Goal: Task Accomplishment & Management: Complete application form

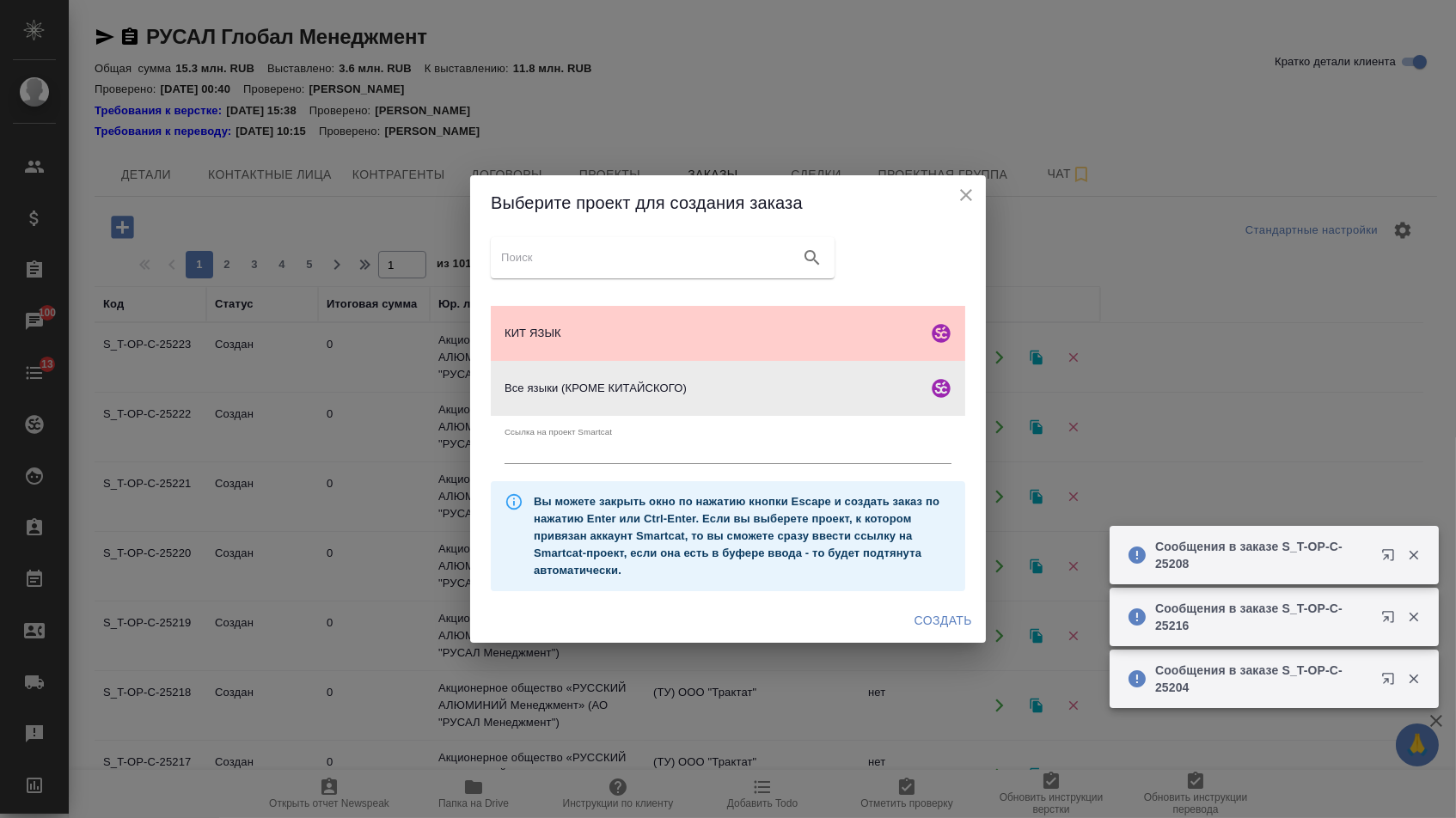
click at [925, 626] on span "Создать" at bounding box center [943, 621] width 58 height 22
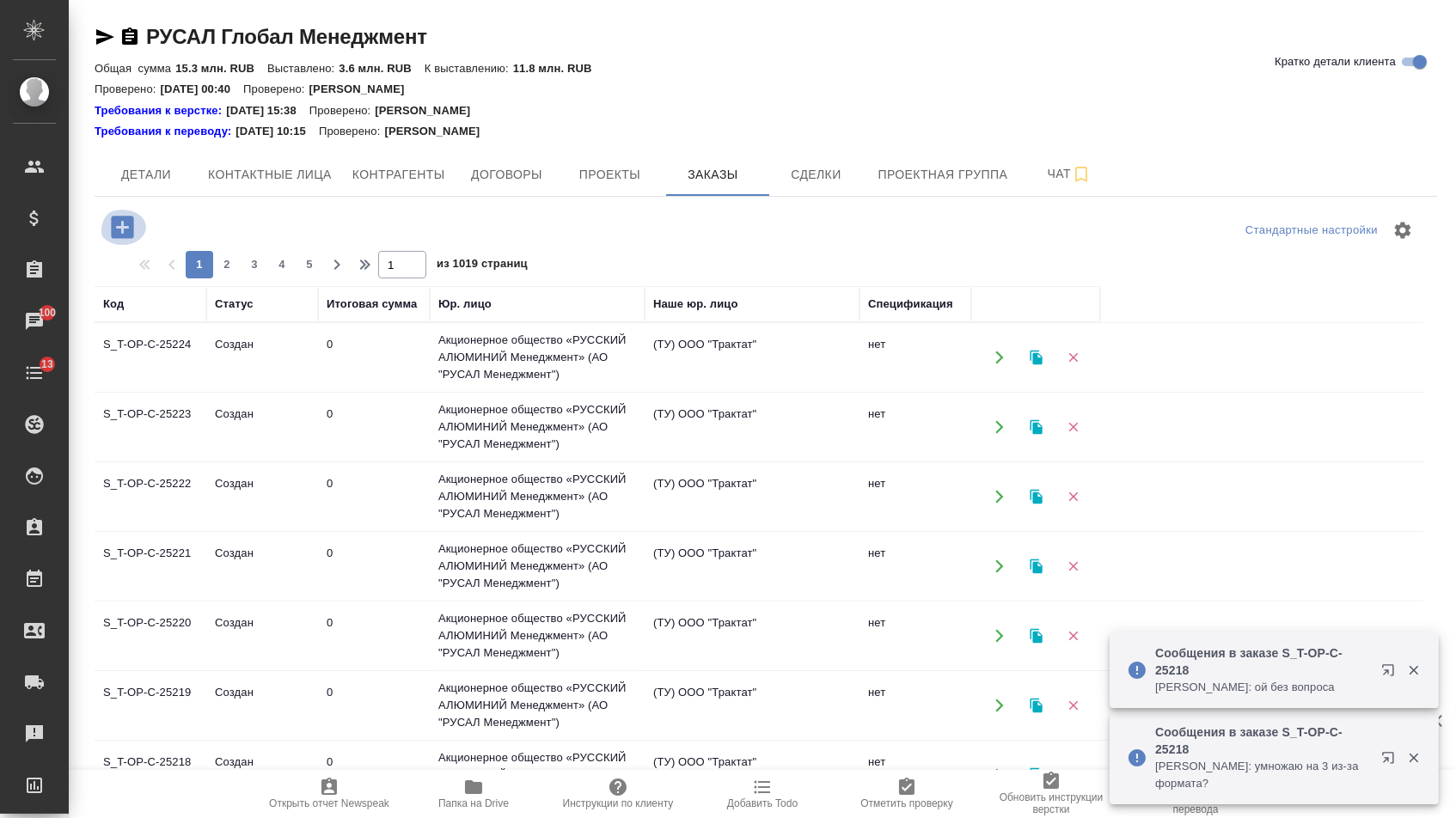
click at [130, 228] on icon "button" at bounding box center [122, 227] width 30 height 30
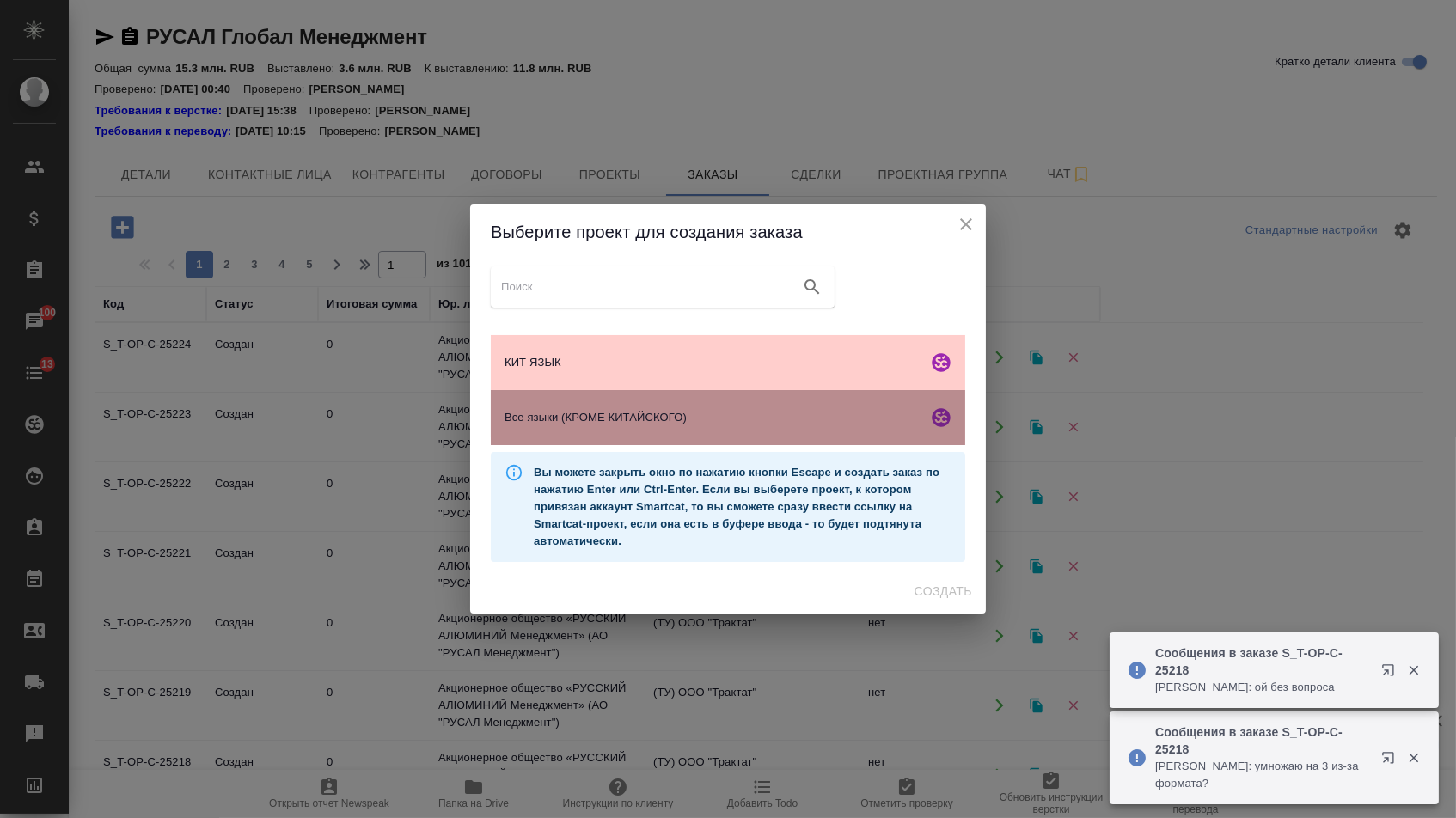
click at [603, 438] on div "Все языки (КРОМЕ КИТАЙСКОГО)" at bounding box center [727, 417] width 475 height 55
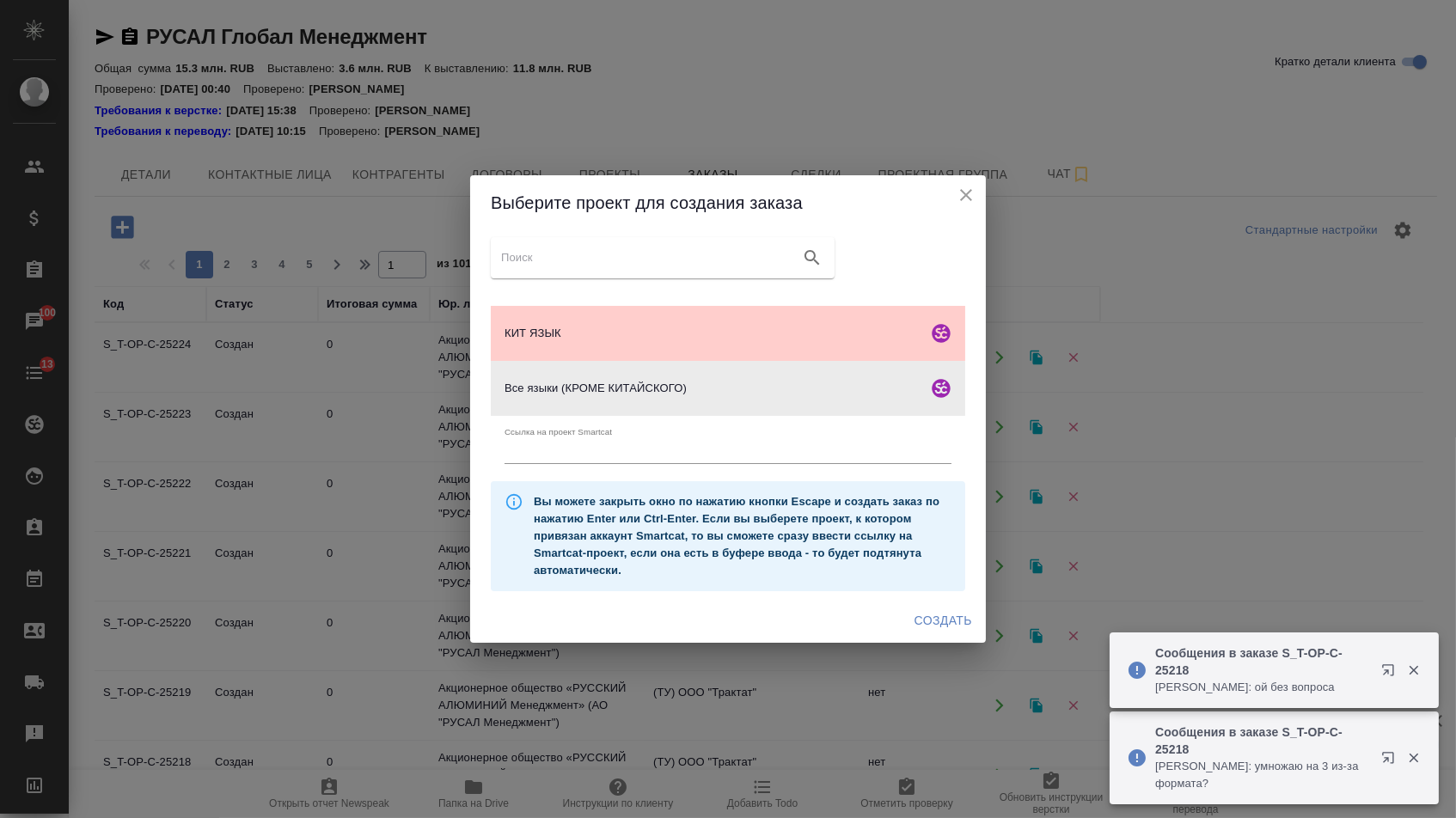
click at [917, 608] on div "Создать" at bounding box center [727, 621] width 516 height 45
click at [918, 620] on span "Создать" at bounding box center [943, 621] width 58 height 22
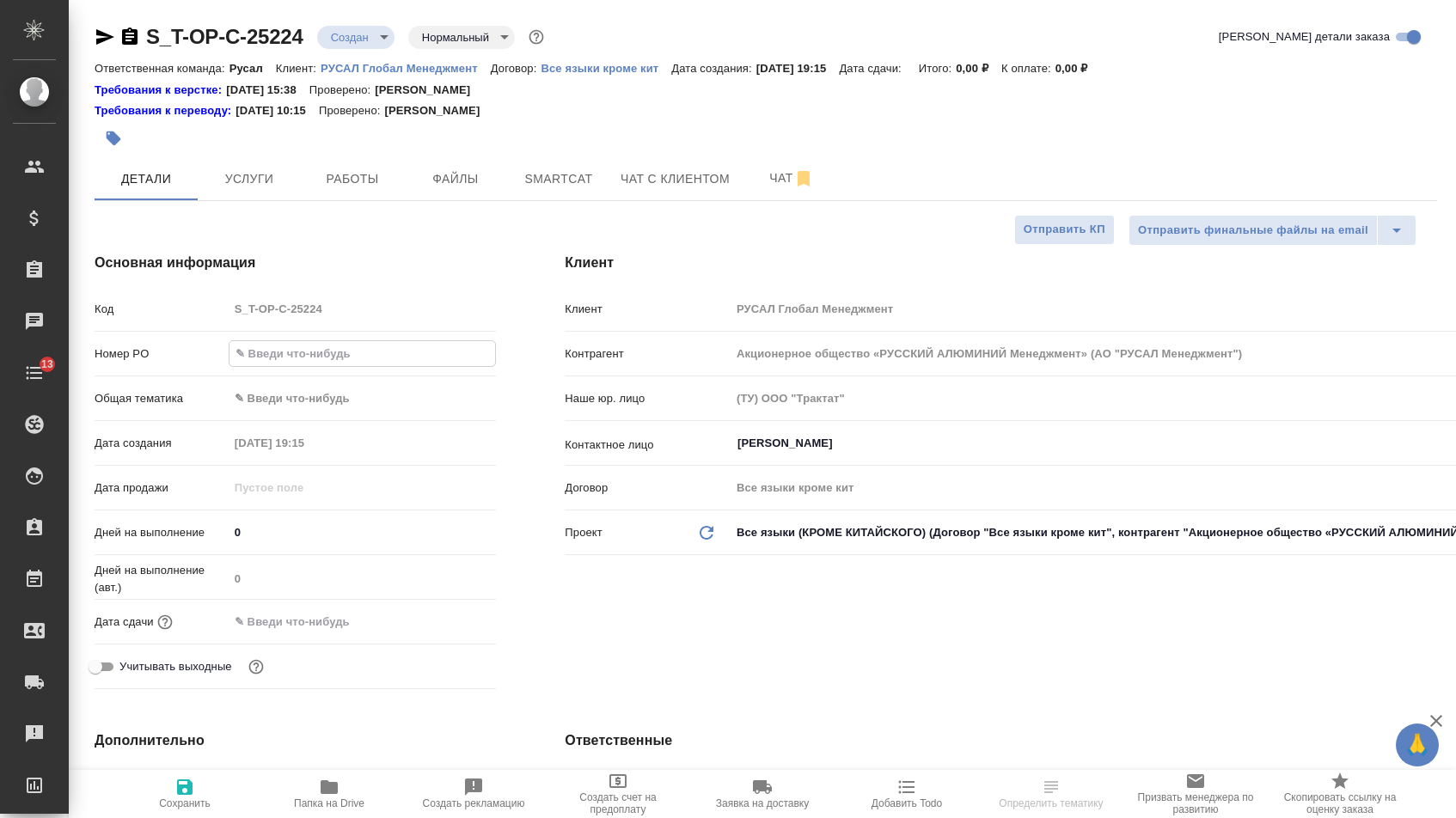
select select "RU"
type input "О"
type input "от [PERSON_NAME])"
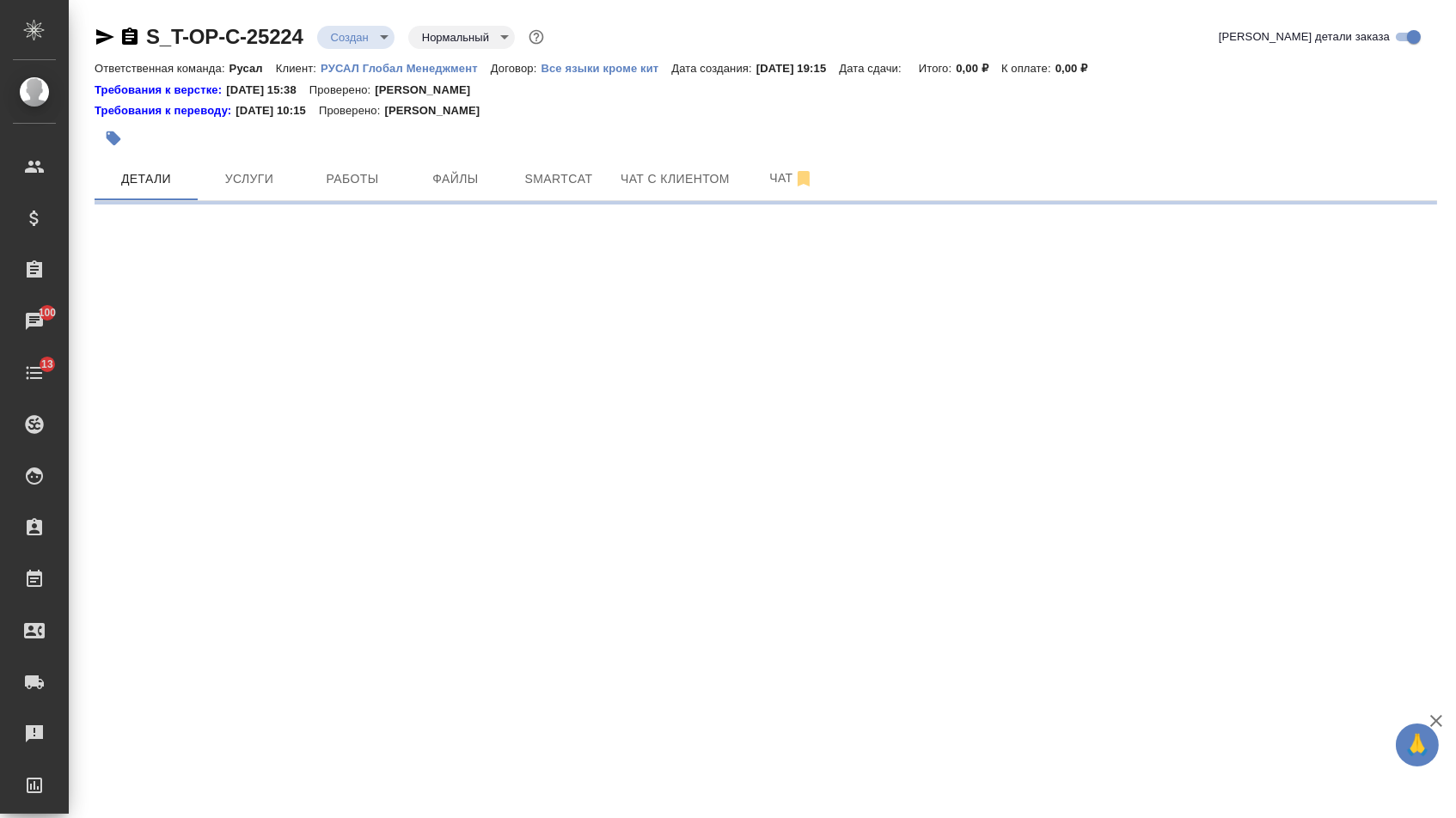
select select "RU"
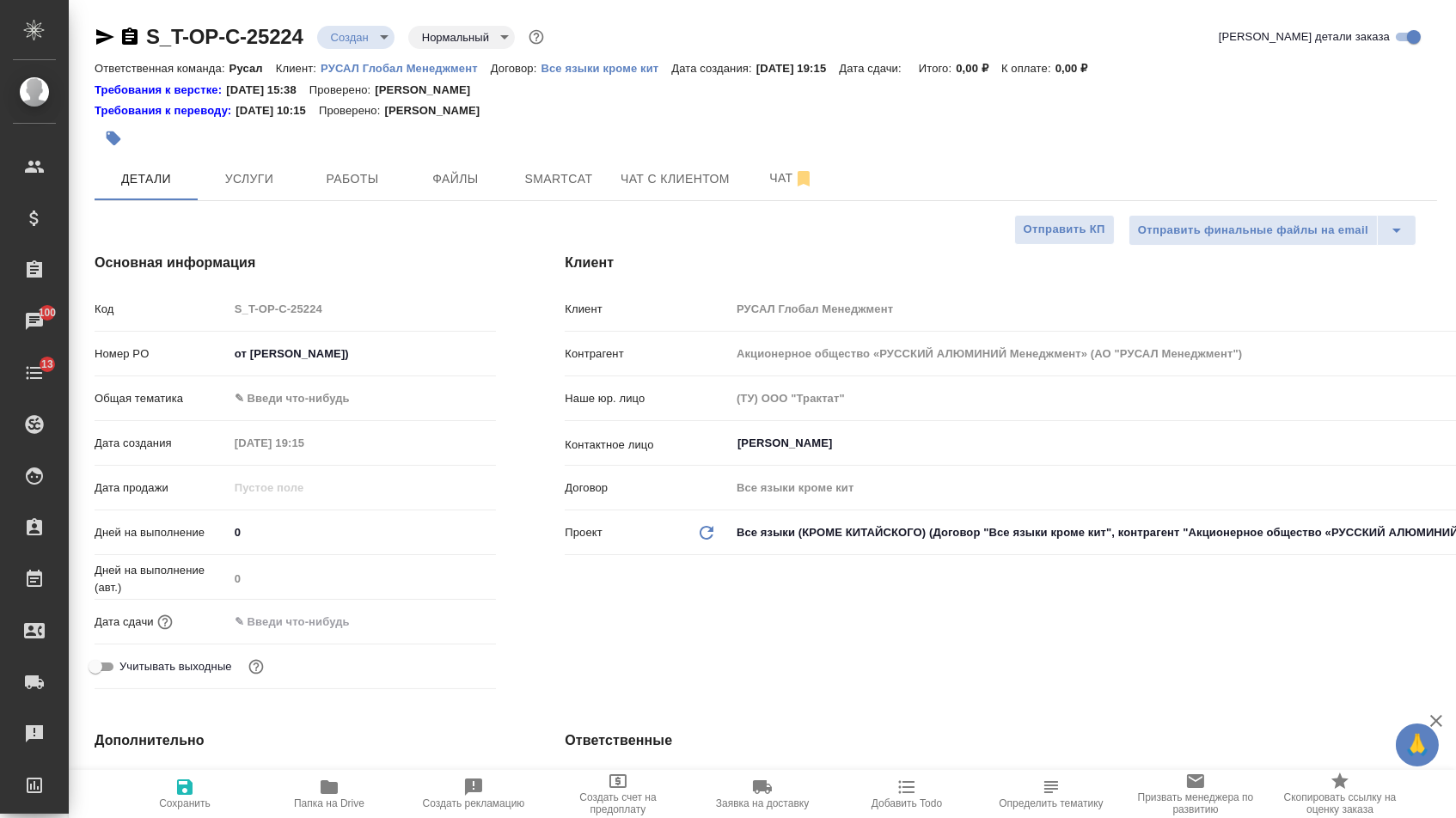
type textarea "x"
click at [346, 366] on input "от [PERSON_NAME])" at bounding box center [363, 353] width 266 height 25
type input "от [PERSON_NAME]"
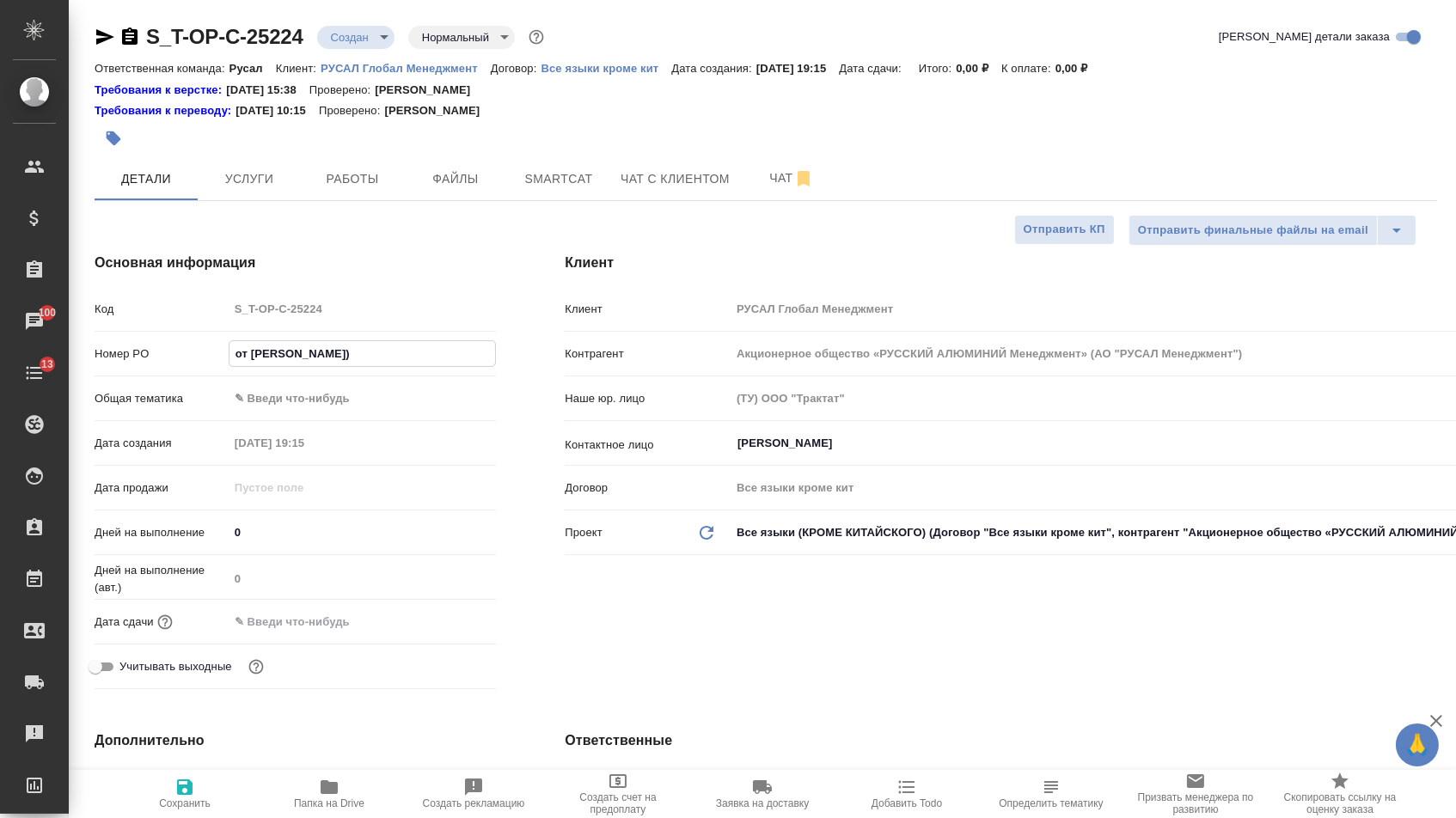
type textarea "x"
type input "от Исаева_"
type textarea "x"
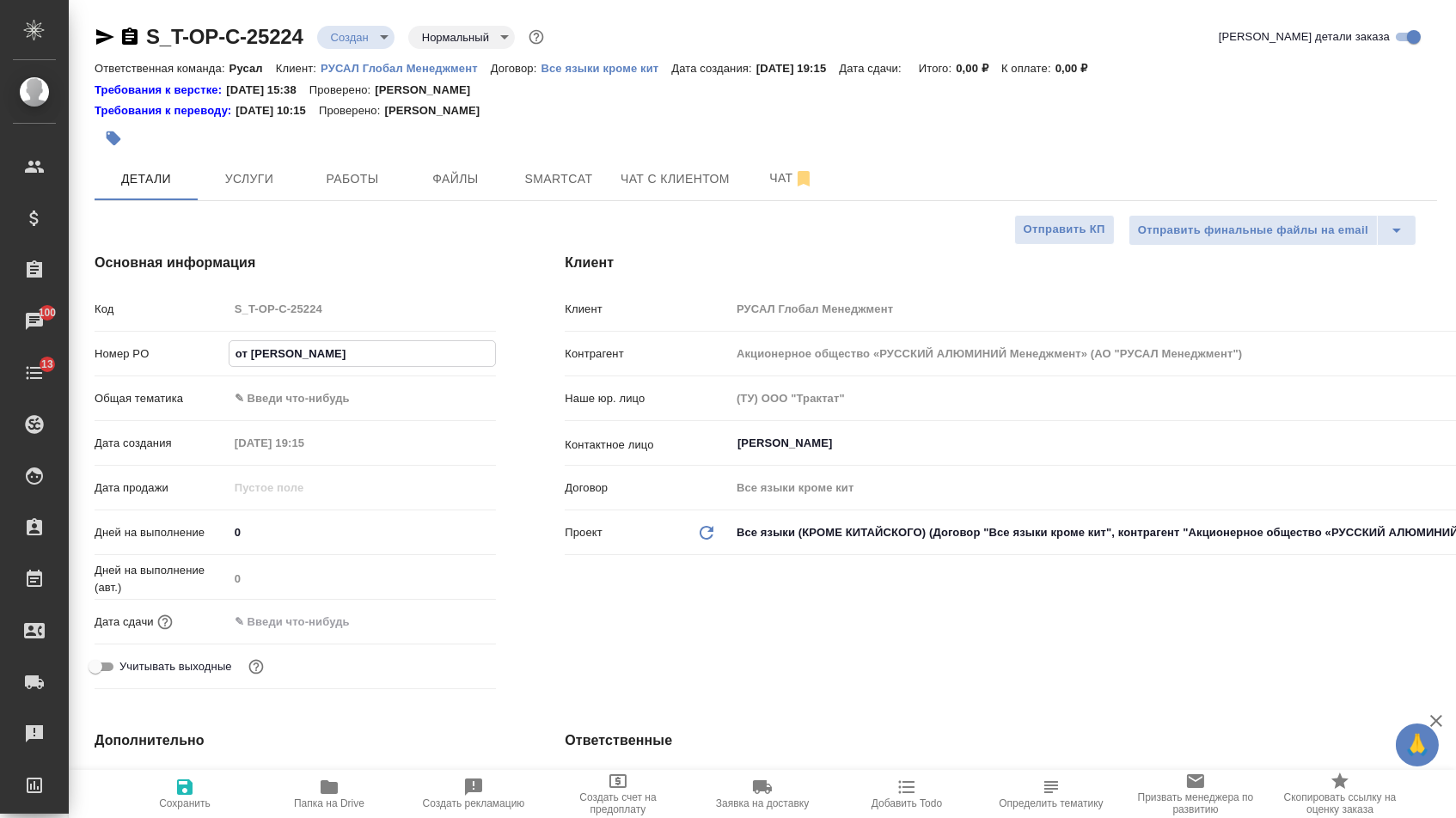
type textarea "x"
type input "от Исаева_2"
type textarea "x"
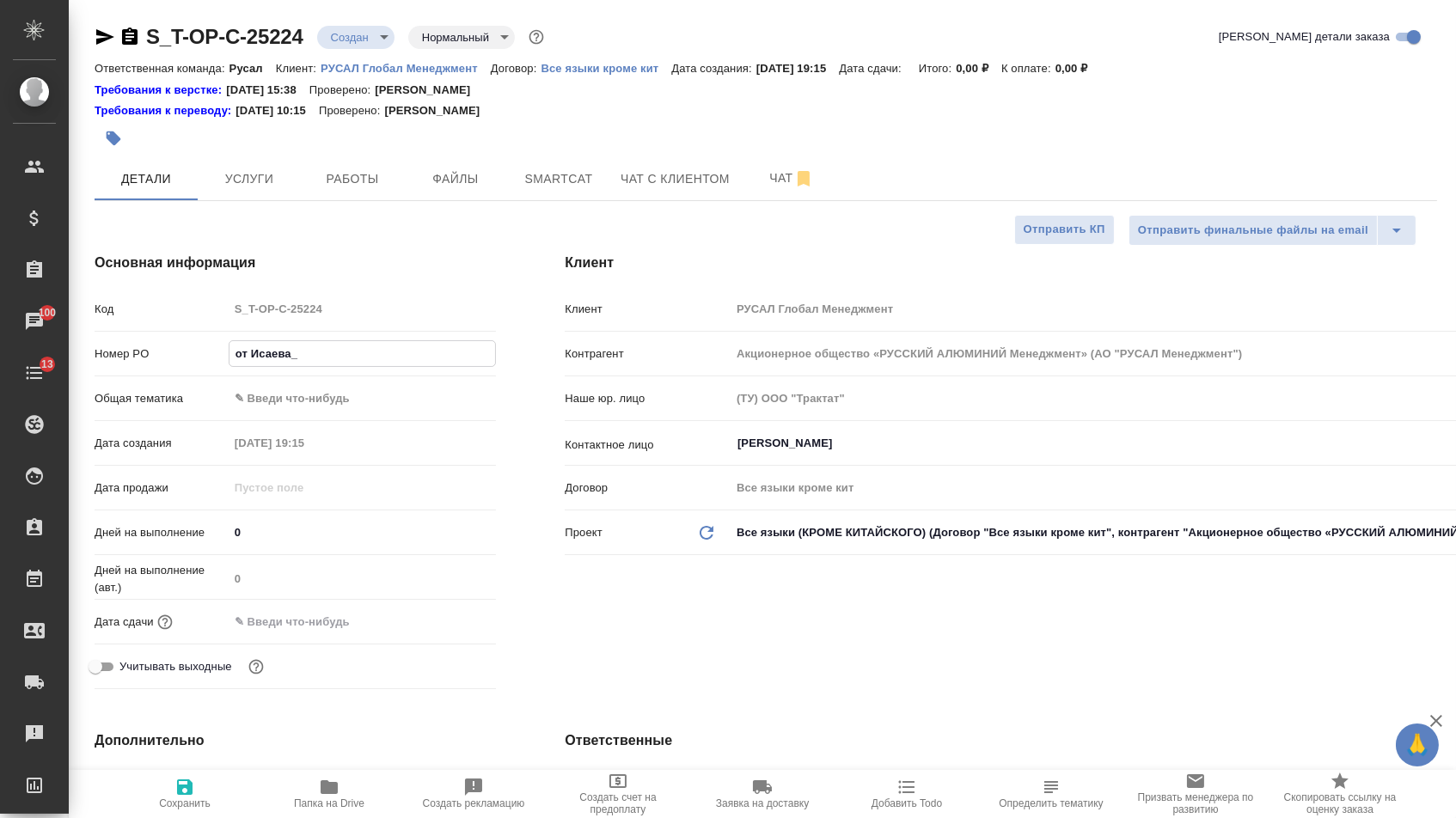
type textarea "x"
type input "от Исаева_22"
type textarea "x"
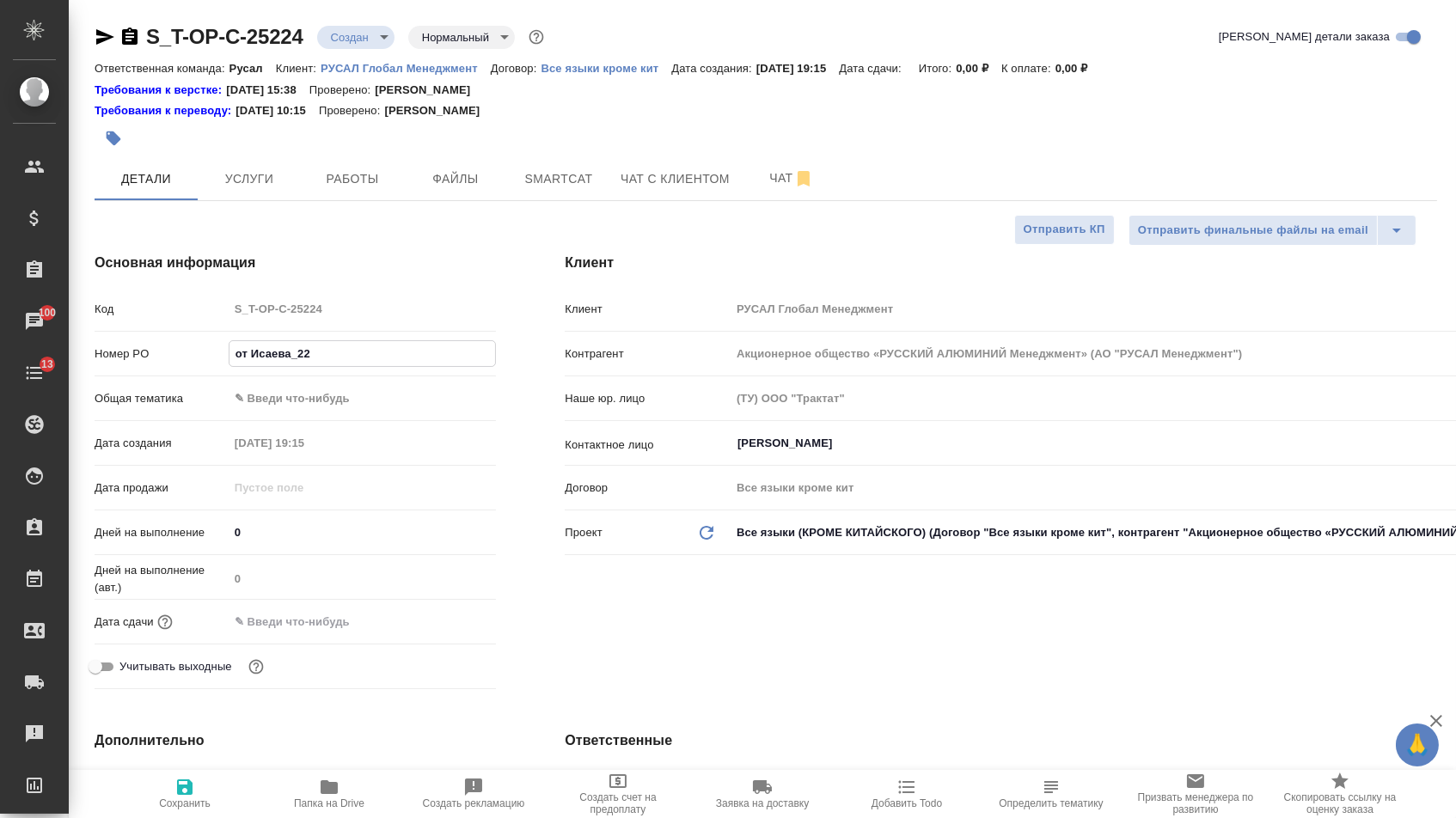
type input "от Исаева_22."
type textarea "x"
type input "от Исаева_22.0"
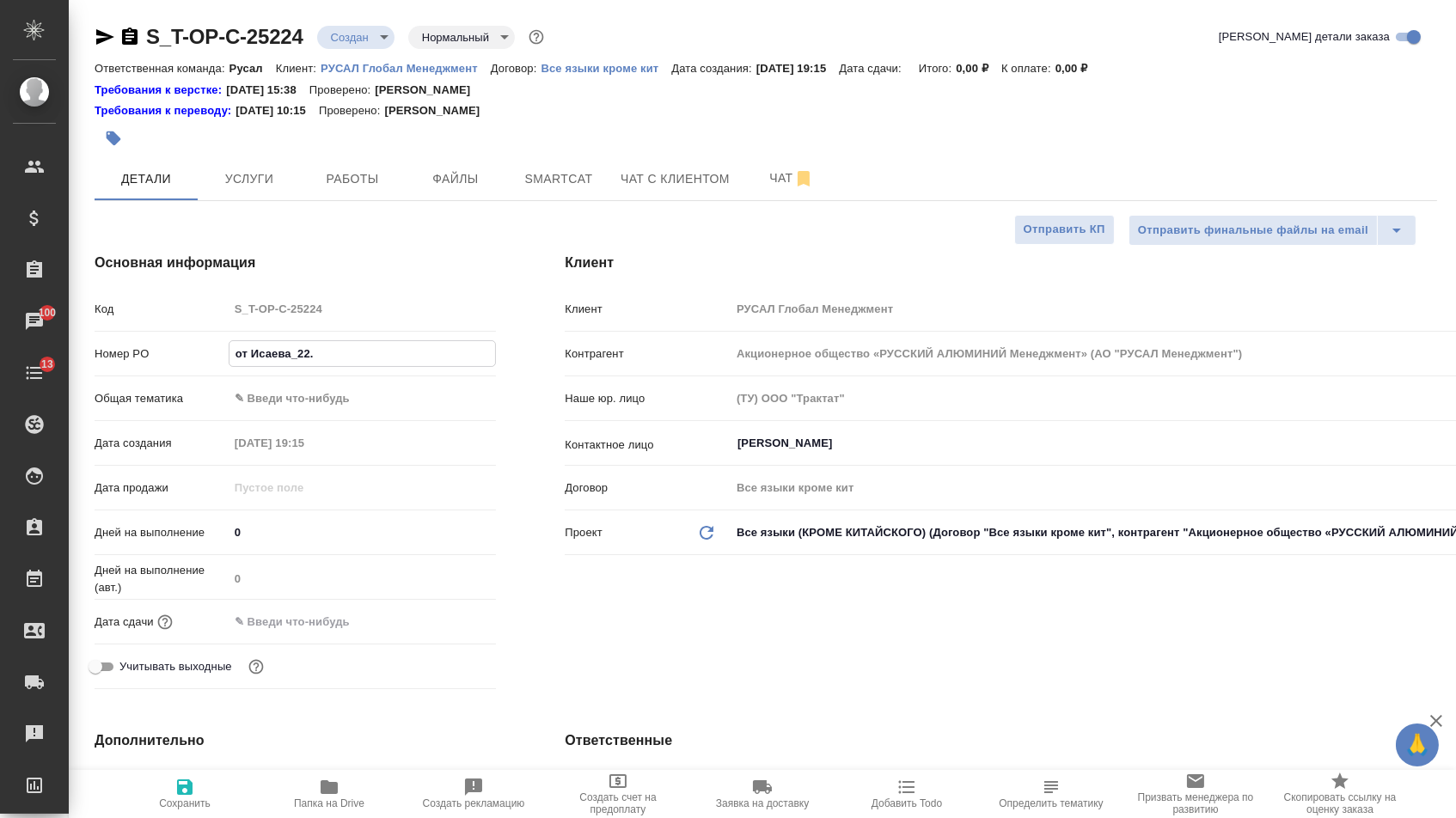
type textarea "x"
type input "от Исаева_22.09"
type textarea "x"
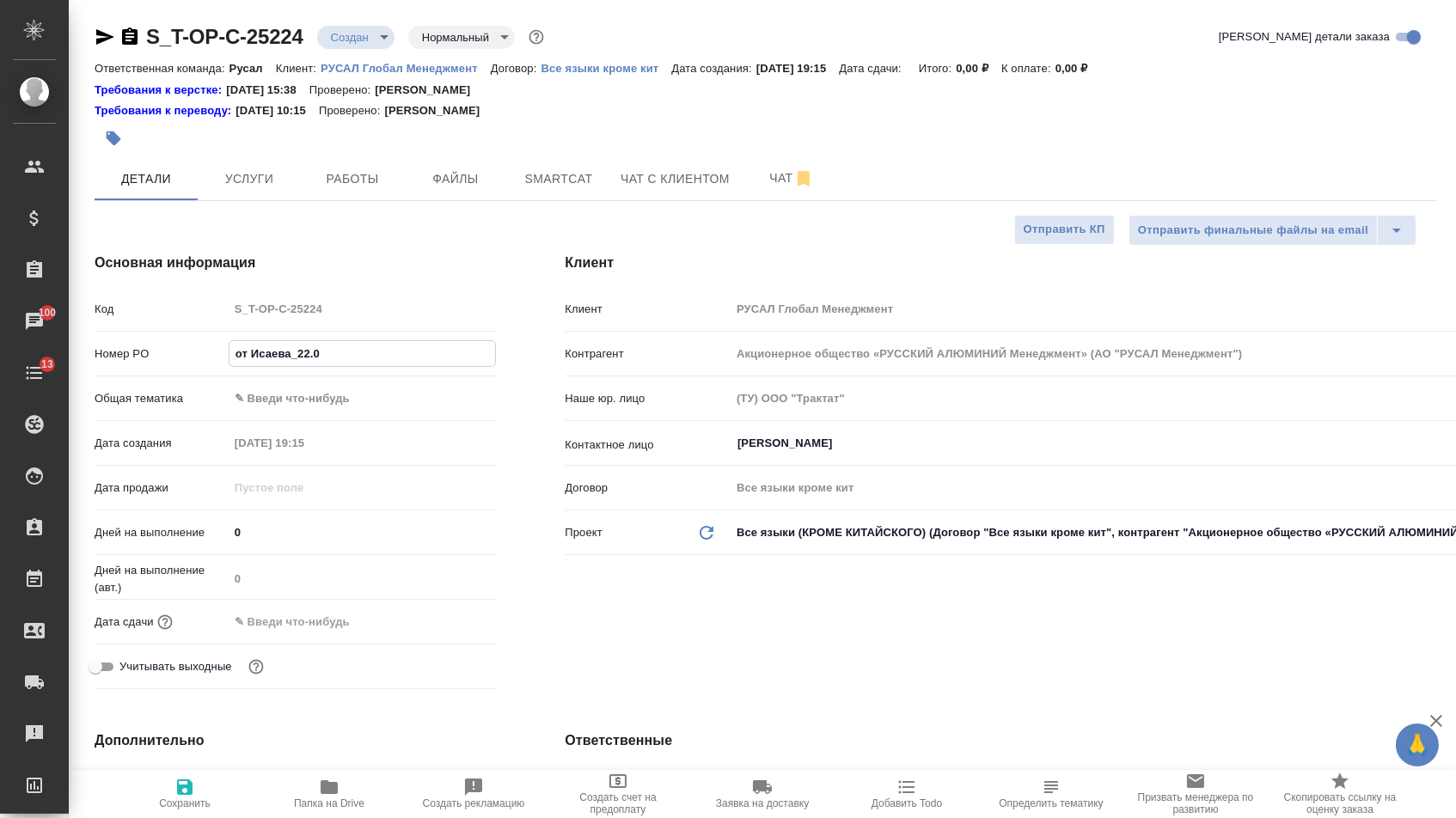
type textarea "x"
type input "от Исаева_22.09_"
type textarea "x"
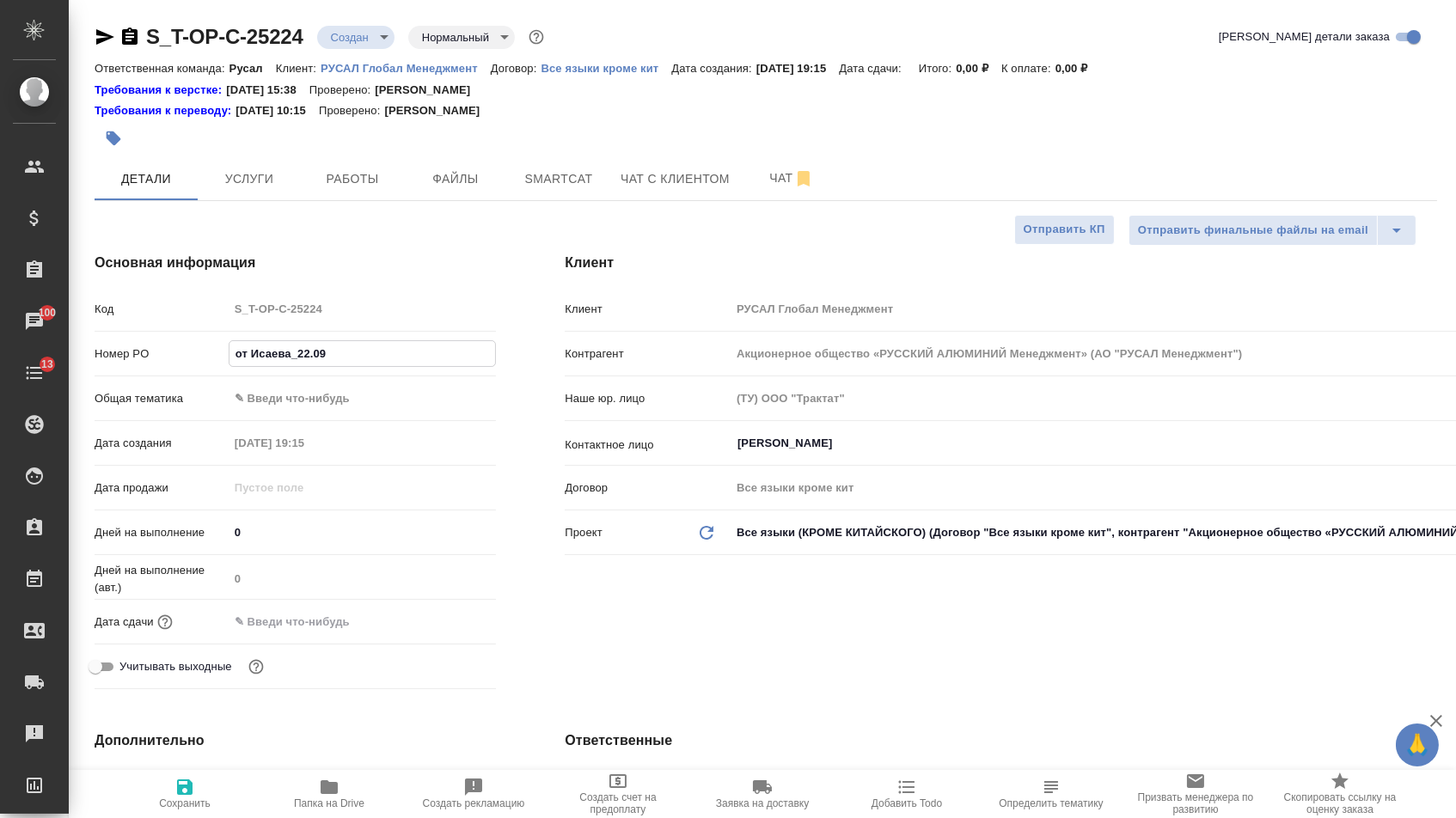
type textarea "x"
type input "от Исаева_22.09_2"
type textarea "x"
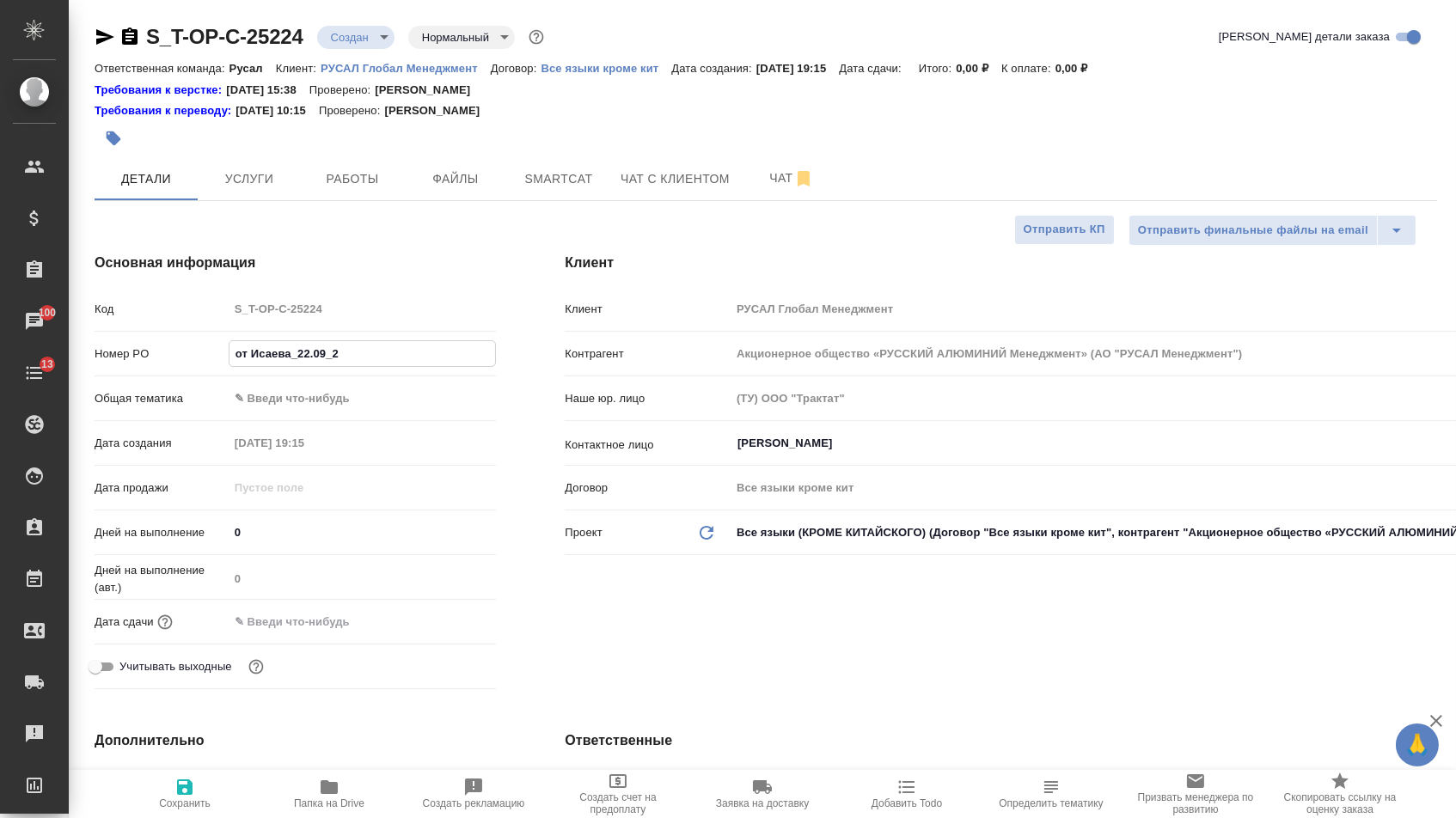
type input "от Исаева_22.09_2"
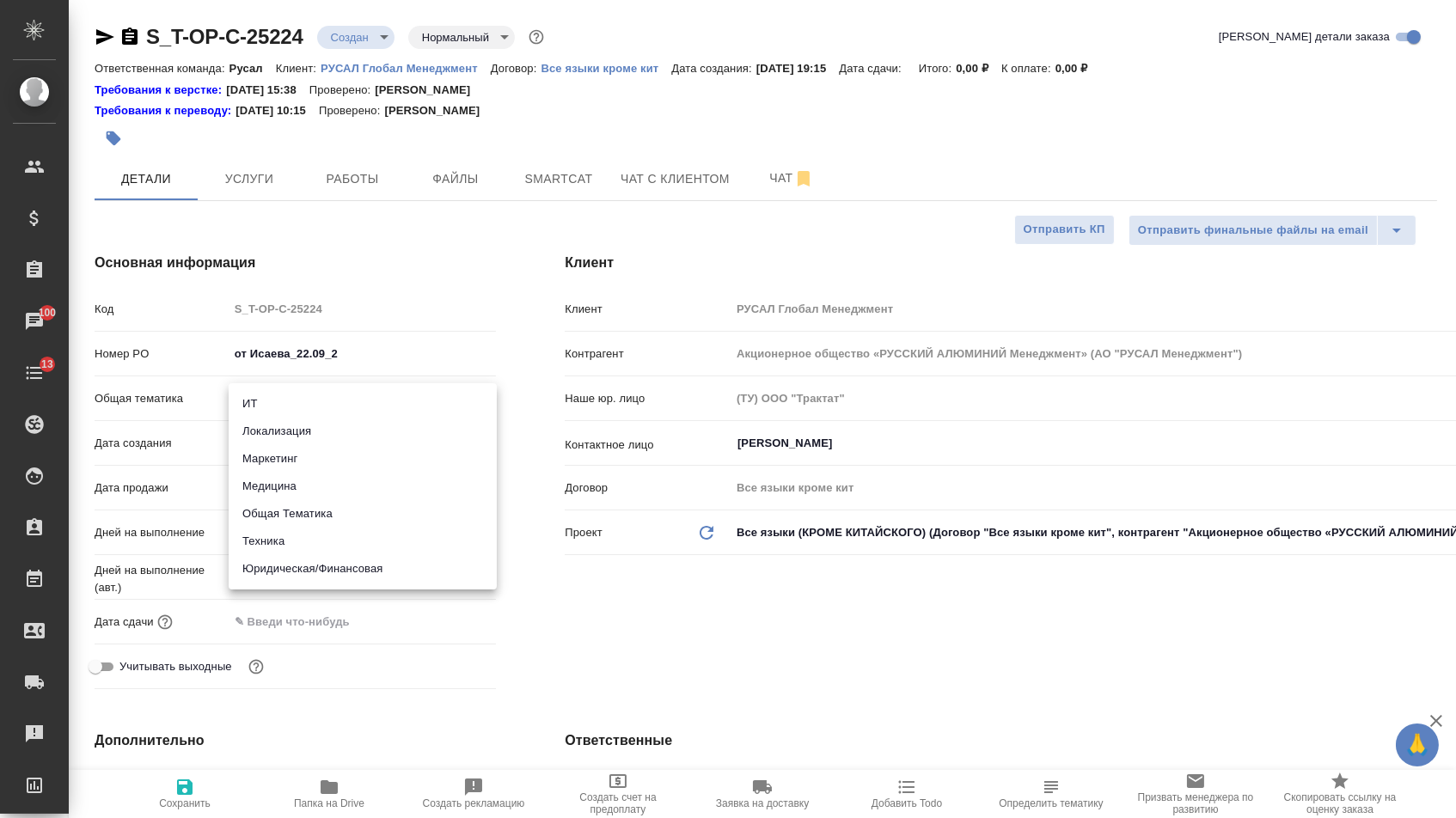
click at [335, 410] on body "🙏 .cls-1 fill:#fff; AWATERA [PERSON_NAME] Спецификации Заказы 100 Чаты 13 Todo …" at bounding box center [728, 409] width 1456 height 818
click at [466, 268] on div at bounding box center [728, 409] width 1456 height 818
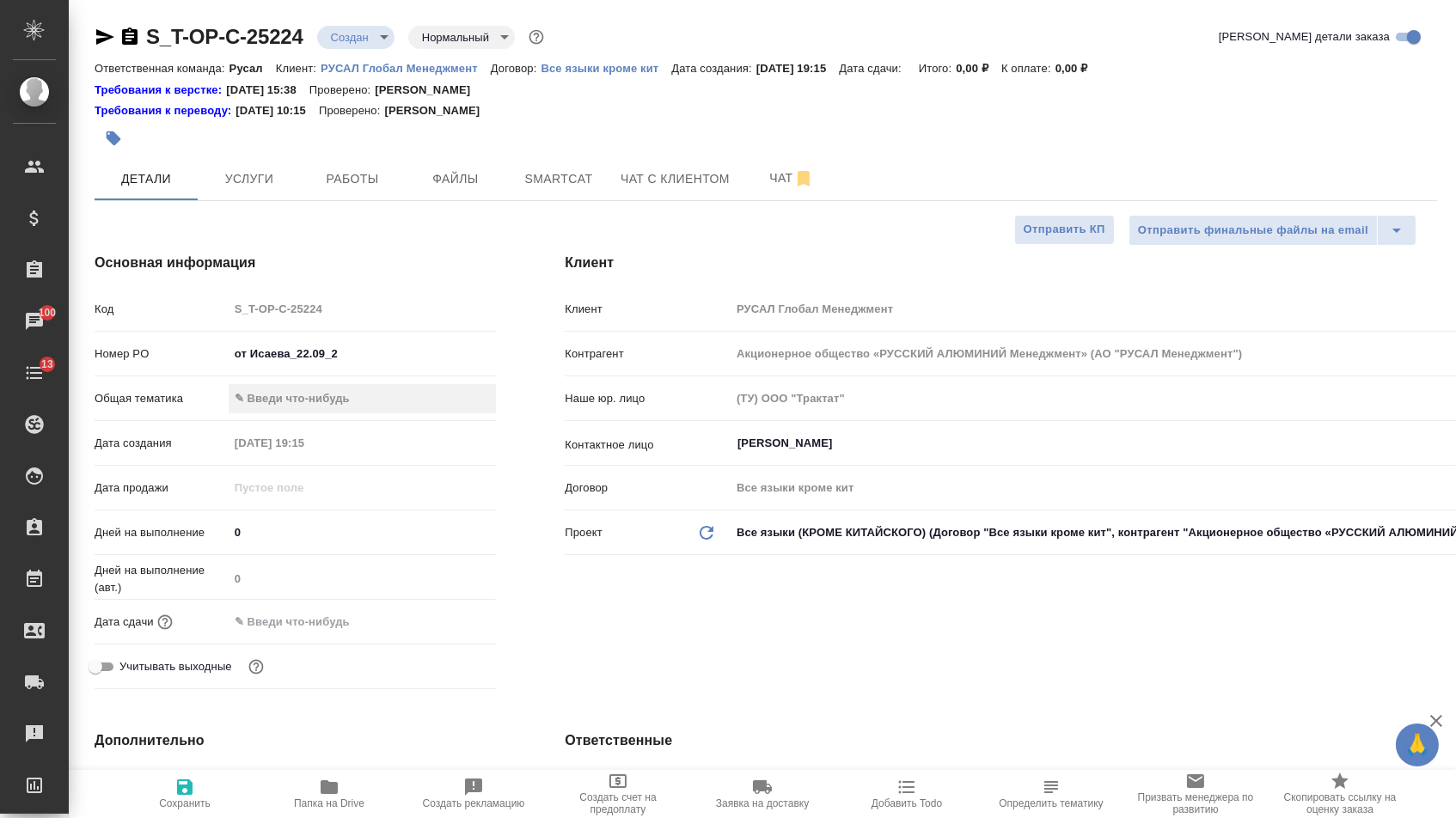
type textarea "x"
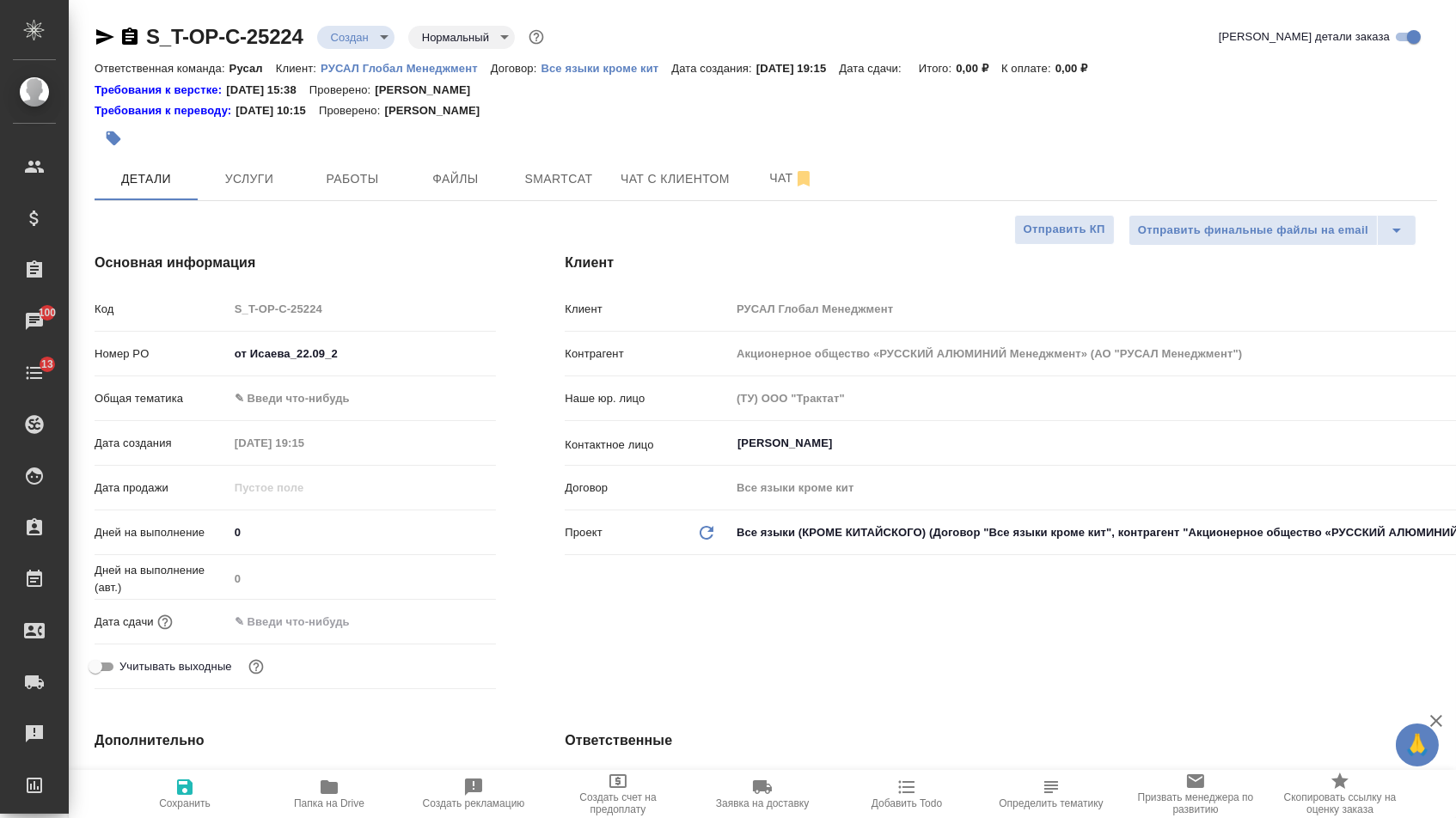
type textarea "x"
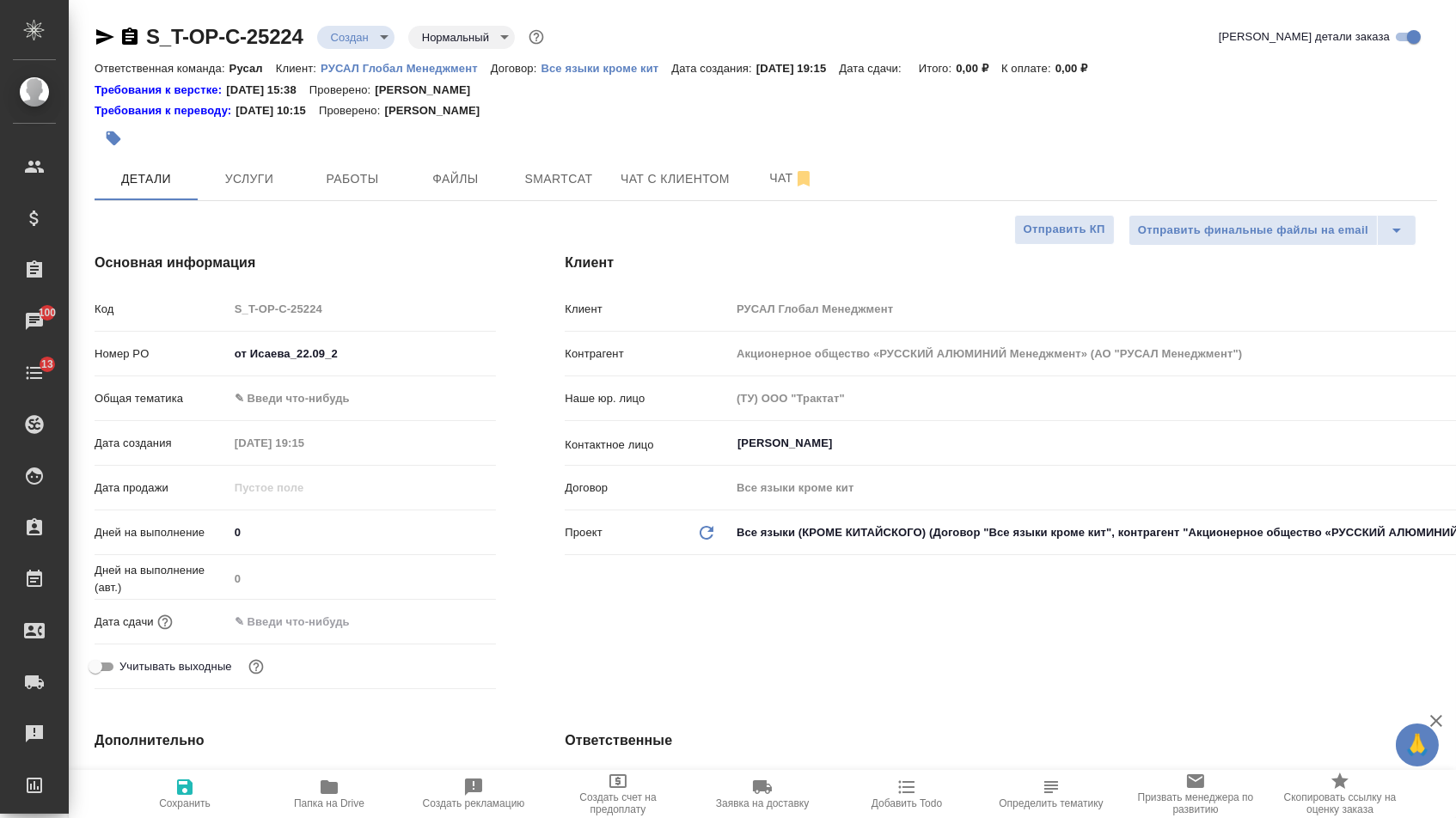
type textarea "x"
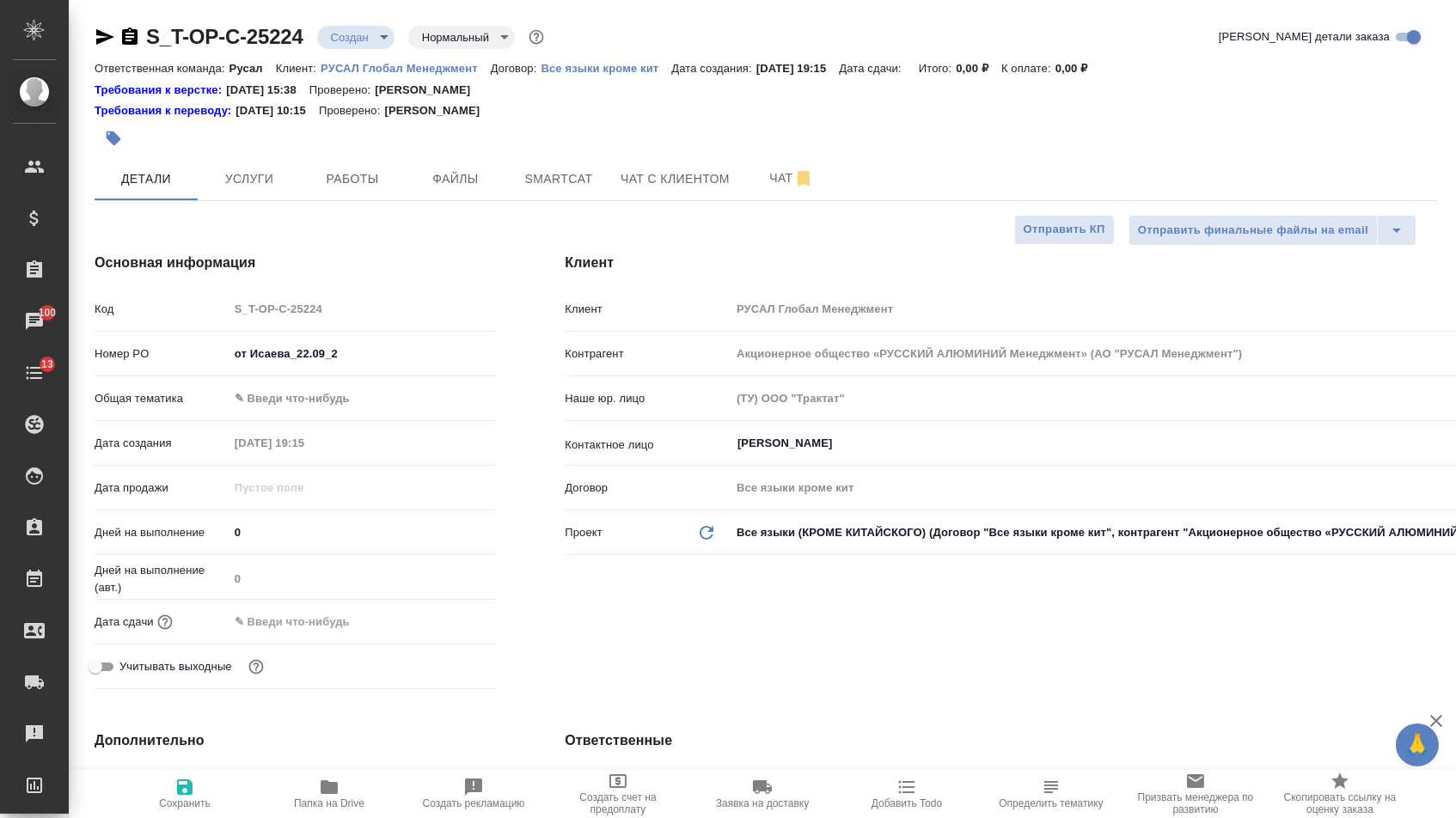
type textarea "x"
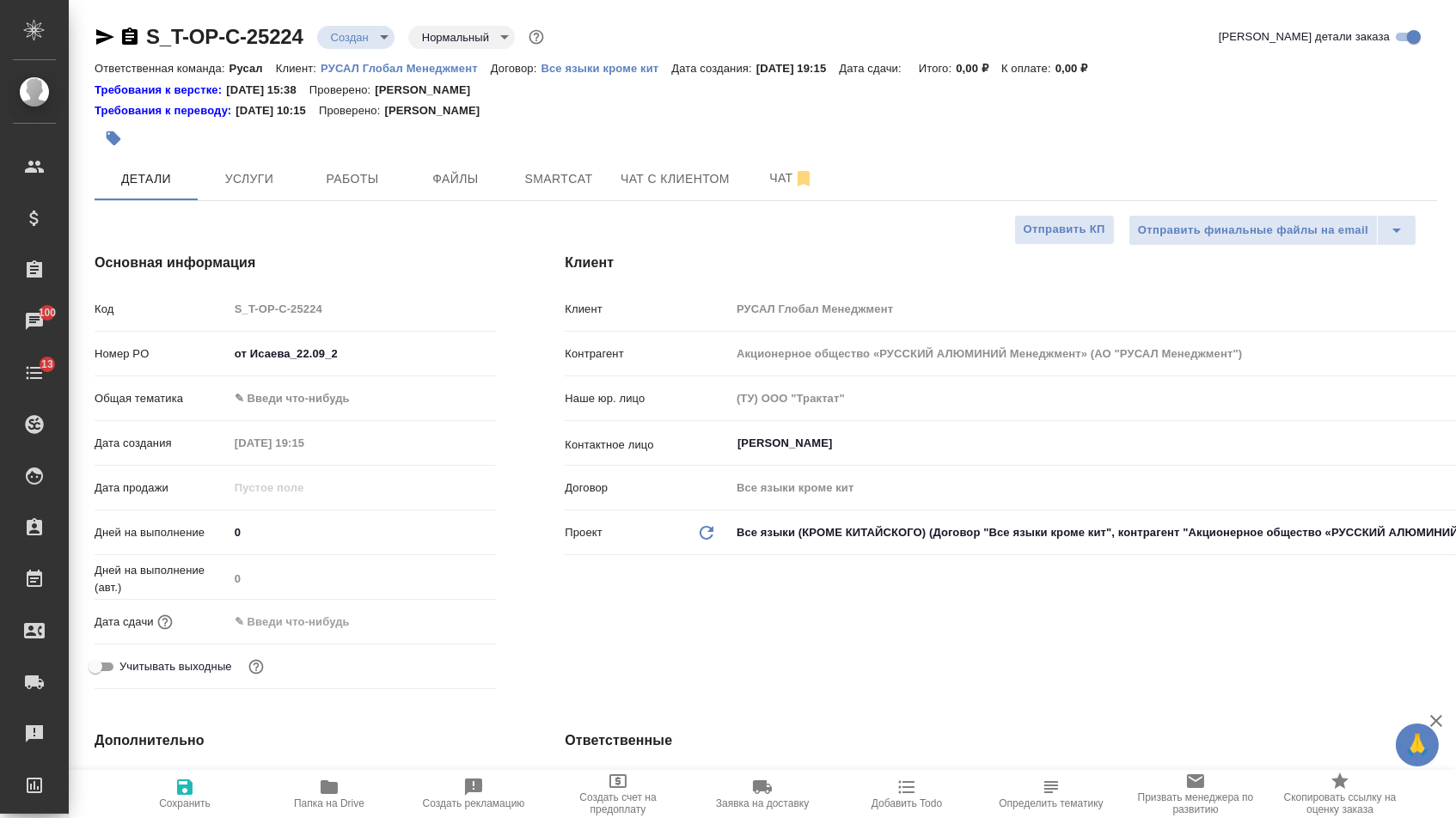
type textarea "x"
click at [306, 400] on body "🙏 .cls-1 fill:#fff; AWATERA [PERSON_NAME] Спецификации Заказы 100 Чаты 13 Todo …" at bounding box center [728, 409] width 1456 height 818
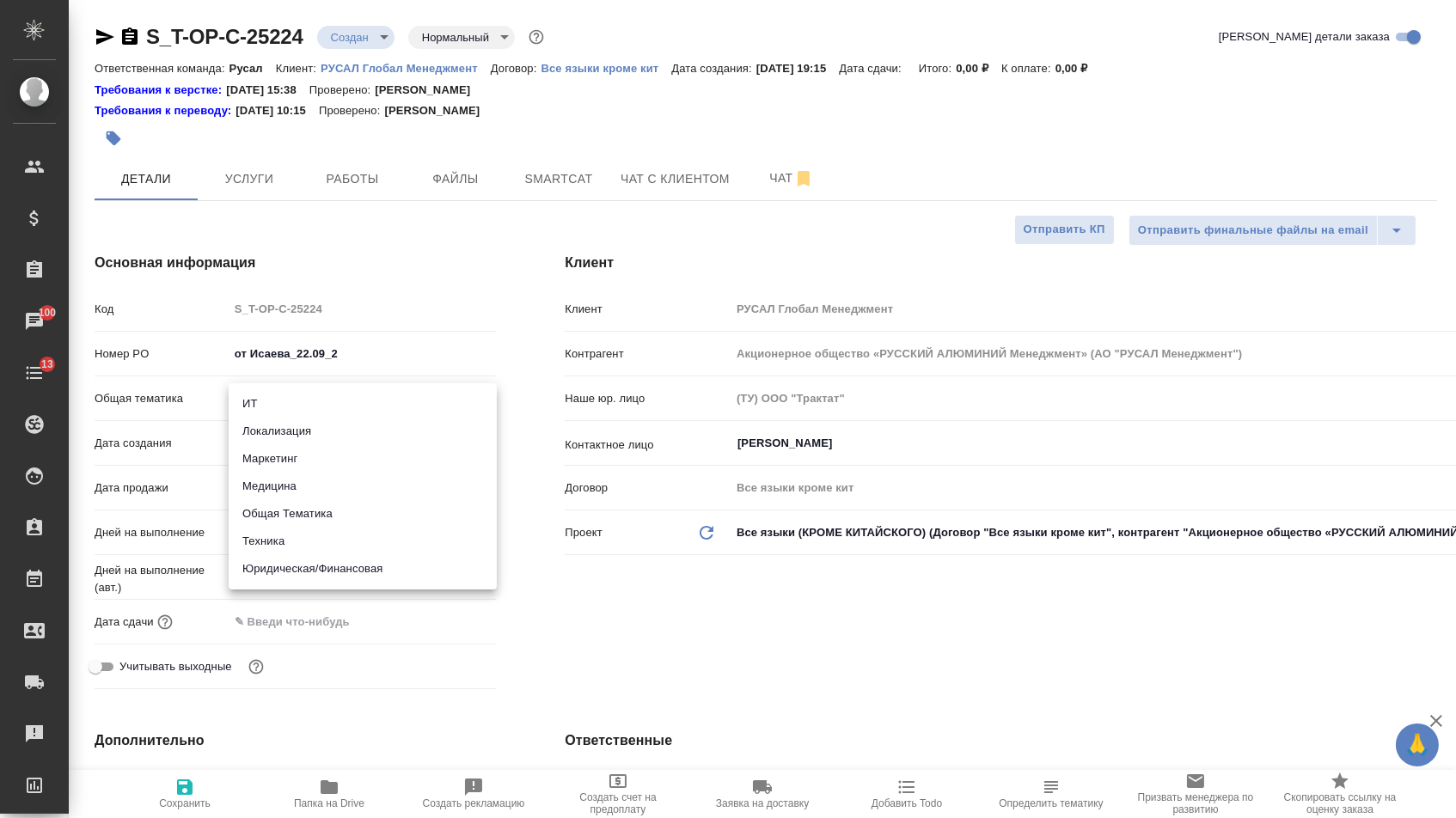
click at [253, 579] on li "Юридическая/Финансовая" at bounding box center [363, 569] width 268 height 27
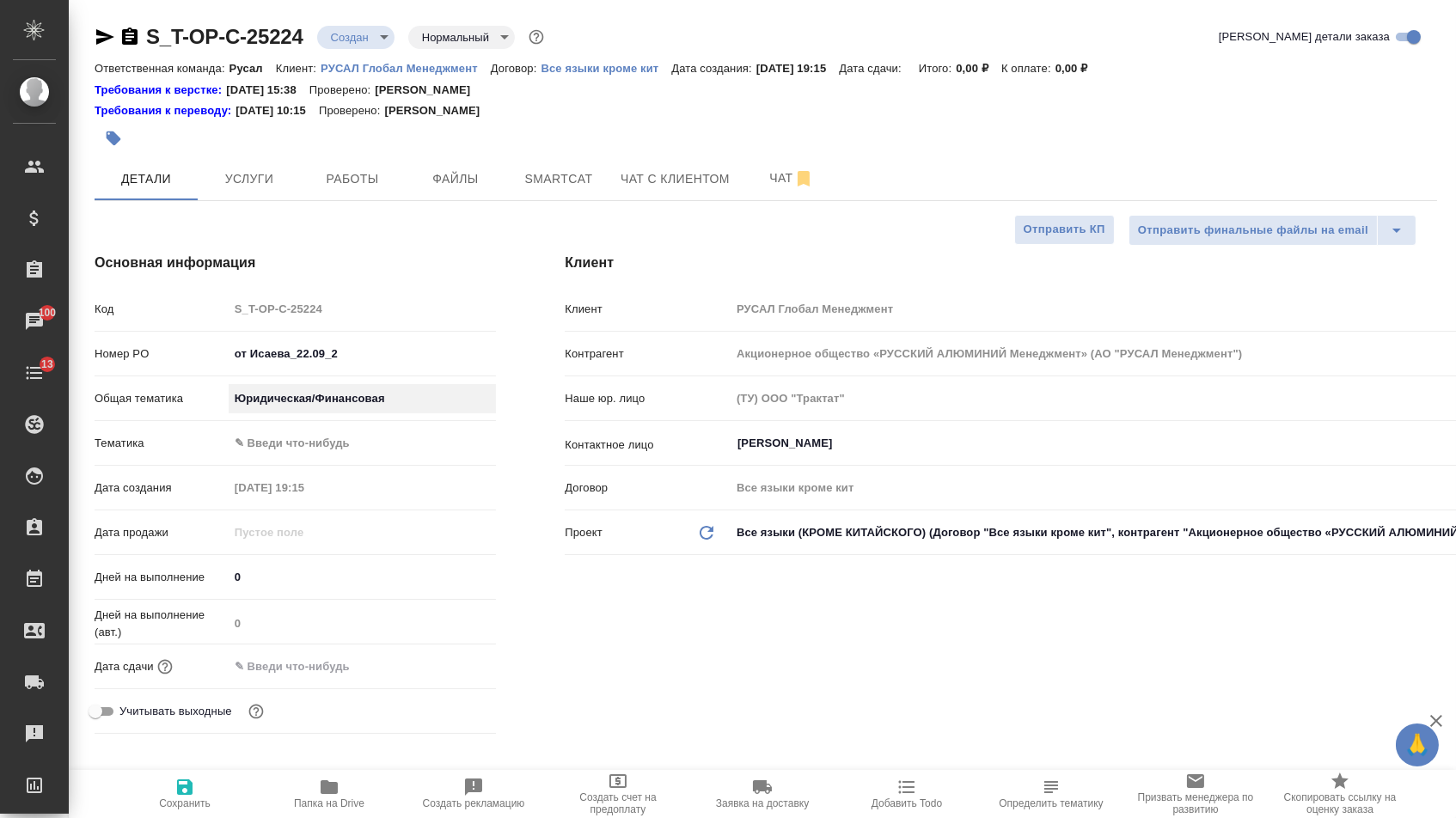
type input "yr-fn"
type textarea "x"
click at [299, 440] on body "🙏 .cls-1 fill:#fff; AWATERA [PERSON_NAME] Спецификации Заказы 100 Чаты 13 Todo …" at bounding box center [728, 409] width 1456 height 818
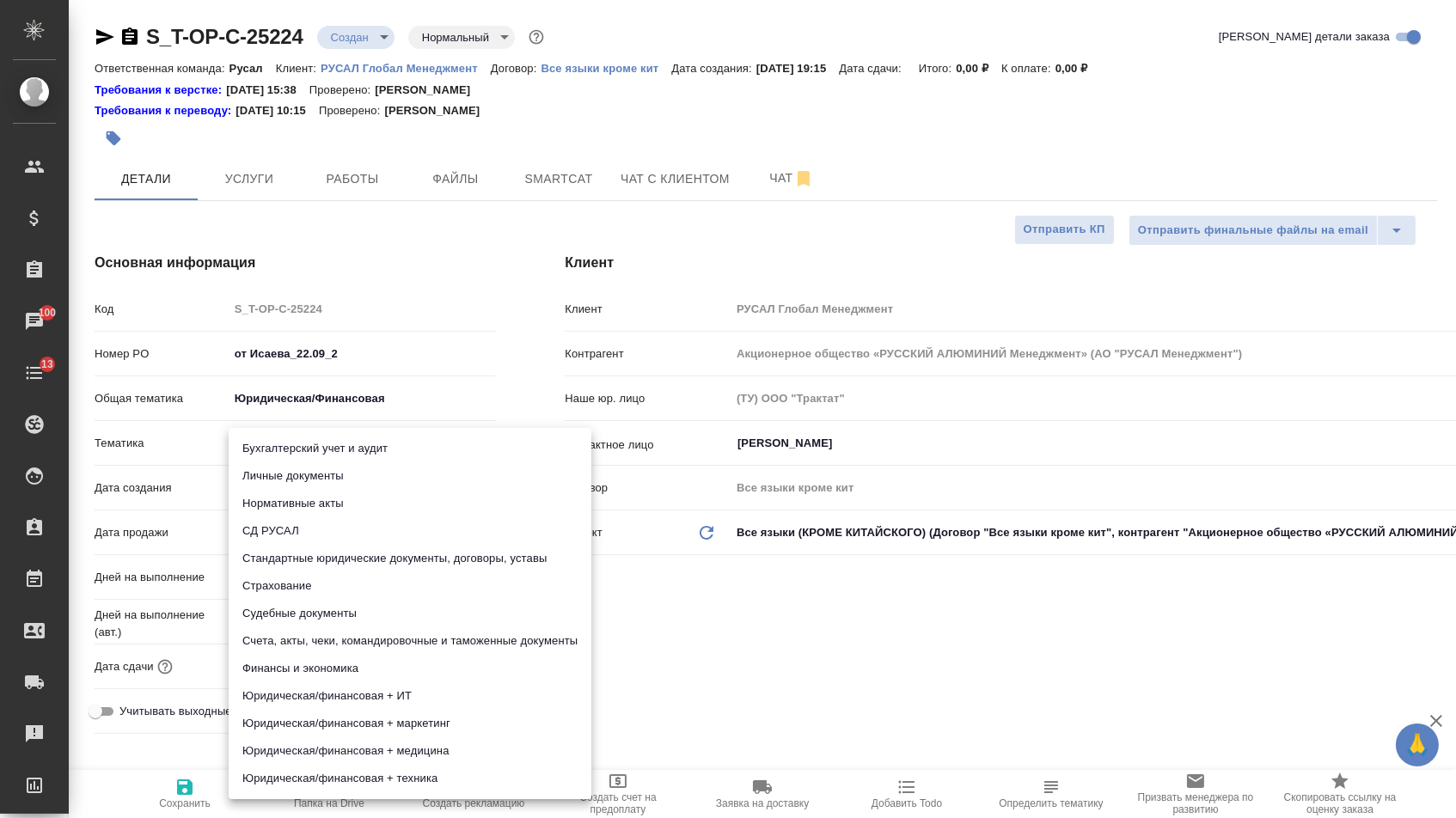
click at [299, 557] on li "Стандартные юридические документы, договоры, уставы" at bounding box center [410, 559] width 363 height 27
type textarea "x"
type input "5f647205b73bc97568ca66bf"
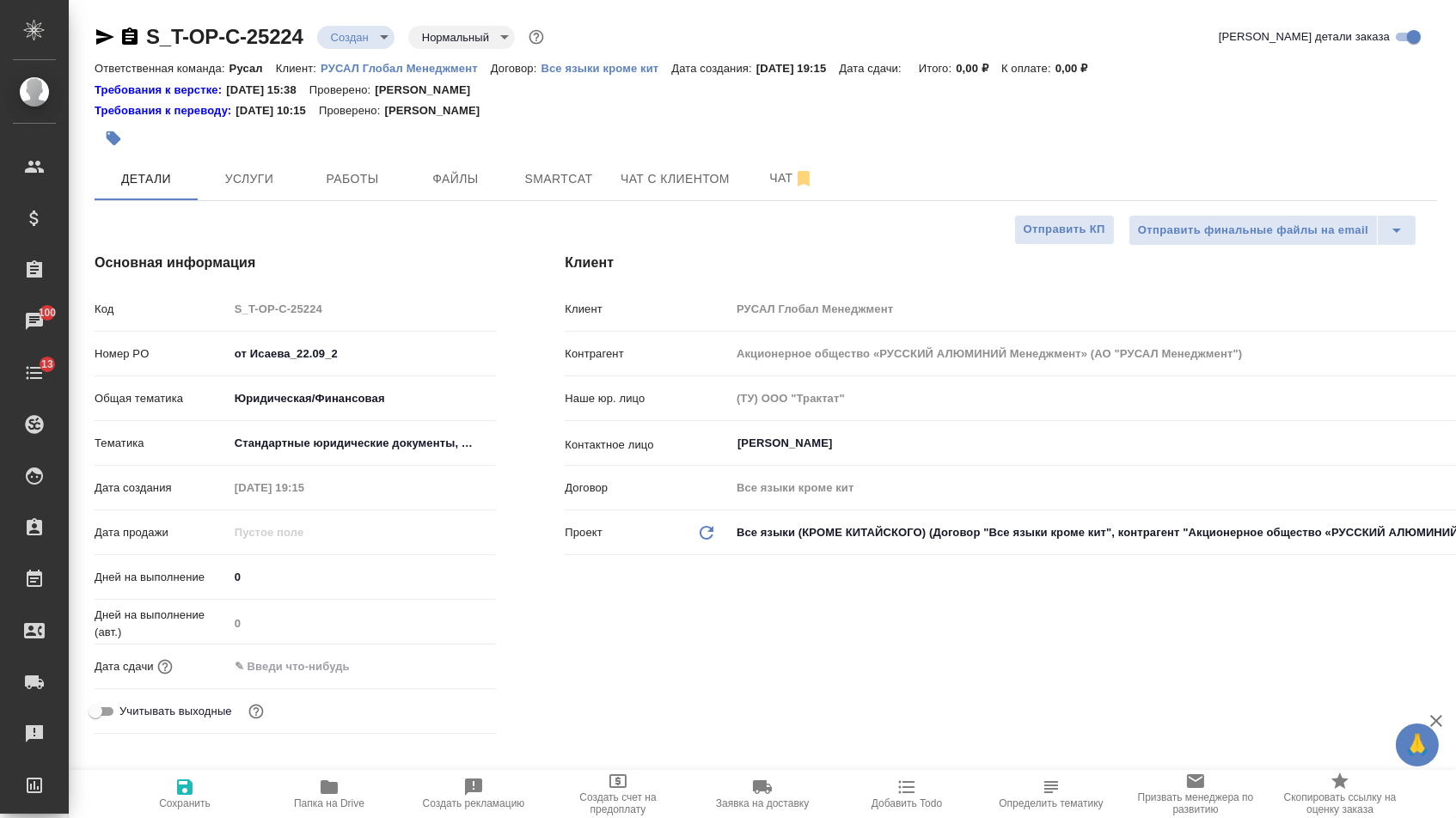
click at [346, 688] on hr at bounding box center [295, 688] width 401 height 1
click at [339, 661] on input "text" at bounding box center [305, 666] width 150 height 25
click at [463, 662] on div at bounding box center [465, 664] width 60 height 21
click at [456, 663] on icon "button" at bounding box center [445, 665] width 21 height 21
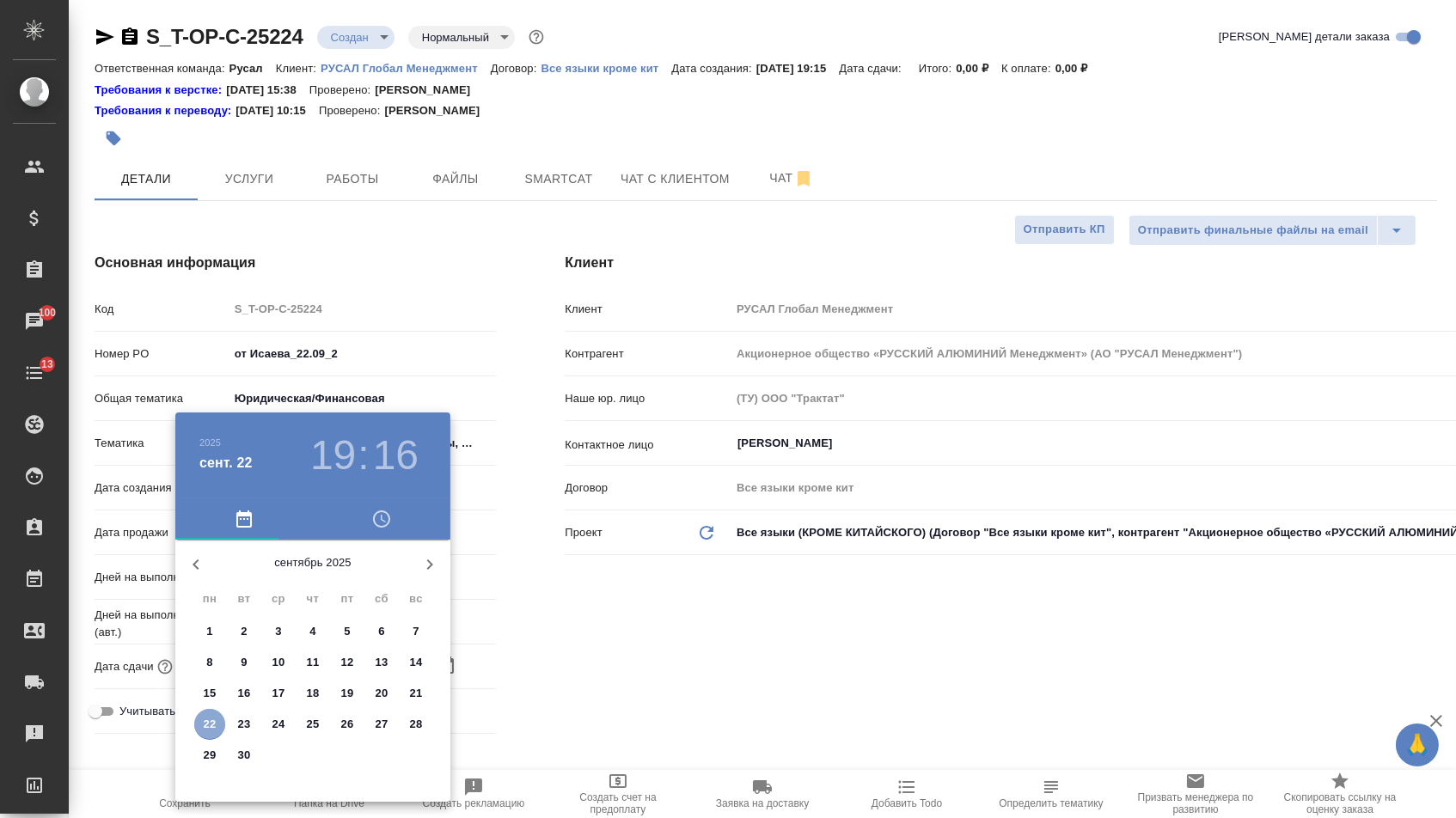
click at [214, 724] on p "22" at bounding box center [209, 724] width 13 height 17
type input "[DATE] 19:16"
type textarea "x"
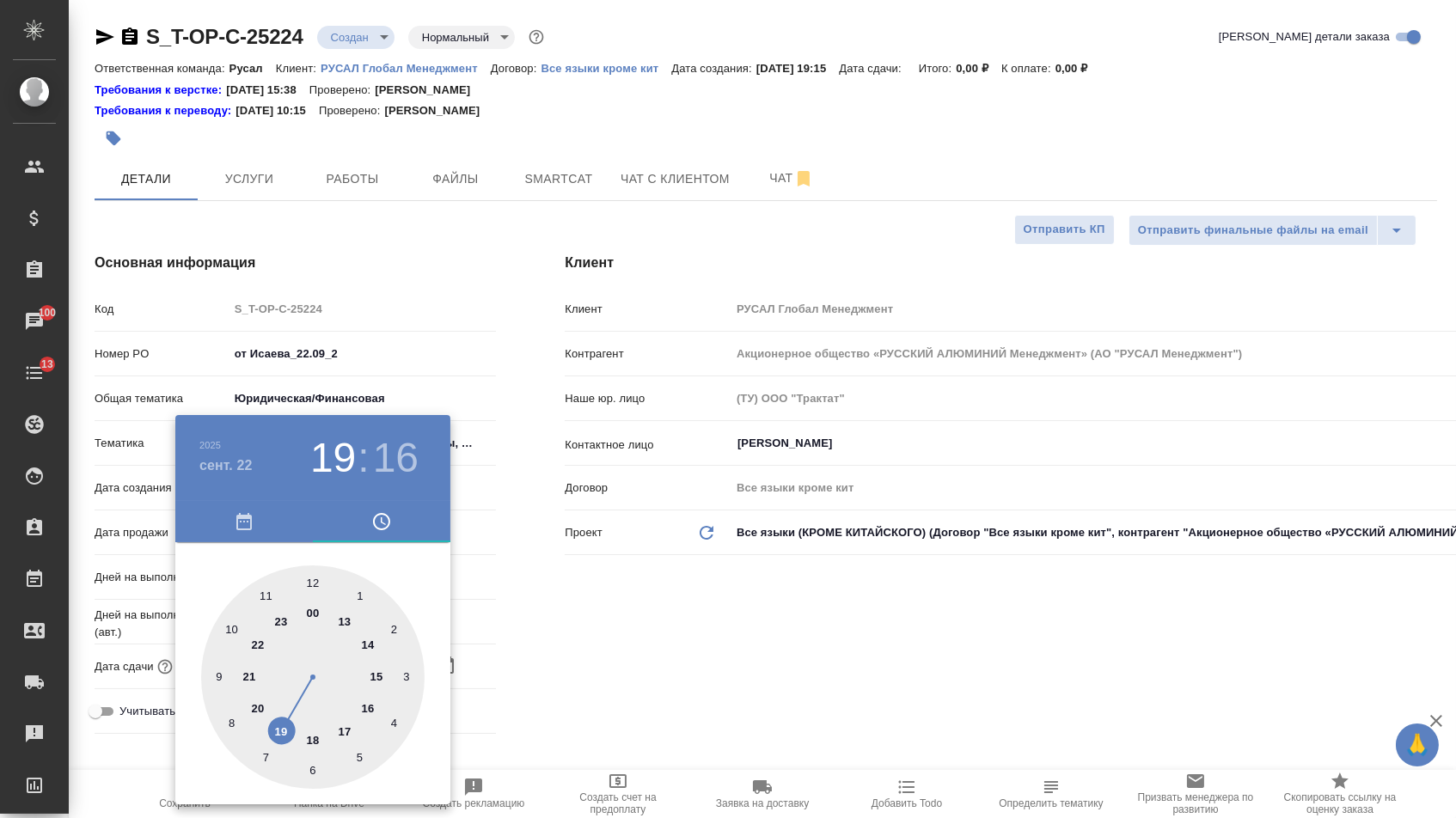
click at [237, 463] on h4 "сент. 22" at bounding box center [226, 465] width 53 height 21
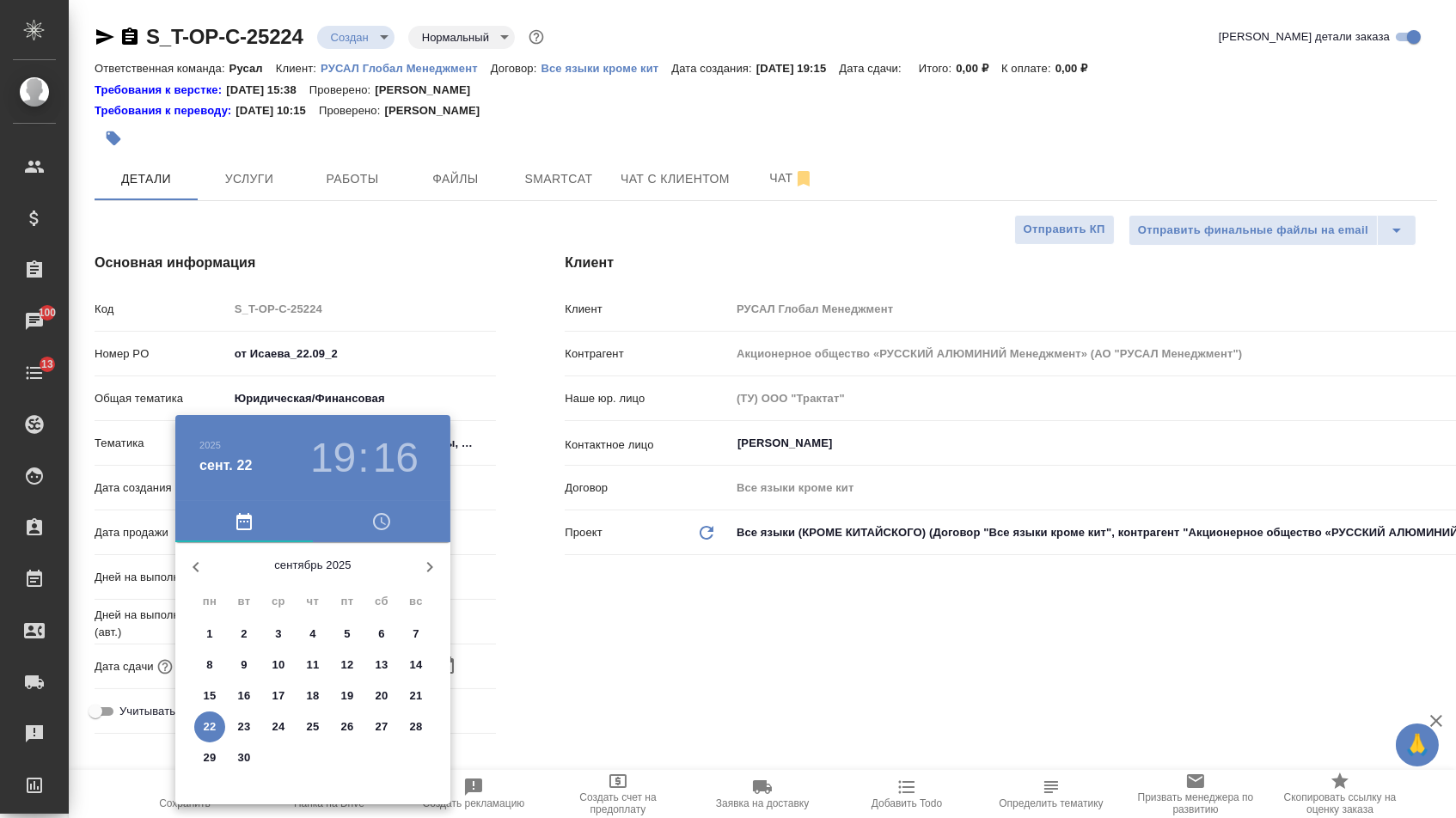
click at [250, 718] on button "23" at bounding box center [244, 726] width 30 height 30
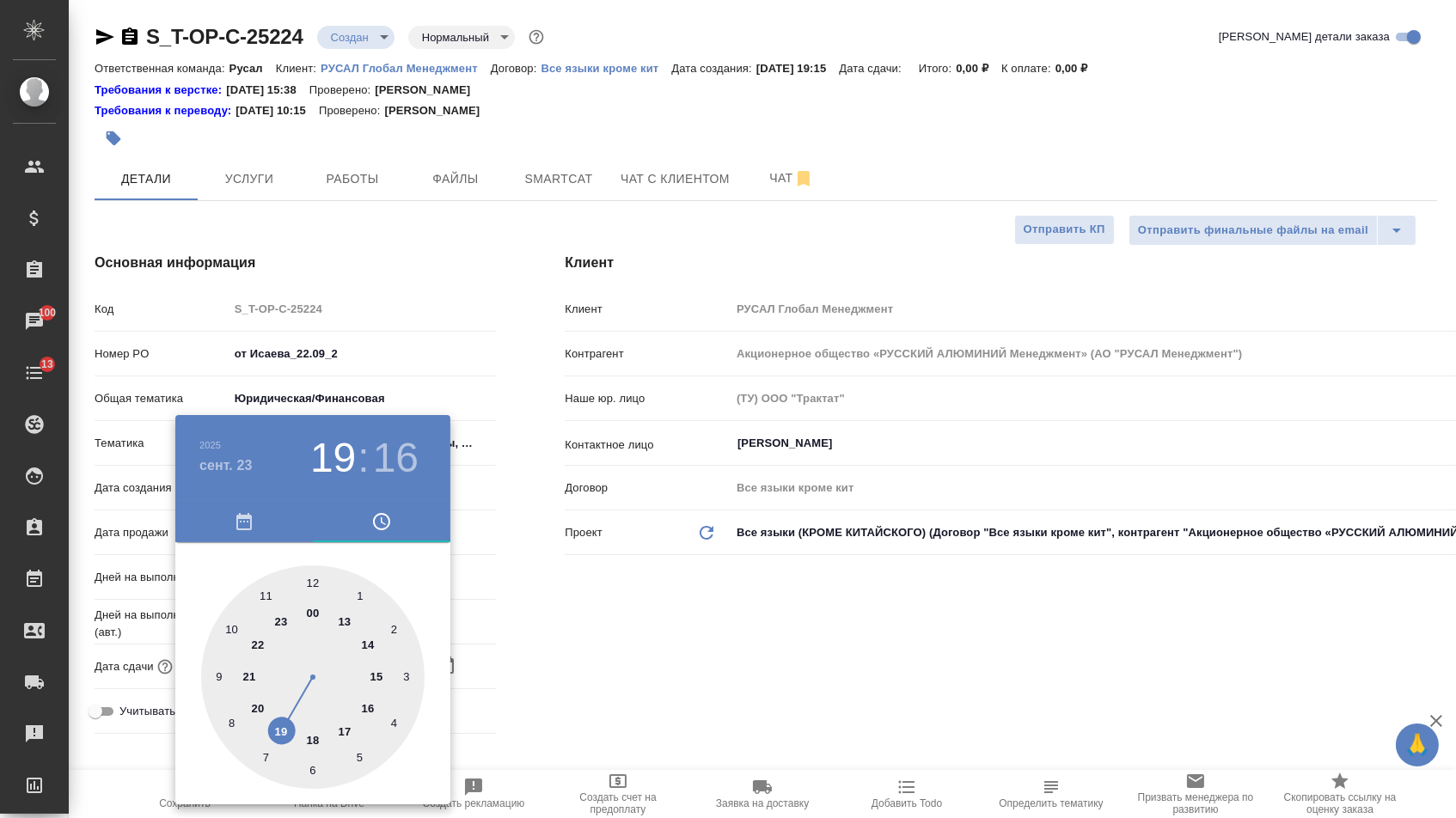
type input "[DATE] 19:16"
type textarea "x"
click at [227, 682] on div at bounding box center [312, 676] width 223 height 223
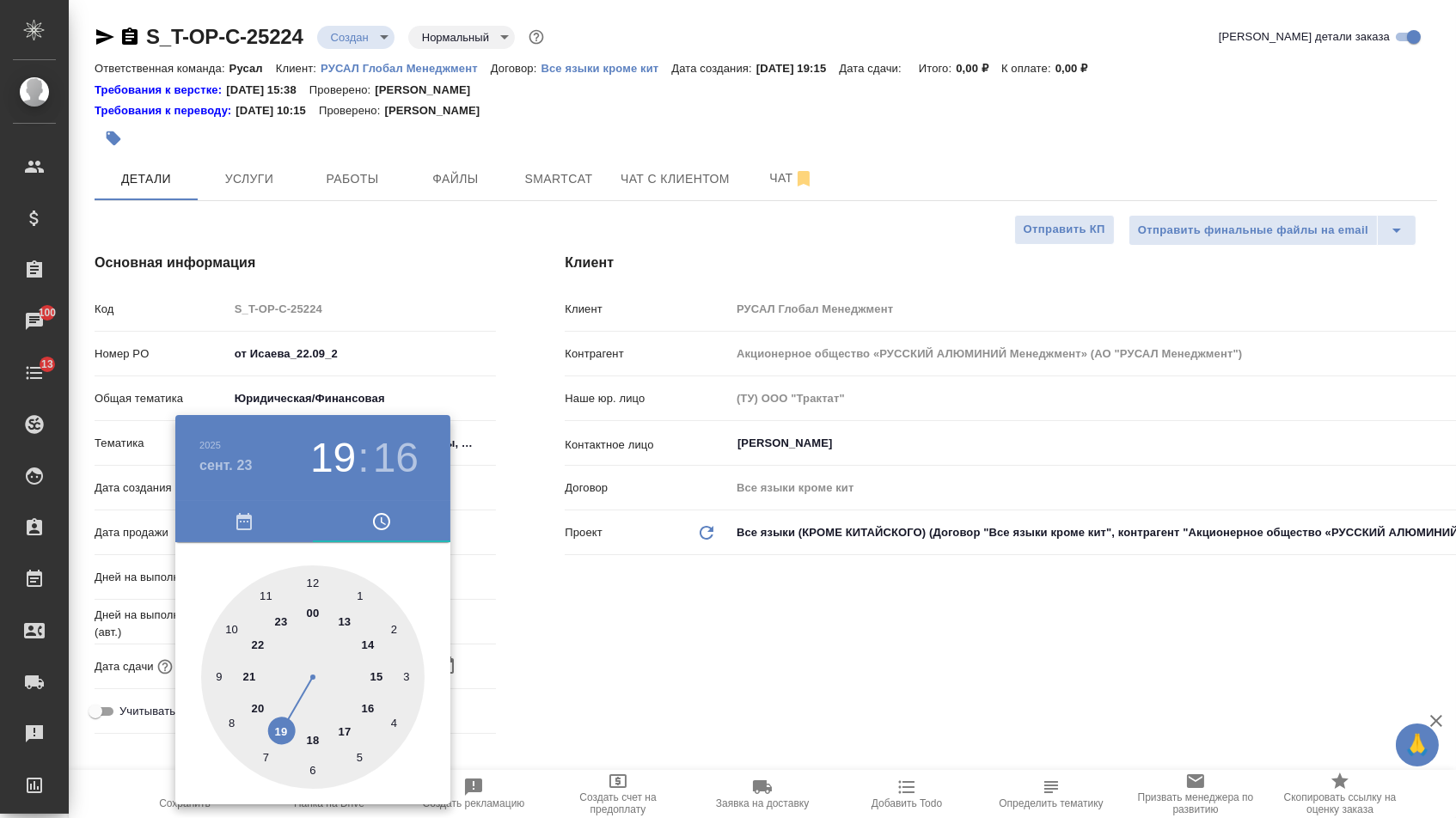
type input "[DATE] 09:16"
type textarea "x"
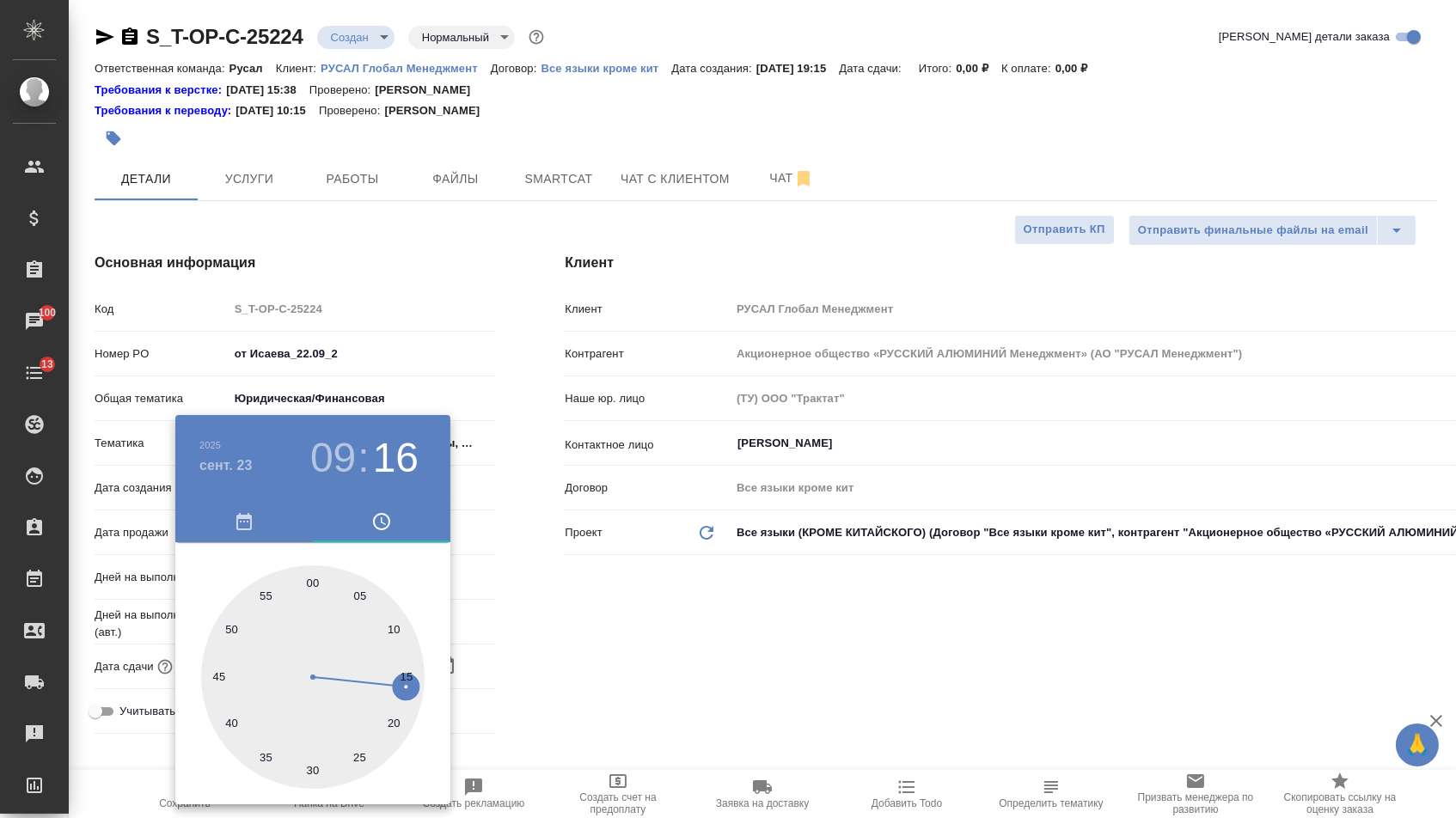
type textarea "x"
click at [315, 579] on div at bounding box center [312, 676] width 223 height 223
type input "[DATE] 09:00"
type textarea "x"
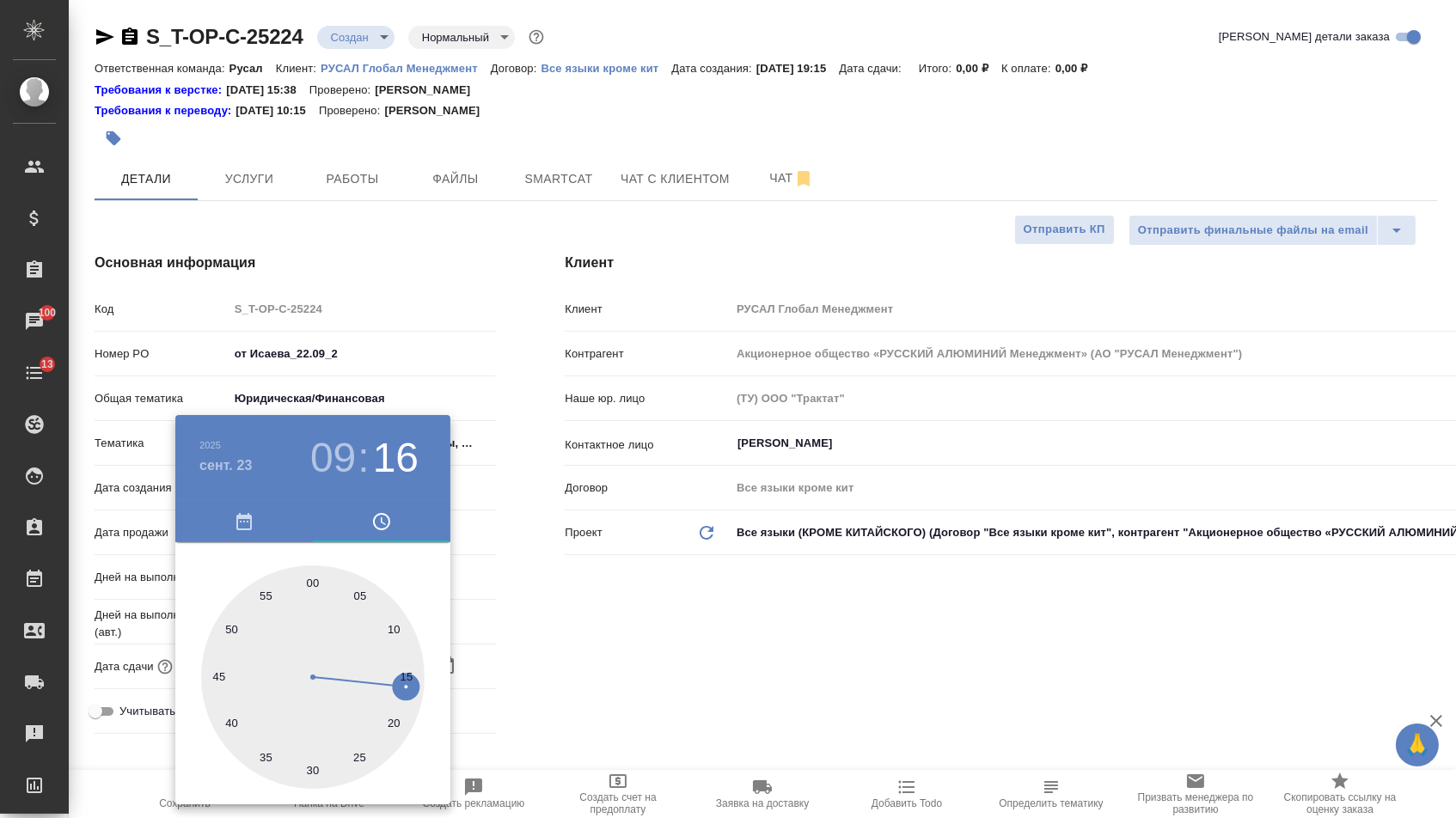
type textarea "x"
click at [548, 598] on div at bounding box center [728, 409] width 1456 height 818
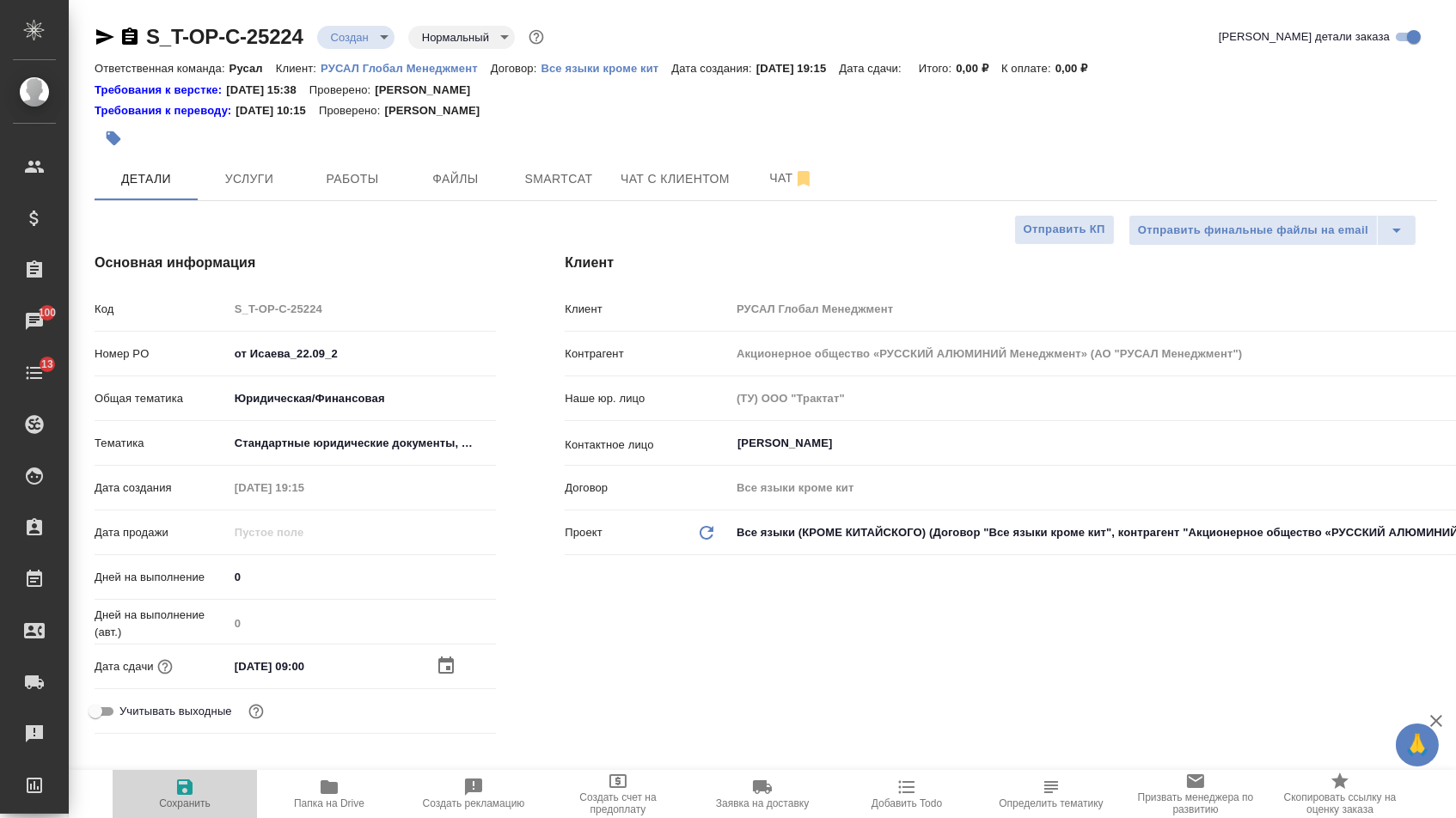
click at [205, 775] on button "Сохранить" at bounding box center [185, 793] width 144 height 48
type textarea "x"
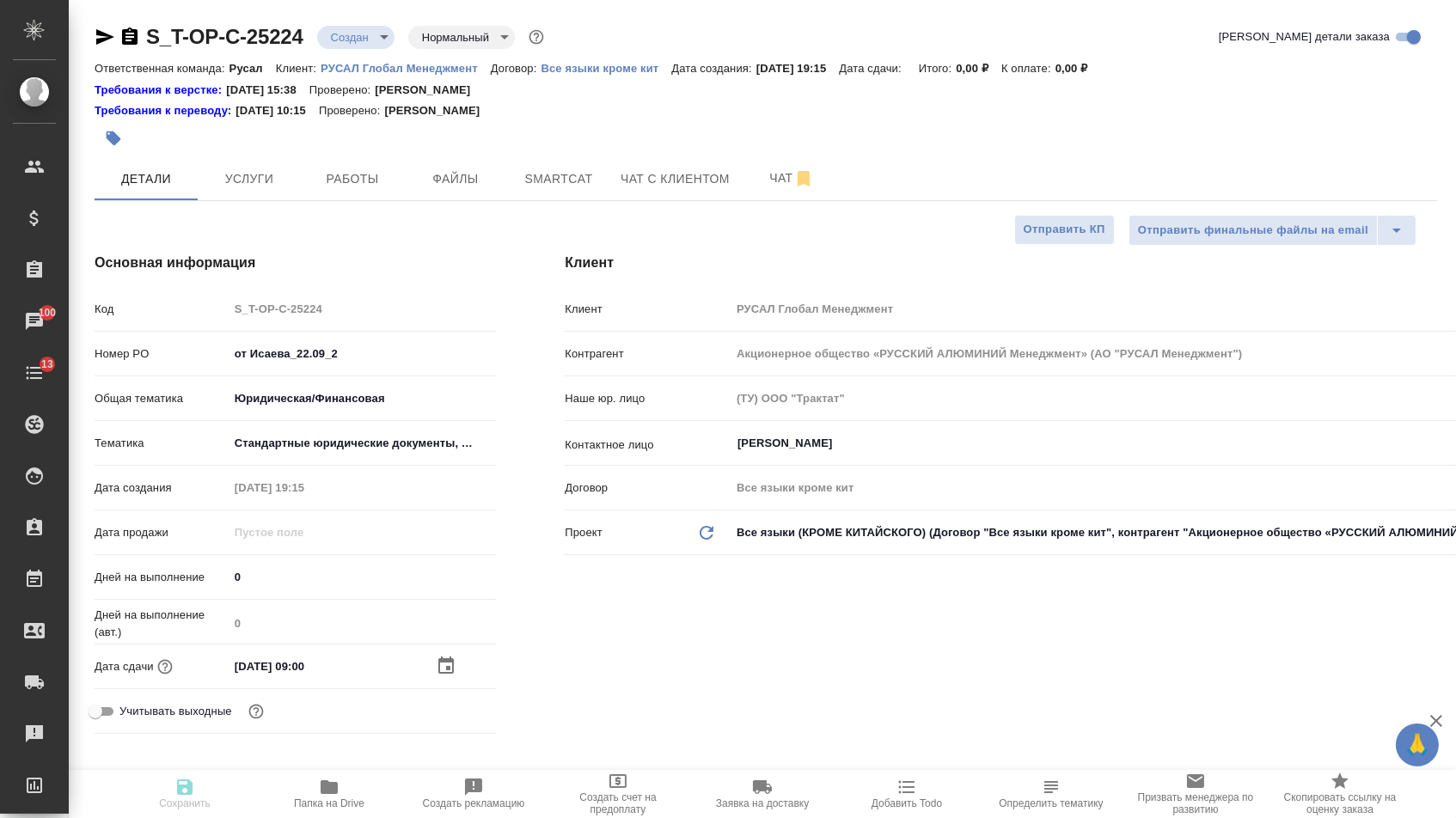
type textarea "x"
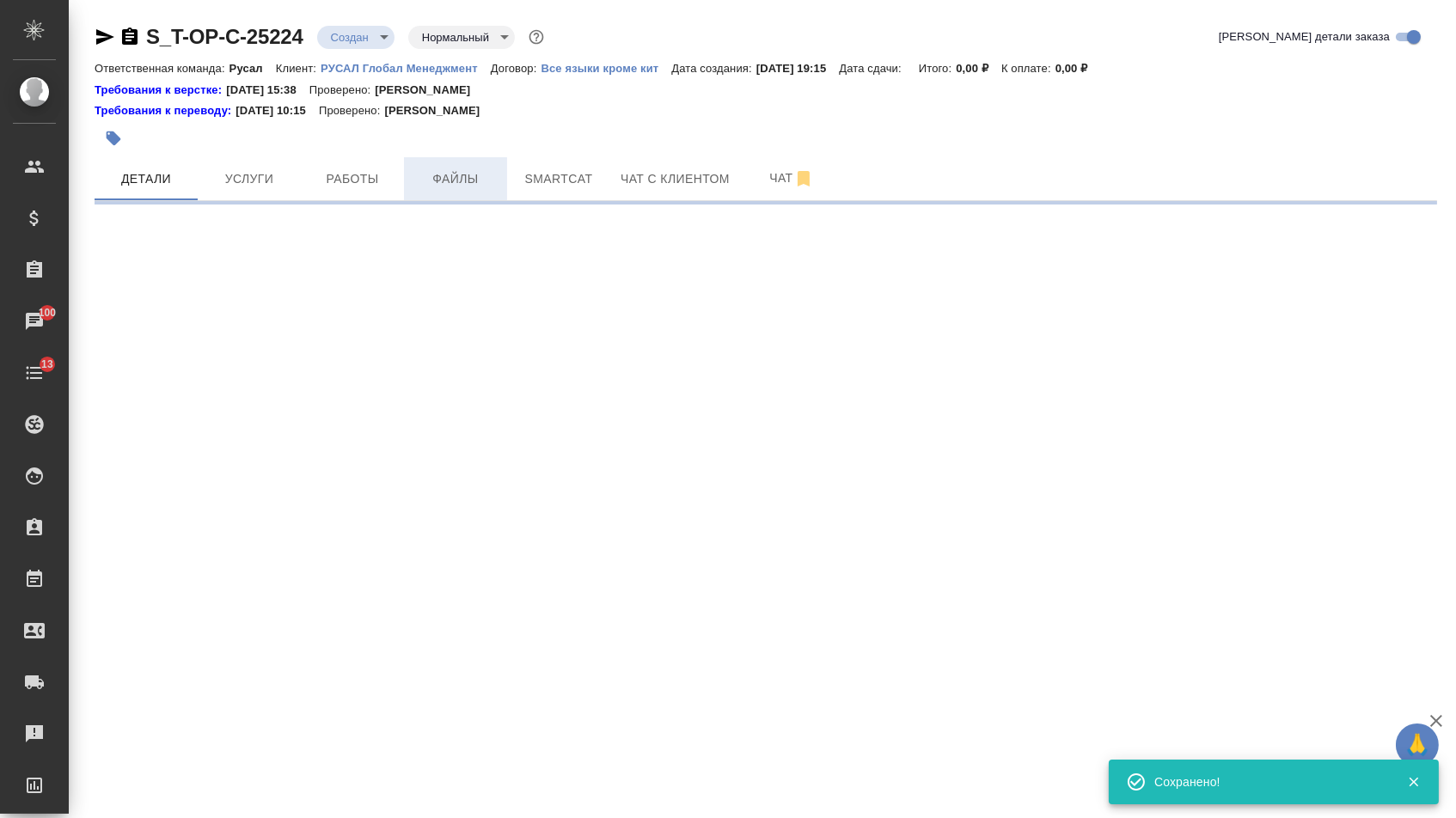
select select "RU"
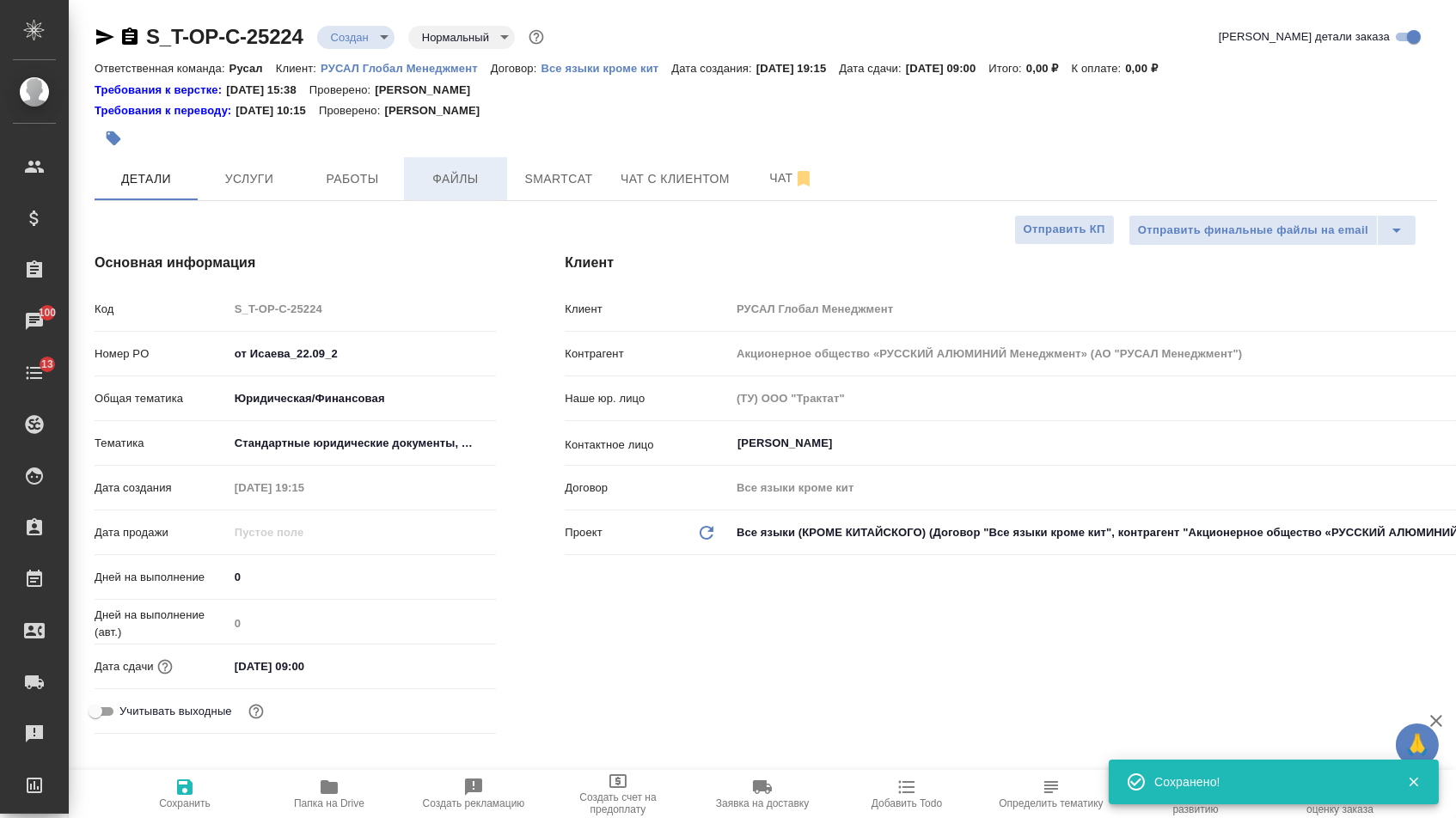
click at [457, 186] on span "Файлы" at bounding box center [456, 179] width 83 height 22
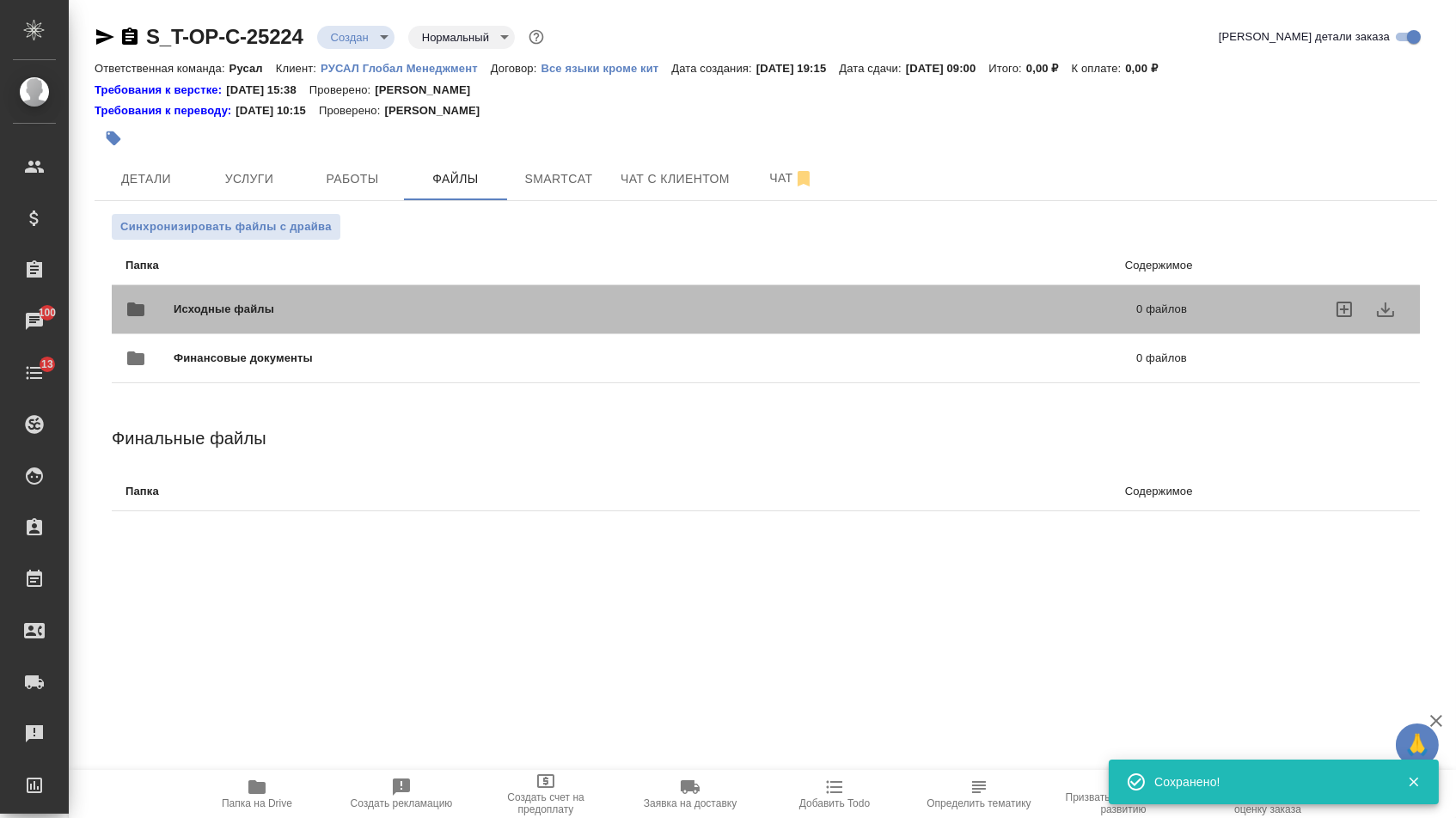
click at [311, 293] on div "Исходные файлы 0 файлов" at bounding box center [656, 309] width 1061 height 41
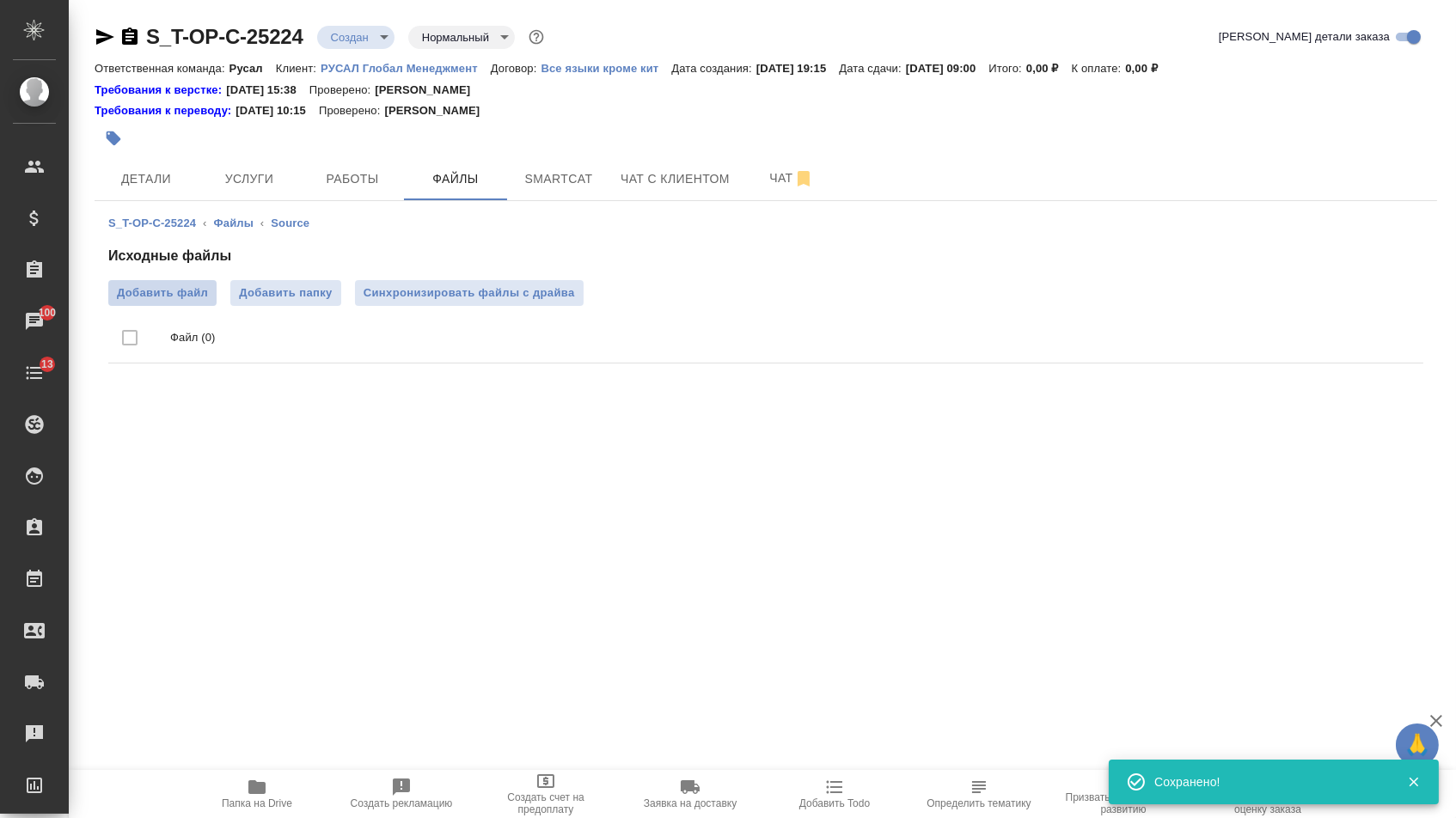
click at [182, 293] on span "Добавить файл" at bounding box center [162, 292] width 91 height 17
click at [0, 0] on input "Добавить файл" at bounding box center [0, 0] width 0 height 0
click at [245, 168] on button "Услуги" at bounding box center [249, 179] width 103 height 43
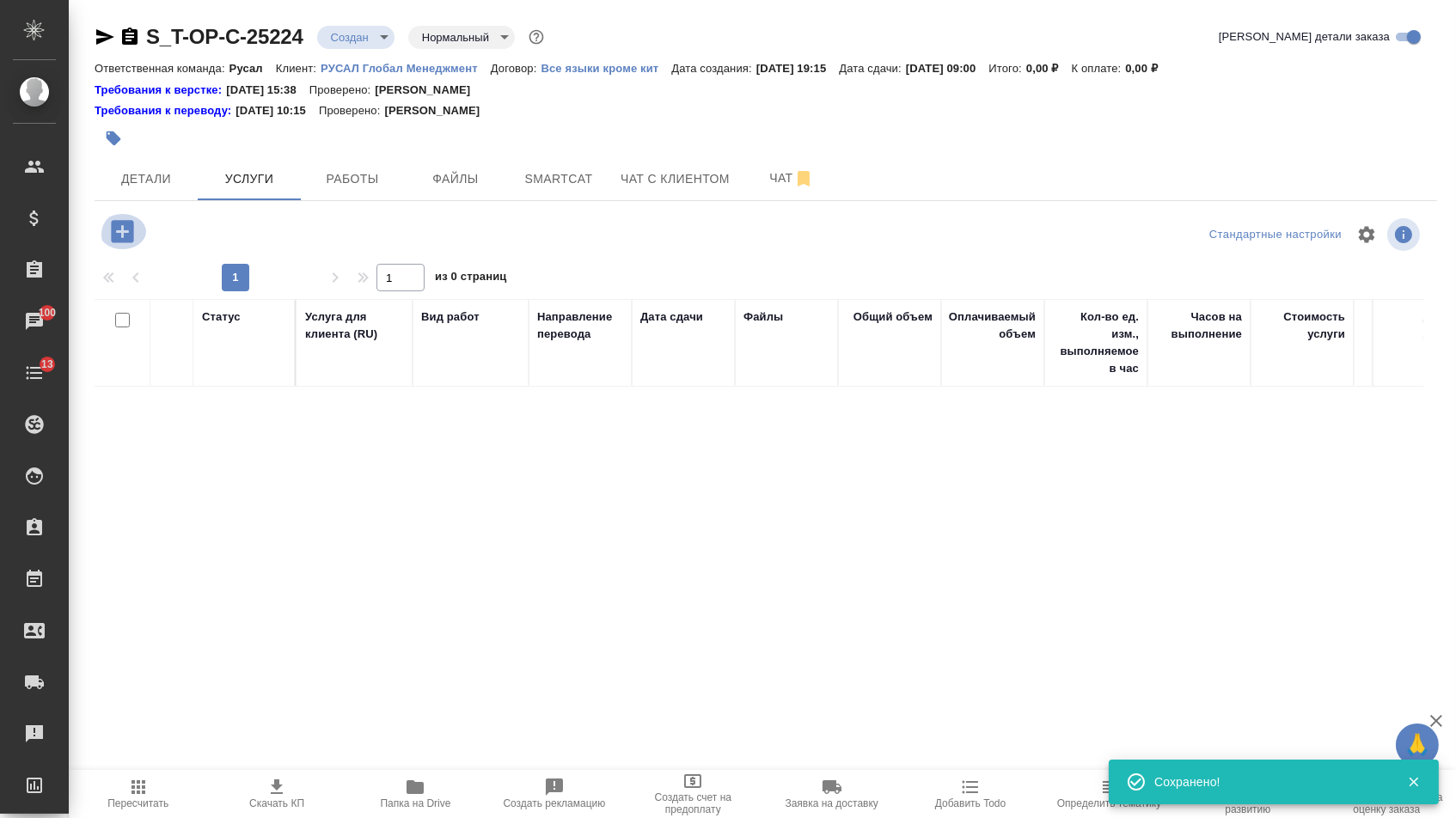
click at [130, 231] on icon "button" at bounding box center [122, 231] width 23 height 23
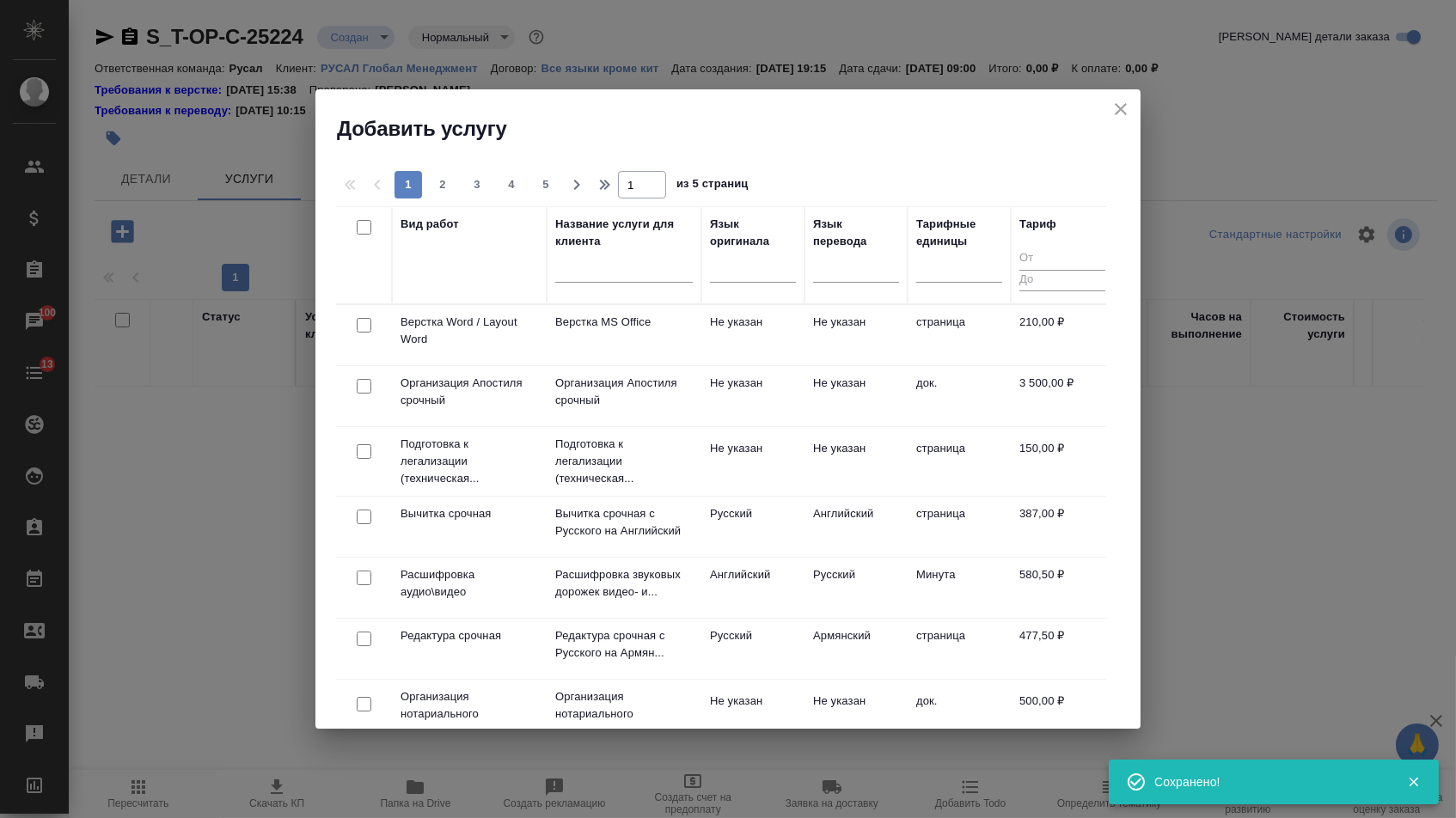
click at [738, 290] on div at bounding box center [752, 272] width 85 height 44
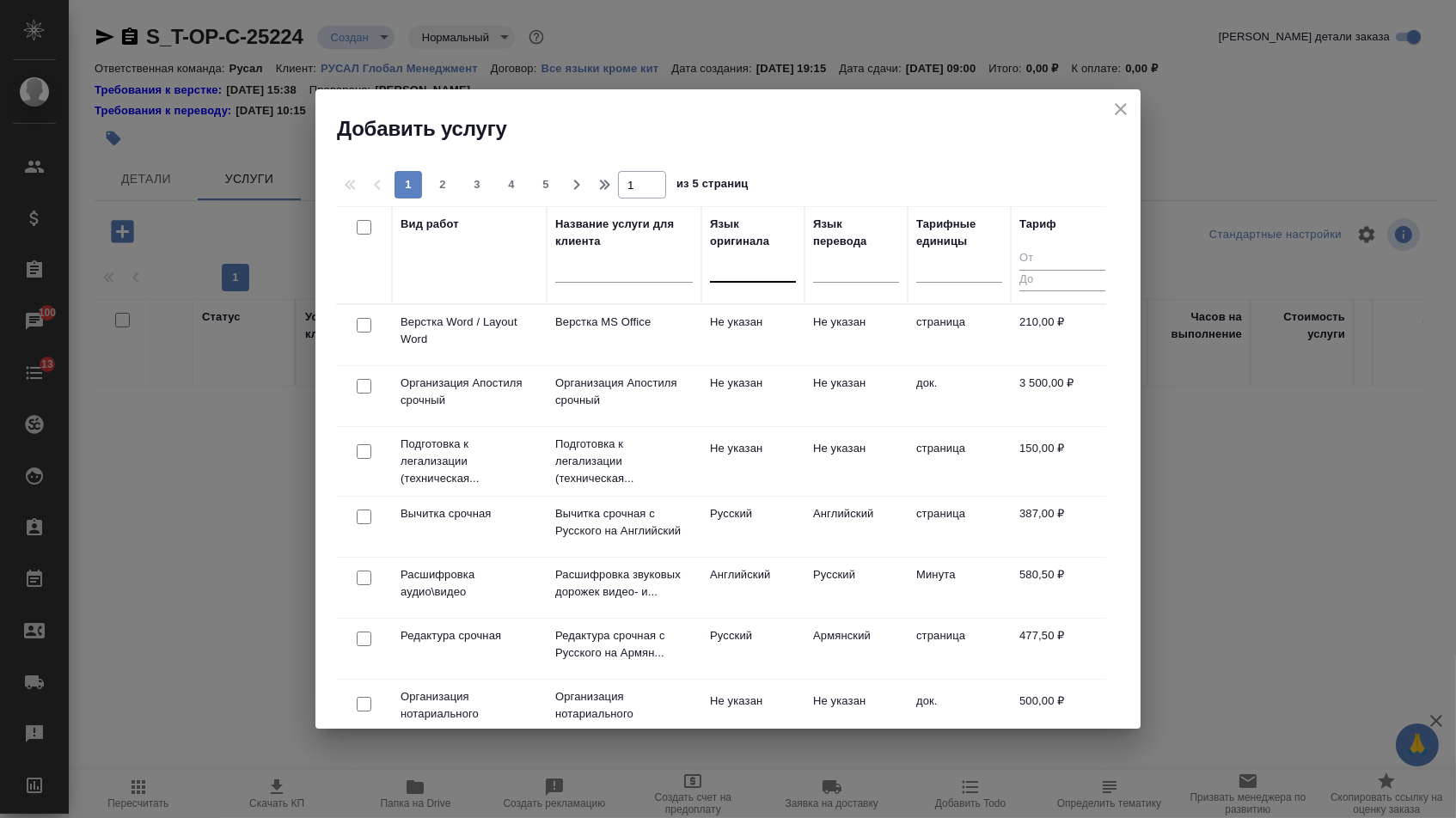
click at [738, 283] on div at bounding box center [752, 266] width 85 height 32
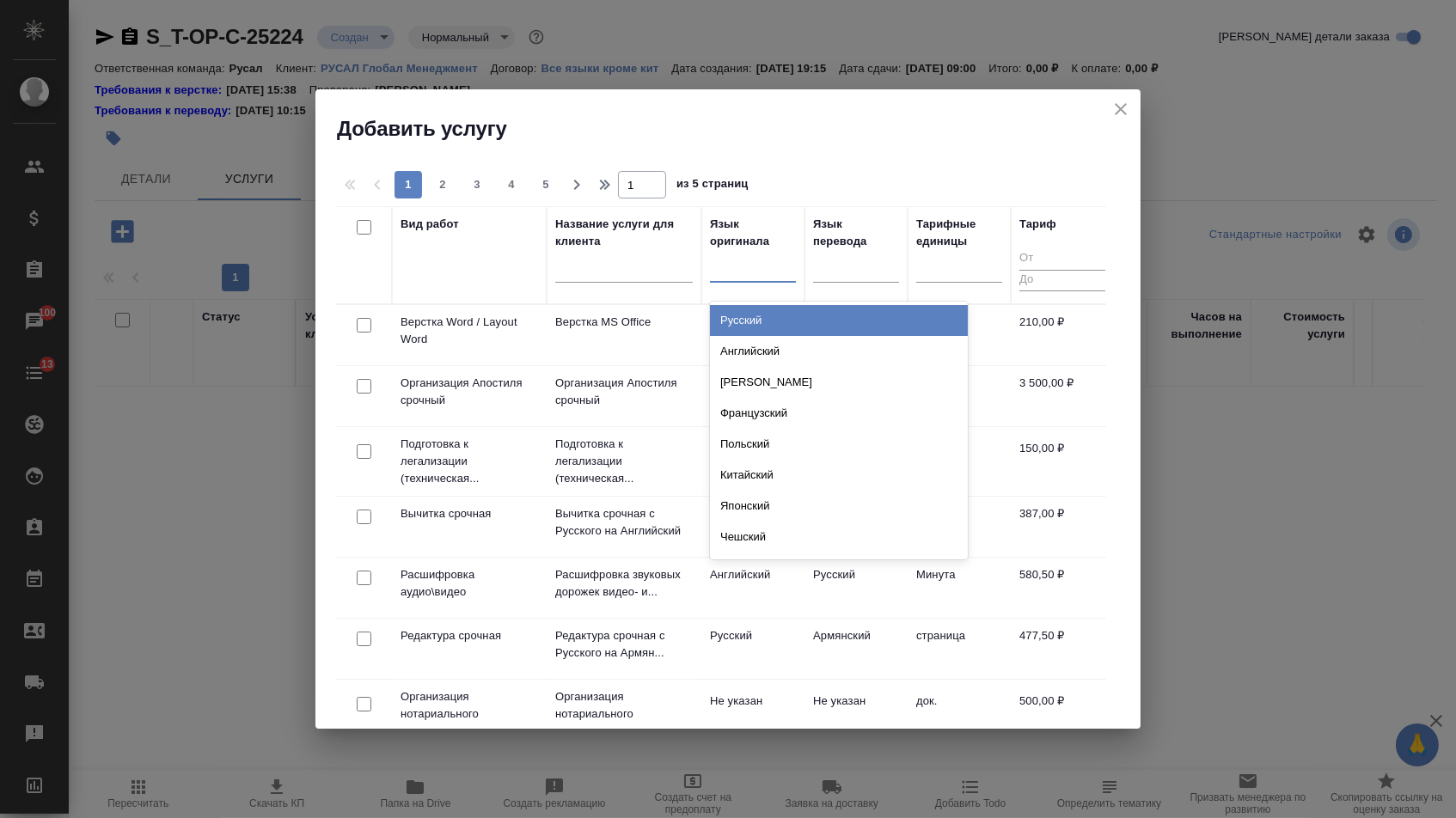
click at [737, 315] on div "Русский" at bounding box center [838, 319] width 257 height 30
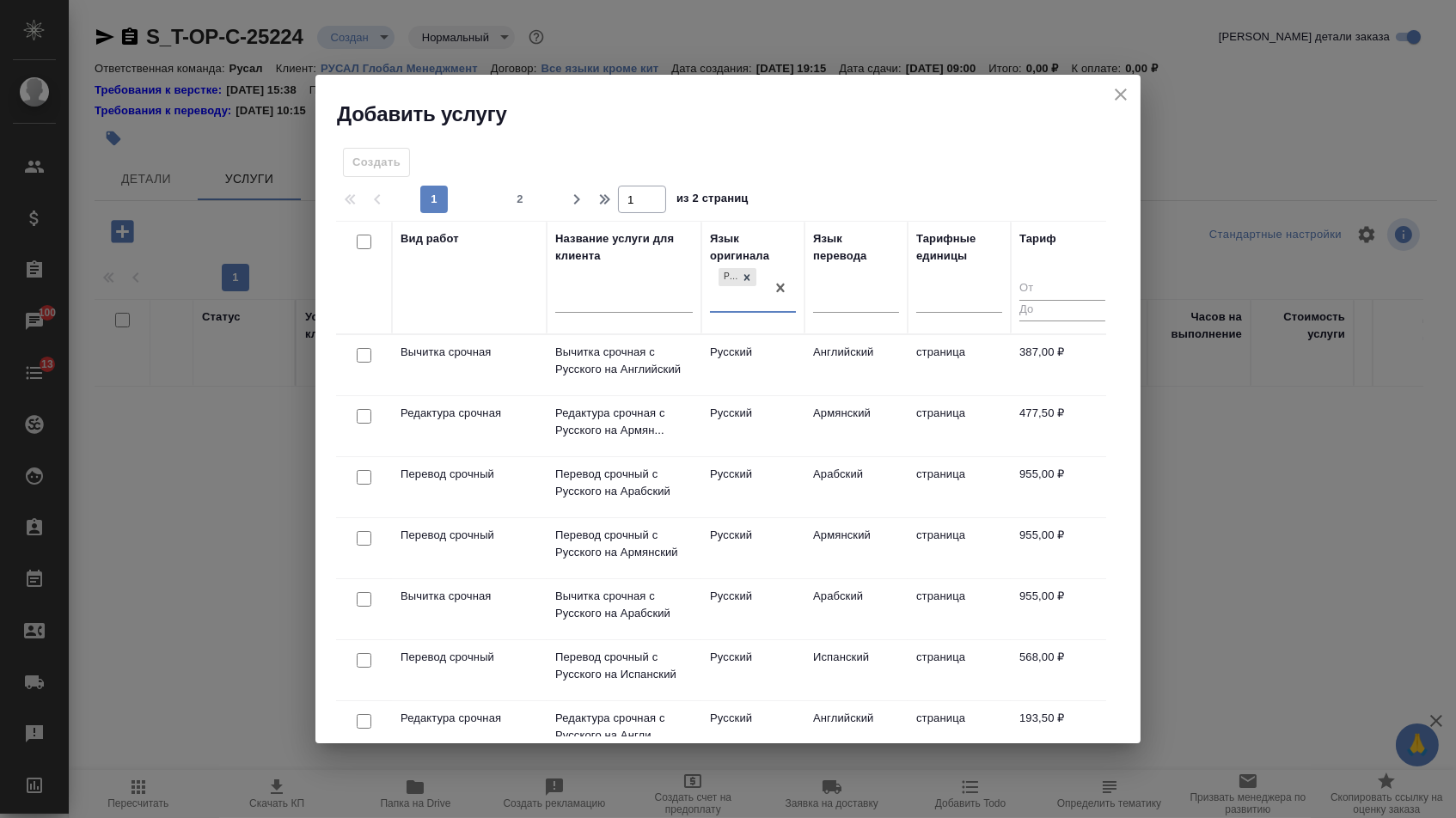
drag, startPoint x: 858, startPoint y: 284, endPoint x: 850, endPoint y: 325, distance: 41.8
click at [858, 284] on div at bounding box center [855, 296] width 85 height 25
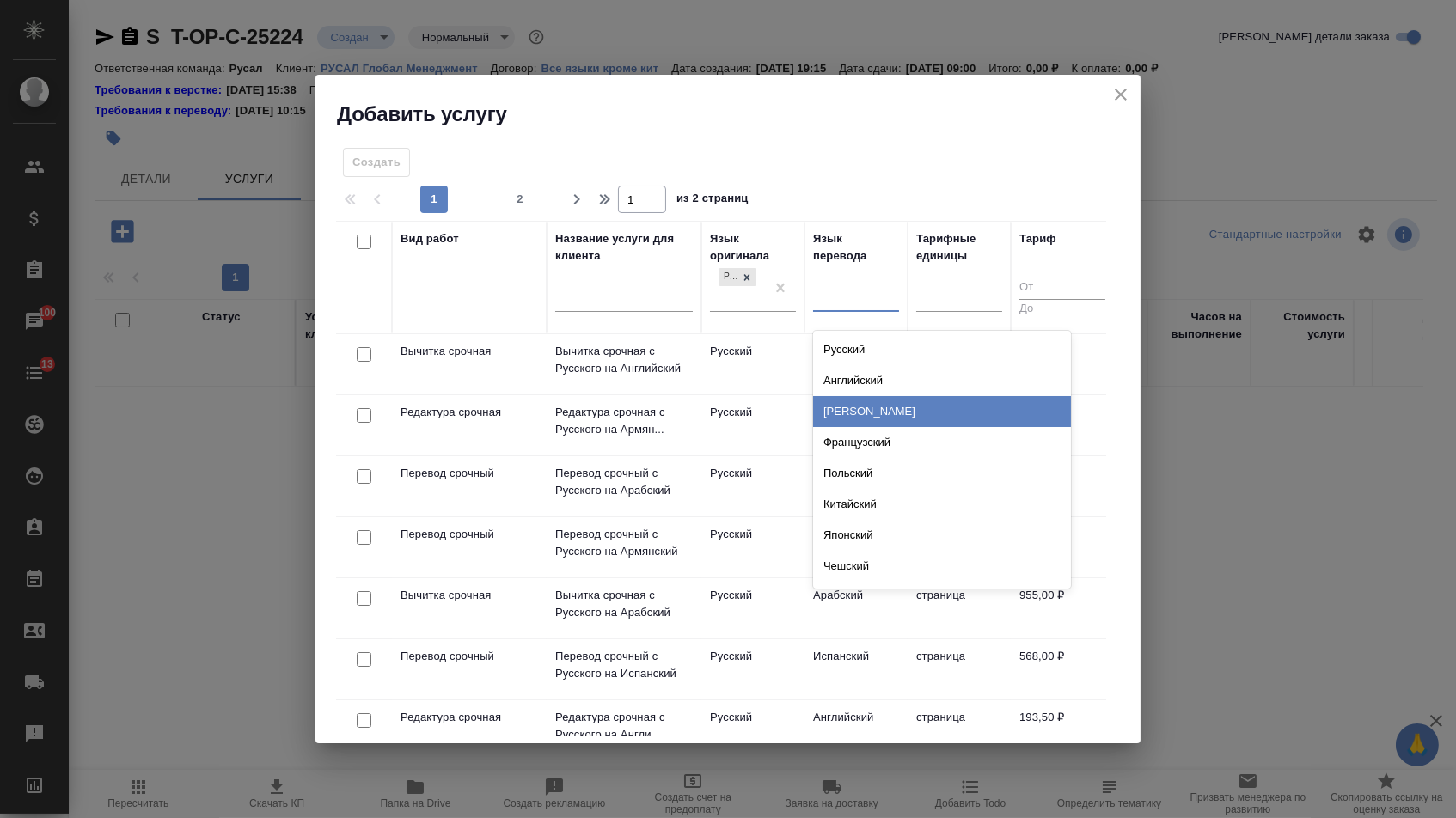
click at [837, 396] on div "[PERSON_NAME]" at bounding box center [941, 410] width 257 height 30
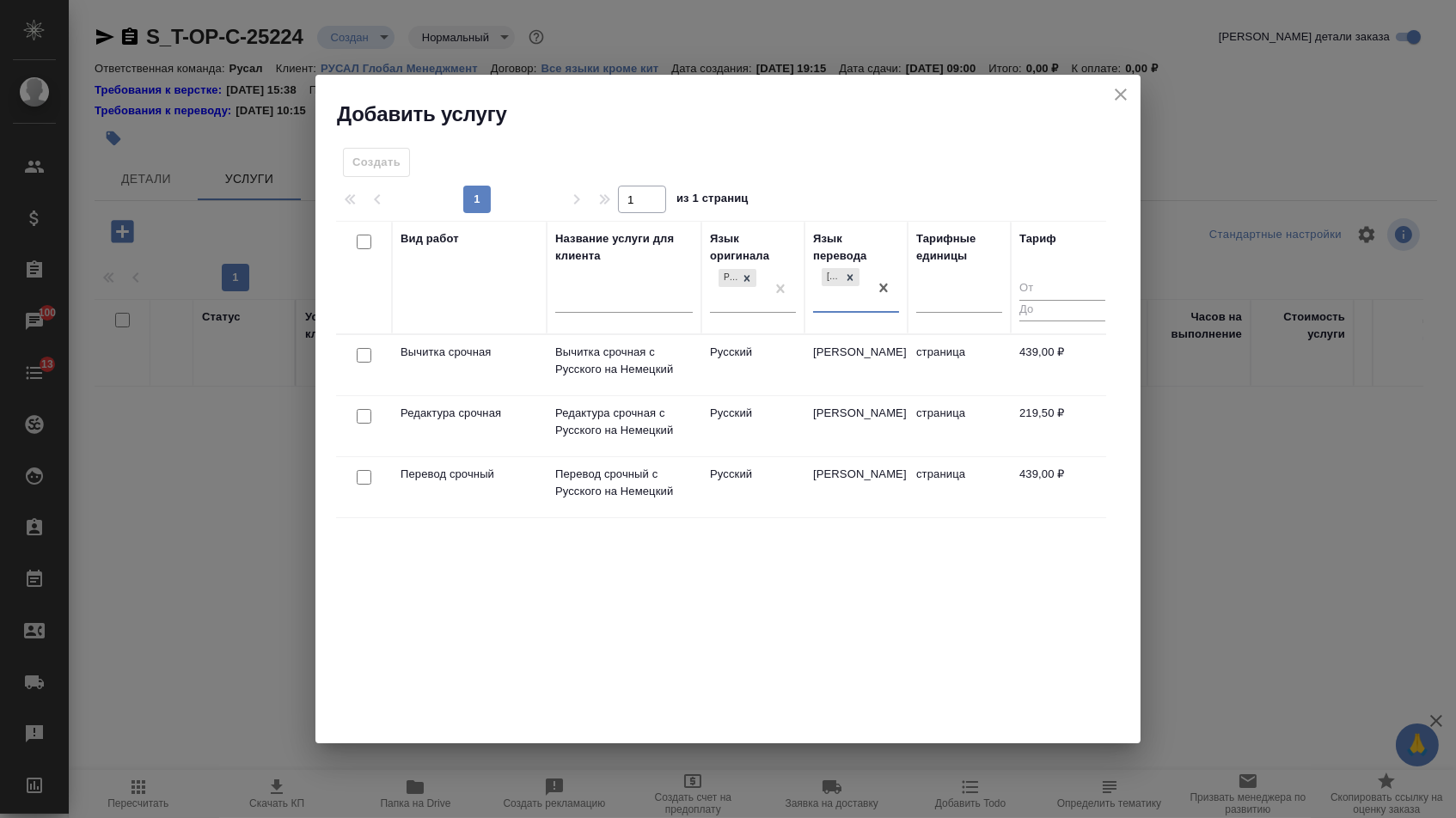
click at [901, 278] on th "Язык перевода option [PERSON_NAME], selected. 0 results available. Select is fo…" at bounding box center [856, 277] width 103 height 113
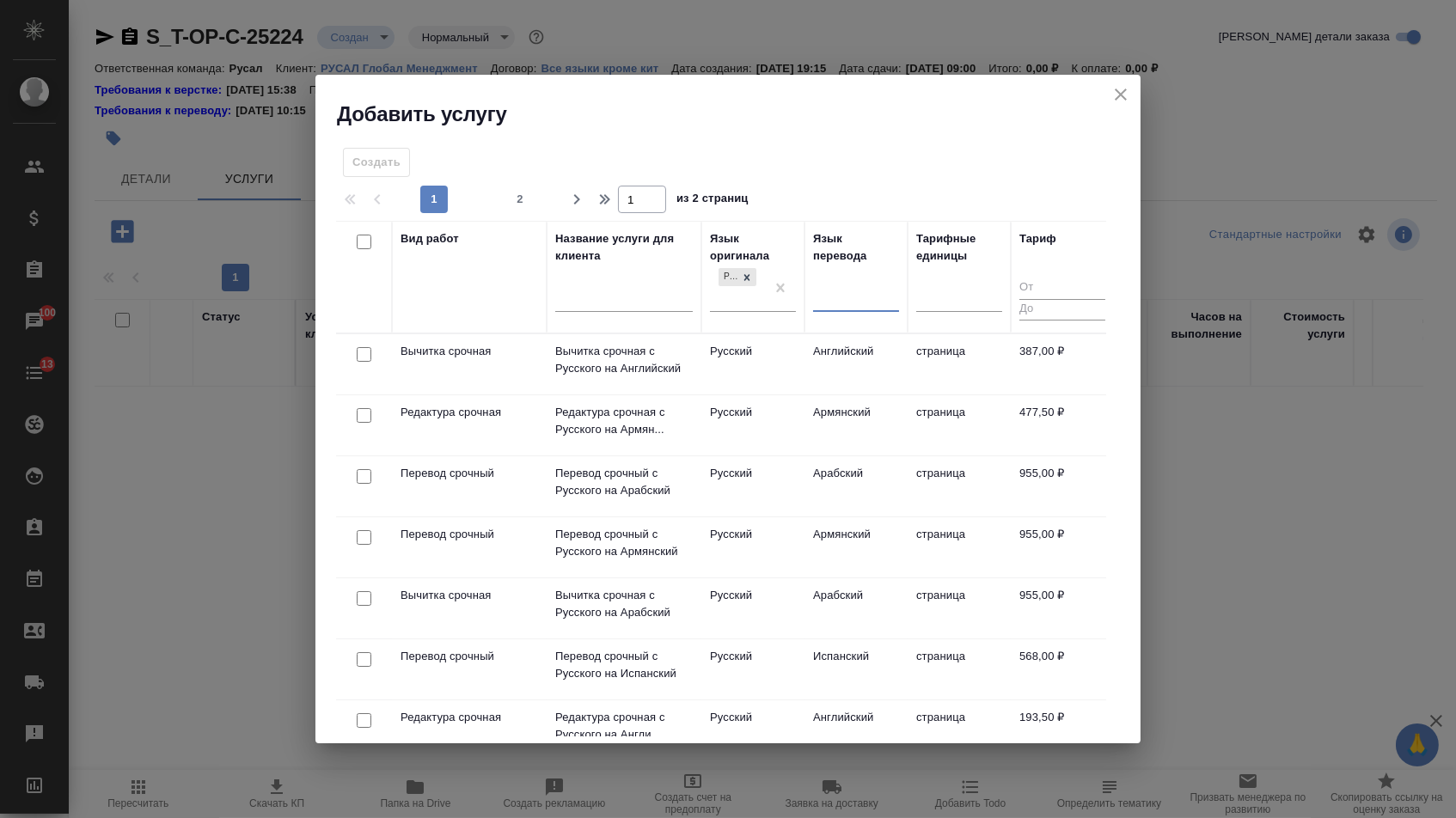
click at [873, 279] on div at bounding box center [855, 295] width 85 height 32
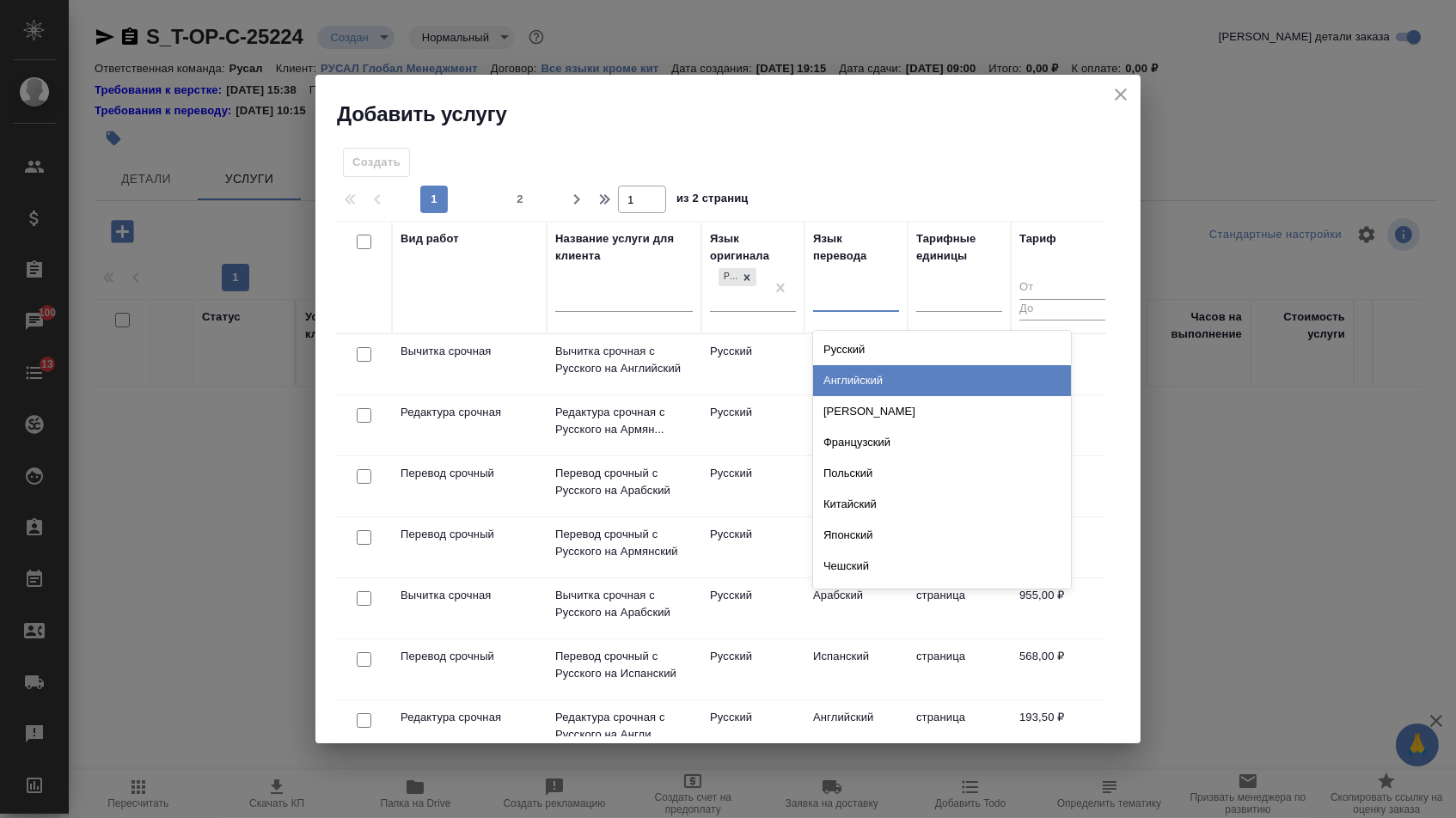
click at [843, 384] on div "Английский" at bounding box center [941, 380] width 257 height 30
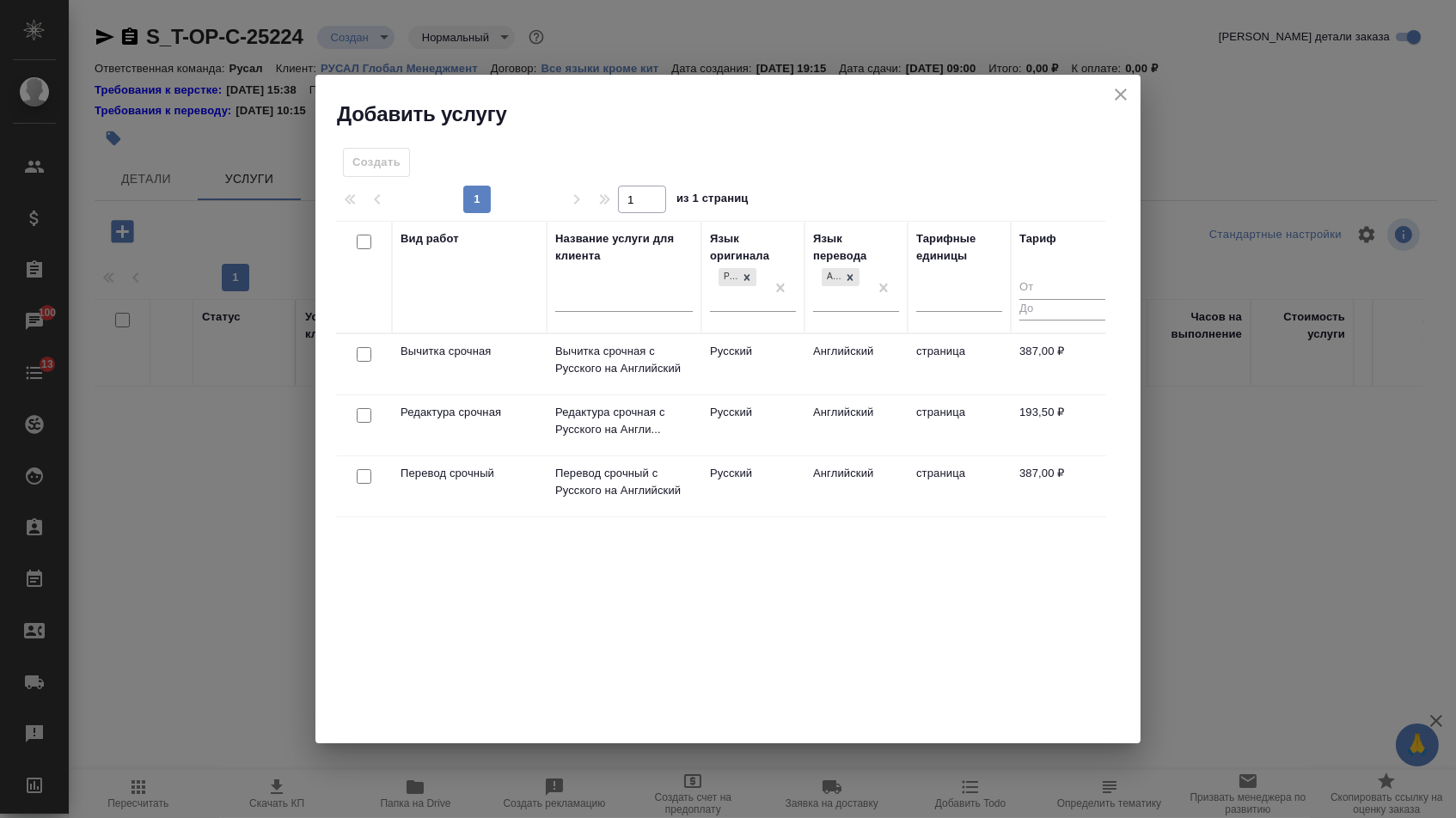
click at [360, 482] on input "checkbox" at bounding box center [364, 476] width 15 height 15
checkbox input "true"
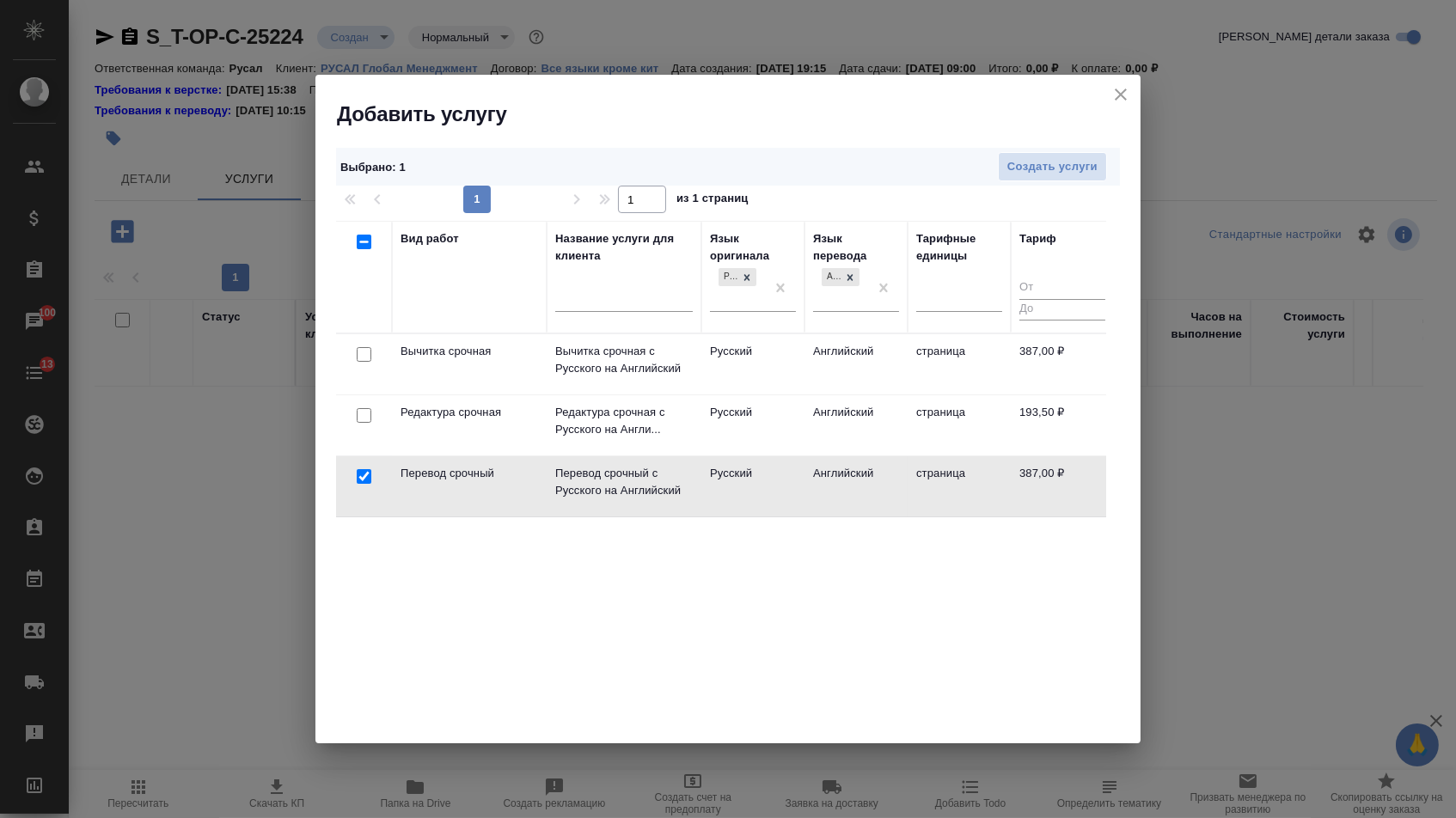
click at [360, 421] on input "checkbox" at bounding box center [364, 414] width 15 height 15
checkbox input "true"
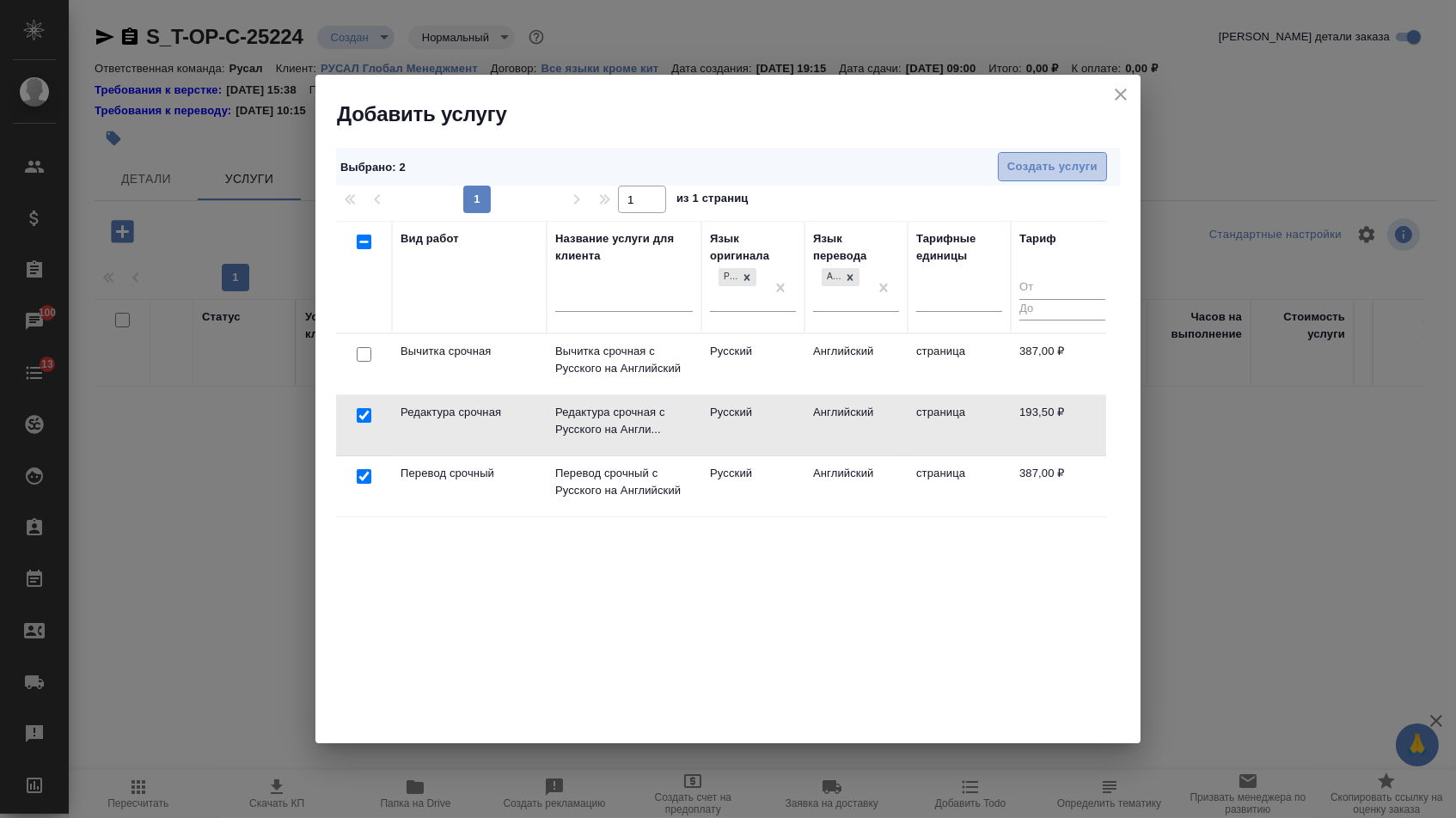
click at [1064, 168] on span "Создать услуги" at bounding box center [1052, 167] width 90 height 20
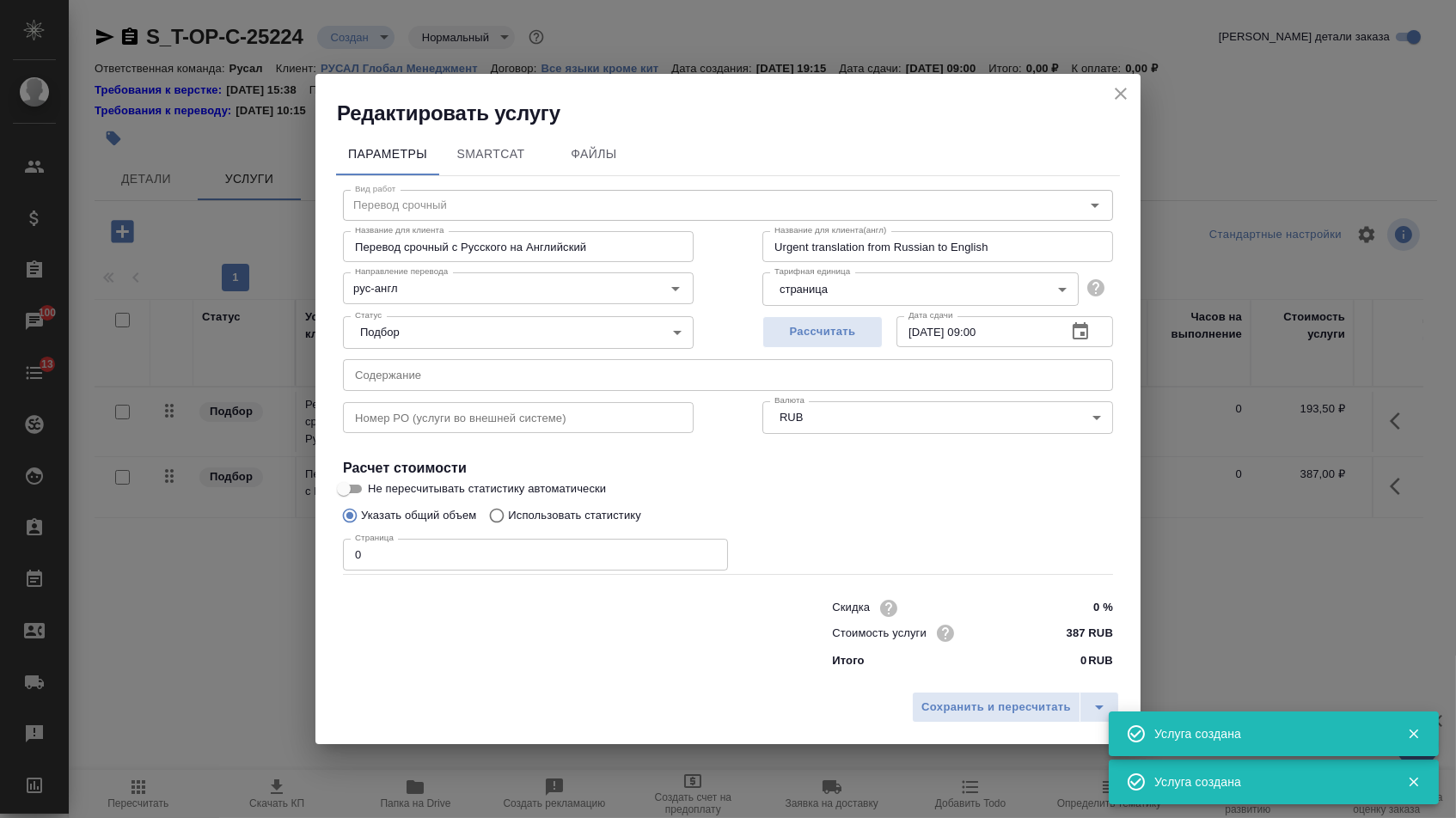
type input "Перевод срочный"
type input "Перевод срочный с Русского на Английский"
type input "Urgent translation from Russian to English"
type input "387 RUB"
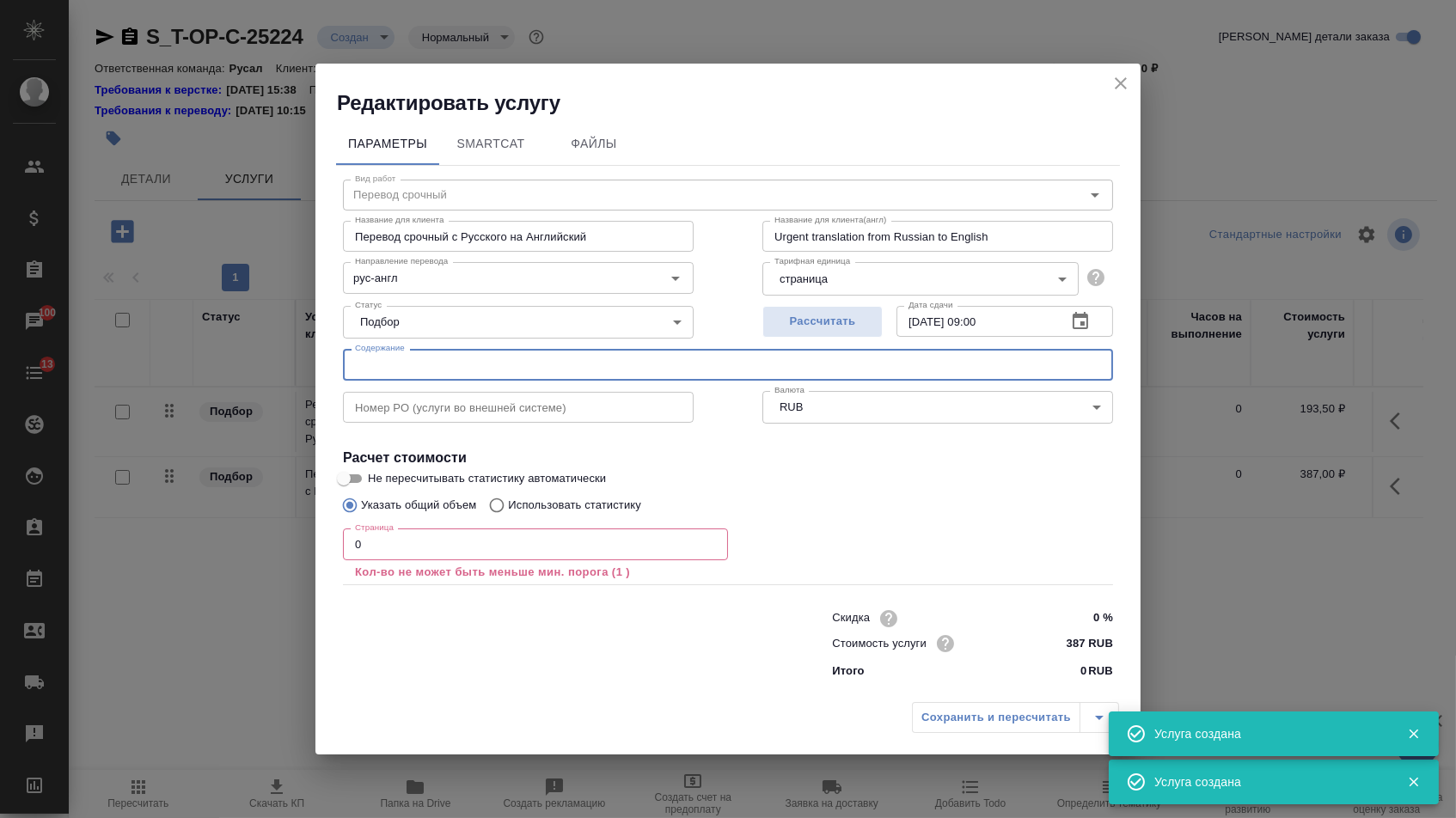
click at [448, 368] on input "text" at bounding box center [728, 363] width 770 height 30
paste input "Письмо_МКПАО ЭН+ ГРУП 2025"
type input "Письмо_МКПАО ЭН+ ГРУП 2025"
click at [380, 541] on input "0" at bounding box center [535, 543] width 385 height 30
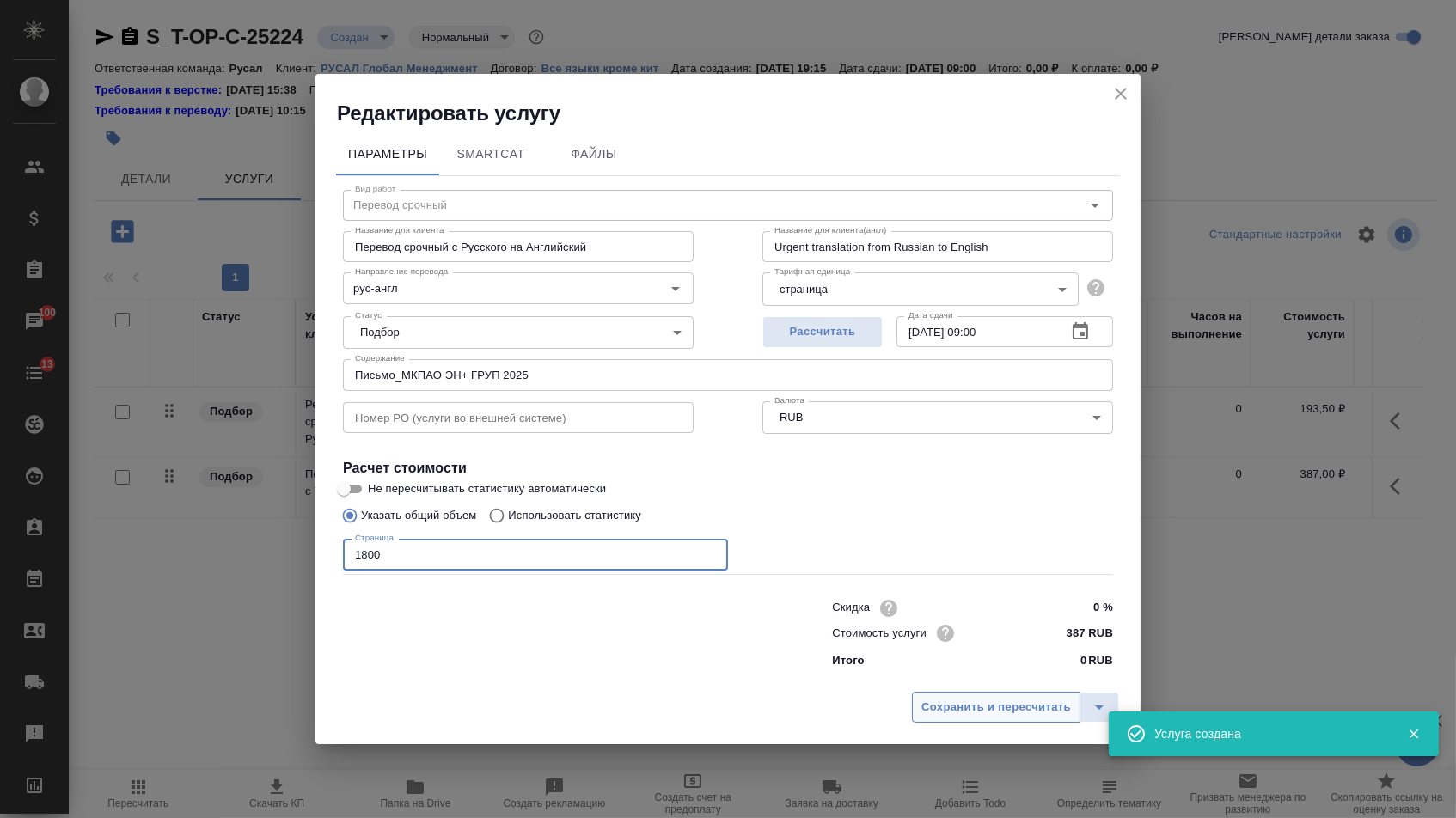
type input "1800"
click at [979, 717] on span "Сохранить и пересчитать" at bounding box center [996, 707] width 149 height 20
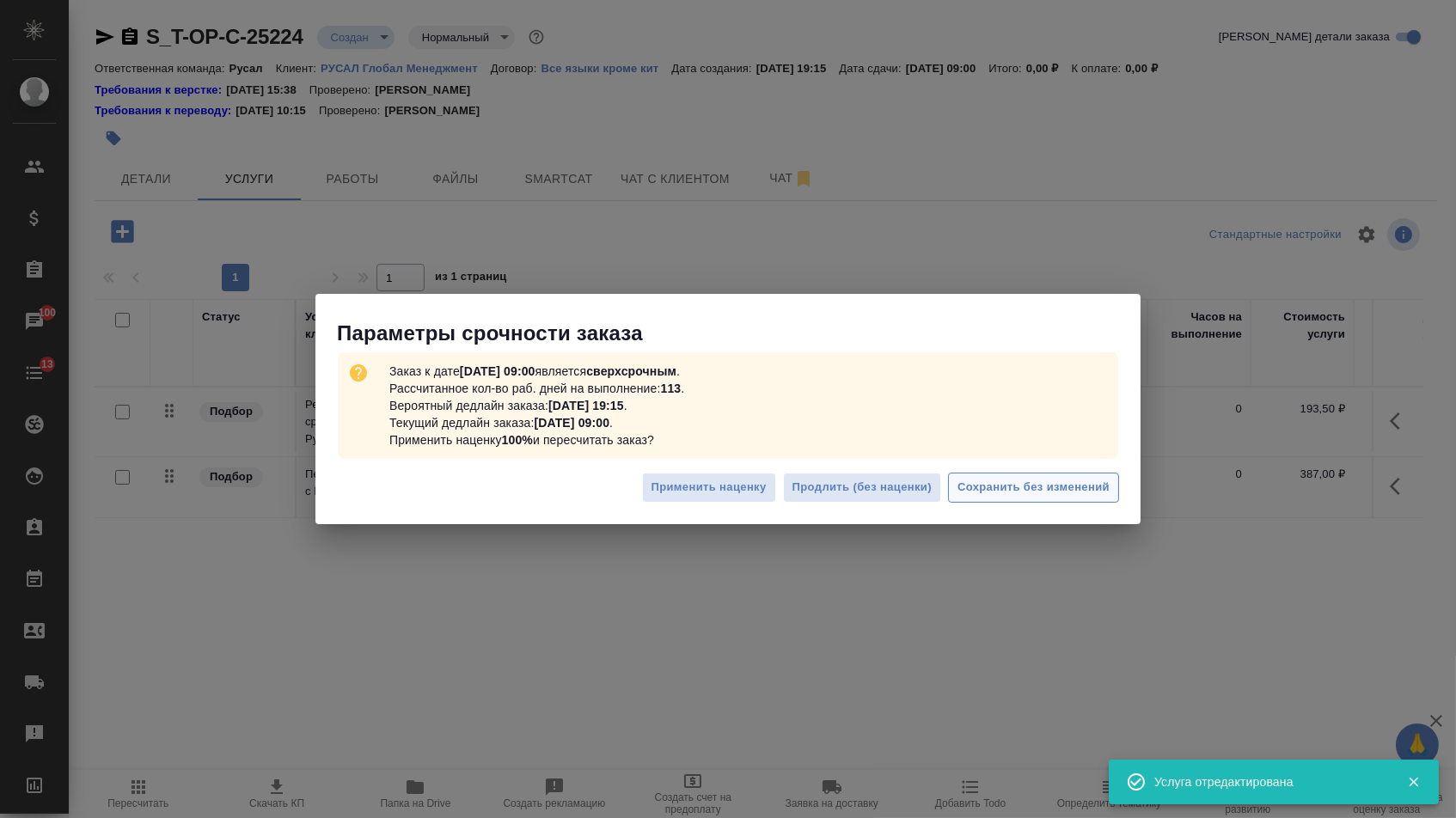
click at [1055, 478] on span "Сохранить без изменений" at bounding box center [1033, 487] width 152 height 20
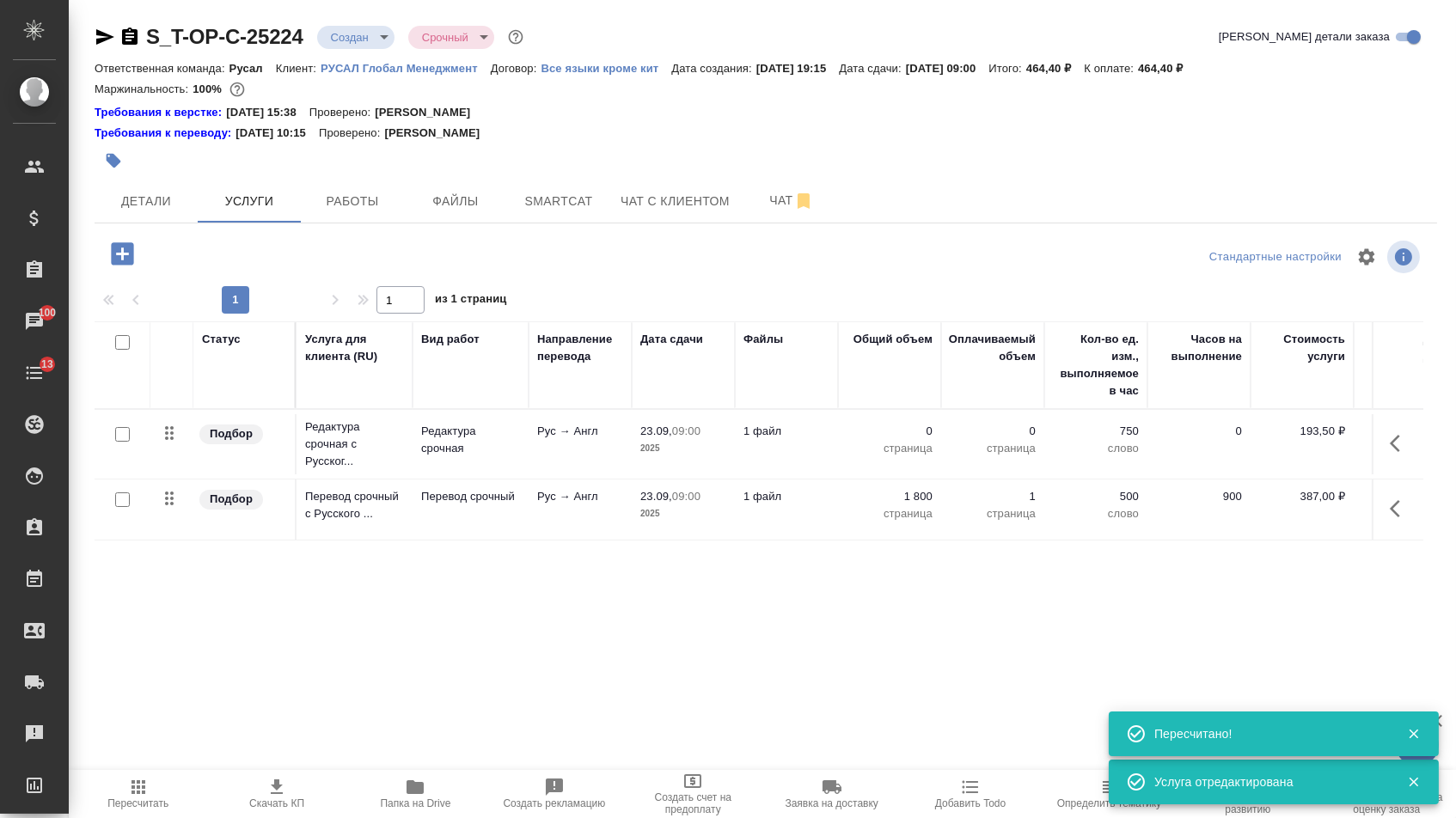
type input "urgent"
click at [903, 432] on p "0" at bounding box center [888, 430] width 85 height 17
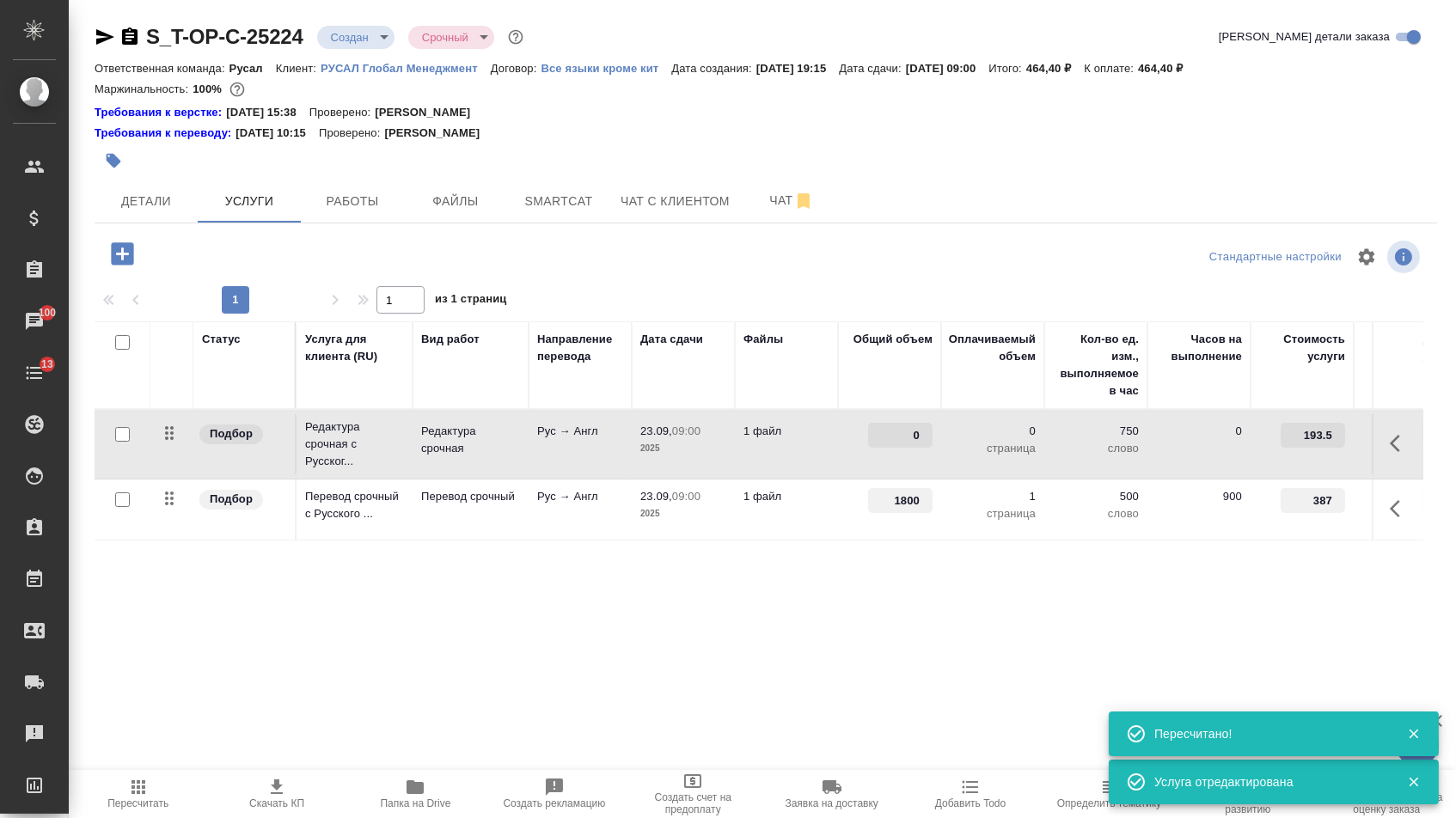
click at [903, 432] on input "0" at bounding box center [900, 434] width 65 height 25
type input "1800"
click at [819, 632] on div "Статус Услуга для клиента (RU) Вид работ Направление перевода Дата сдачи Файлы …" at bounding box center [758, 506] width 1328 height 369
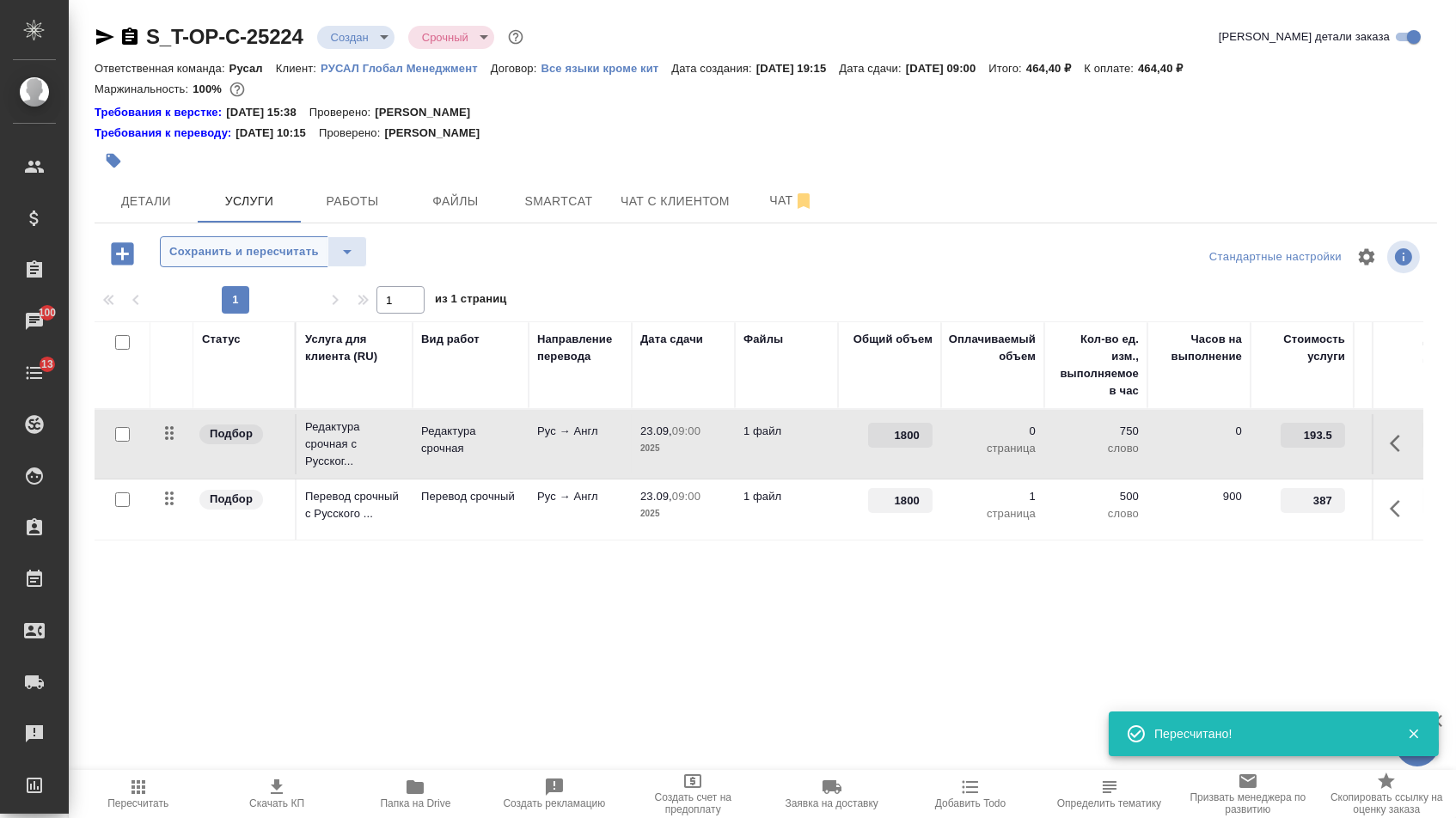
click at [245, 254] on span "Сохранить и пересчитать" at bounding box center [244, 252] width 149 height 20
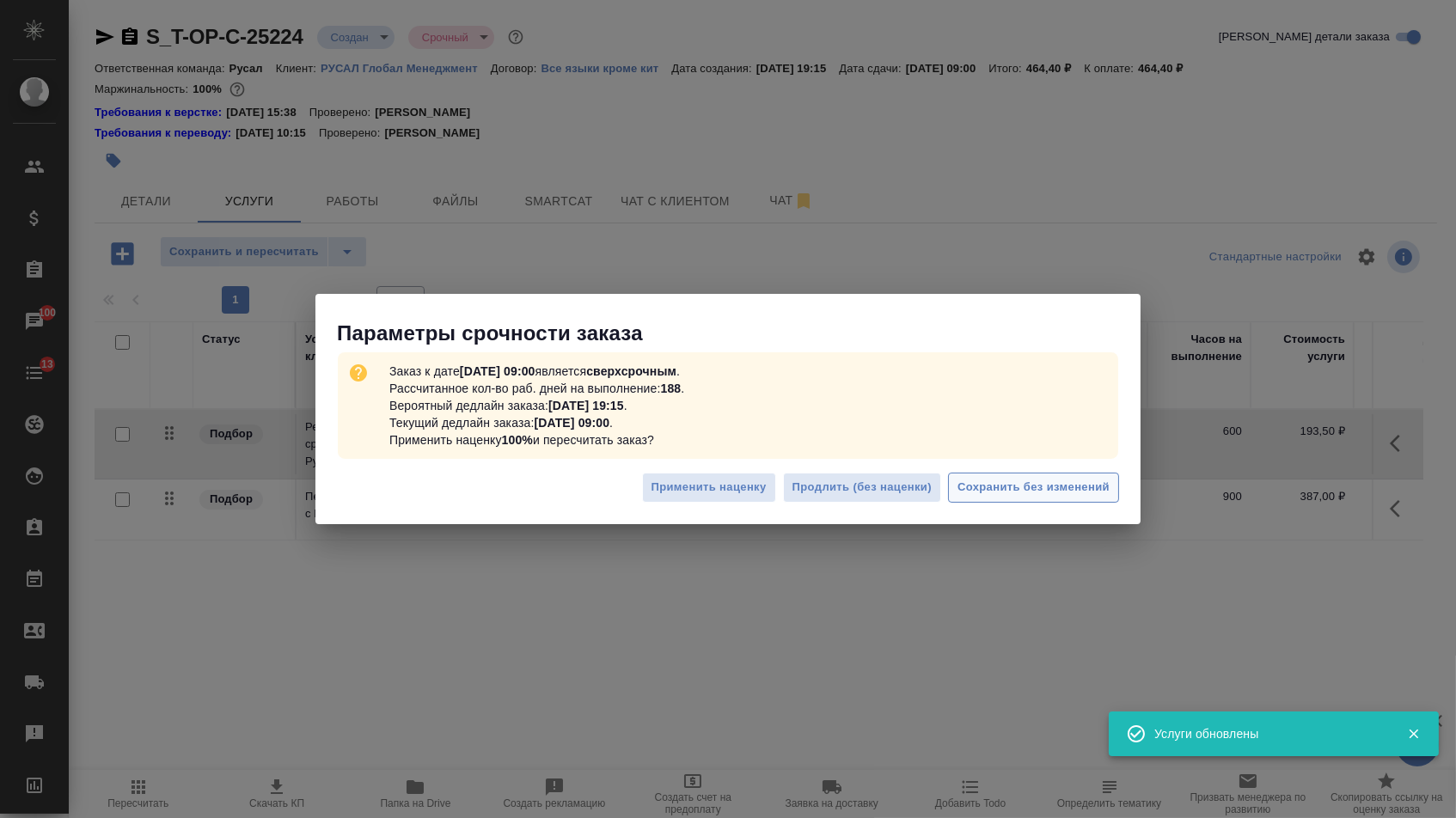
click at [994, 494] on span "Сохранить без изменений" at bounding box center [1033, 487] width 152 height 20
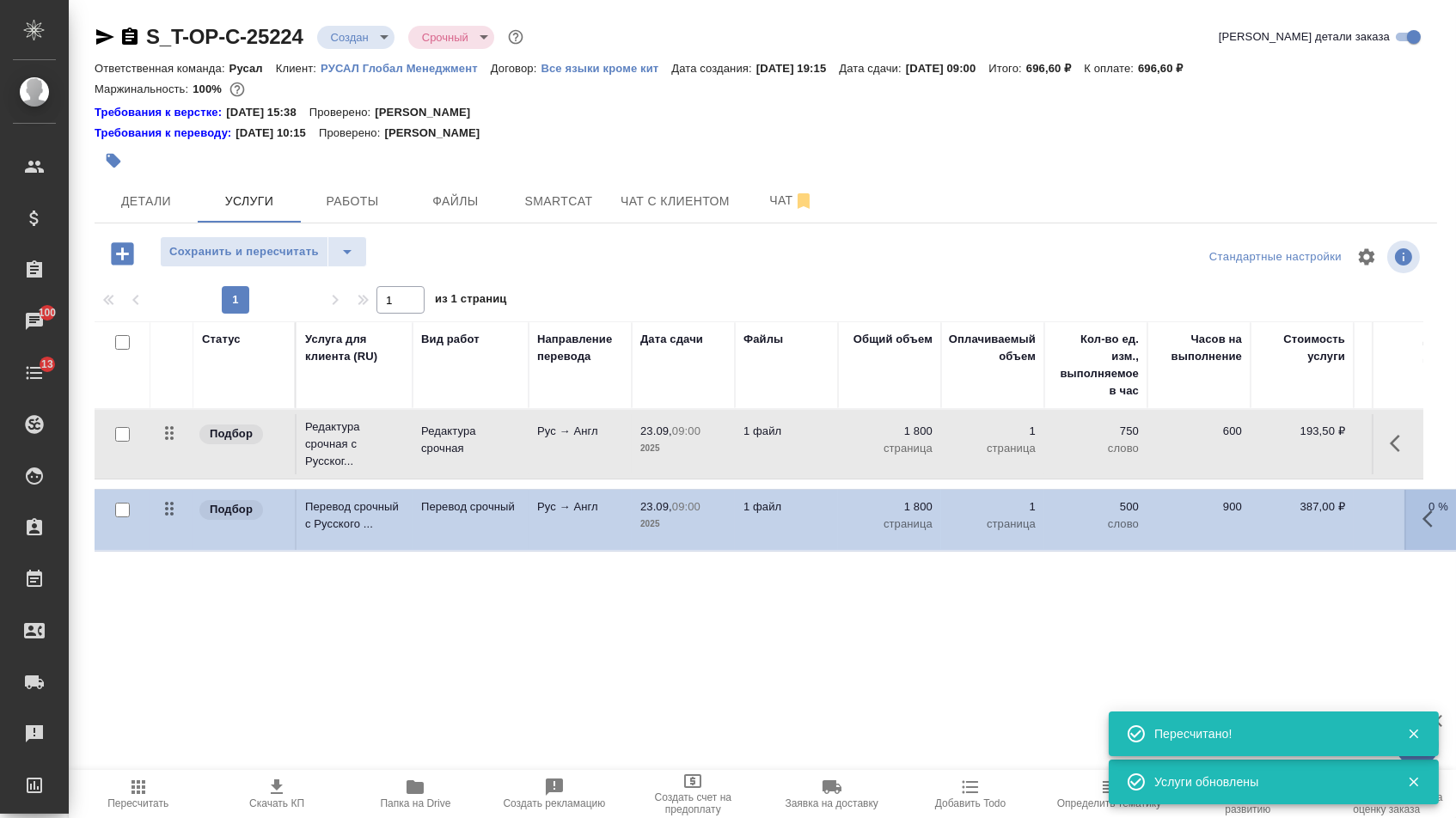
drag, startPoint x: 168, startPoint y: 515, endPoint x: 168, endPoint y: 418, distance: 97.0
click at [168, 418] on table "Статус Услуга для клиента (RU) Вид работ Направление перевода Дата сдачи Файлы …" at bounding box center [904, 431] width 1620 height 221
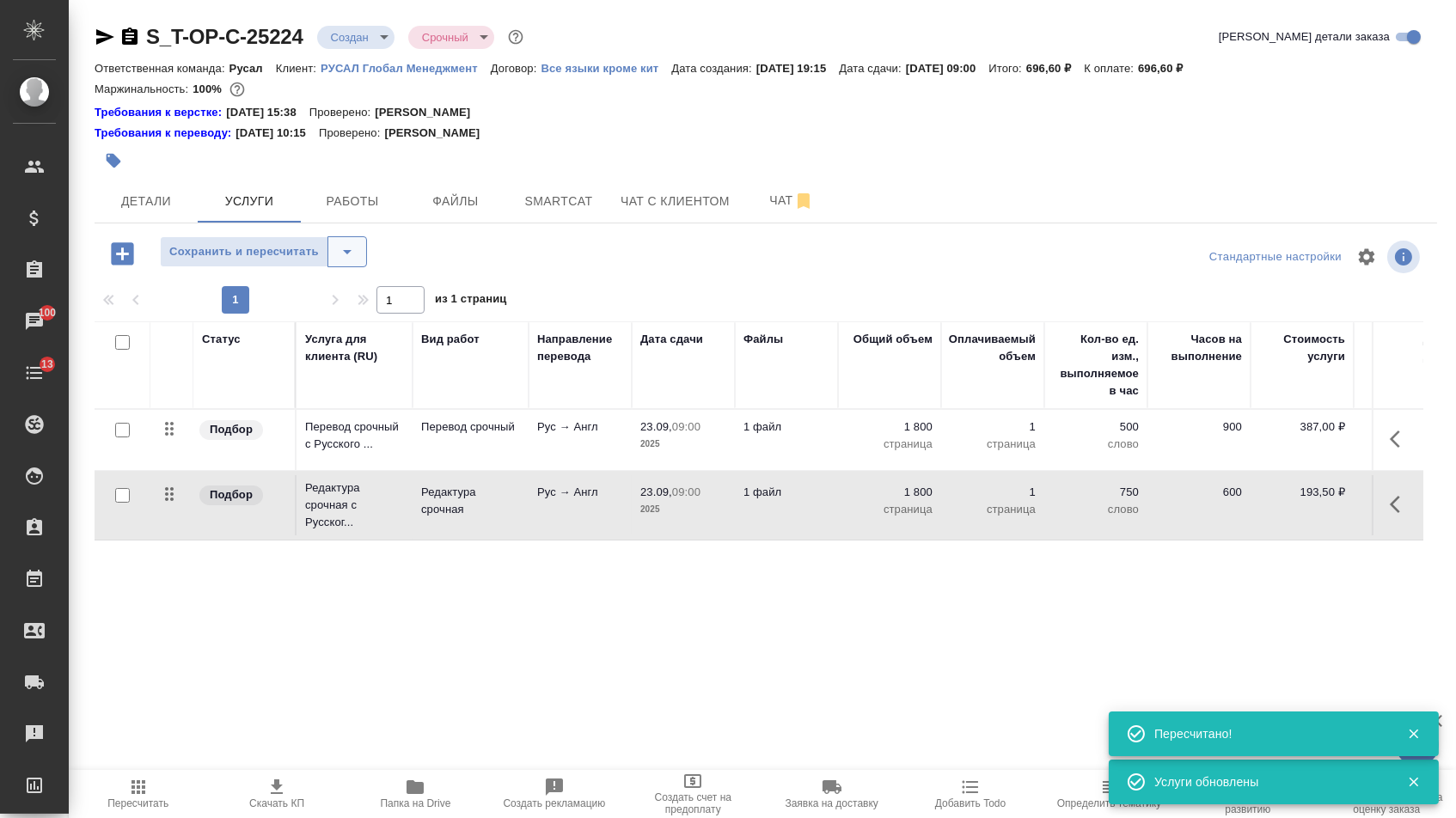
click at [366, 262] on button "split button" at bounding box center [347, 251] width 39 height 30
click at [339, 293] on li "Сохранить" at bounding box center [270, 298] width 211 height 27
click at [145, 190] on button "Детали" at bounding box center [145, 201] width 103 height 43
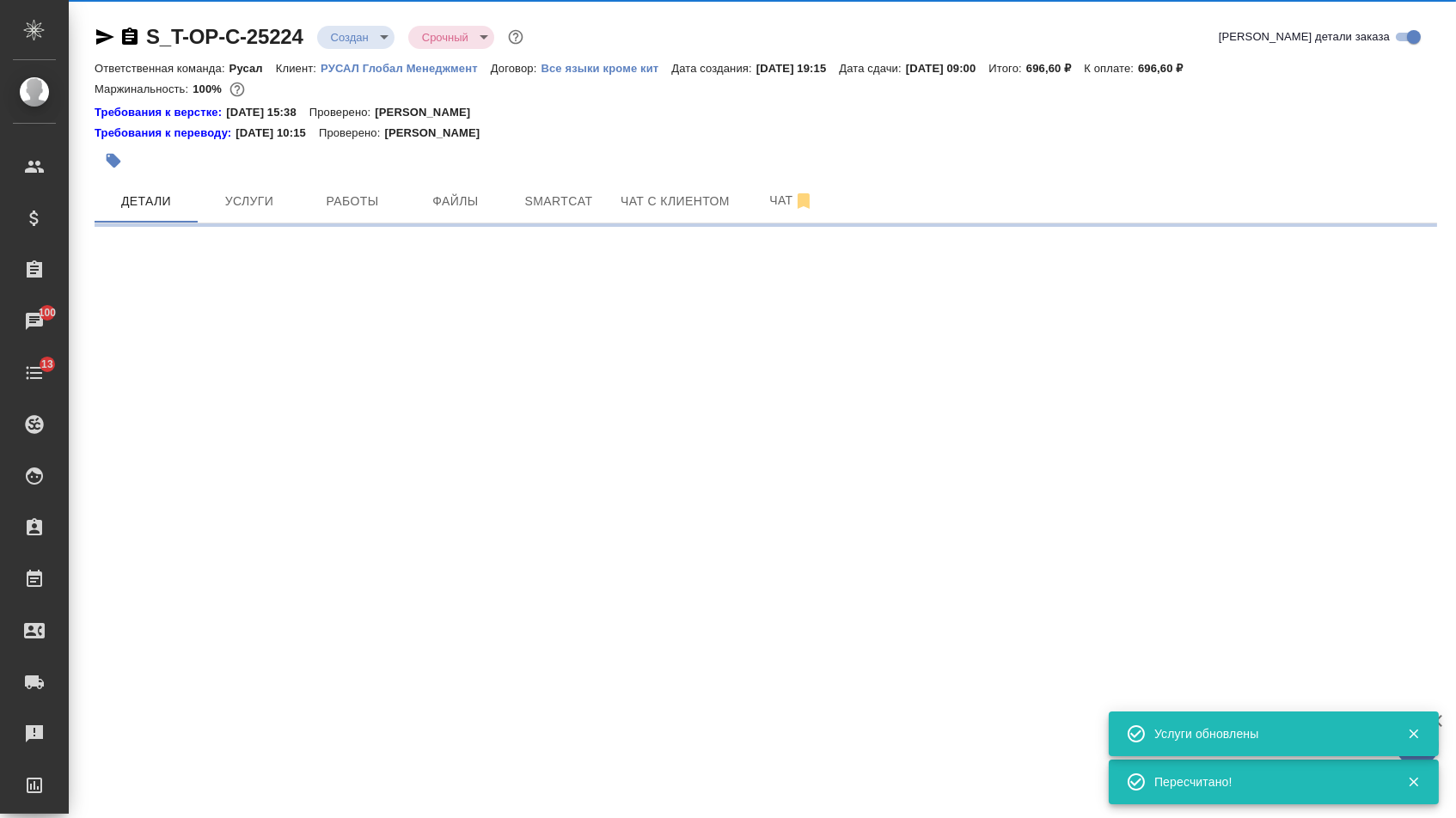
click at [368, 37] on body "🙏 .cls-1 fill:#fff; AWATERA [PERSON_NAME] Спецификации Заказы 100 Чаты 13 Todo …" at bounding box center [728, 409] width 1456 height 818
select select "RU"
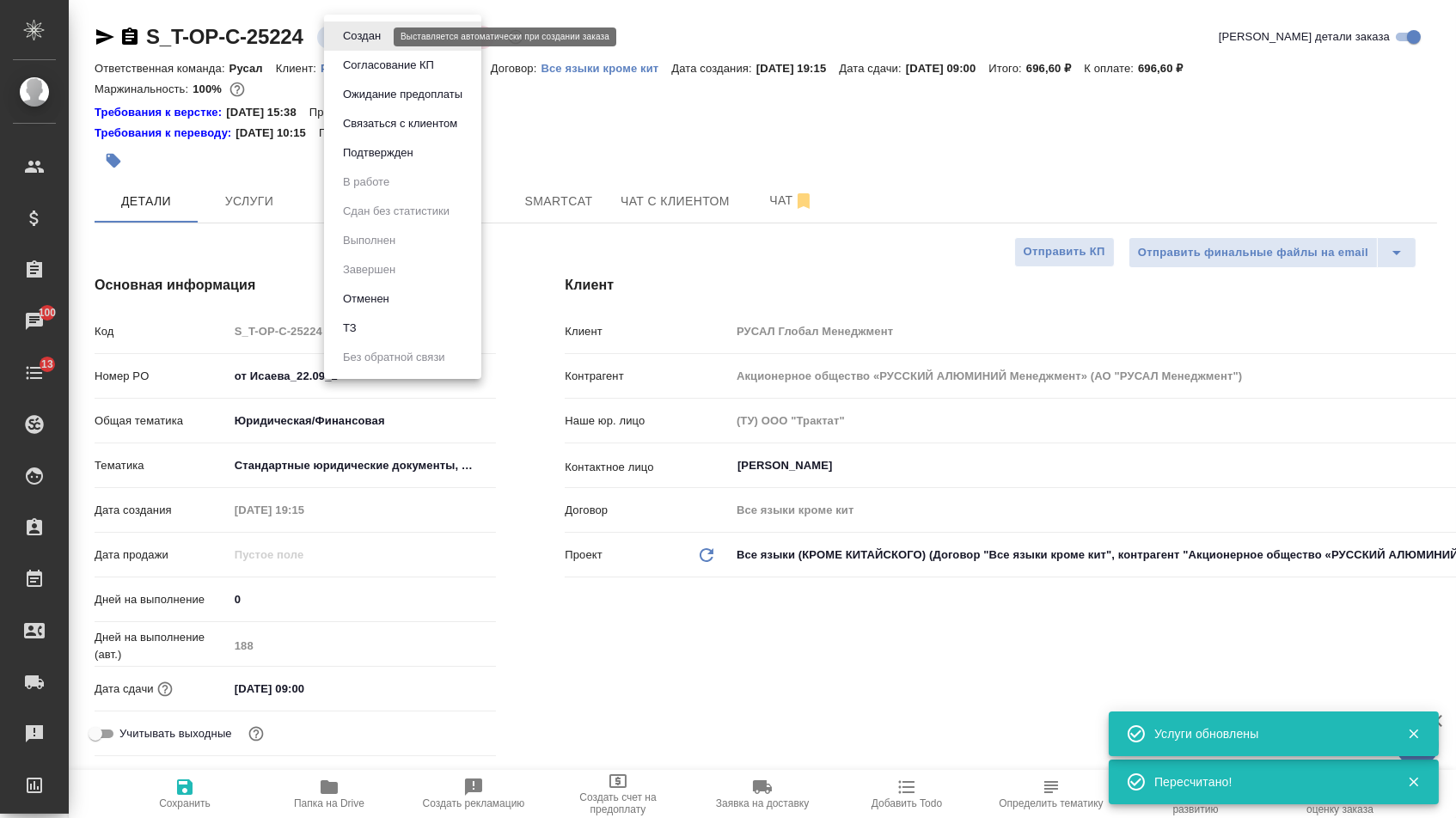
type textarea "x"
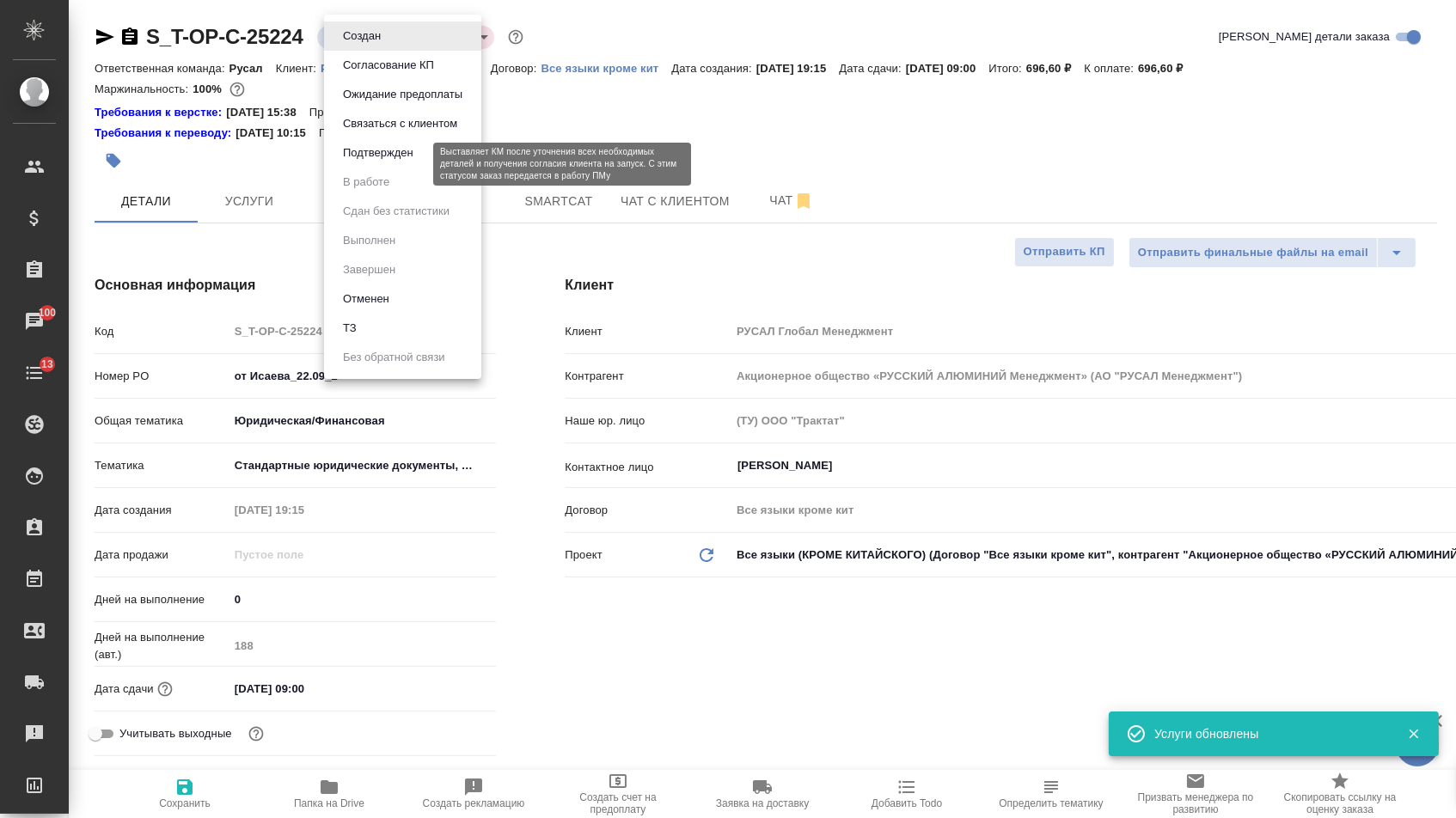
click at [367, 162] on button "Подтвержден" at bounding box center [378, 152] width 81 height 19
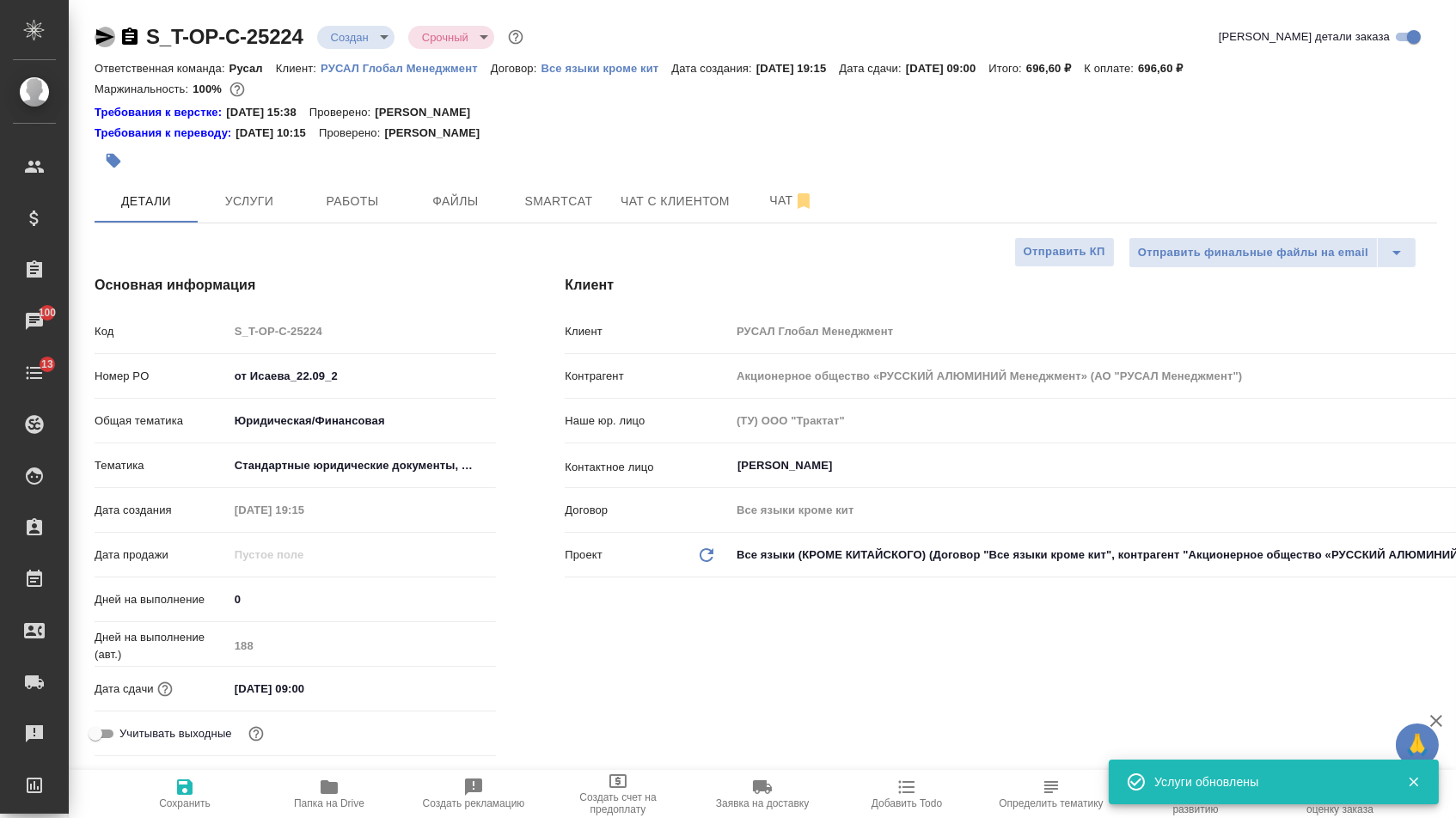
click at [110, 36] on icon "button" at bounding box center [105, 37] width 18 height 16
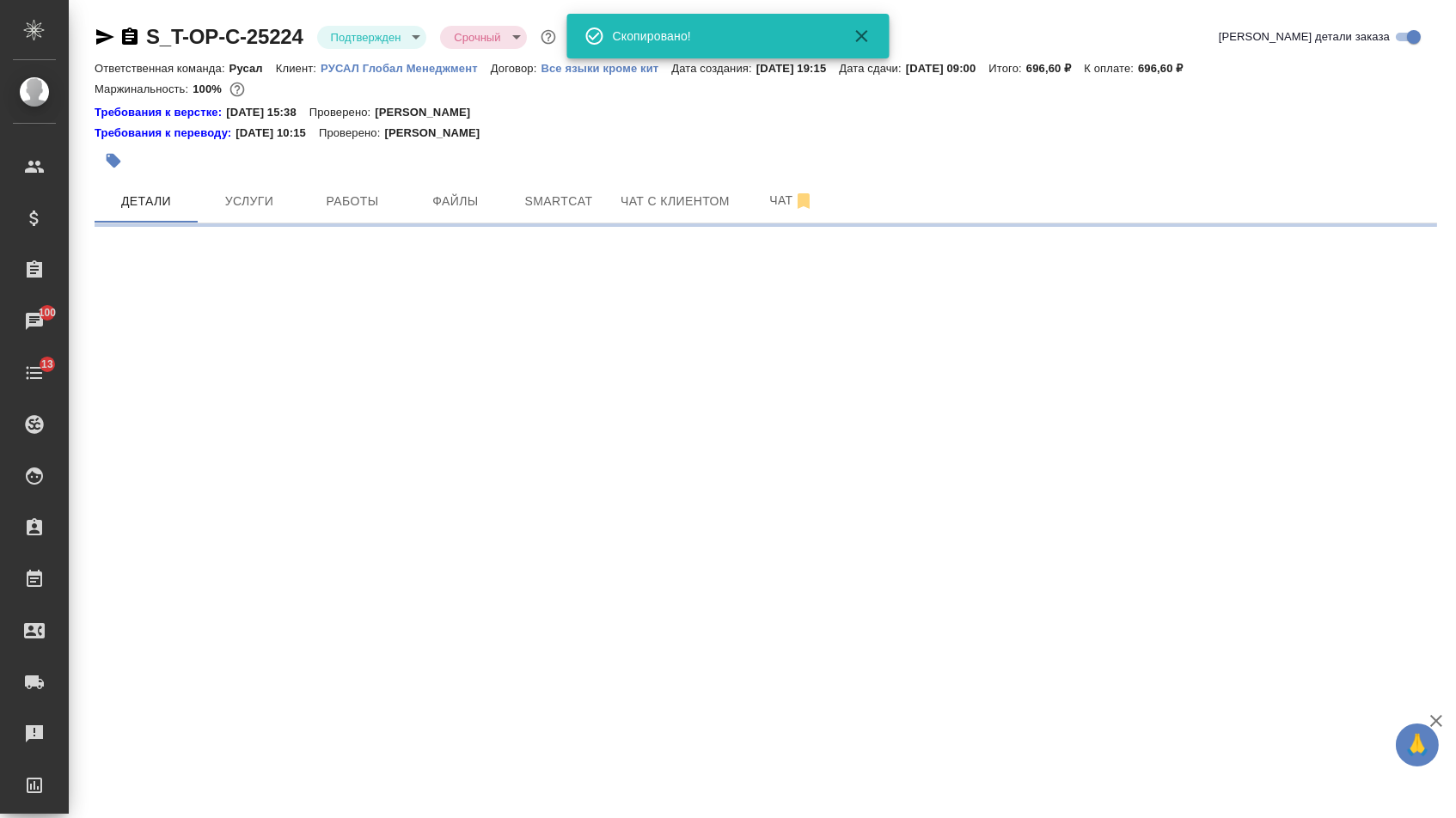
select select "RU"
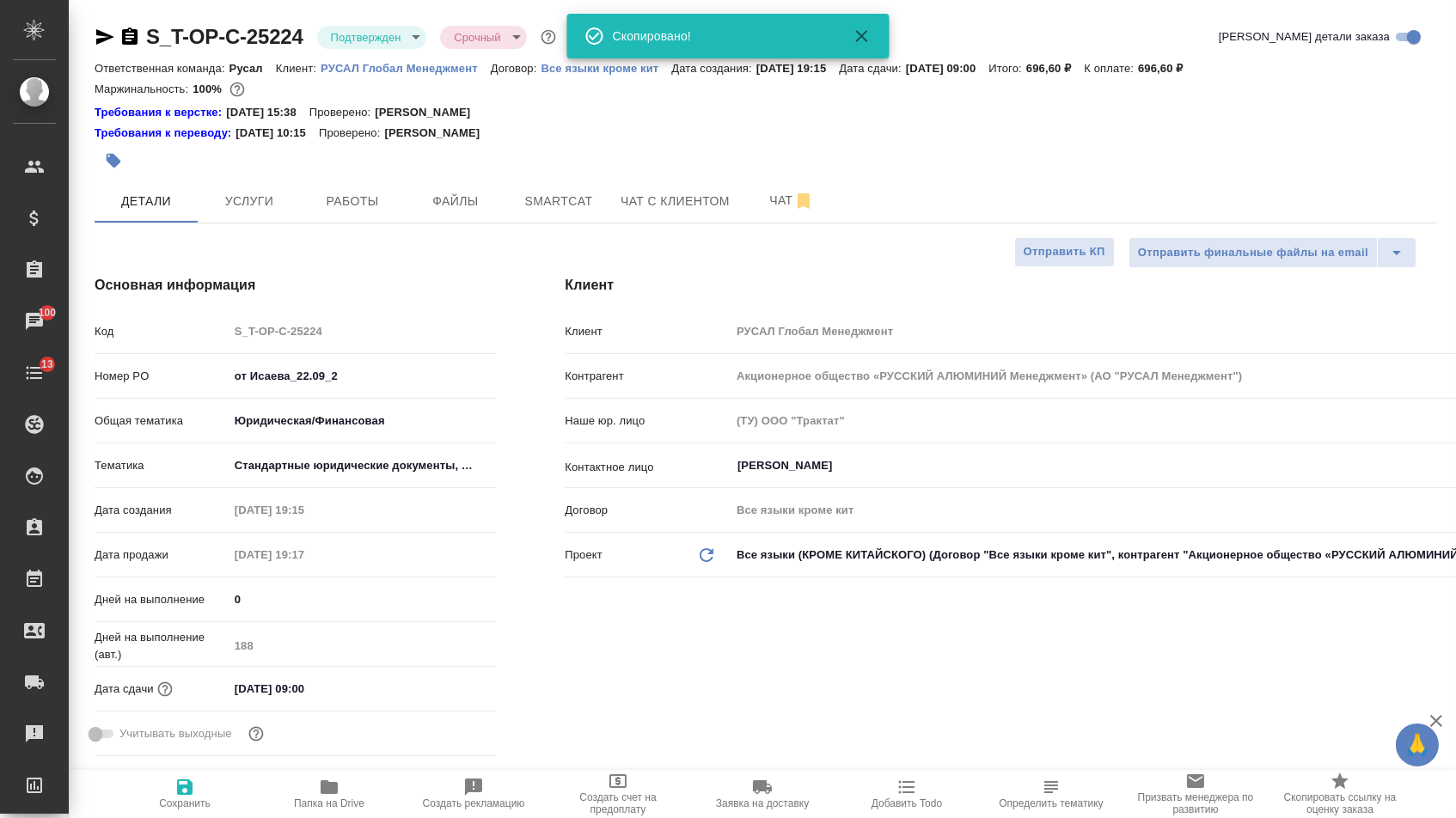
type textarea "x"
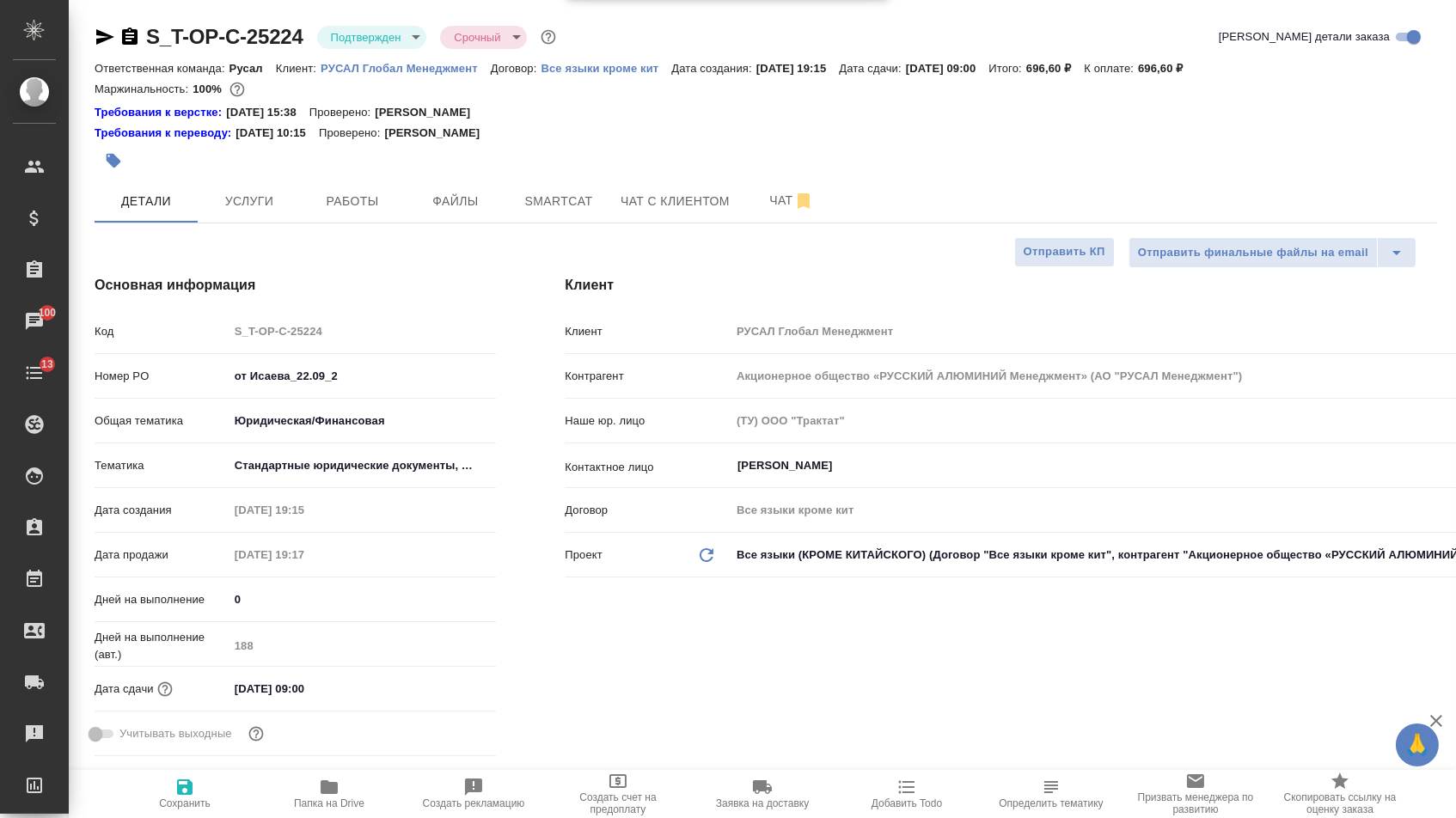
type textarea "x"
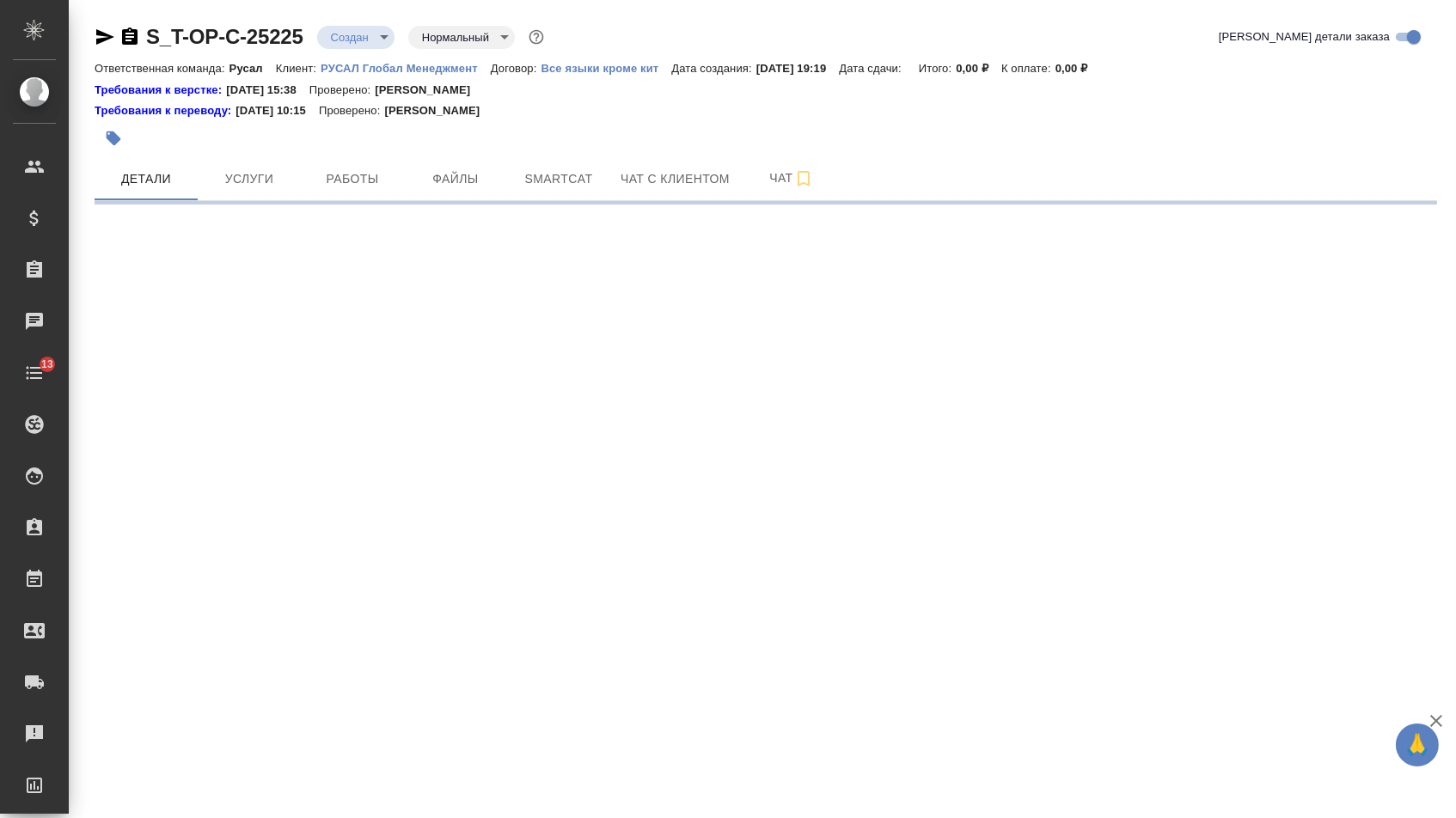
select select "RU"
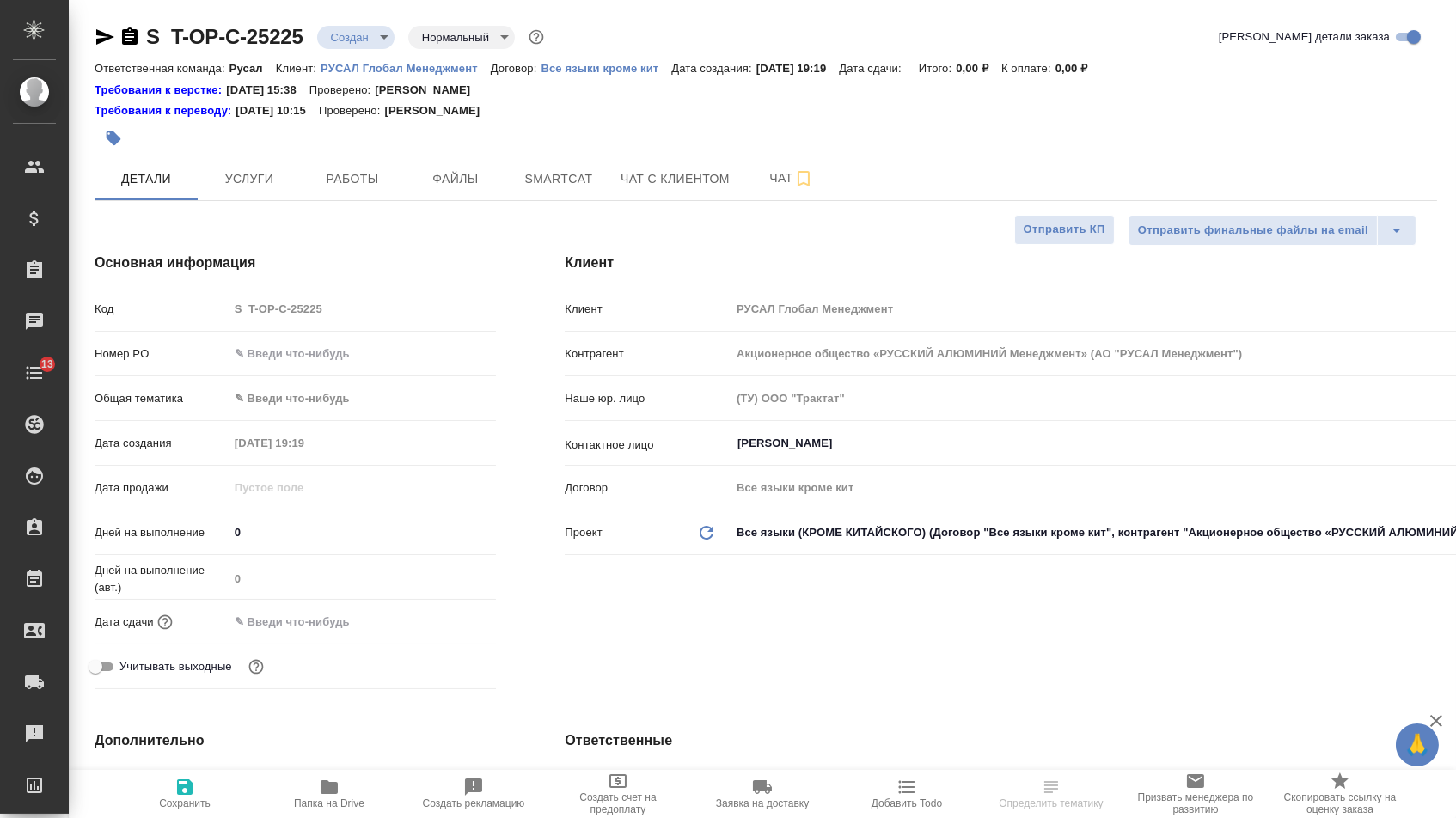
type textarea "x"
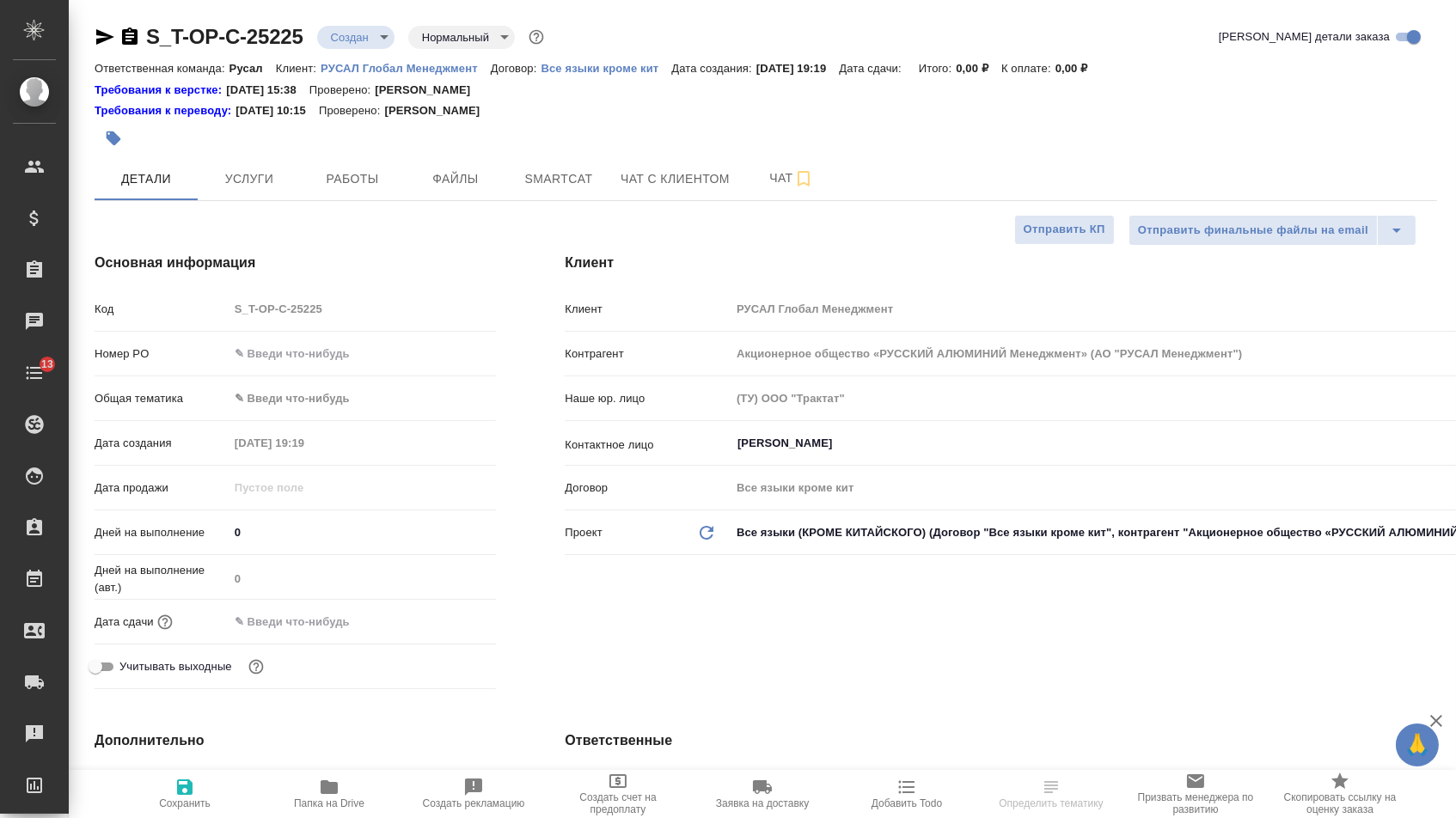
type textarea "x"
click at [325, 365] on input "text" at bounding box center [363, 353] width 268 height 25
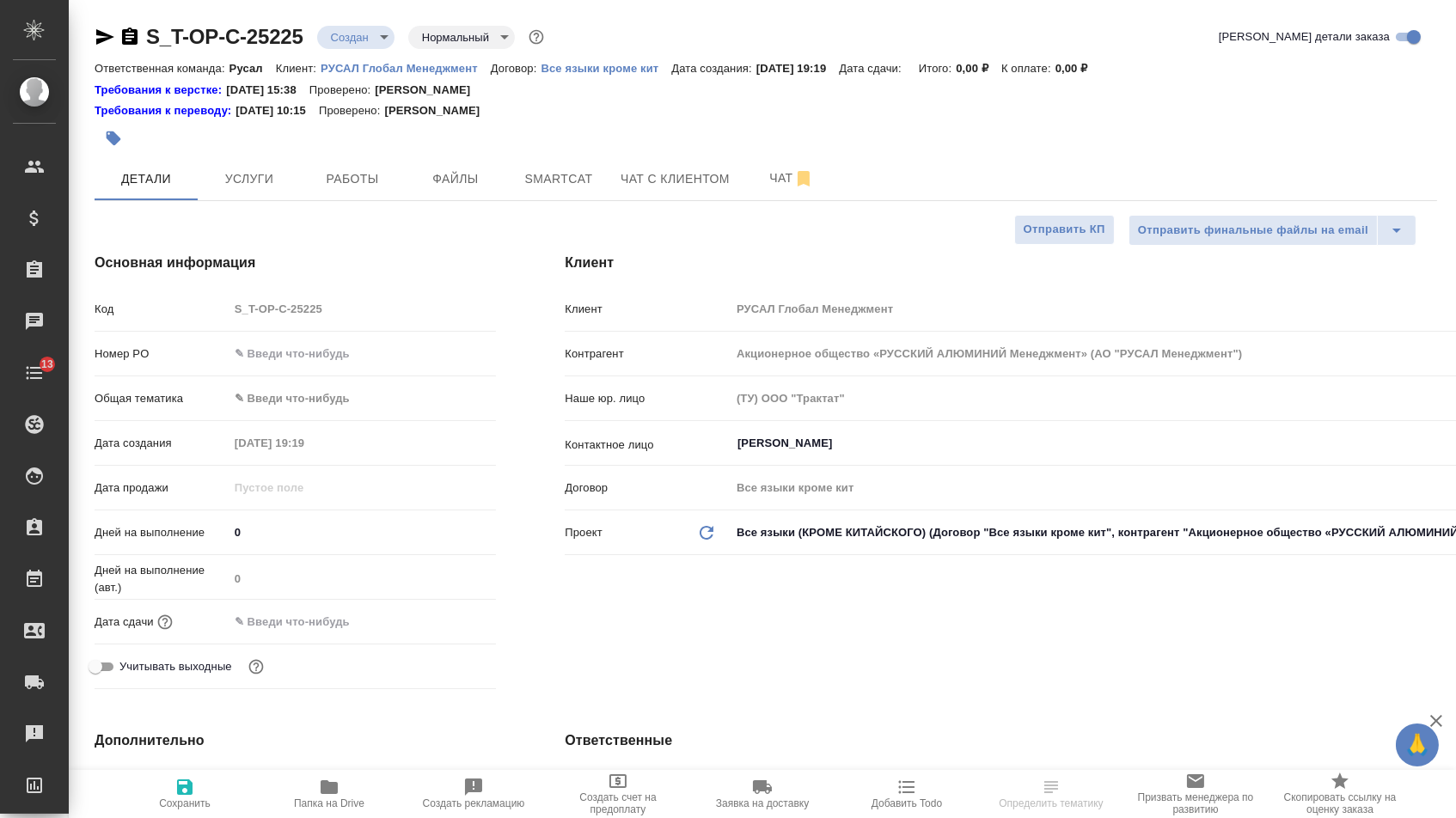
type input "о"
type textarea "x"
type input "от"
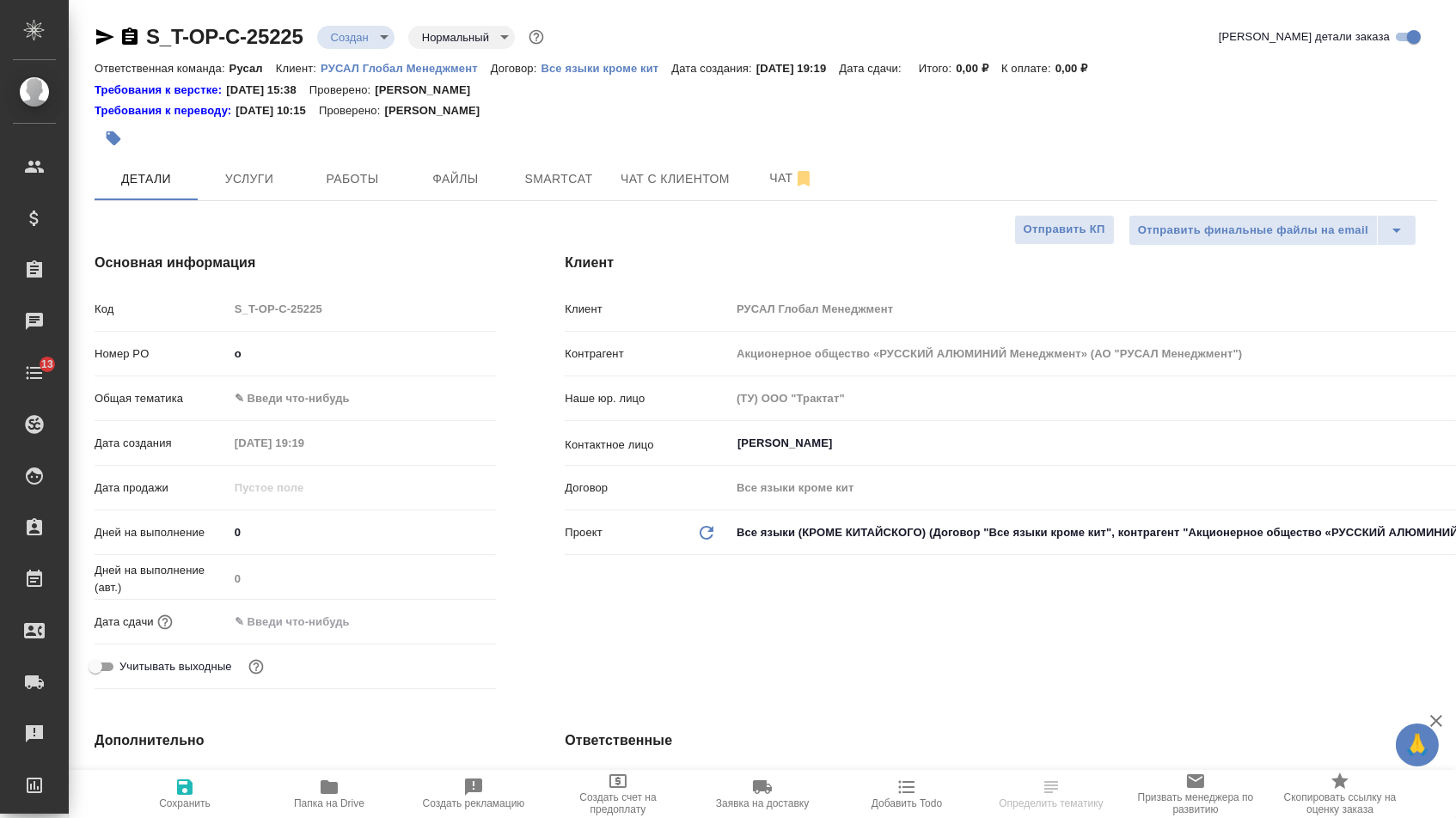
type textarea "x"
type input "от"
type textarea "x"
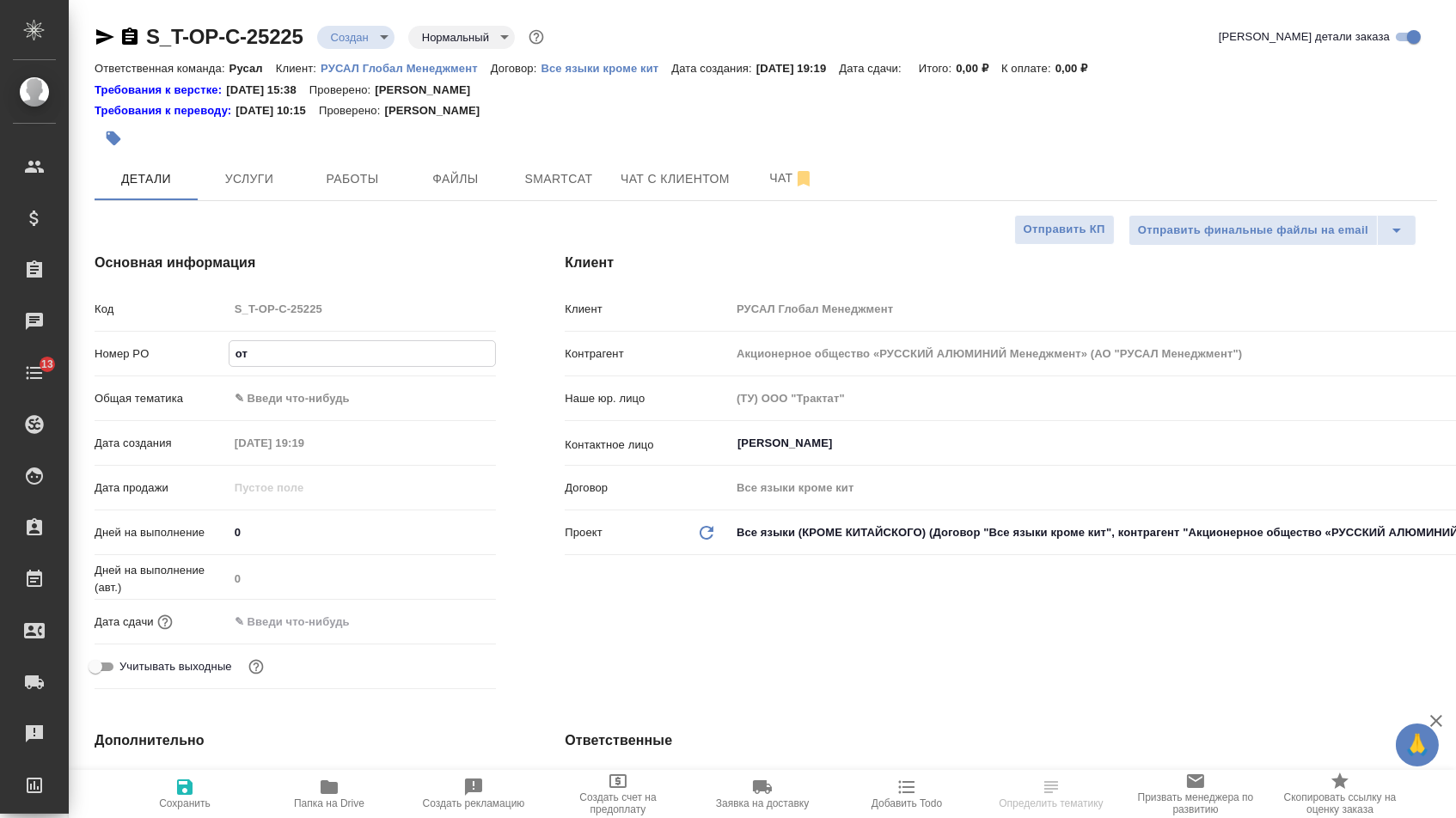
type textarea "x"
type input "от [PERSON_NAME]"
type textarea "x"
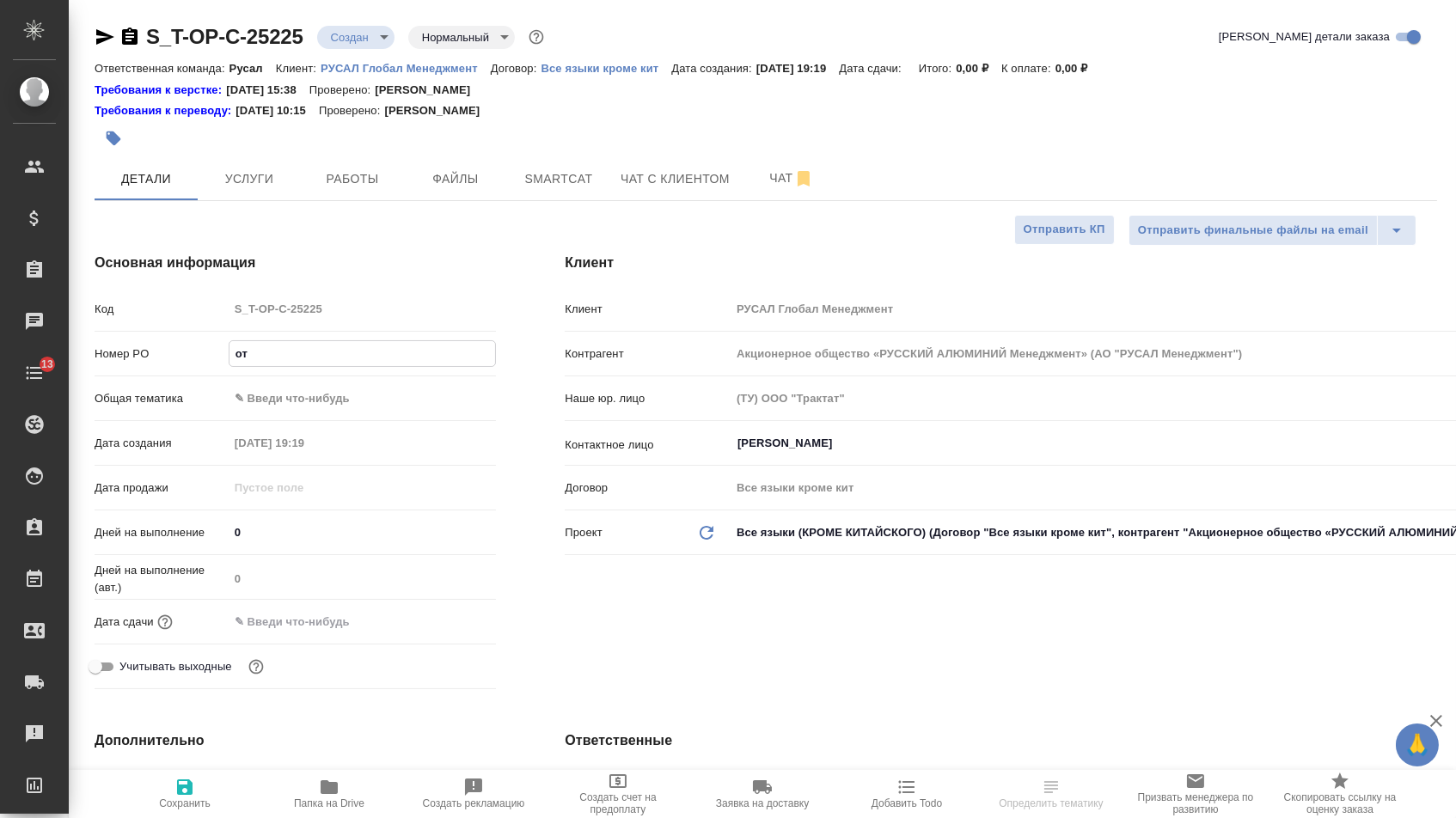
type textarea "x"
type input "от [DEMOGRAPHIC_DATA]"
type textarea "x"
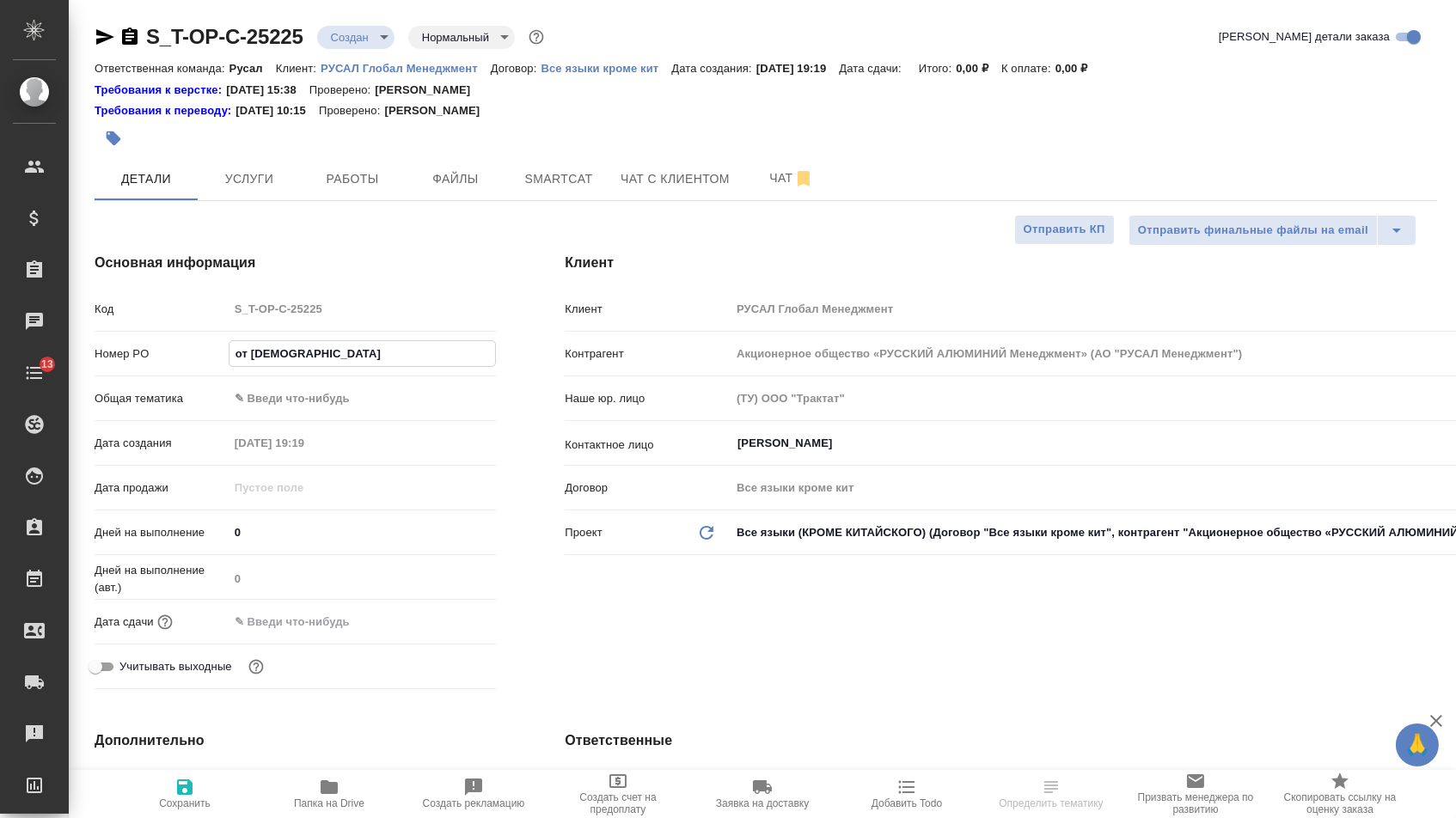
type input "от [DEMOGRAPHIC_DATA]"
type textarea "x"
type input "от [DEMOGRAPHIC_DATA]"
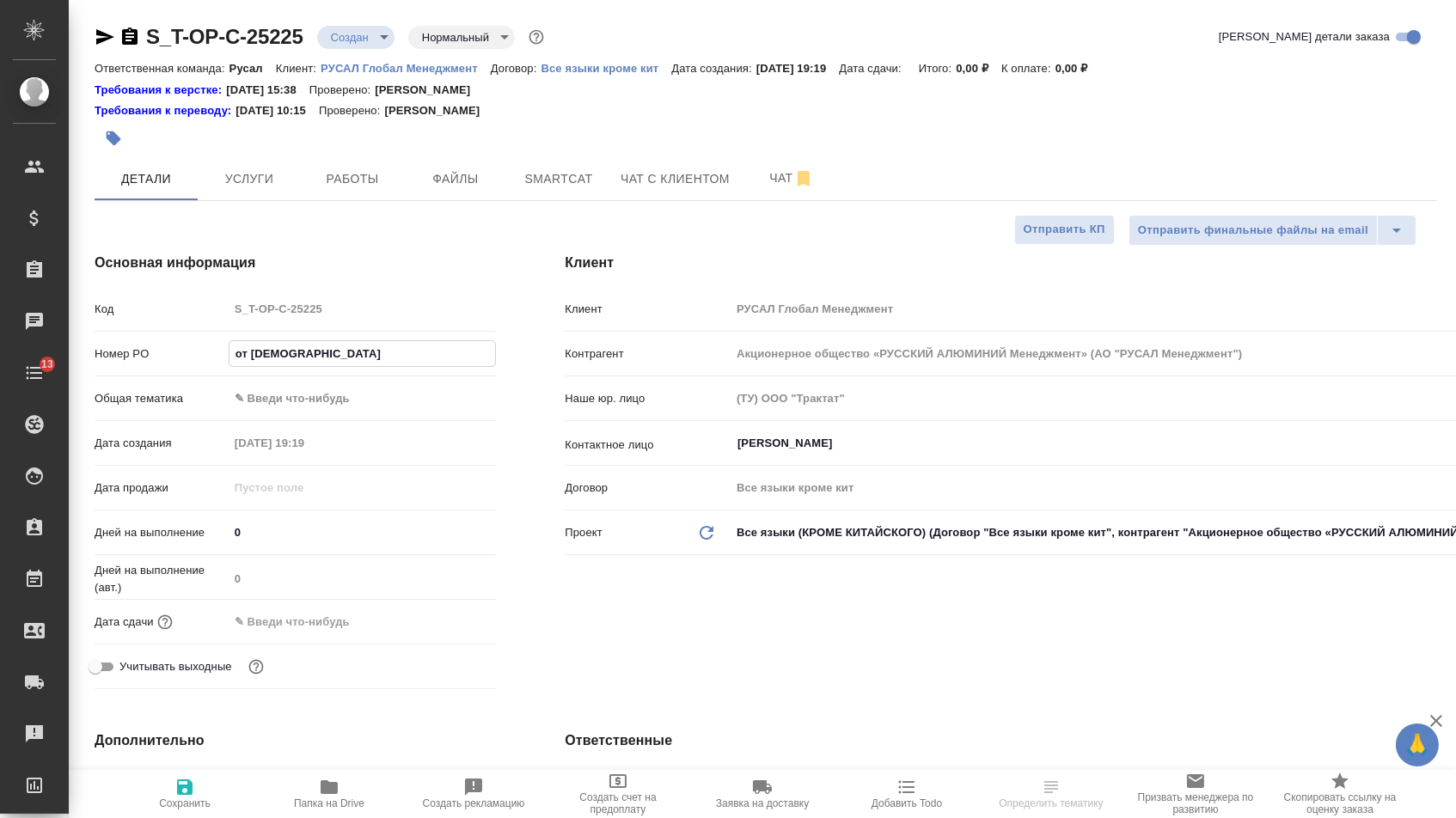
type textarea "x"
type input "от Исаев"
type textarea "x"
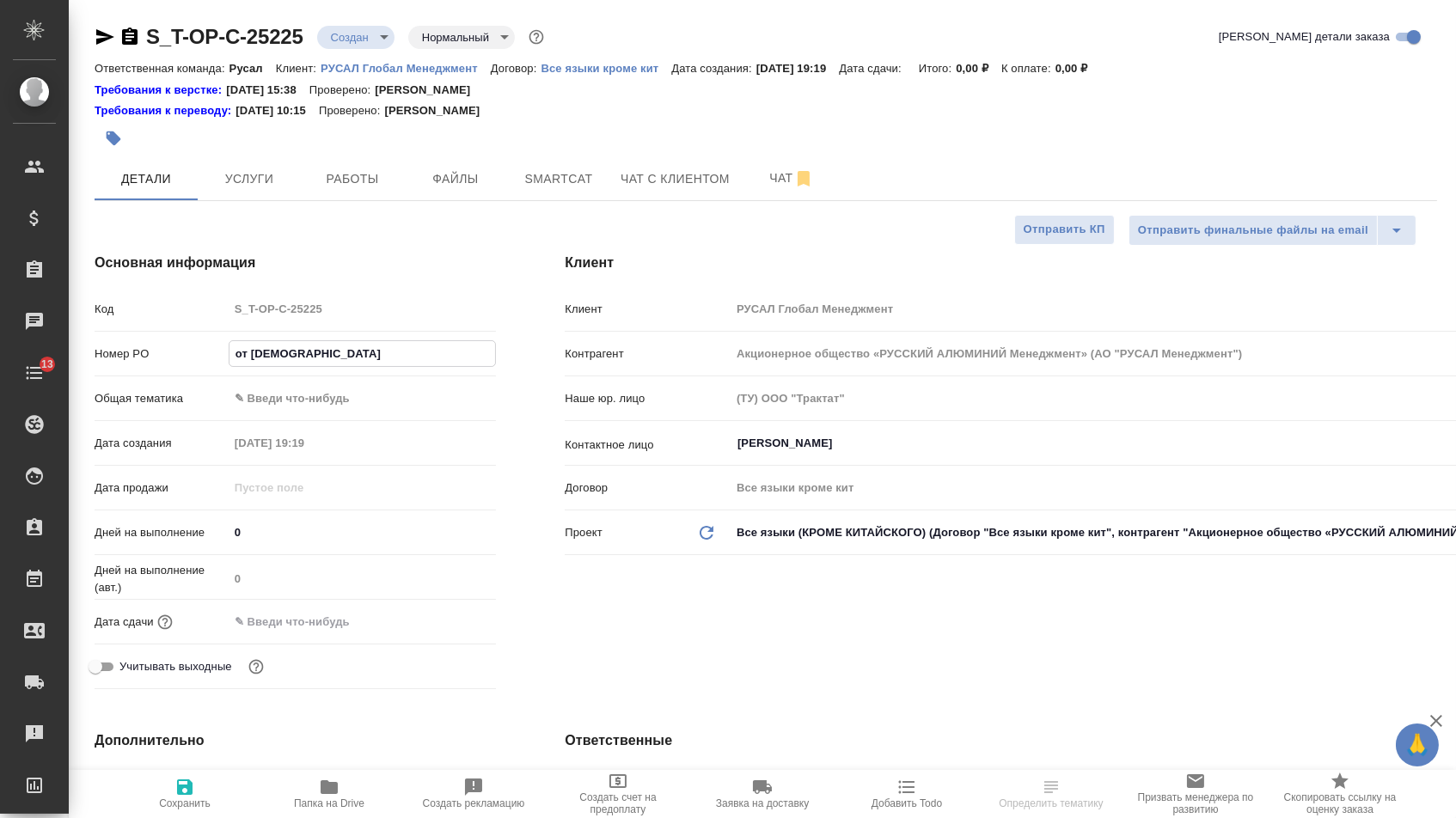
type textarea "x"
type input "от [PERSON_NAME]"
type textarea "x"
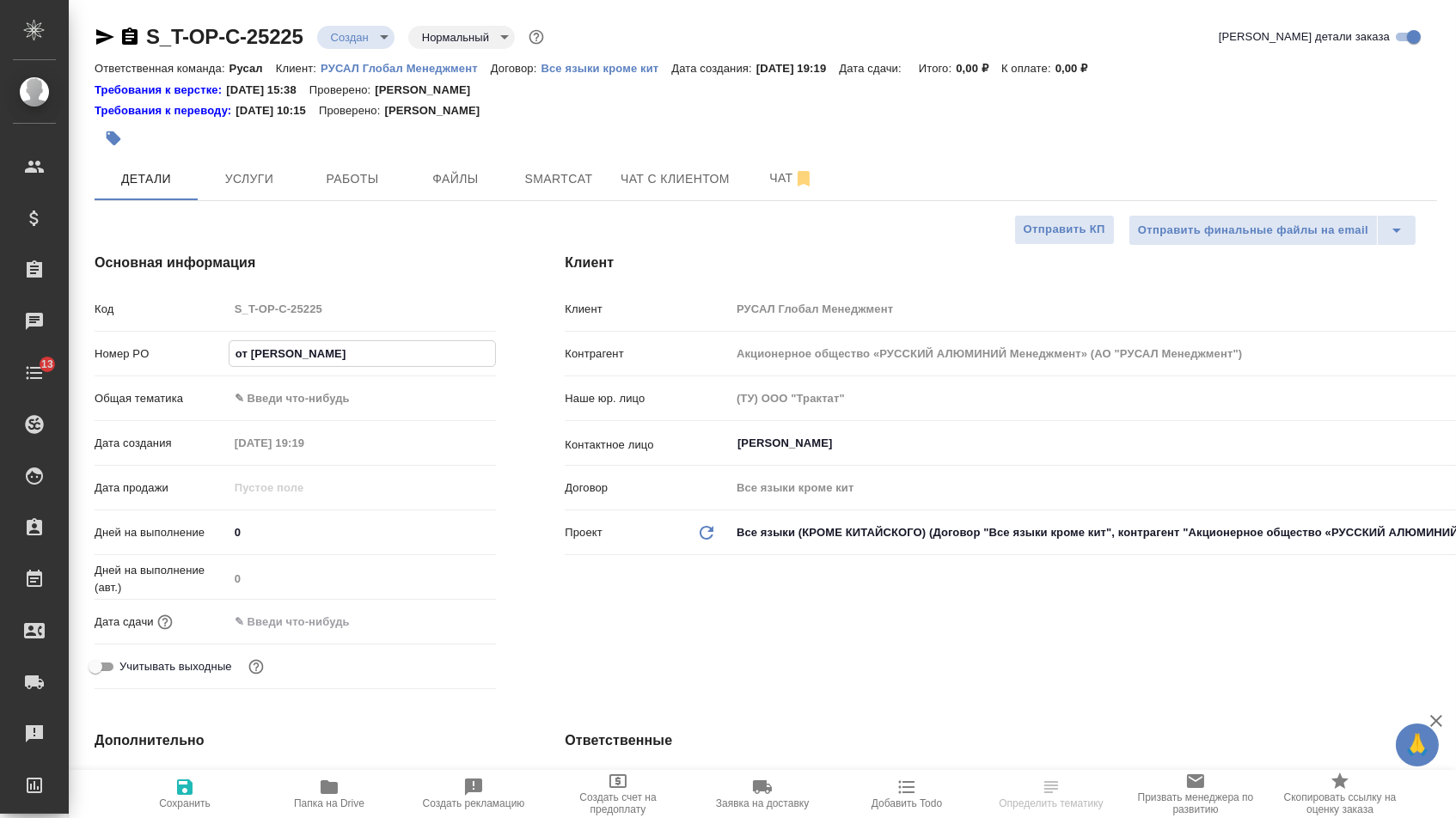
type textarea "x"
type input "от Исаева_"
type textarea "x"
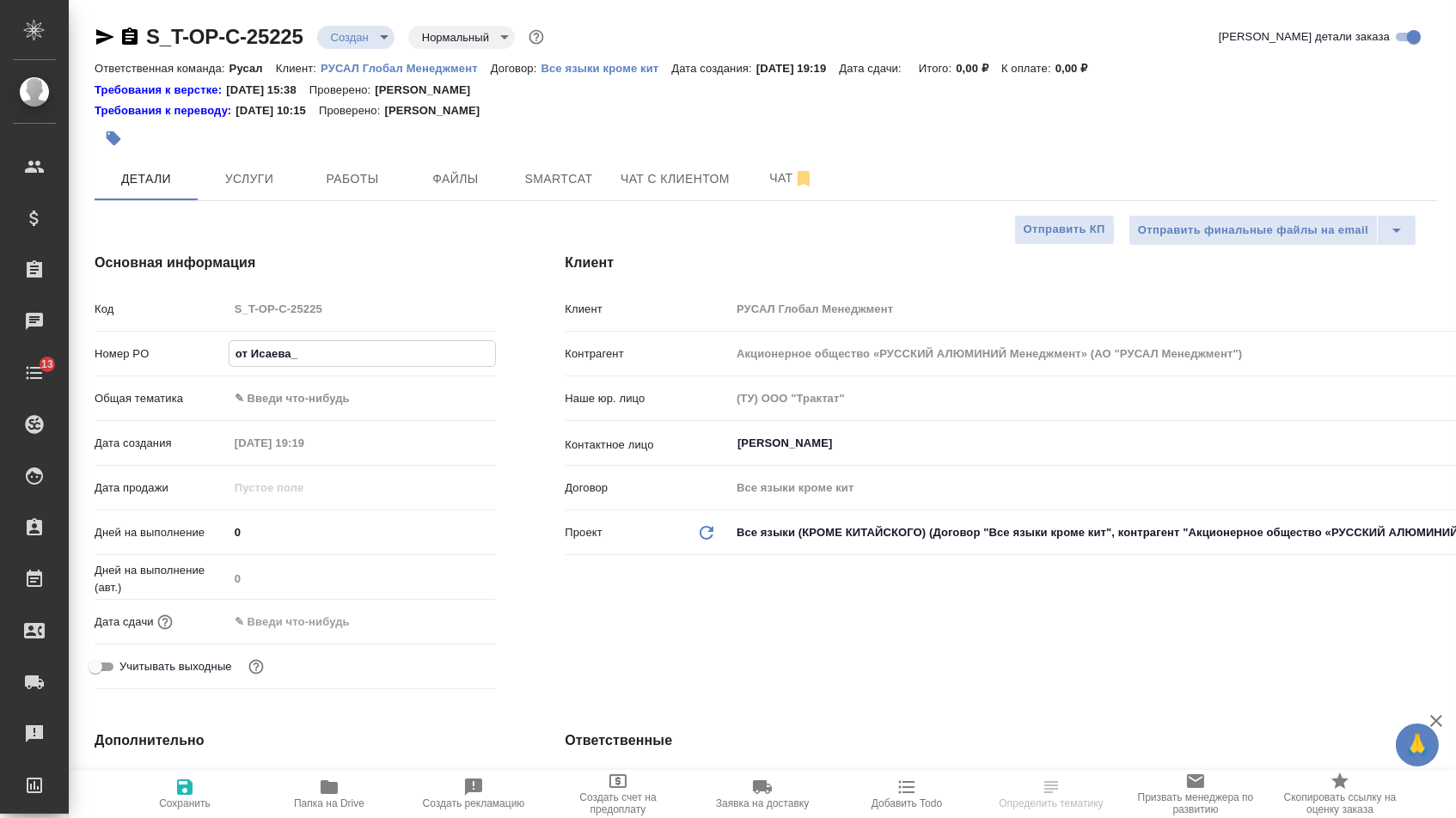
type input "от Исаева_2"
type textarea "x"
type input "от Исаева_22"
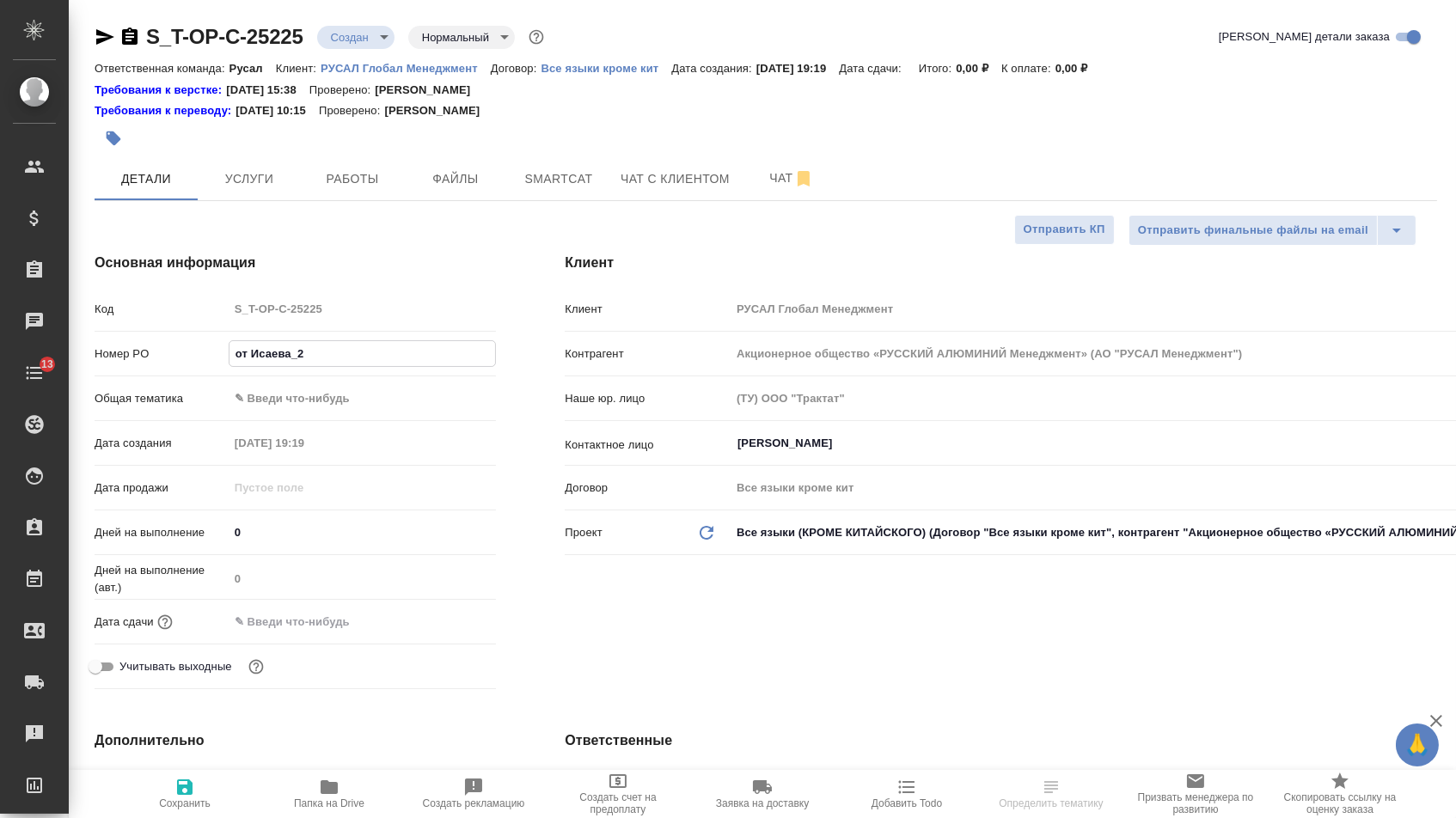
type textarea "x"
type input "от Исаева_22."
type textarea "x"
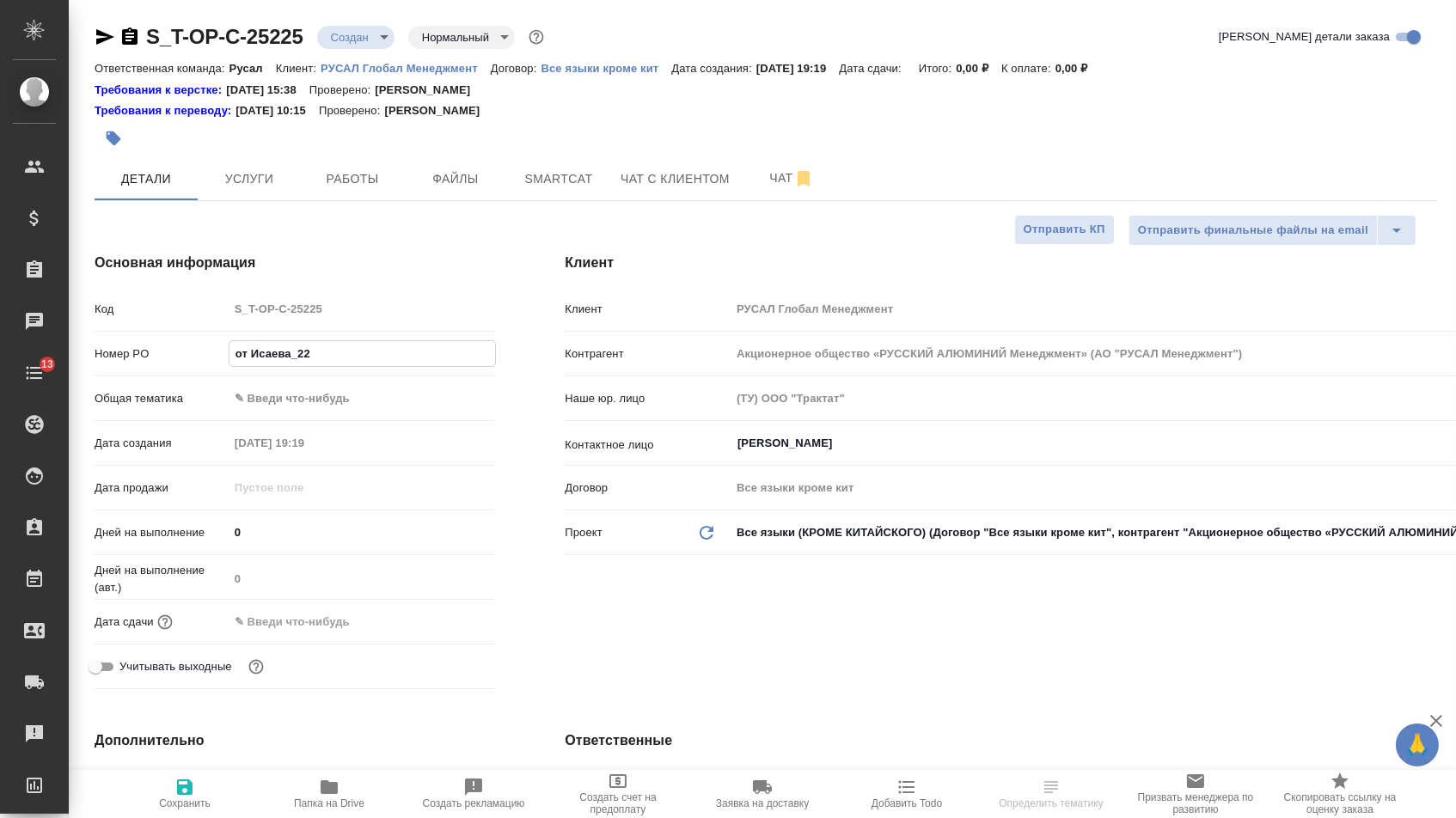
type textarea "x"
type input "от Исаева_22.0"
type textarea "x"
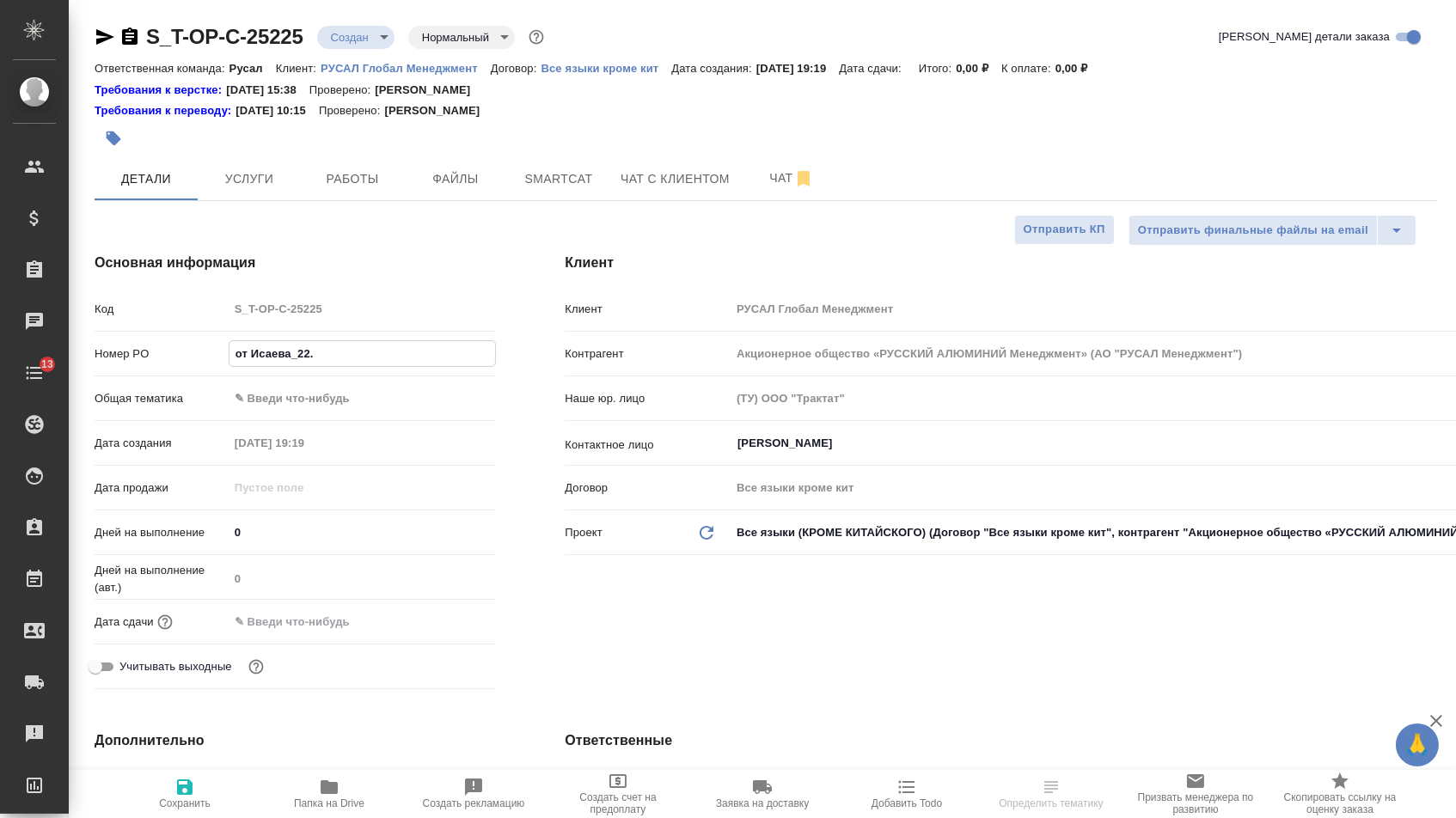
type textarea "x"
type input "от Исаева_22.09"
type textarea "x"
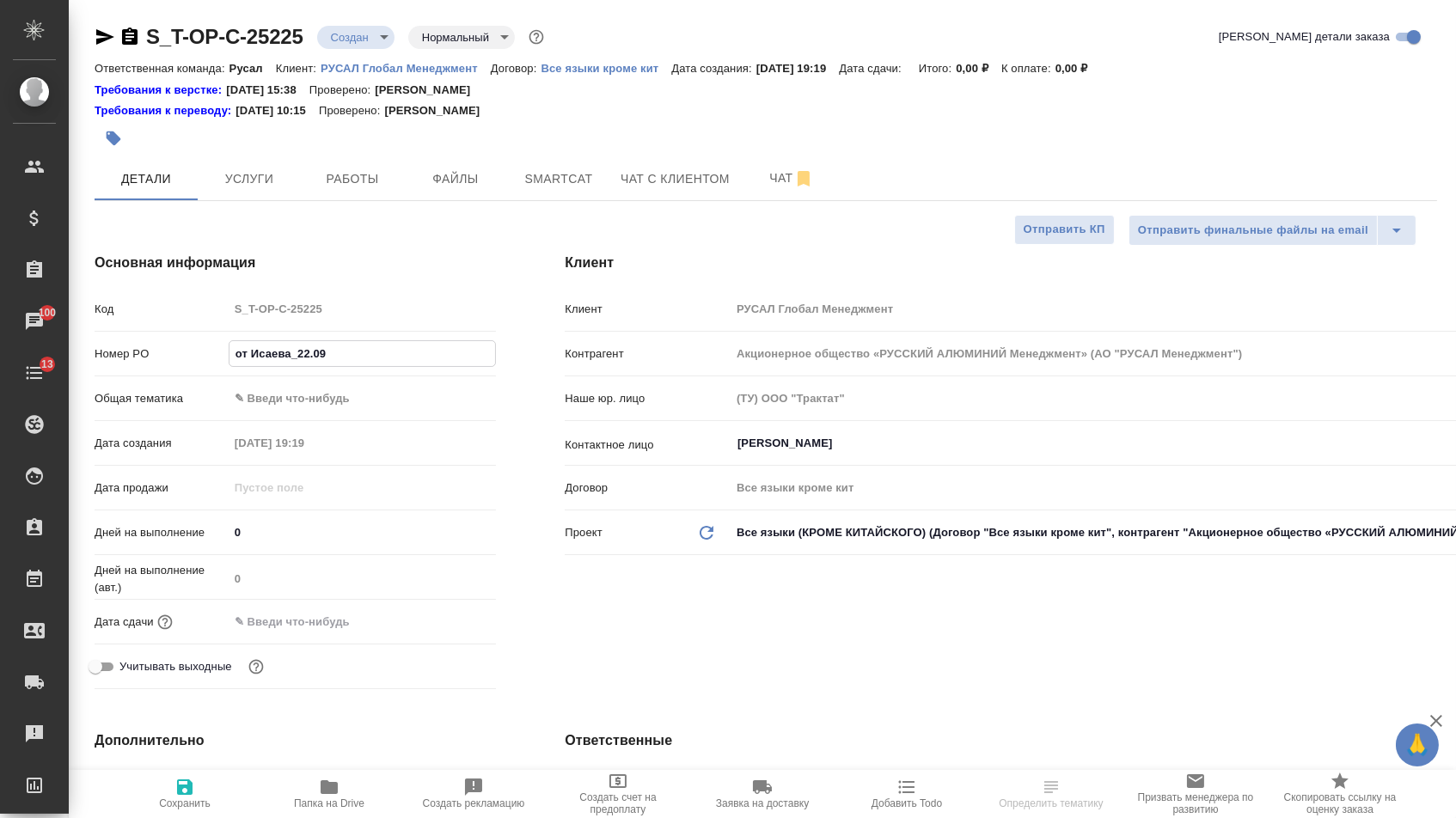
type input "от Исаева_22.09_"
type textarea "x"
type input "от Исаева_22.09_3"
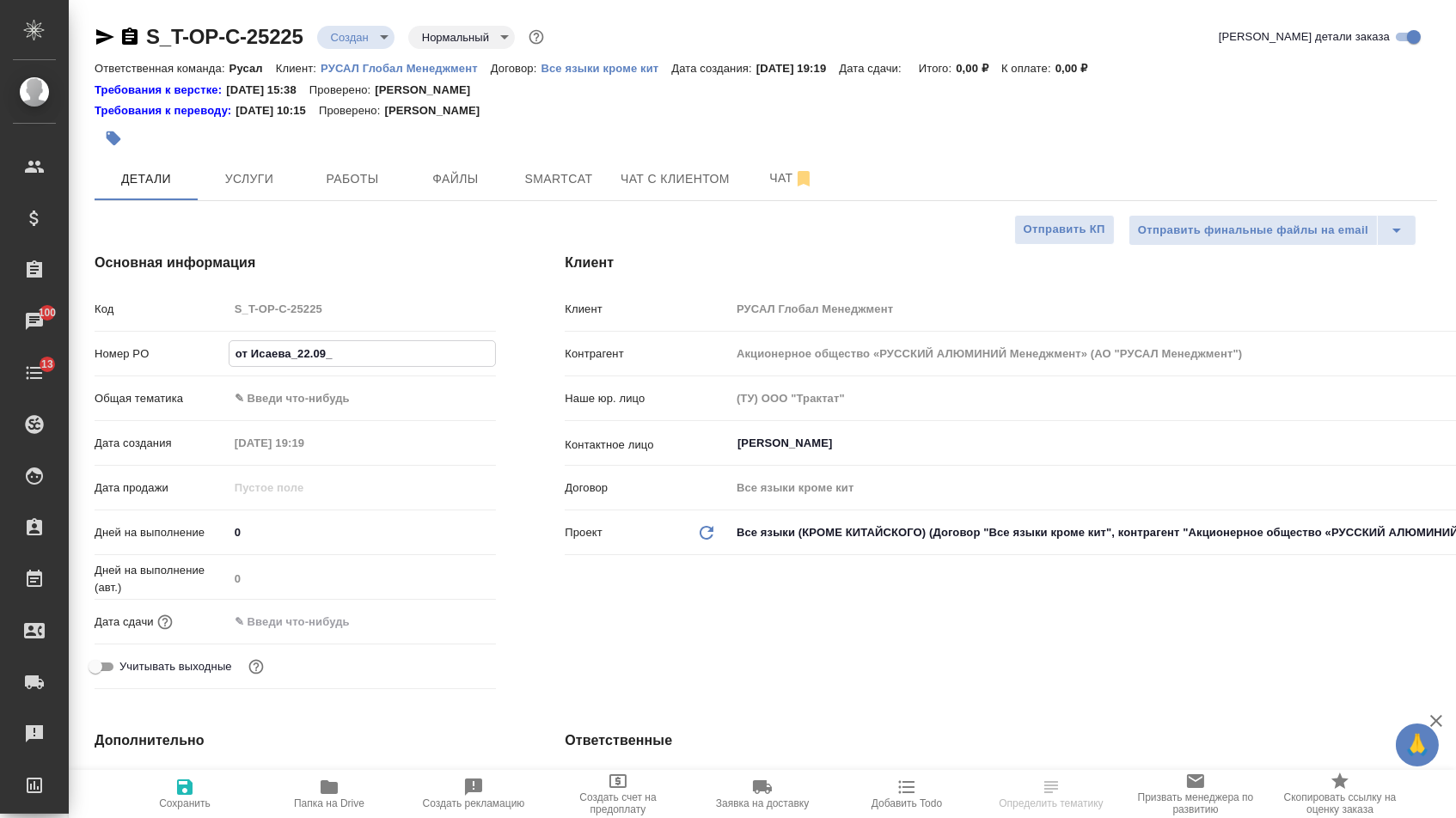
type textarea "x"
type input "от Исаева_22.09_3"
click at [330, 394] on body "🙏 .cls-1 fill:#fff; AWATERA Menshikova Aleksandra Клиенты Спецификации Заказы 1…" at bounding box center [728, 409] width 1456 height 818
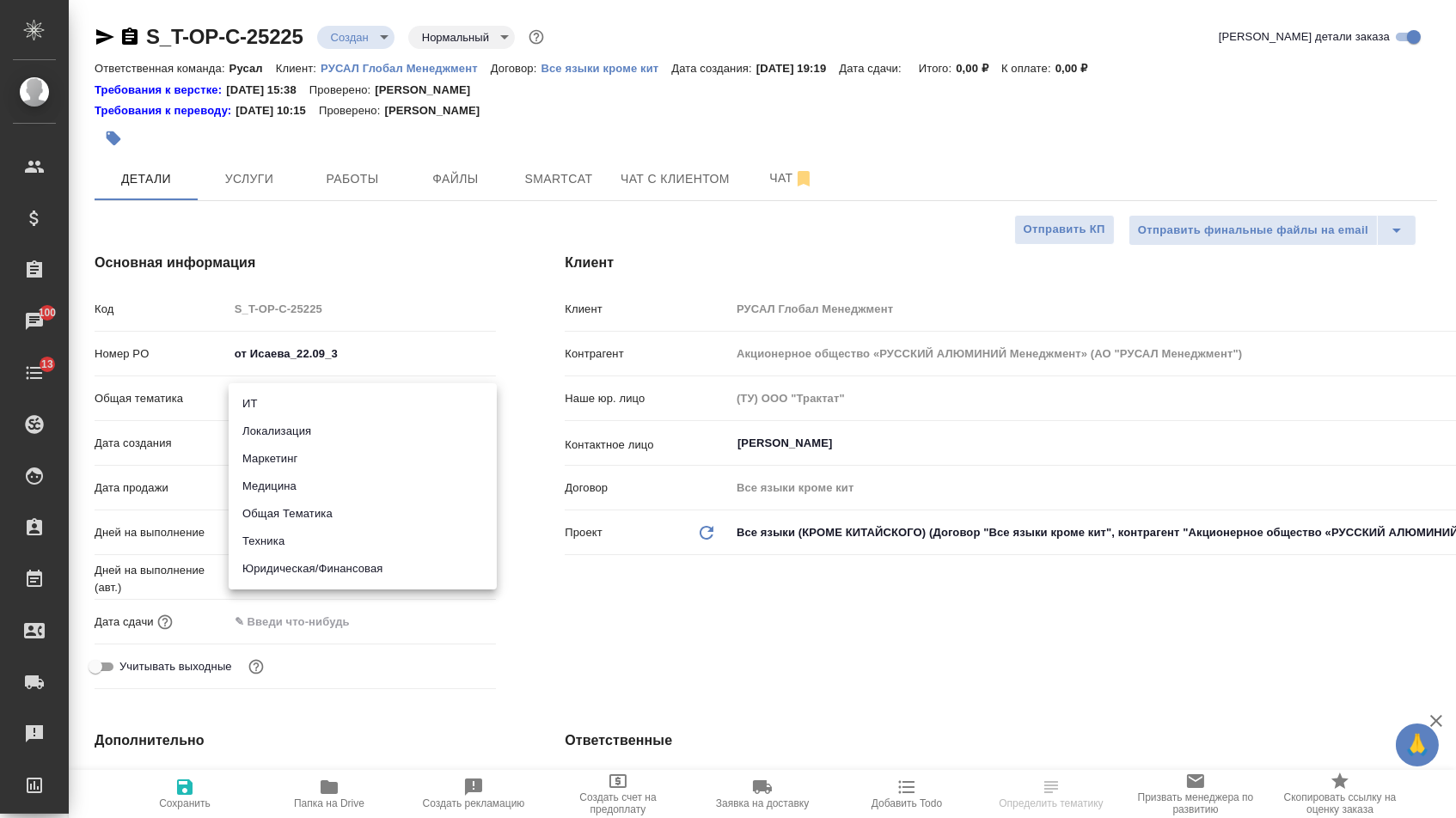
click at [297, 562] on li "Юридическая/Финансовая" at bounding box center [363, 569] width 268 height 27
type input "yr-fn"
type textarea "x"
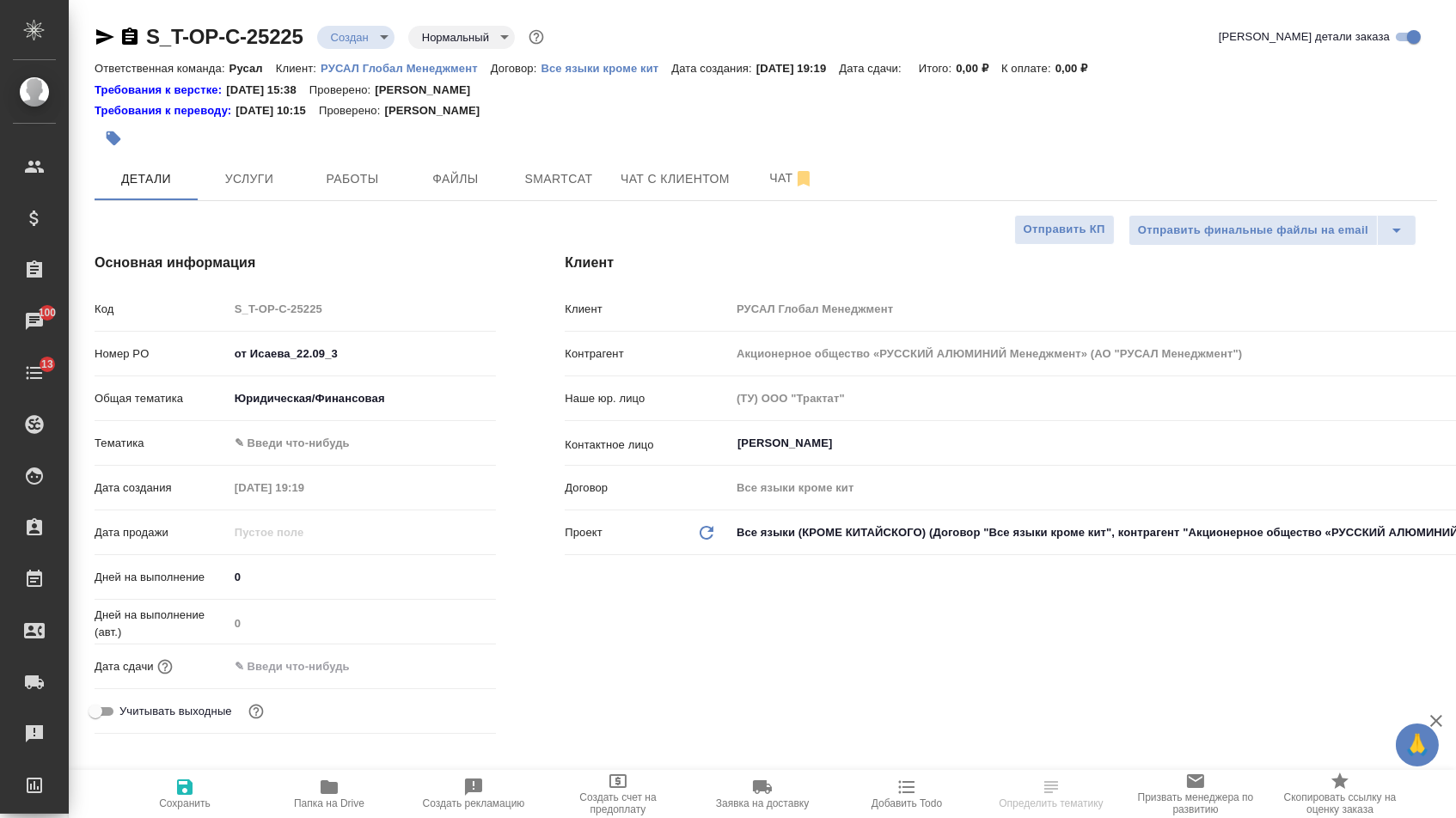
click at [325, 446] on body "🙏 .cls-1 fill:#fff; AWATERA Menshikova Aleksandra Клиенты Спецификации Заказы 1…" at bounding box center [728, 409] width 1456 height 818
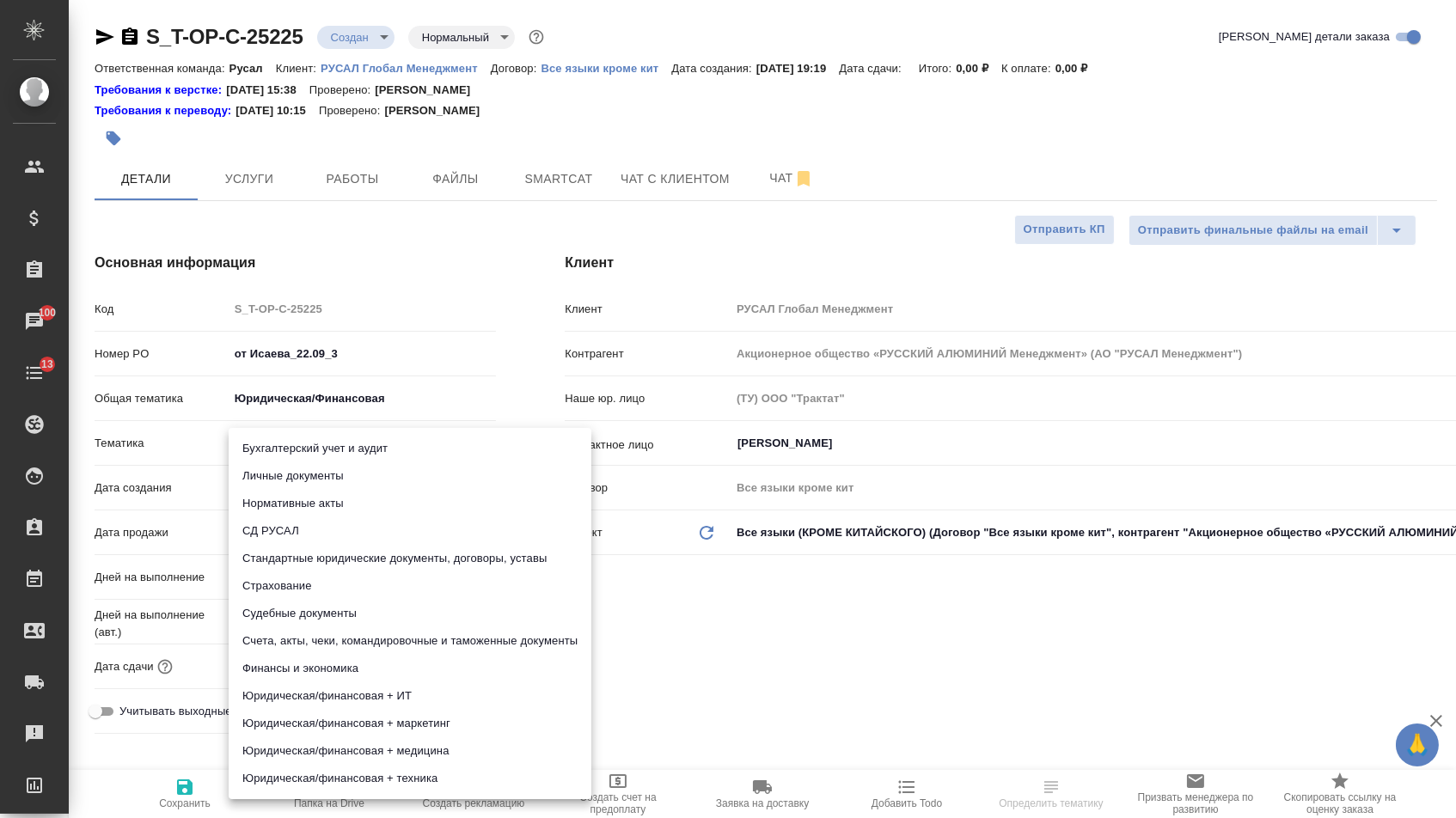
click at [316, 565] on li "Стандартные юридические документы, договоры, уставы" at bounding box center [410, 559] width 363 height 27
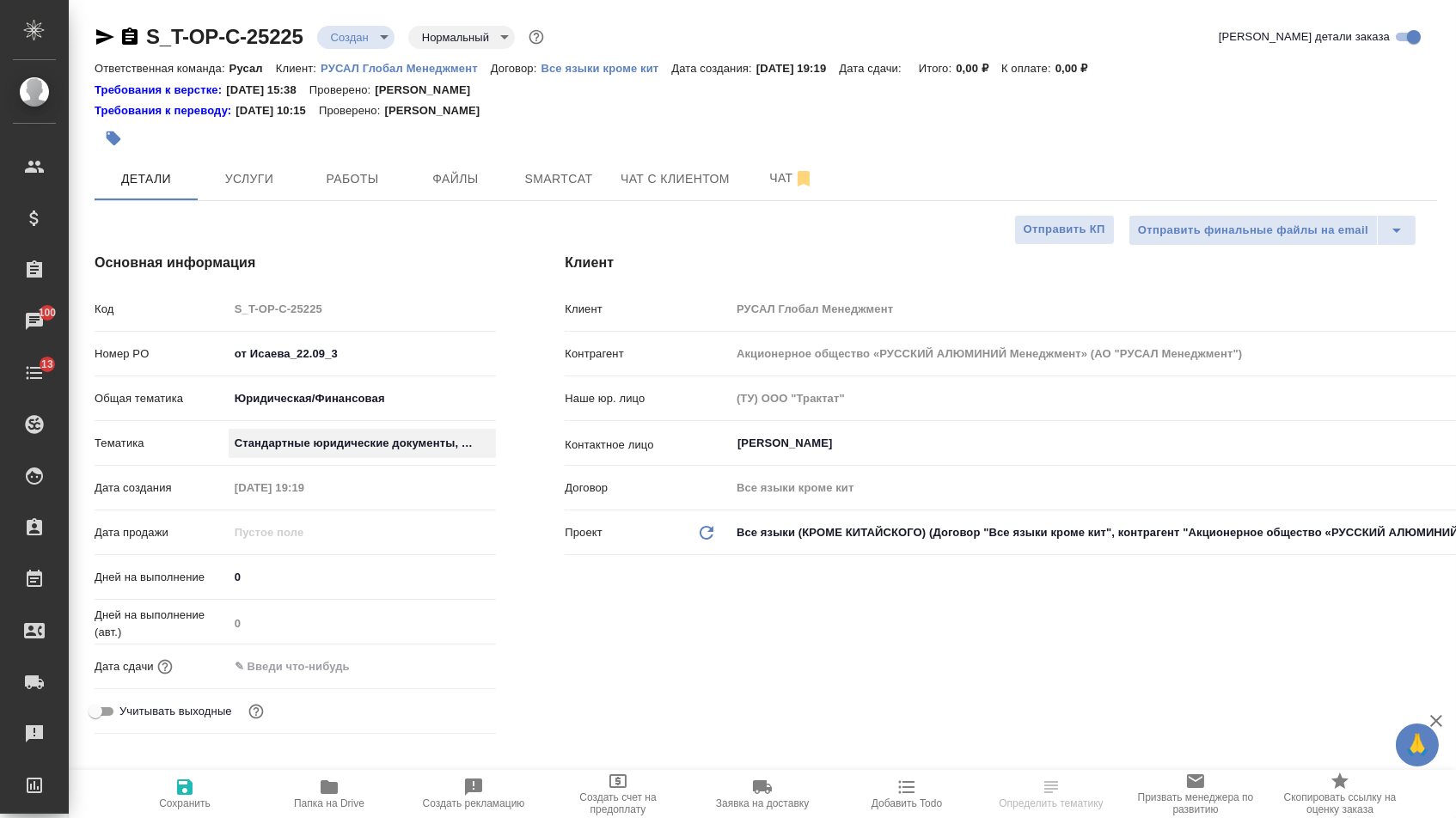
type textarea "x"
type input "5f647205b73bc97568ca66bf"
click at [307, 673] on input "text" at bounding box center [304, 666] width 150 height 25
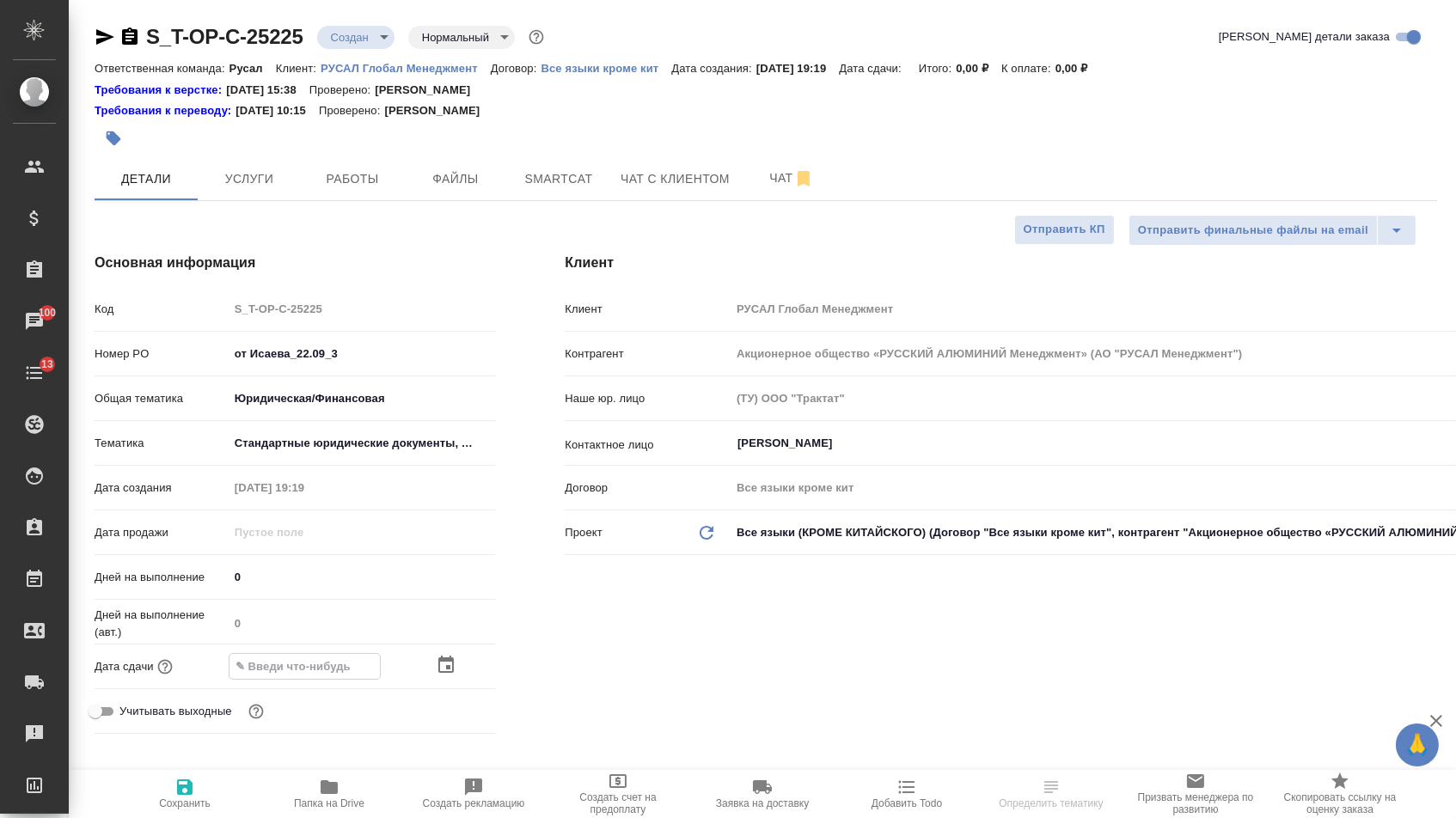
click at [444, 675] on icon "button" at bounding box center [445, 664] width 21 height 21
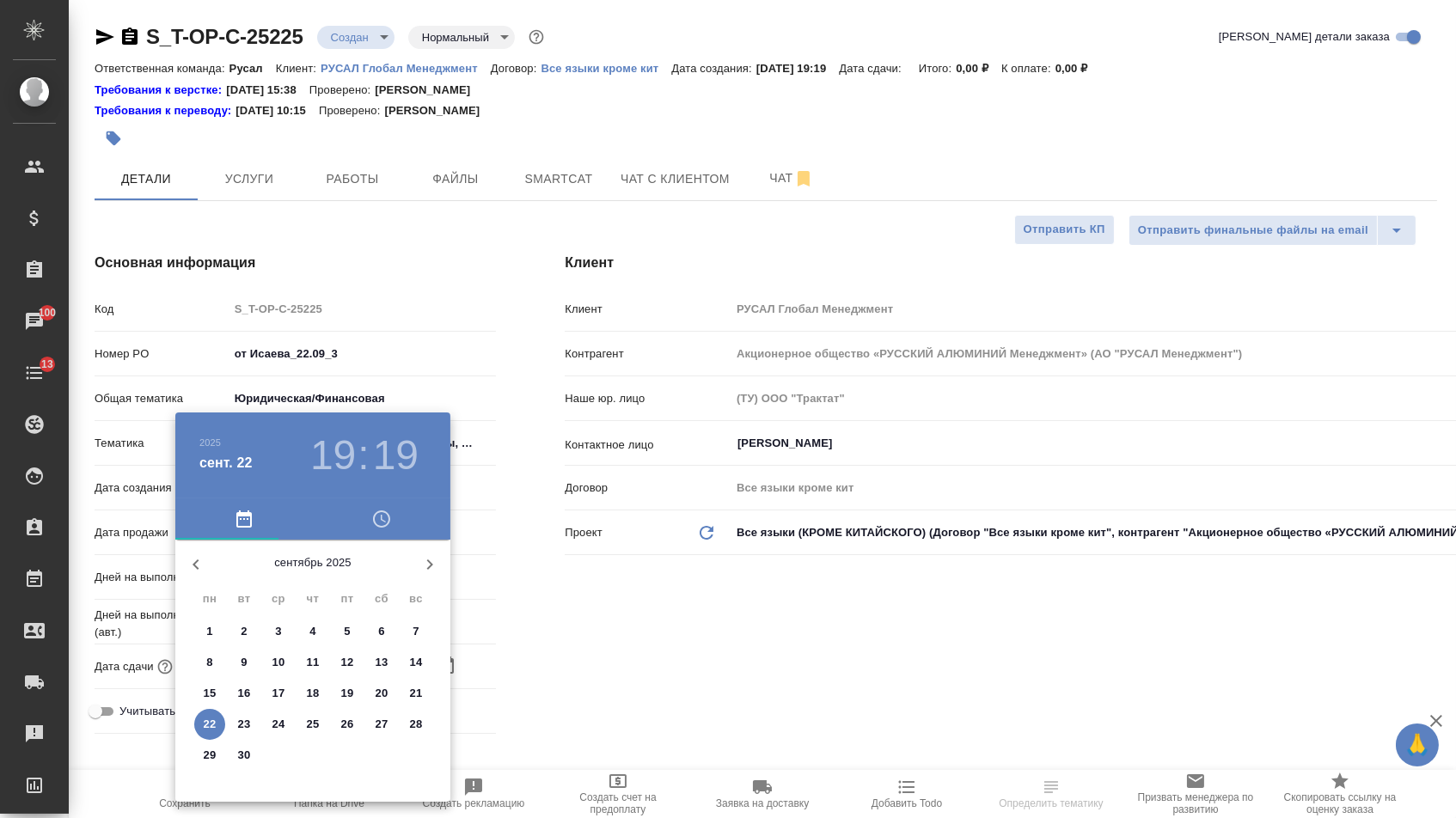
click at [238, 729] on p "23" at bounding box center [244, 724] width 13 height 17
type input "23.09.2025 19:19"
type textarea "x"
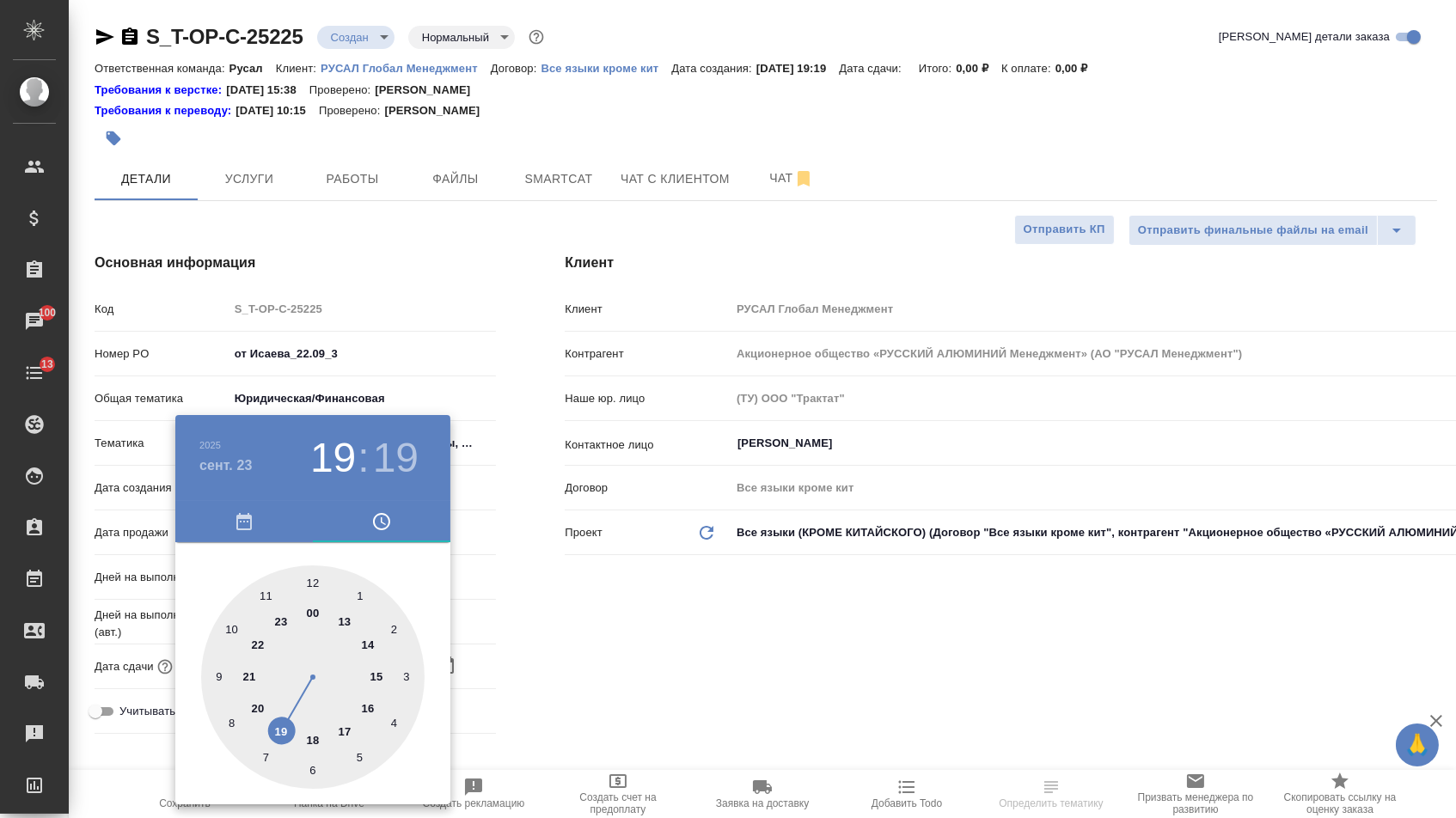
click at [218, 677] on div at bounding box center [312, 676] width 223 height 223
type input "23.09.2025 09:19"
type textarea "x"
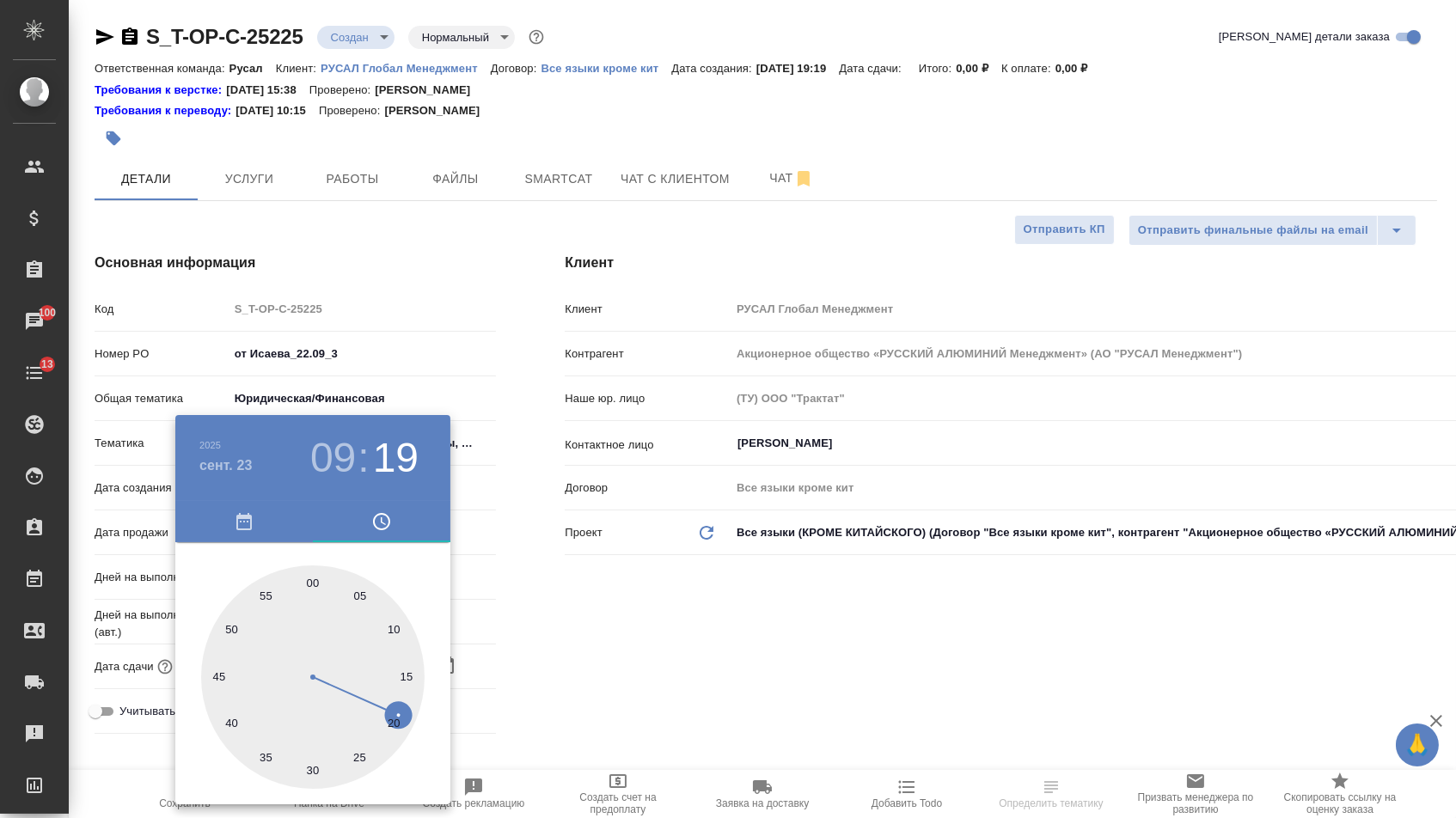
type textarea "x"
type input "[DATE] 09:00"
click at [311, 585] on div at bounding box center [312, 676] width 223 height 223
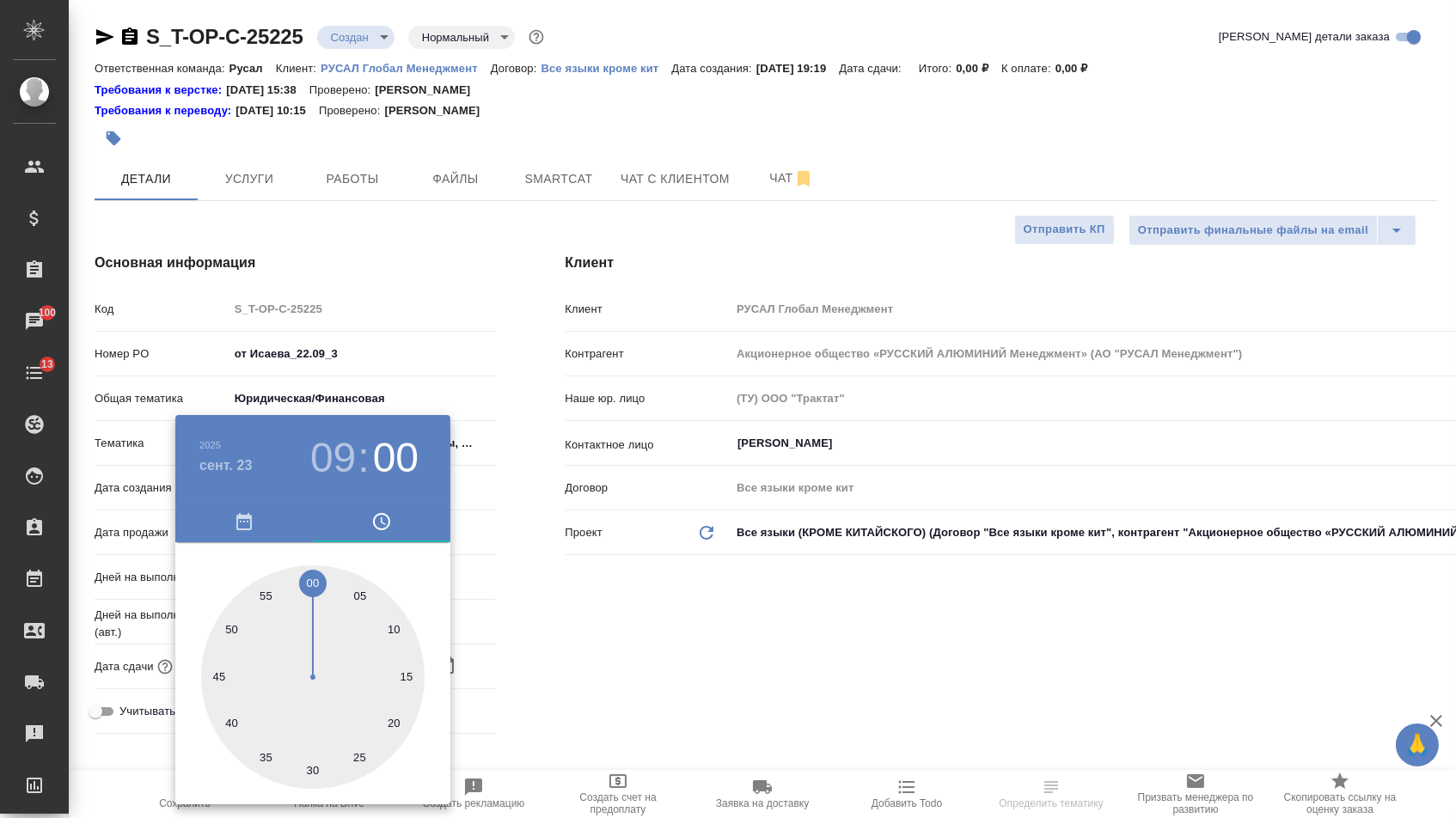
type textarea "x"
click at [537, 625] on div at bounding box center [728, 409] width 1456 height 818
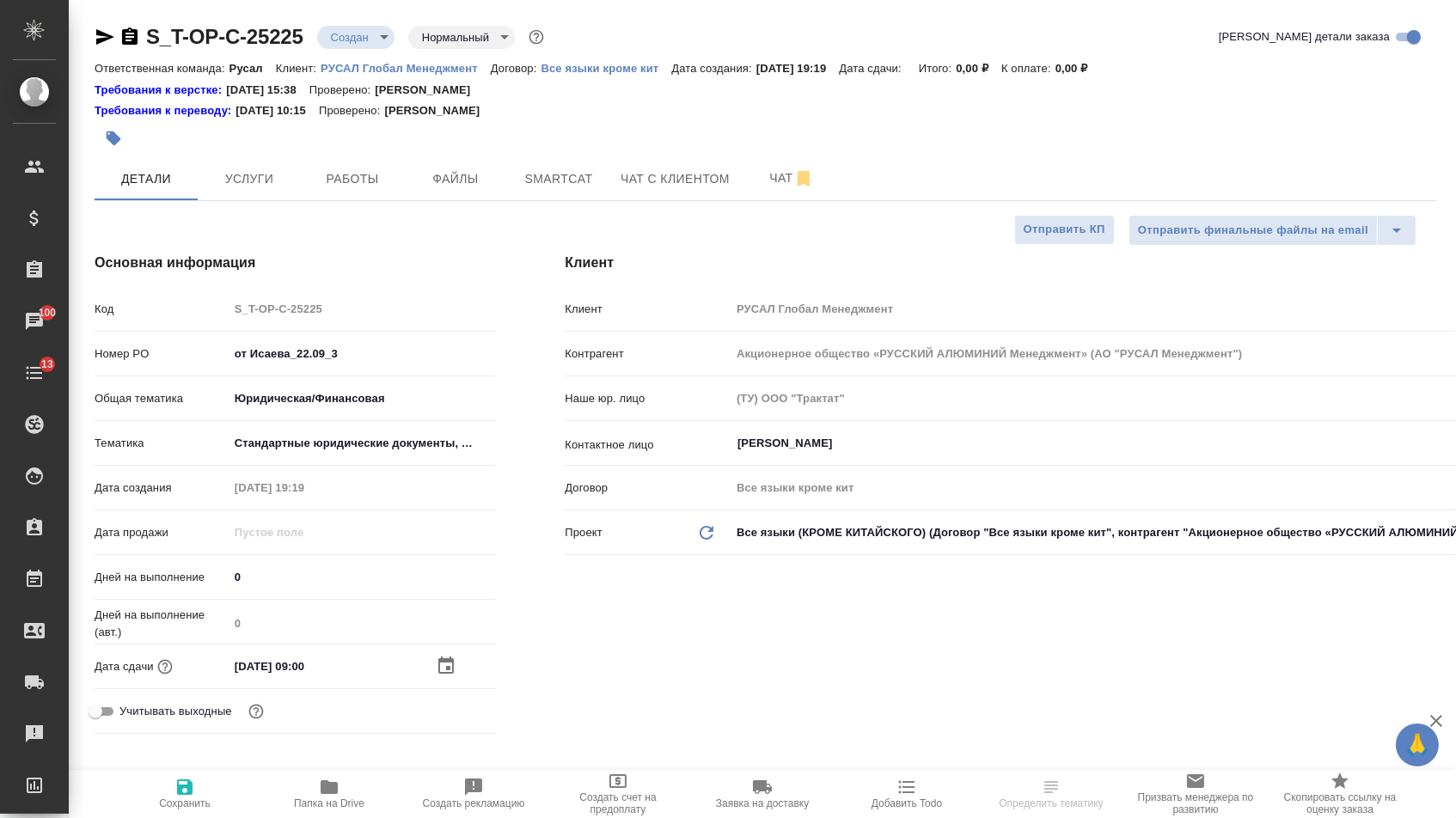
type textarea "x"
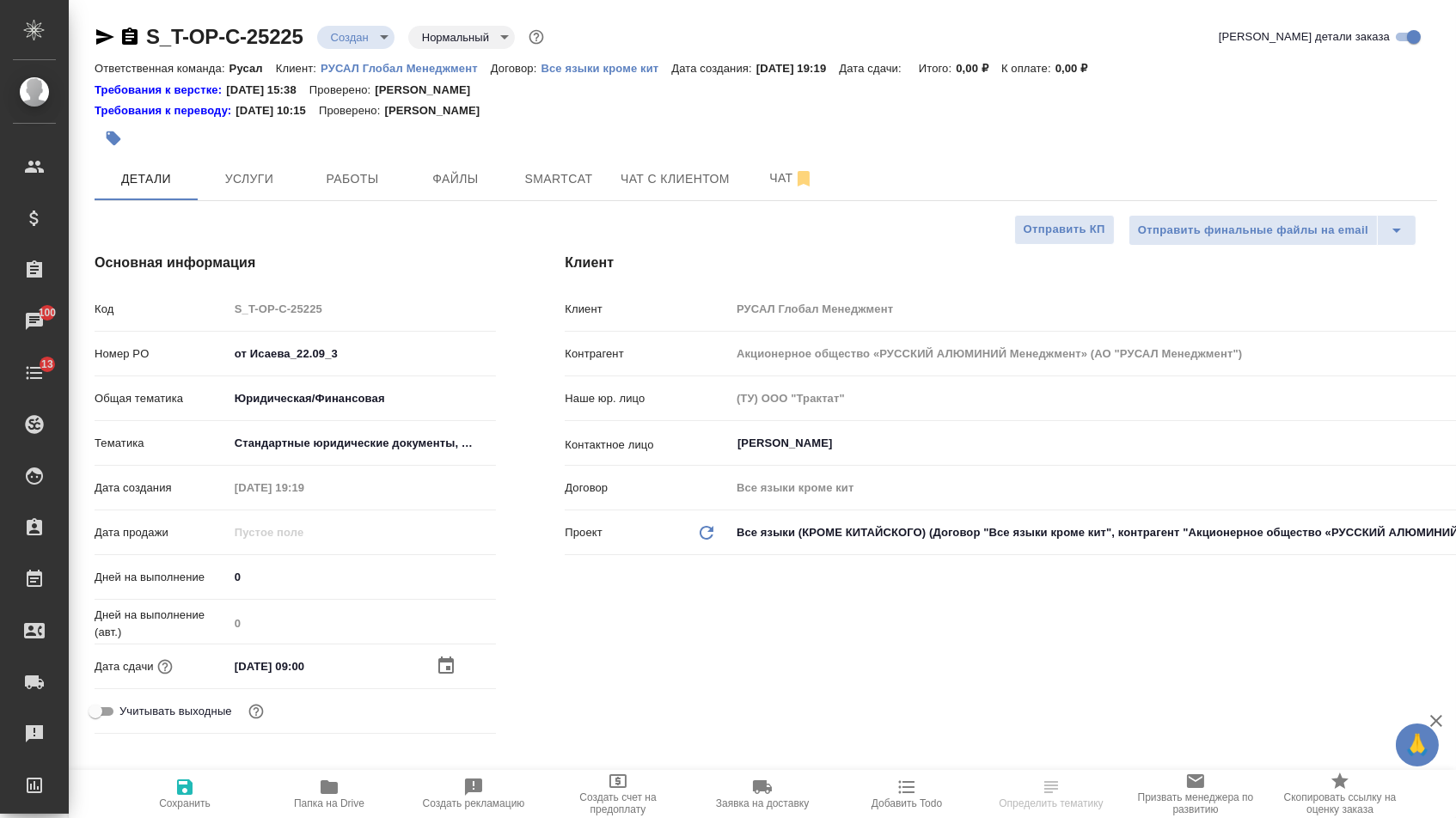
type textarea "x"
click at [319, 394] on body "🙏 .cls-1 fill:#fff; AWATERA Menshikova Aleksandra Клиенты Спецификации Заказы 1…" at bounding box center [728, 409] width 1456 height 818
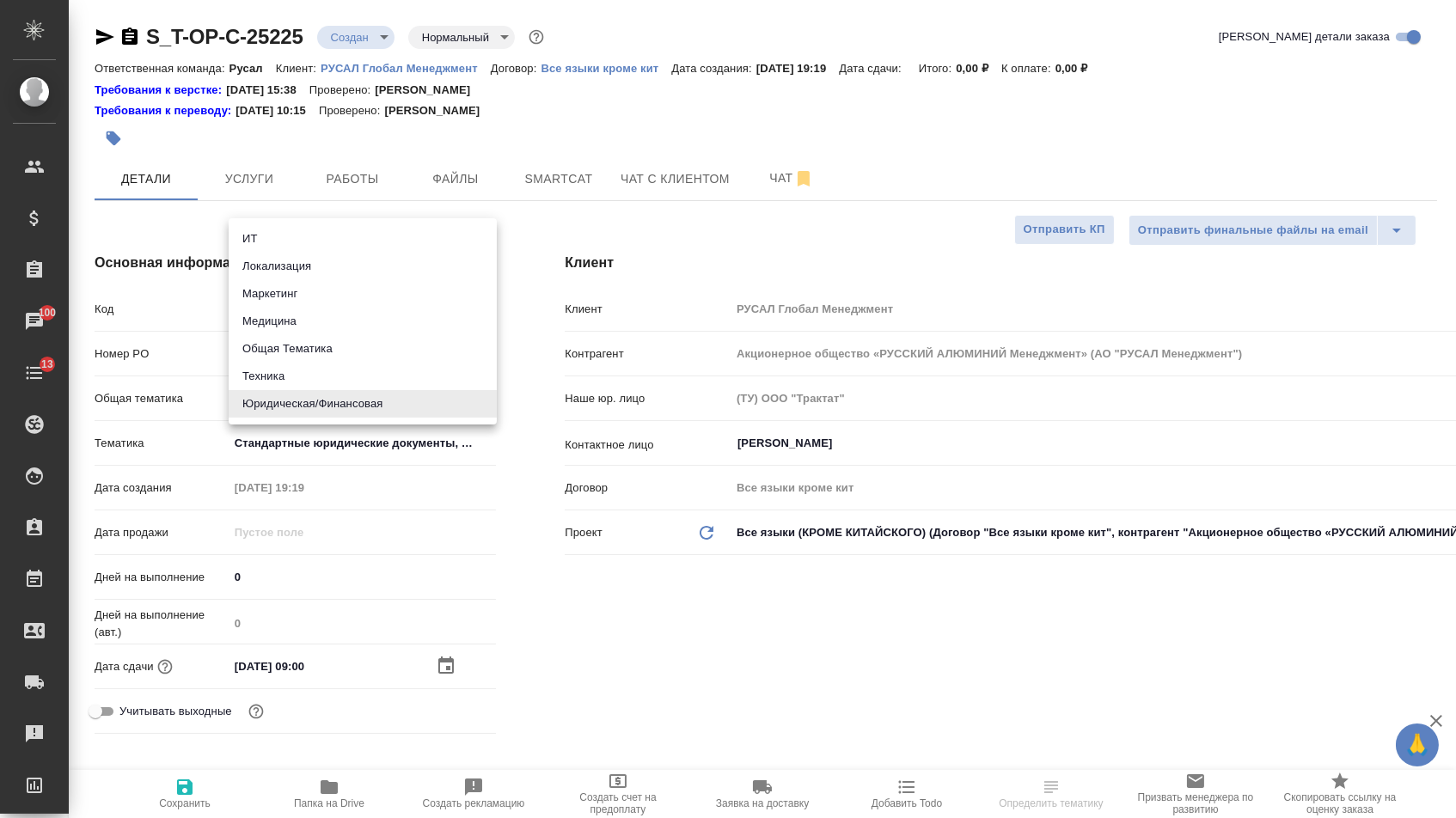
click at [285, 380] on li "Техника" at bounding box center [363, 376] width 268 height 27
type input "tech"
type textarea "x"
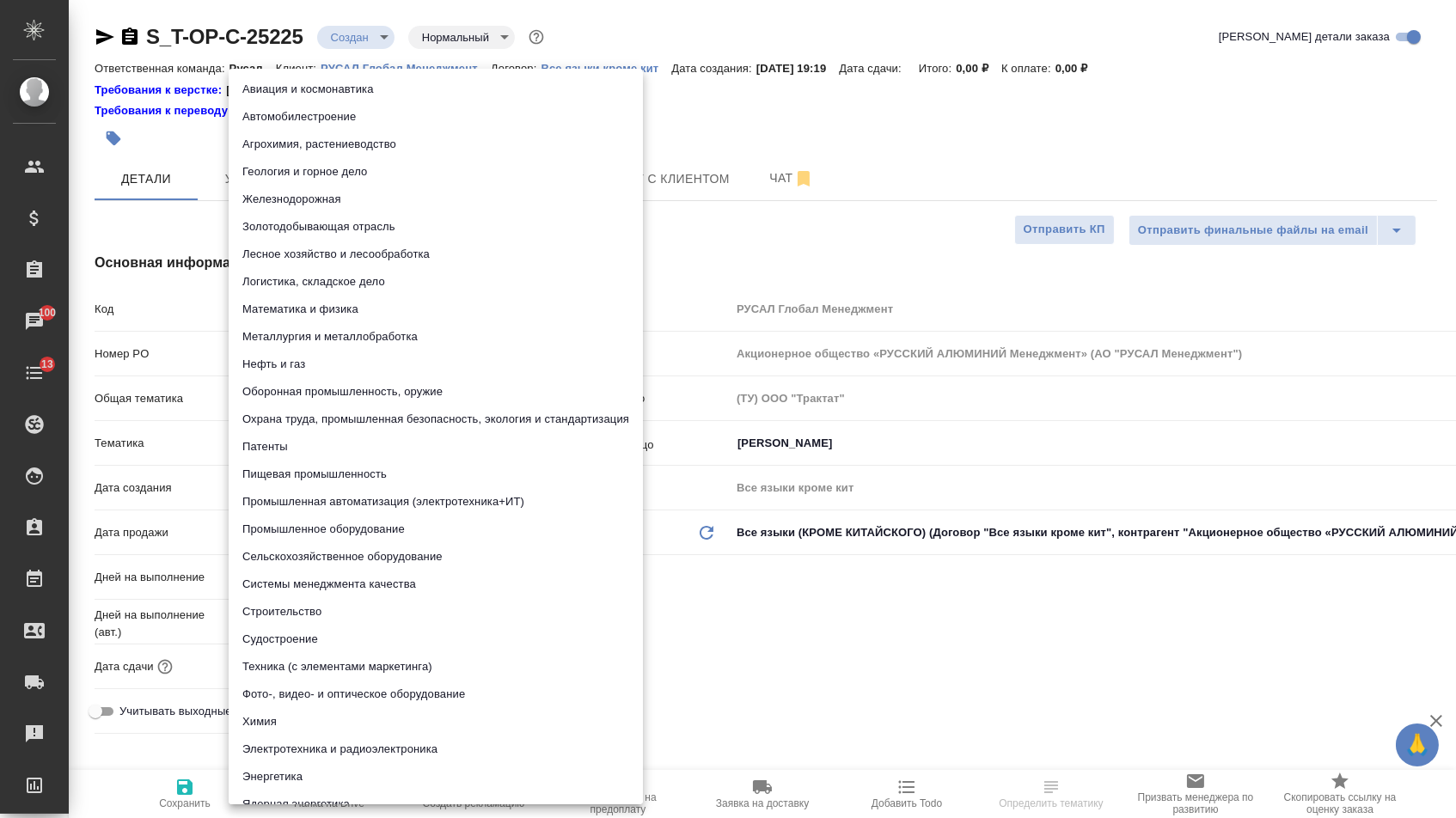
click at [288, 449] on body "🙏 .cls-1 fill:#fff; AWATERA Menshikova Aleksandra Клиенты Спецификации Заказы 1…" at bounding box center [728, 409] width 1456 height 818
click at [313, 170] on li "Геология и горное дело" at bounding box center [436, 172] width 415 height 27
type textarea "x"
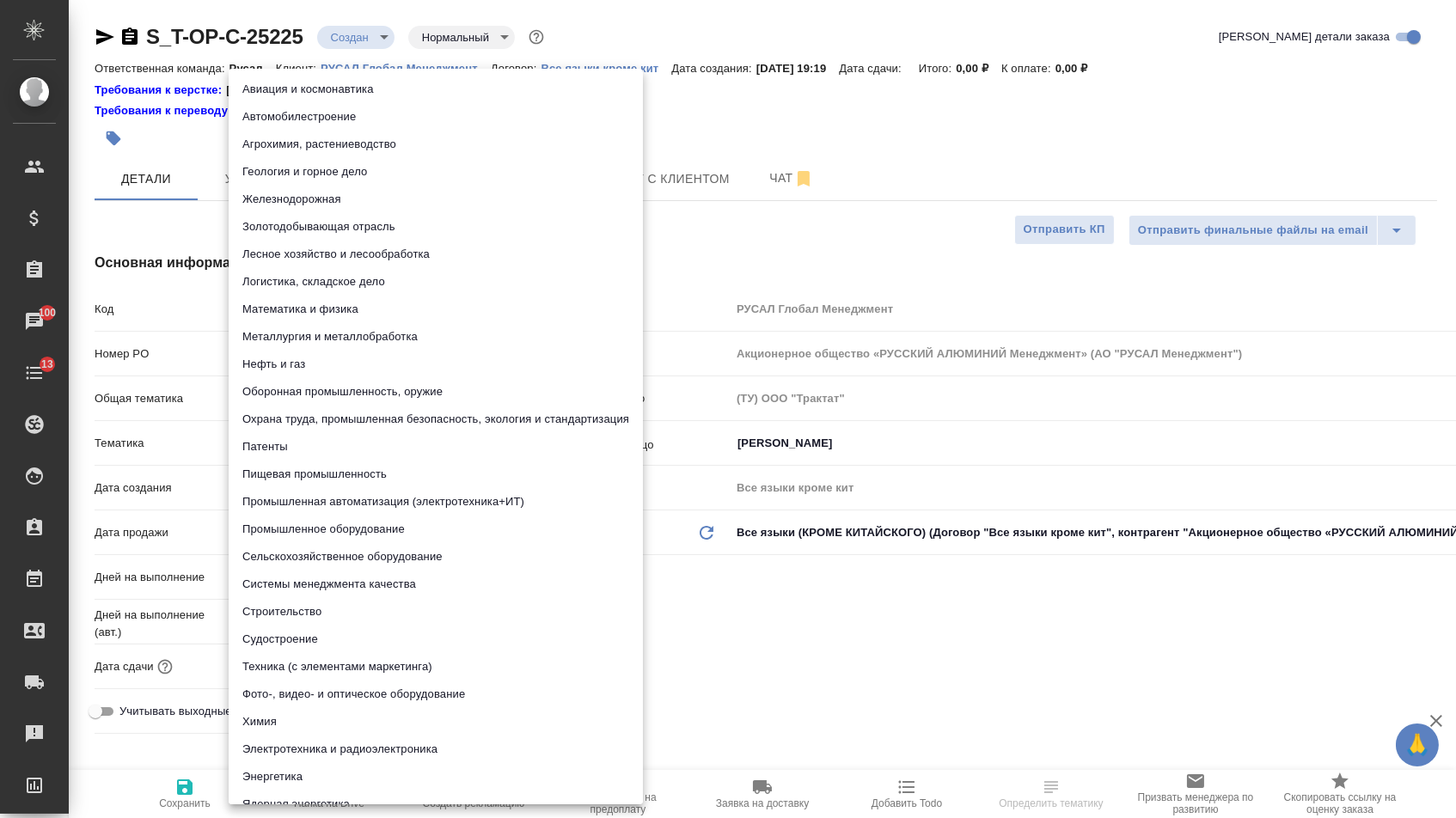
type input "5a8b8b956a9677013d343d81"
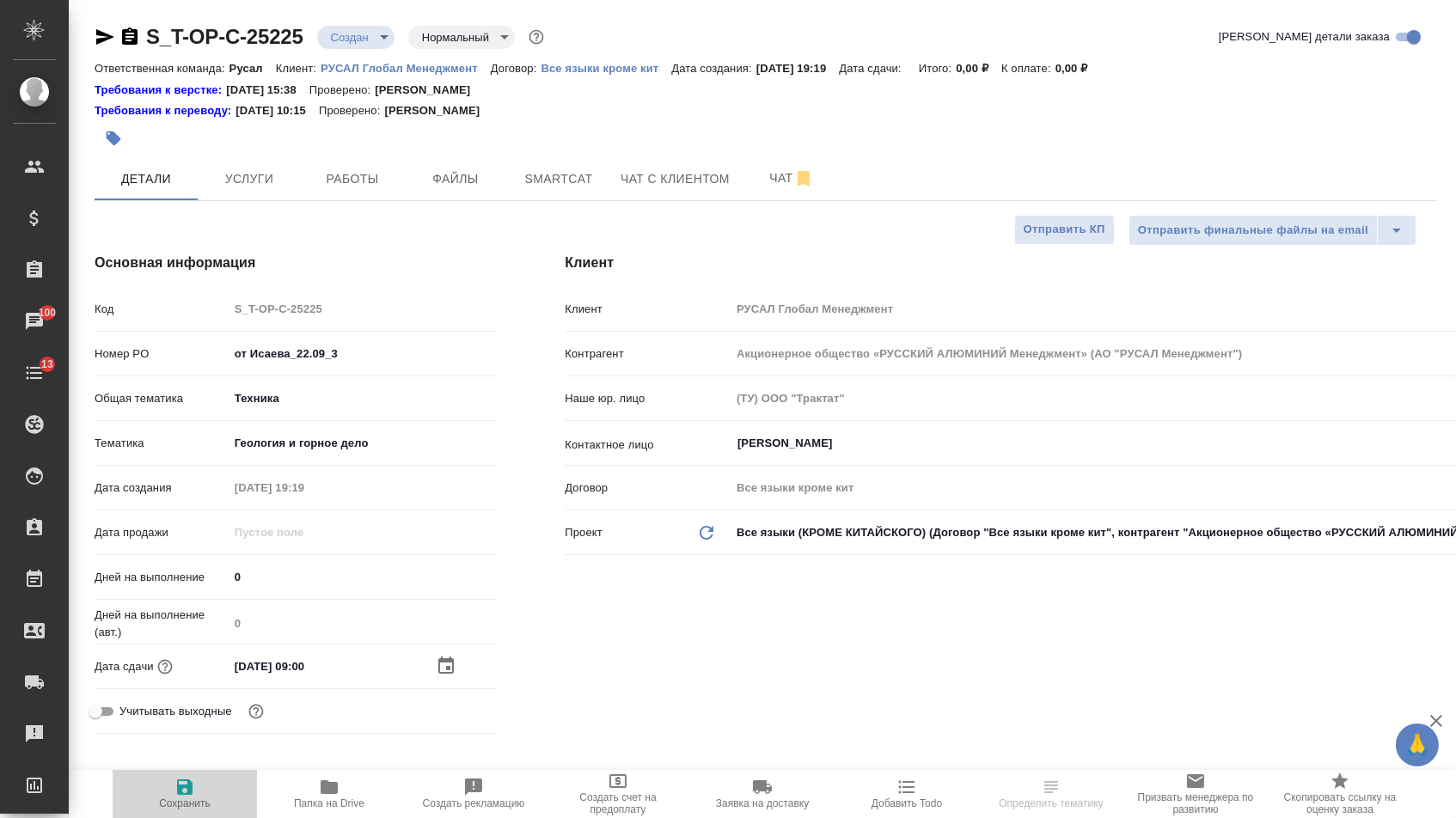
click at [186, 780] on icon "button" at bounding box center [185, 787] width 16 height 16
type textarea "x"
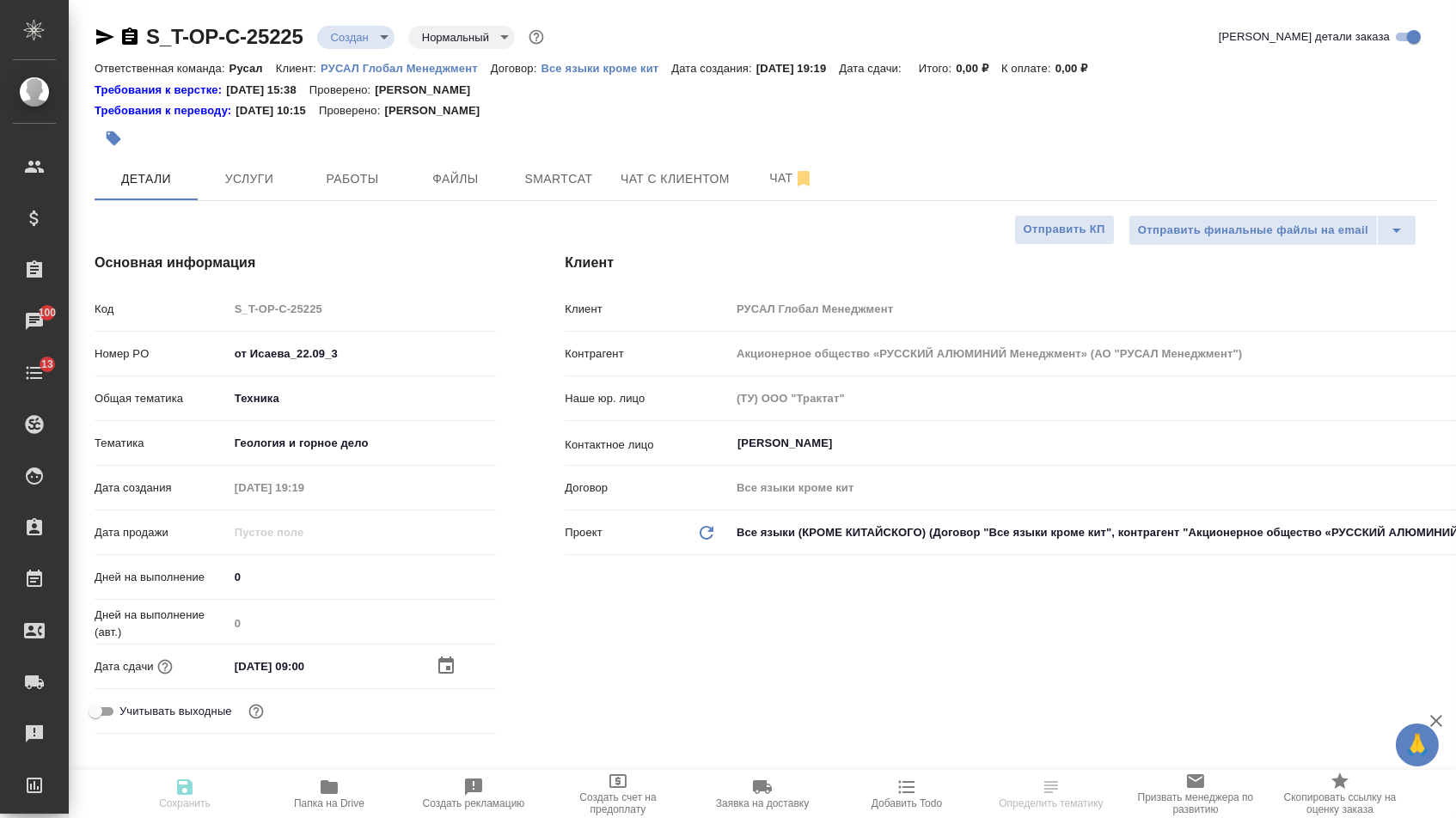
type textarea "x"
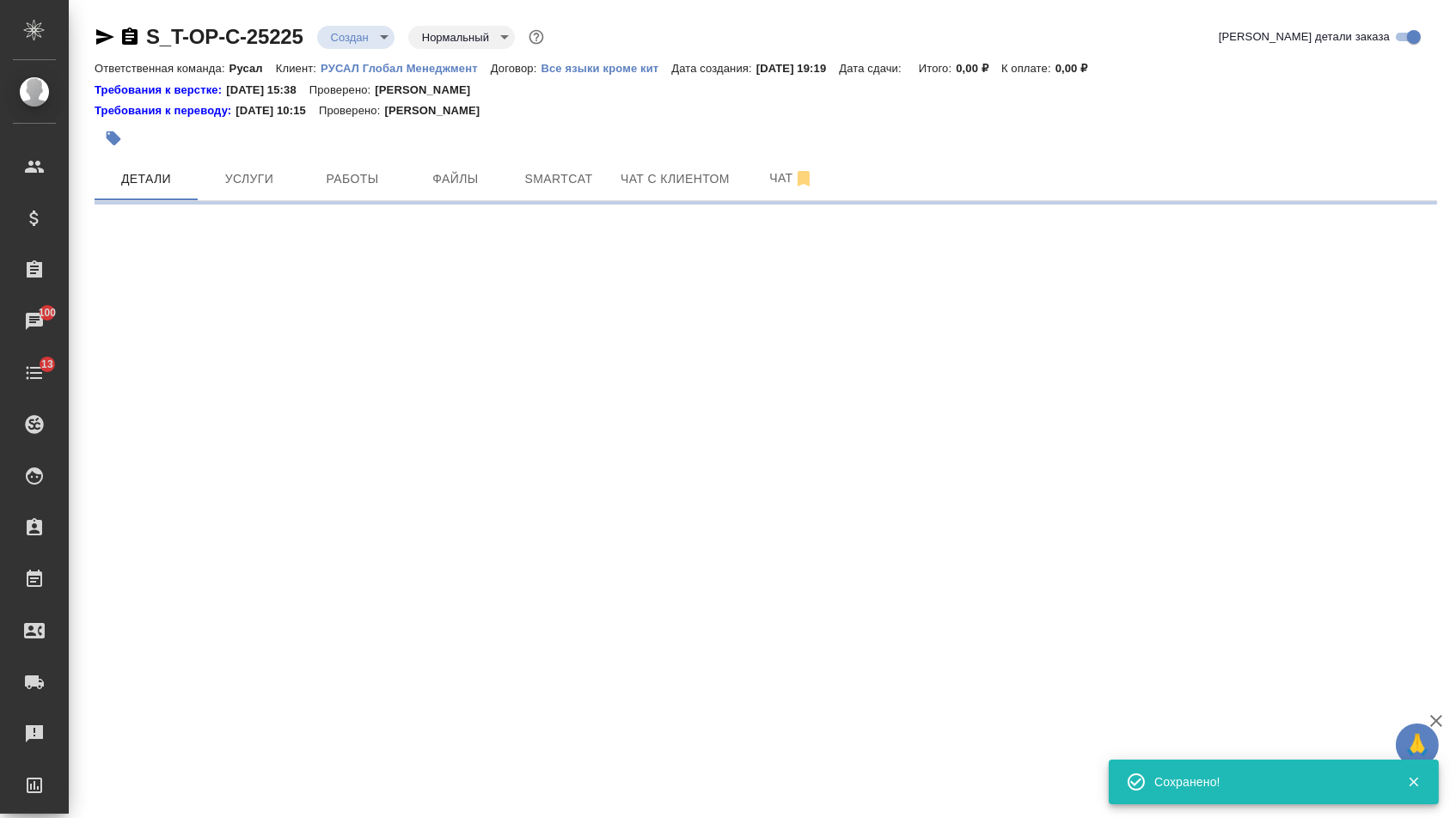
select select "RU"
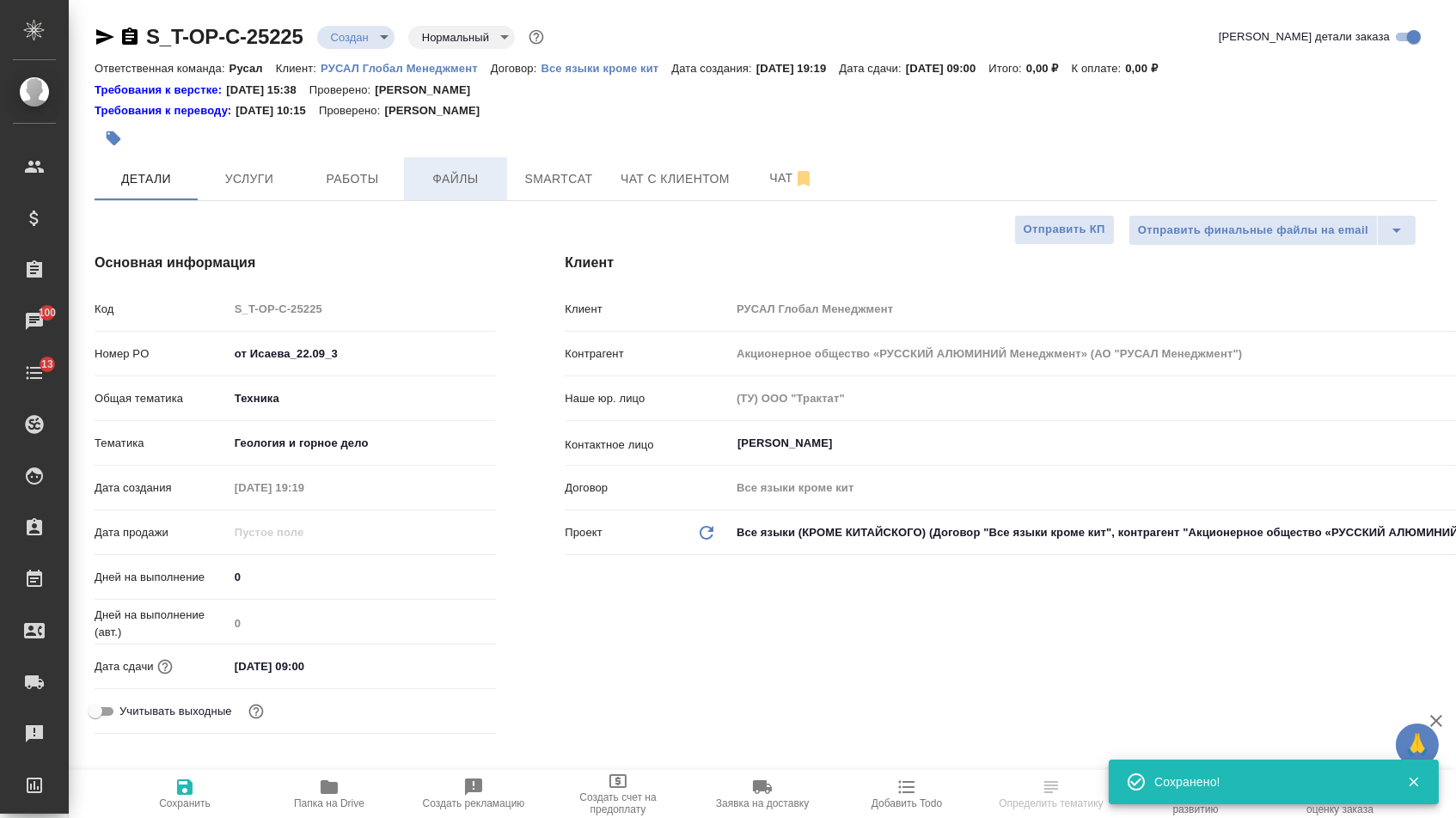
type textarea "x"
click at [449, 195] on button "Файлы" at bounding box center [455, 179] width 103 height 43
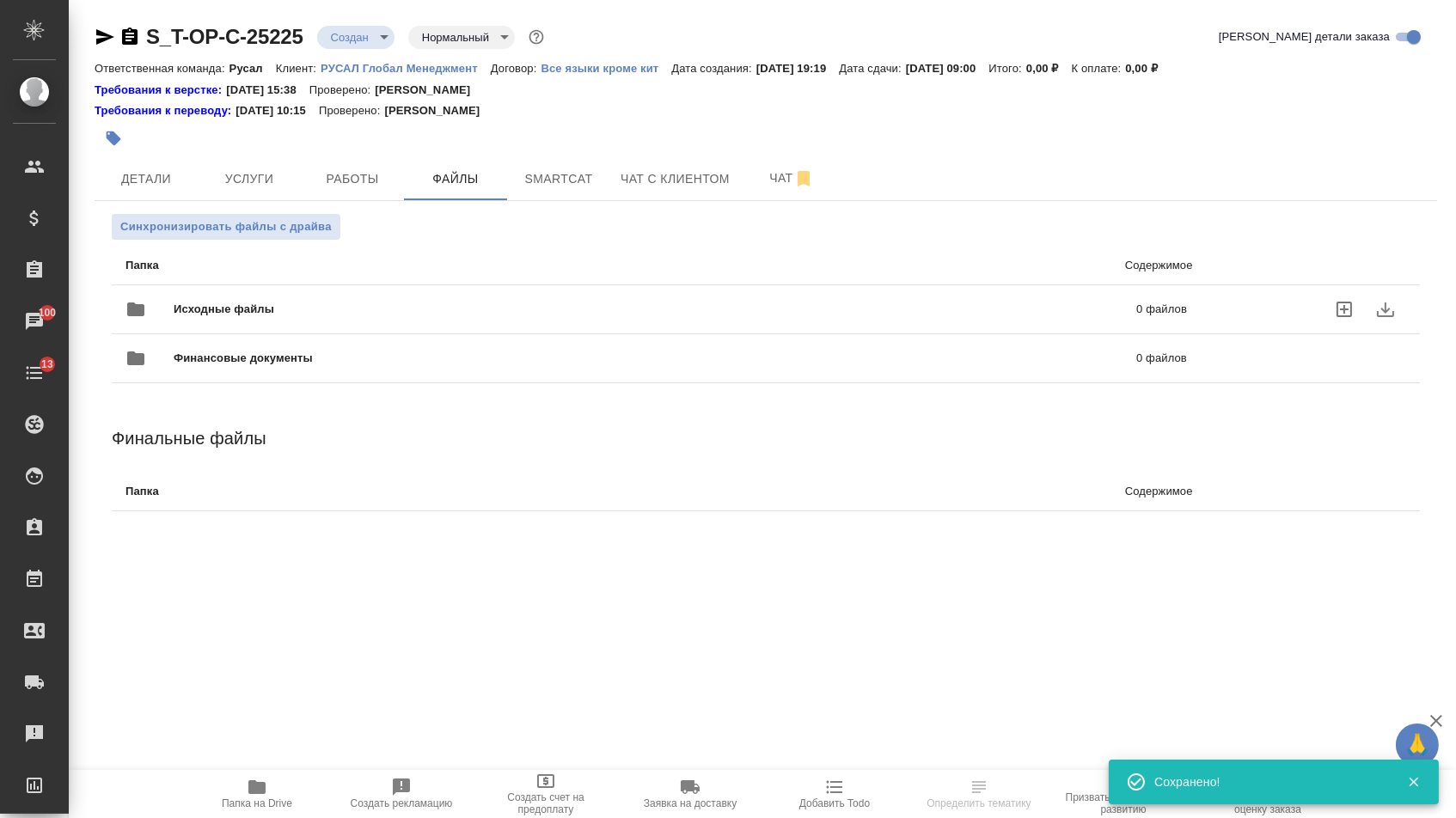
click at [352, 287] on div "Исходные файлы 0 файлов" at bounding box center [655, 308] width 1095 height 76
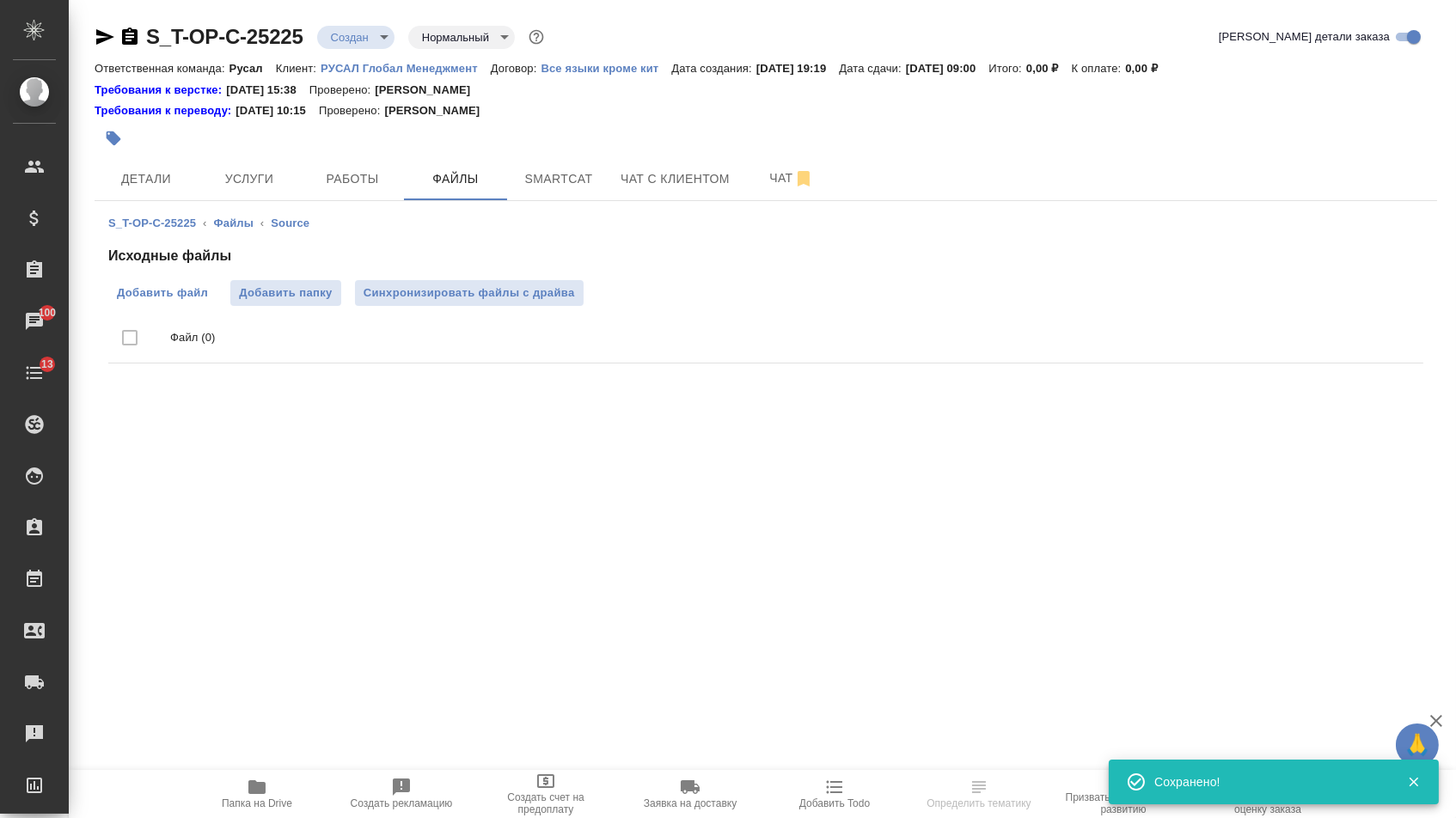
click at [186, 287] on span "Добавить файл" at bounding box center [162, 292] width 91 height 17
click at [0, 0] on input "Добавить файл" at bounding box center [0, 0] width 0 height 0
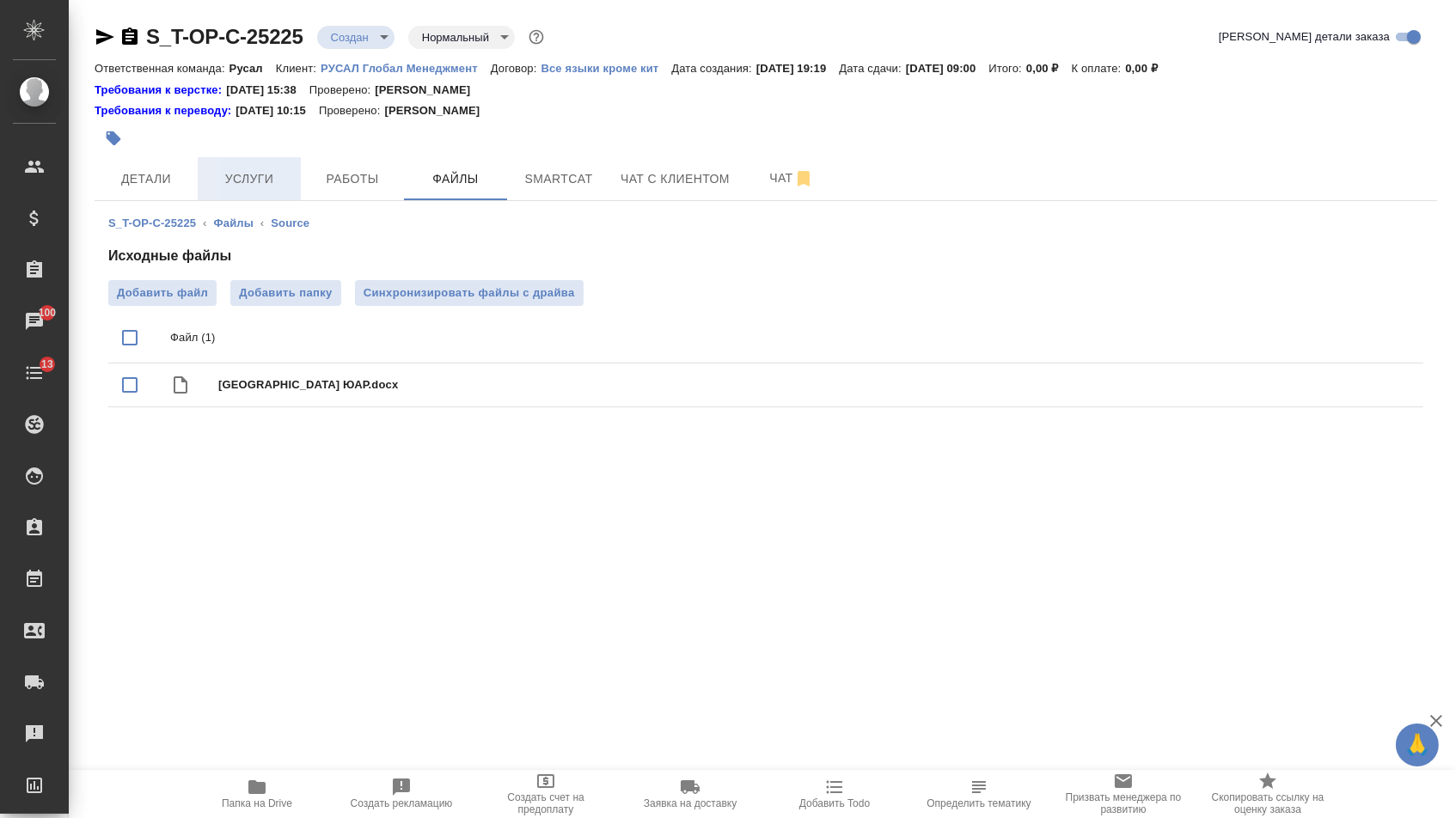
click at [252, 179] on span "Услуги" at bounding box center [250, 179] width 83 height 22
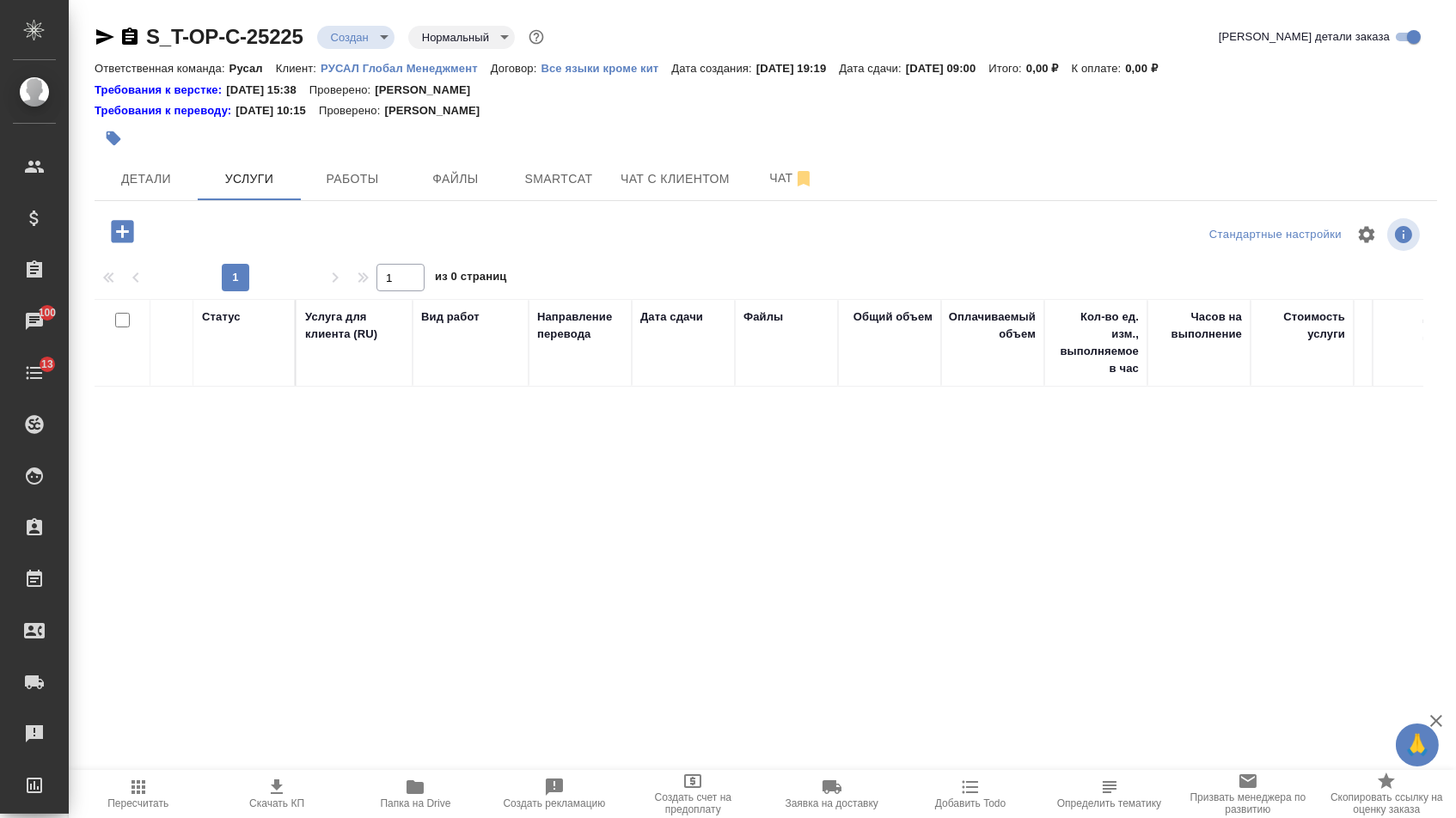
click at [129, 228] on icon "button" at bounding box center [122, 231] width 23 height 23
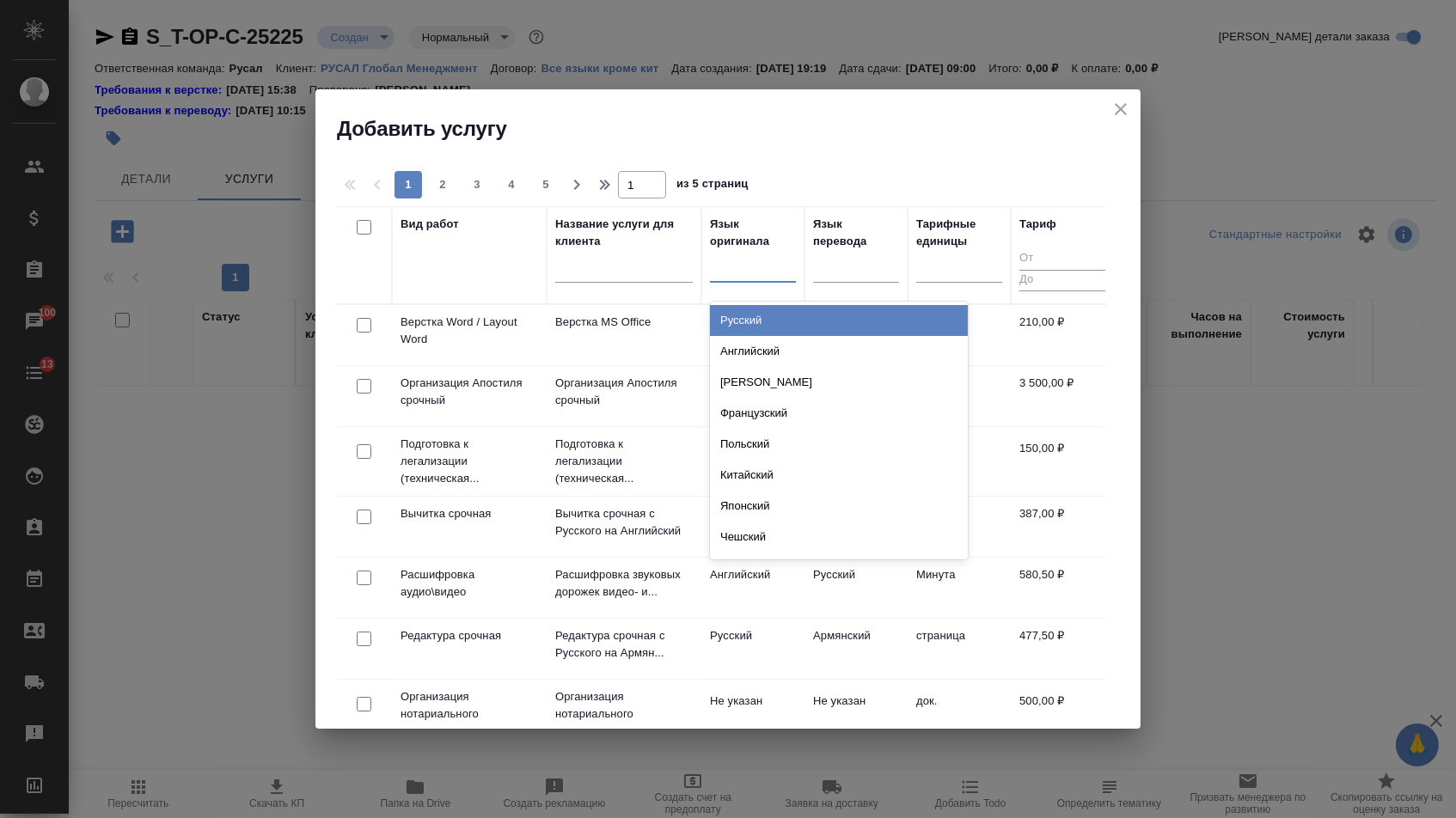
click at [759, 272] on div at bounding box center [752, 264] width 85 height 25
click at [750, 327] on div "Русский" at bounding box center [838, 319] width 257 height 30
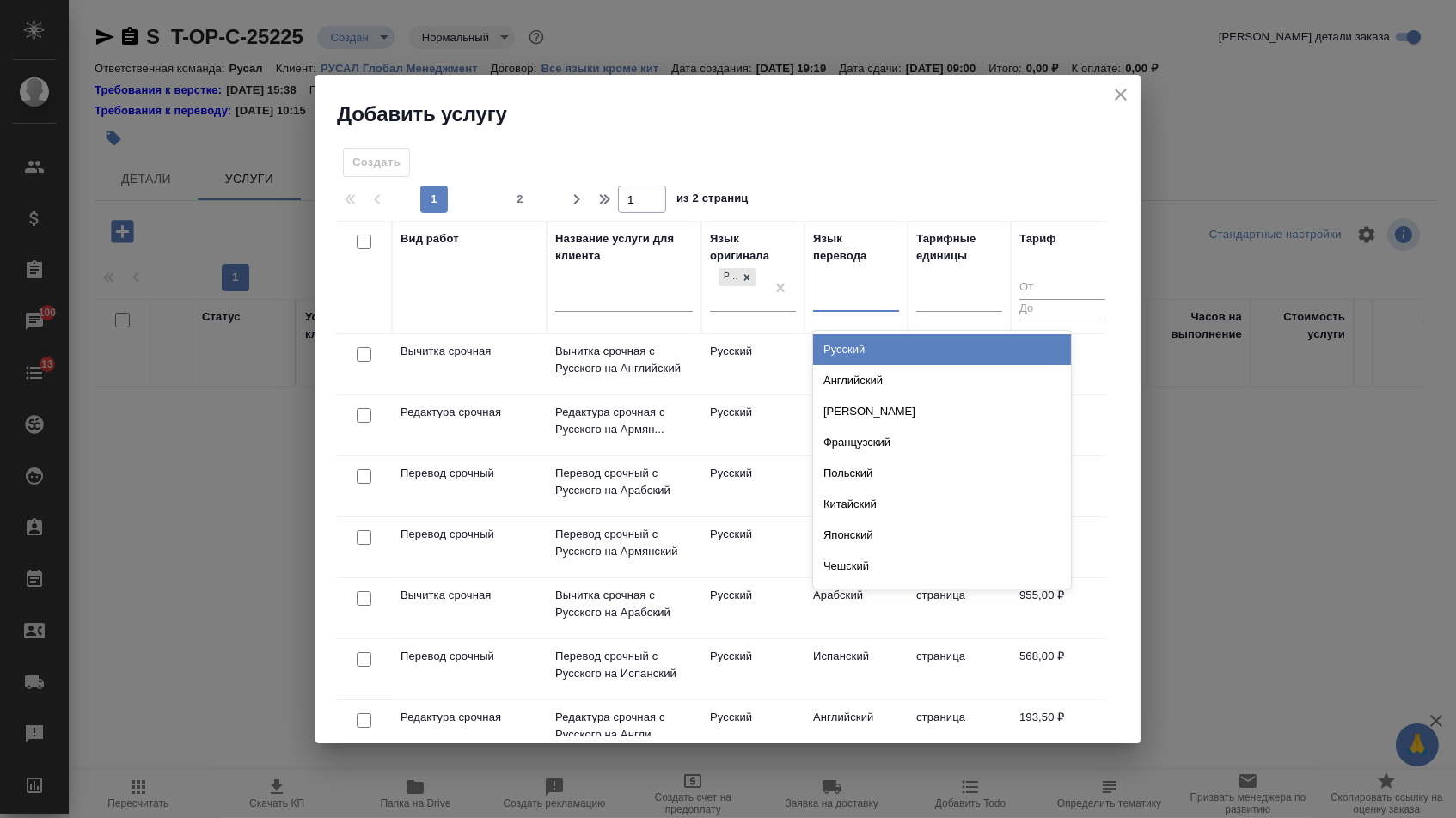
click at [835, 291] on div at bounding box center [855, 295] width 85 height 25
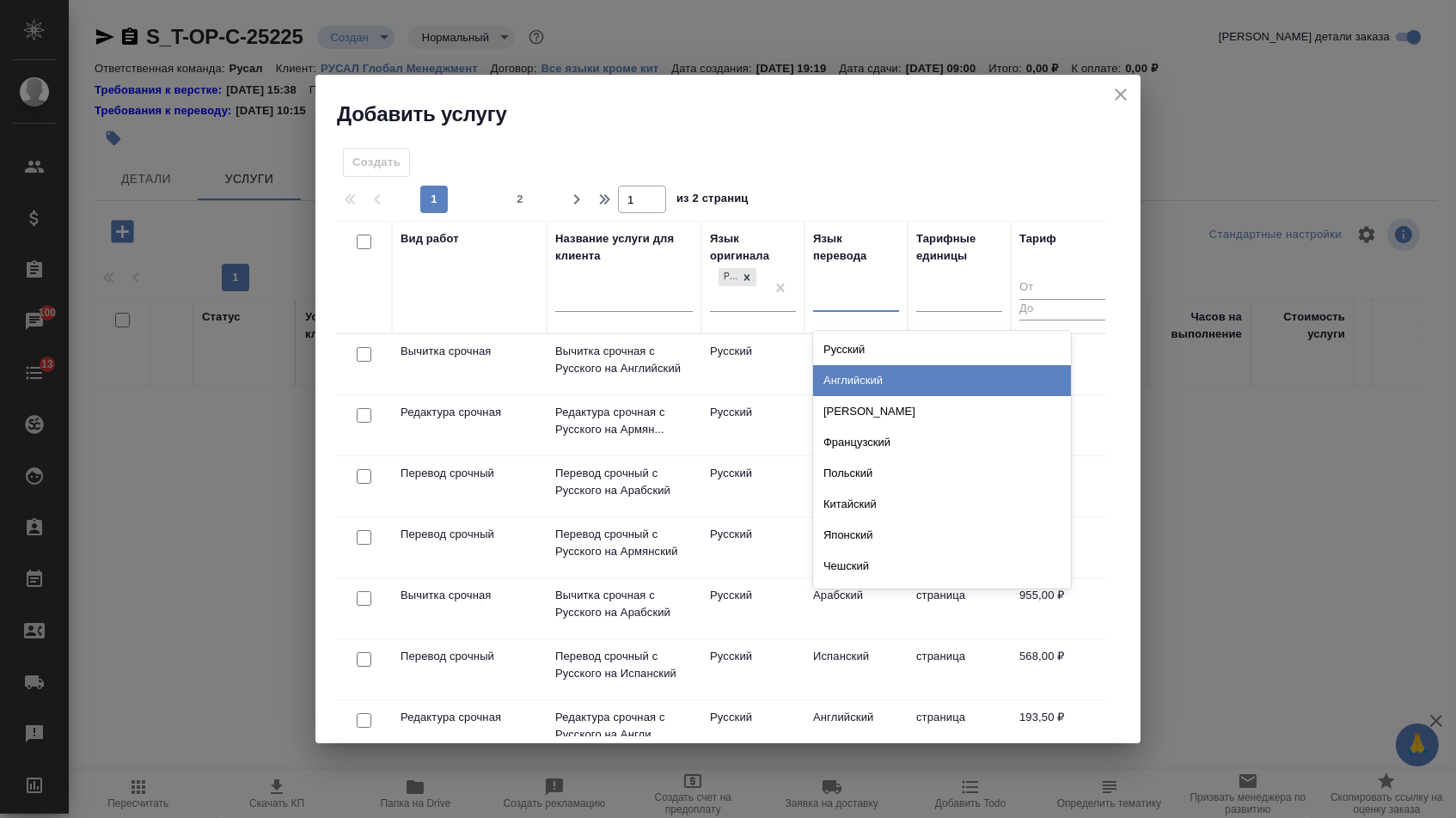
click at [826, 369] on div "Английский" at bounding box center [941, 380] width 257 height 30
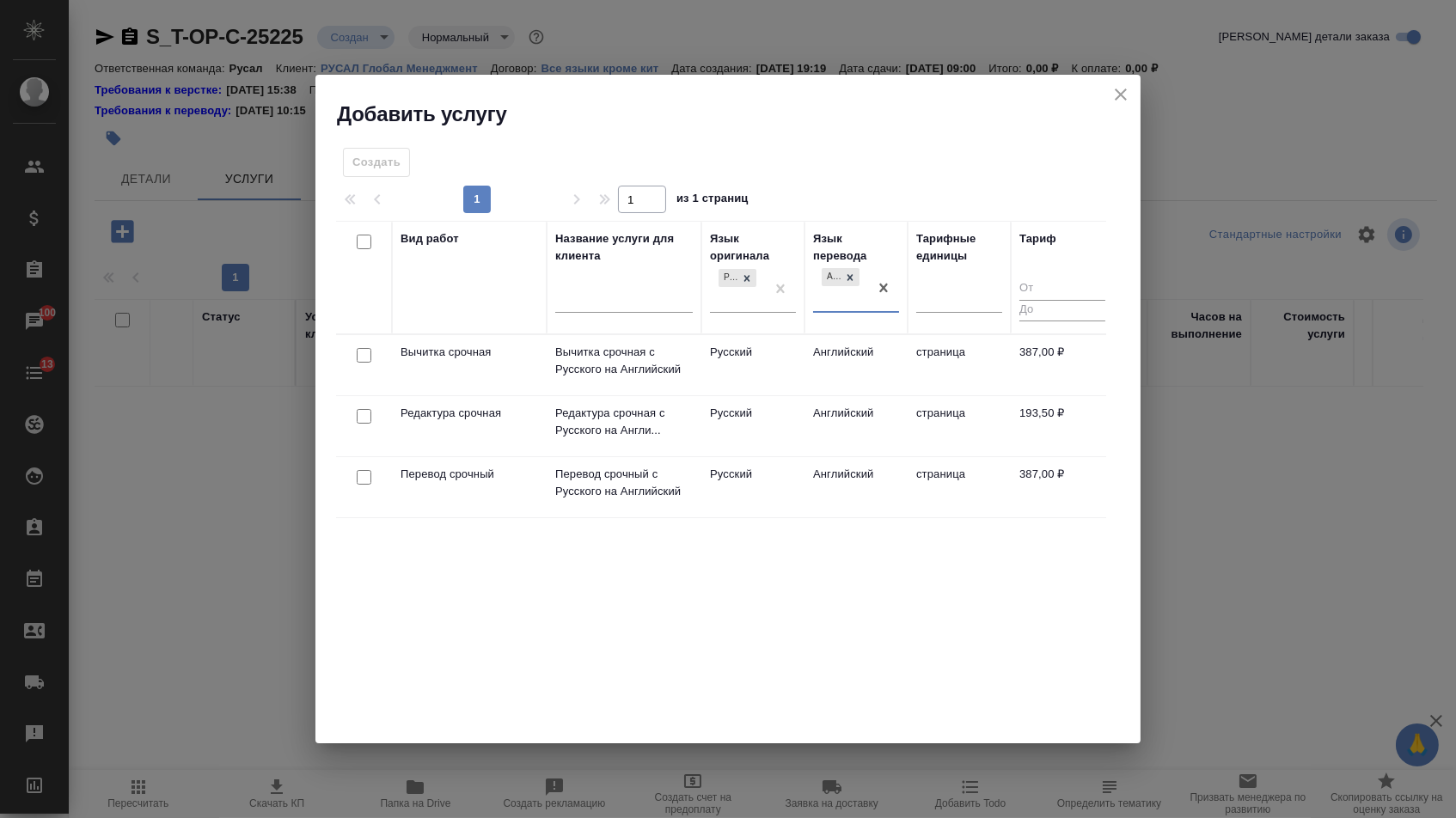
click at [360, 483] on div at bounding box center [364, 477] width 38 height 24
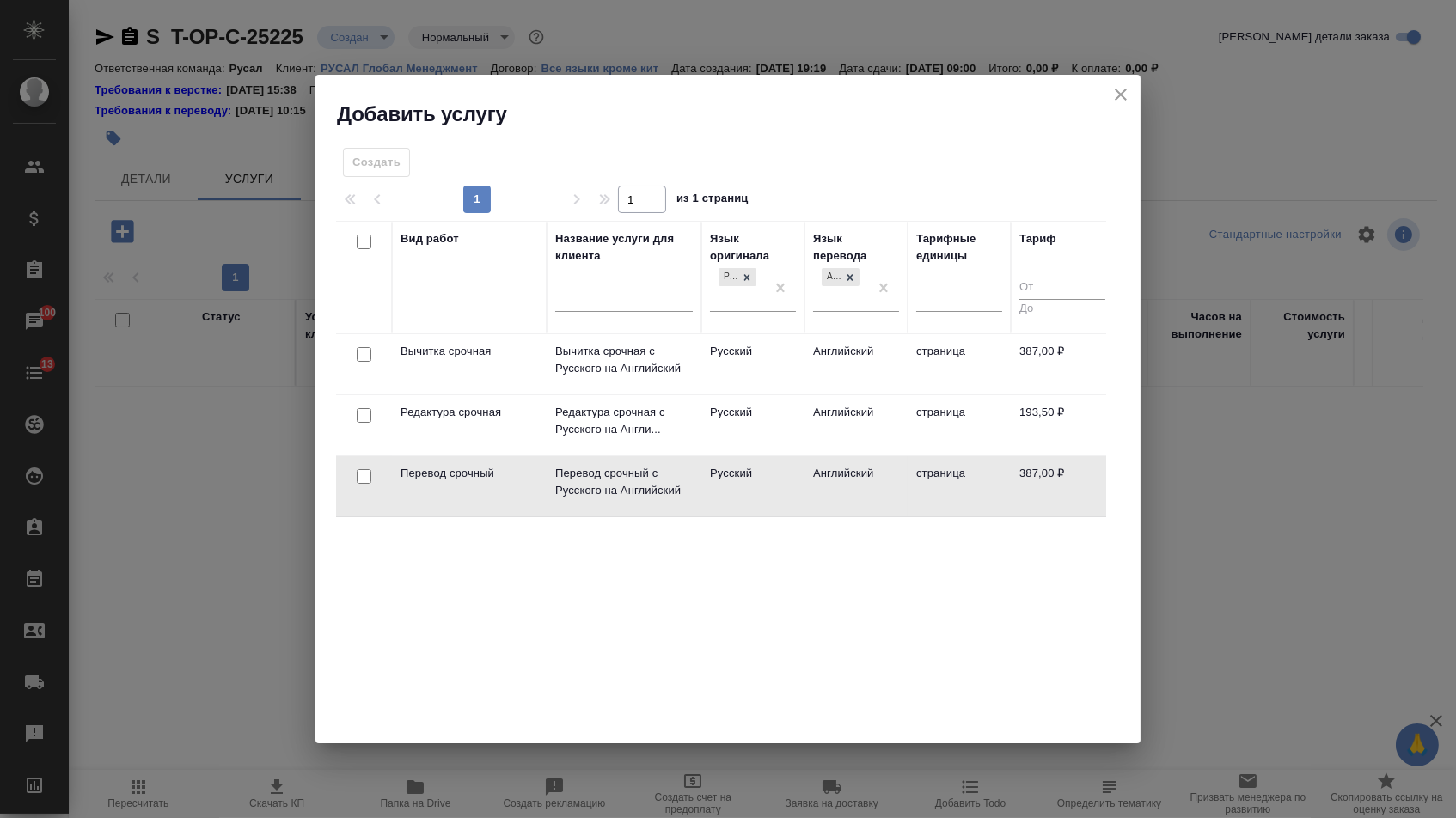
click at [360, 477] on input "checkbox" at bounding box center [364, 476] width 15 height 15
checkbox input "true"
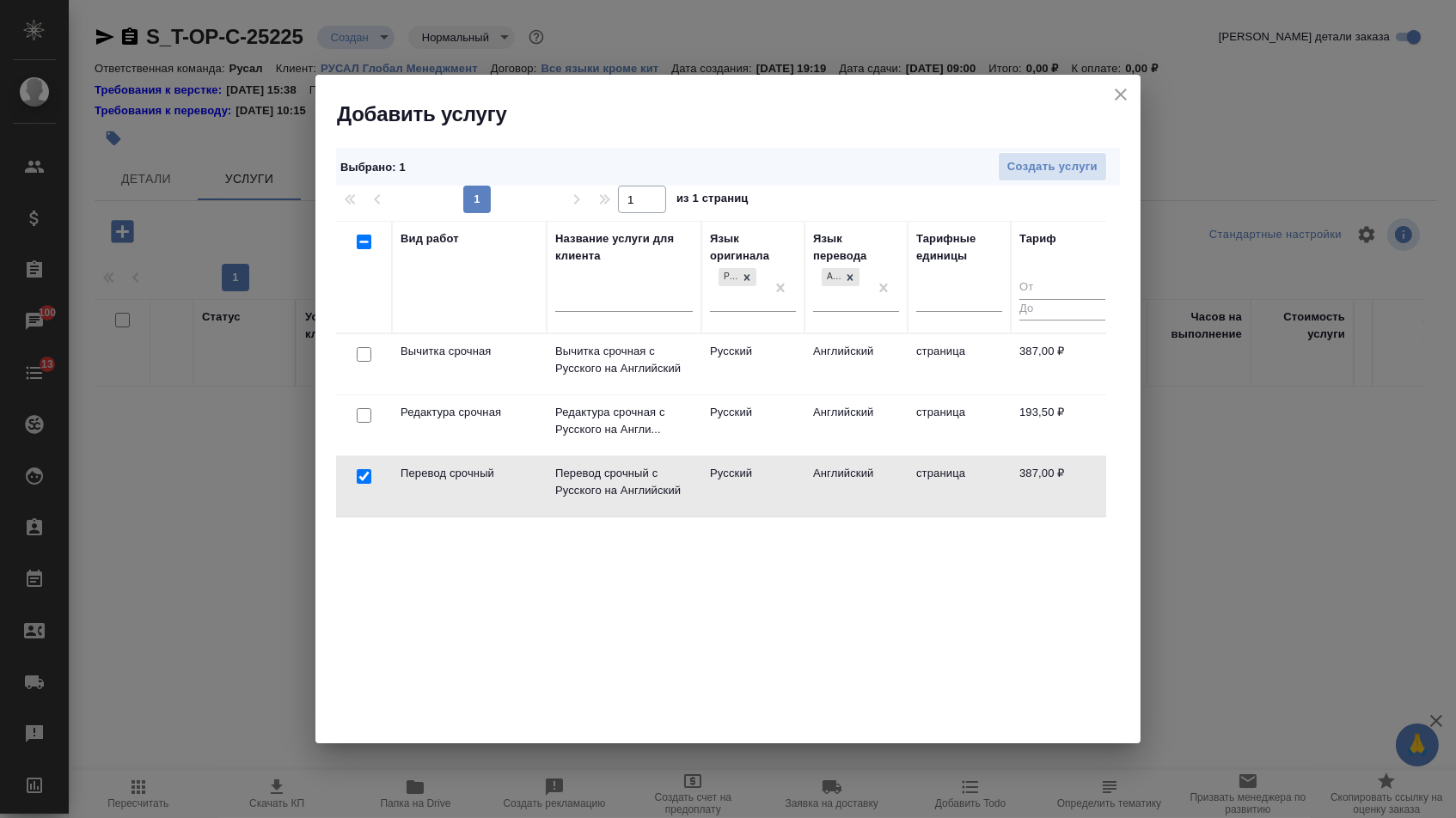
click at [365, 416] on input "checkbox" at bounding box center [364, 414] width 15 height 15
checkbox input "true"
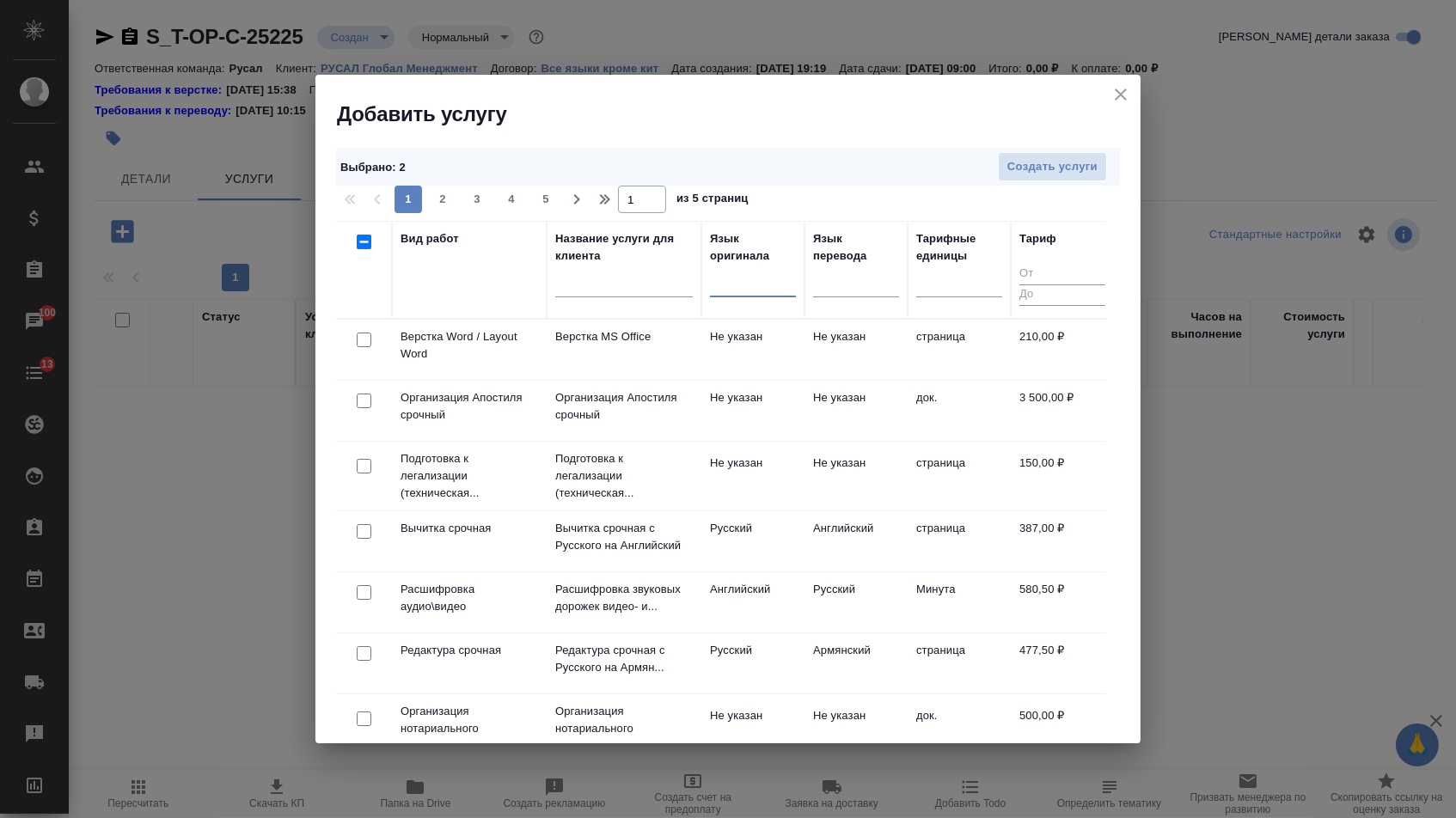
click at [365, 345] on input "checkbox" at bounding box center [364, 339] width 15 height 15
checkbox input "true"
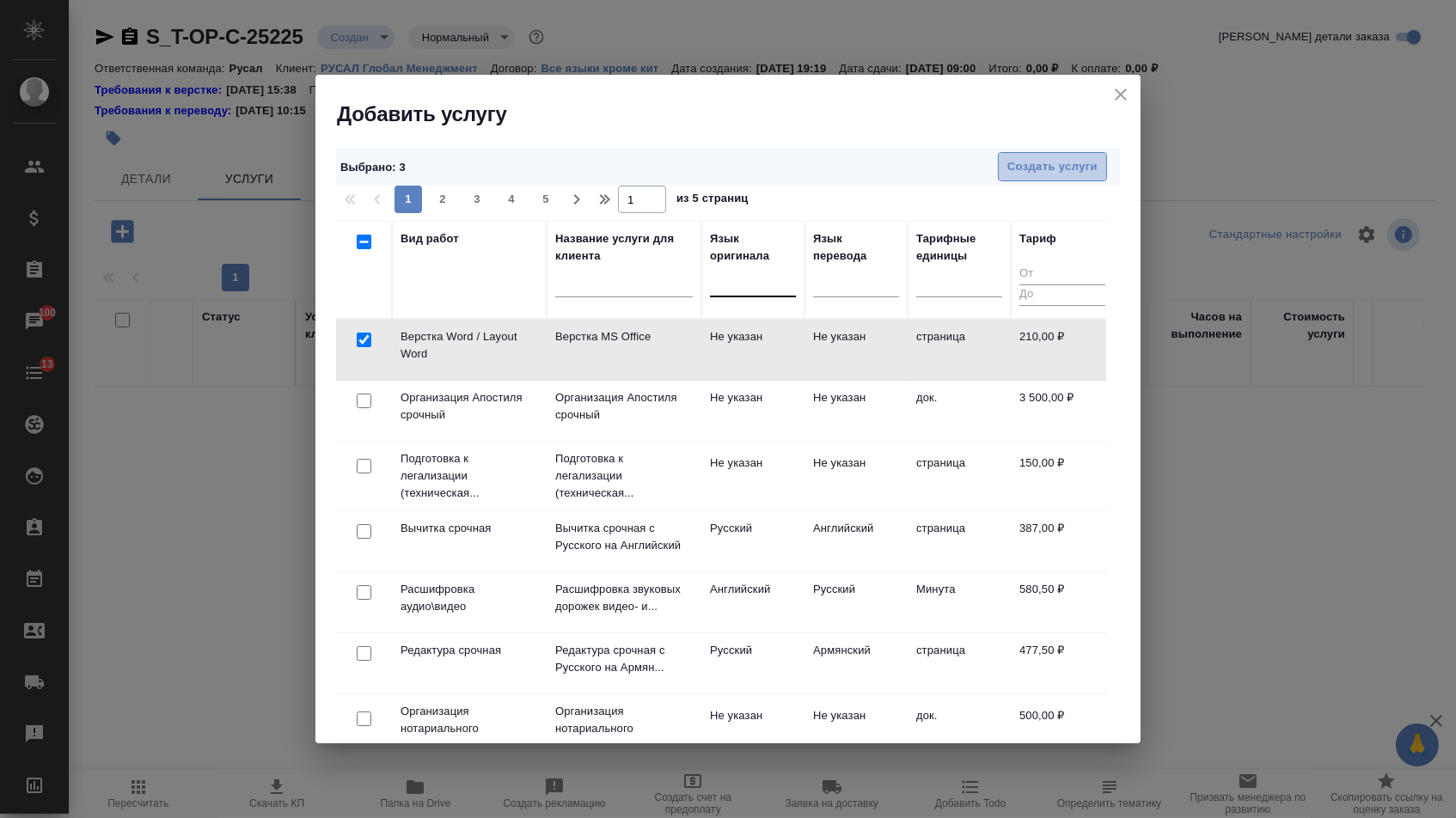
click at [1032, 167] on span "Создать услуги" at bounding box center [1052, 167] width 90 height 20
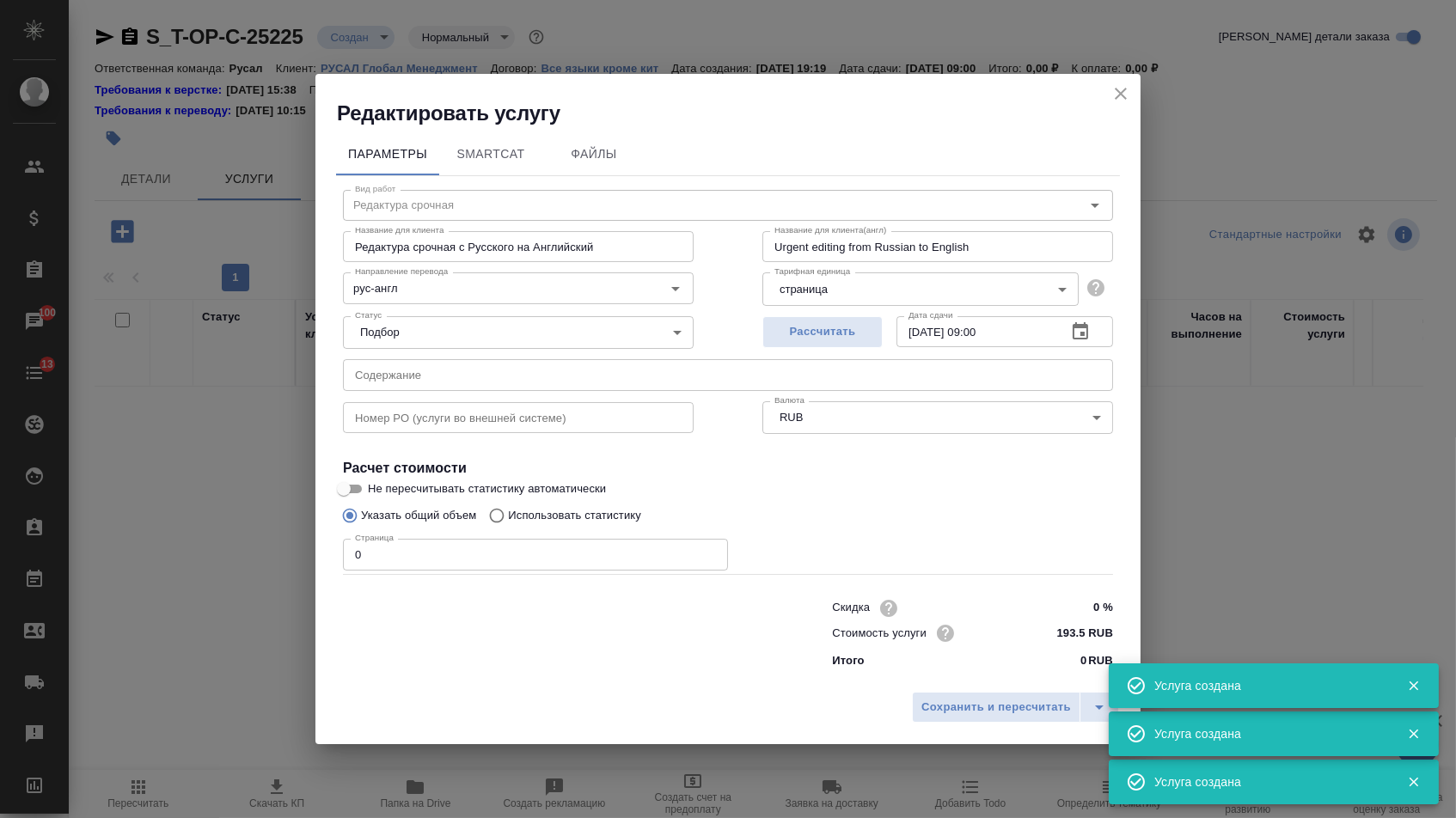
type input "Перевод срочный"
type input "Перевод срочный с Русского на Английский"
type input "Urgent translation from Russian to English"
type input "рус-англ"
type input "387 RUB"
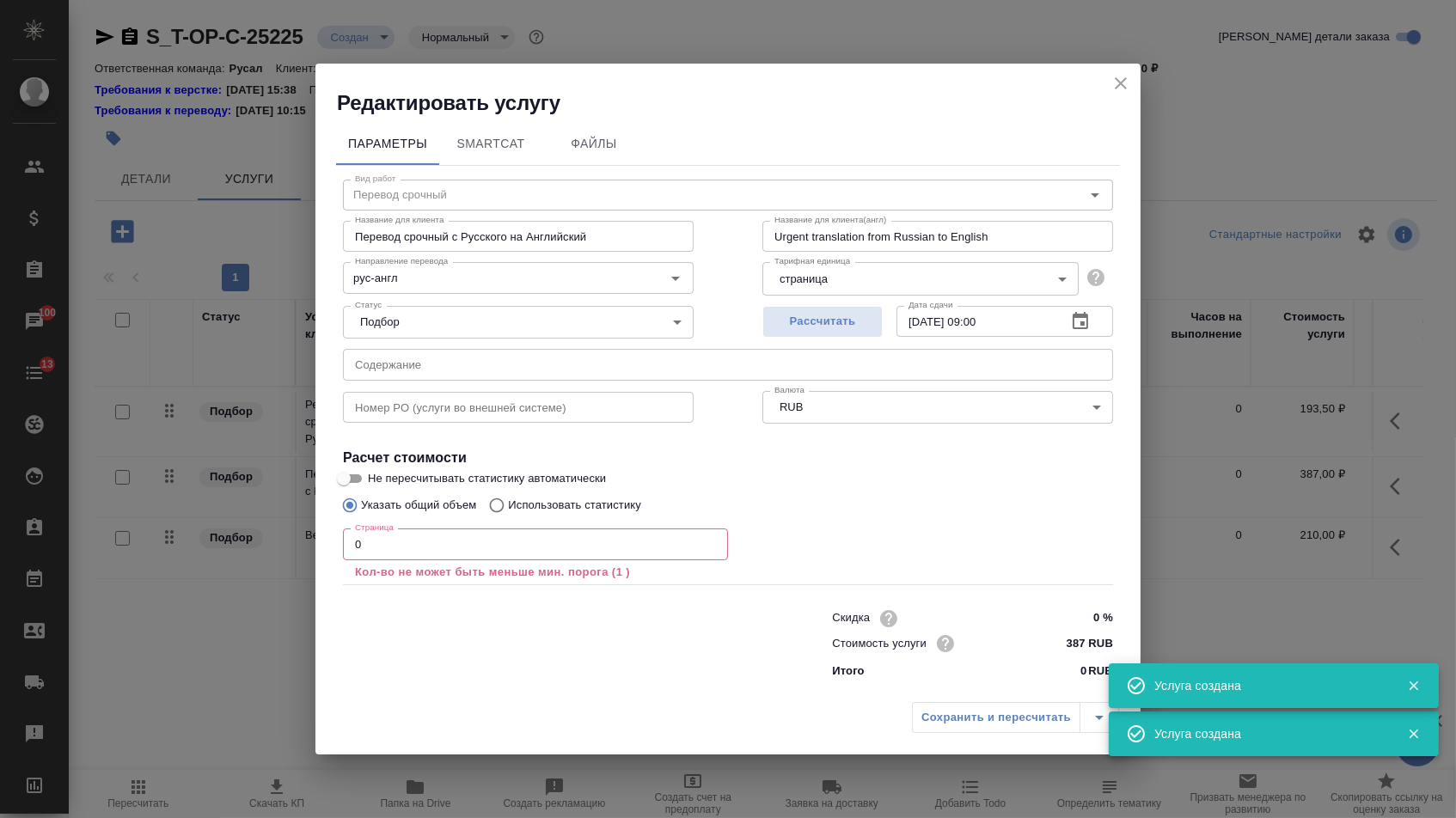
click at [471, 368] on input "text" at bounding box center [728, 363] width 770 height 30
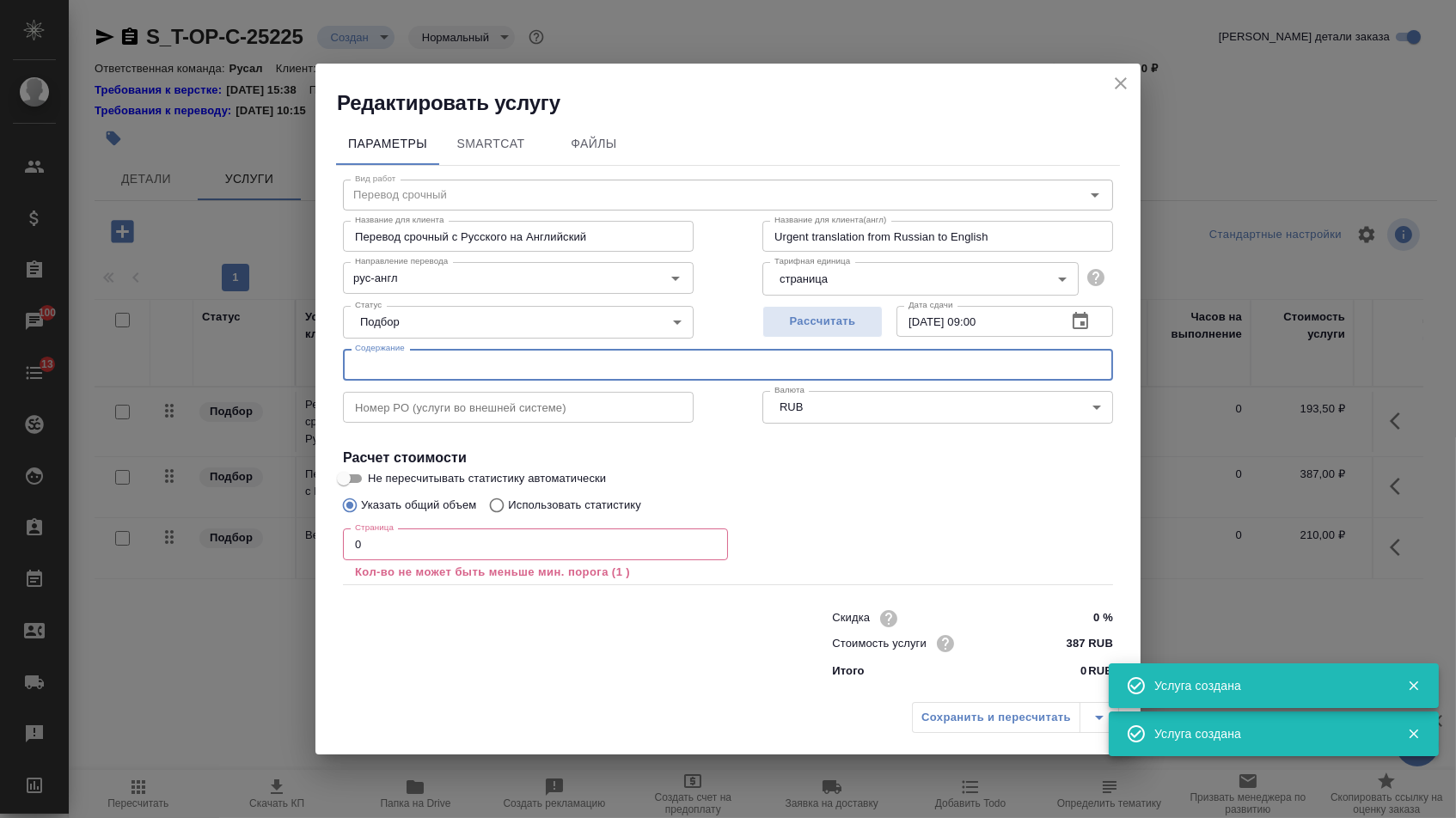
paste input "Сурьма ЮАР"
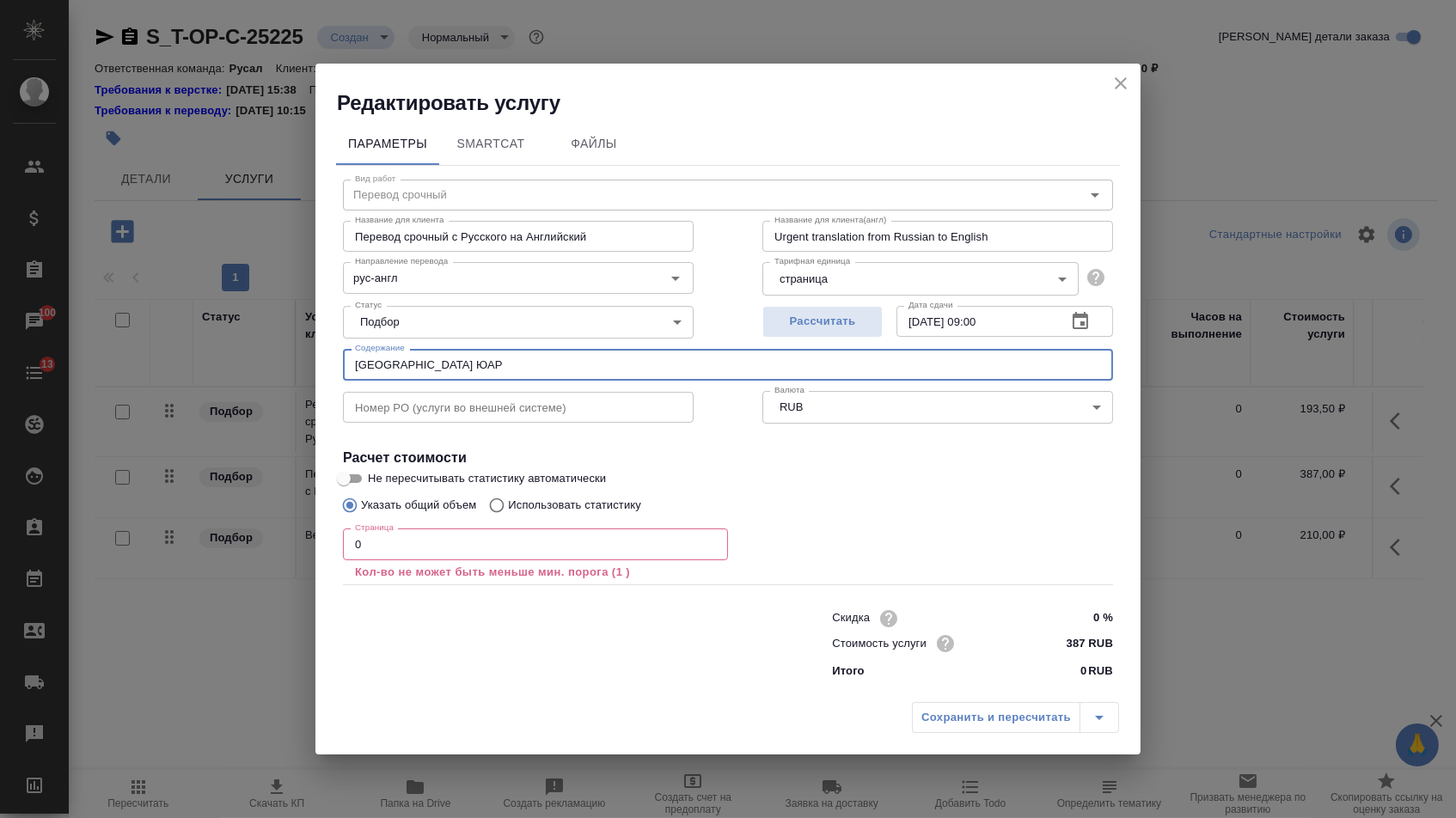
type input "Сурьма ЮАР"
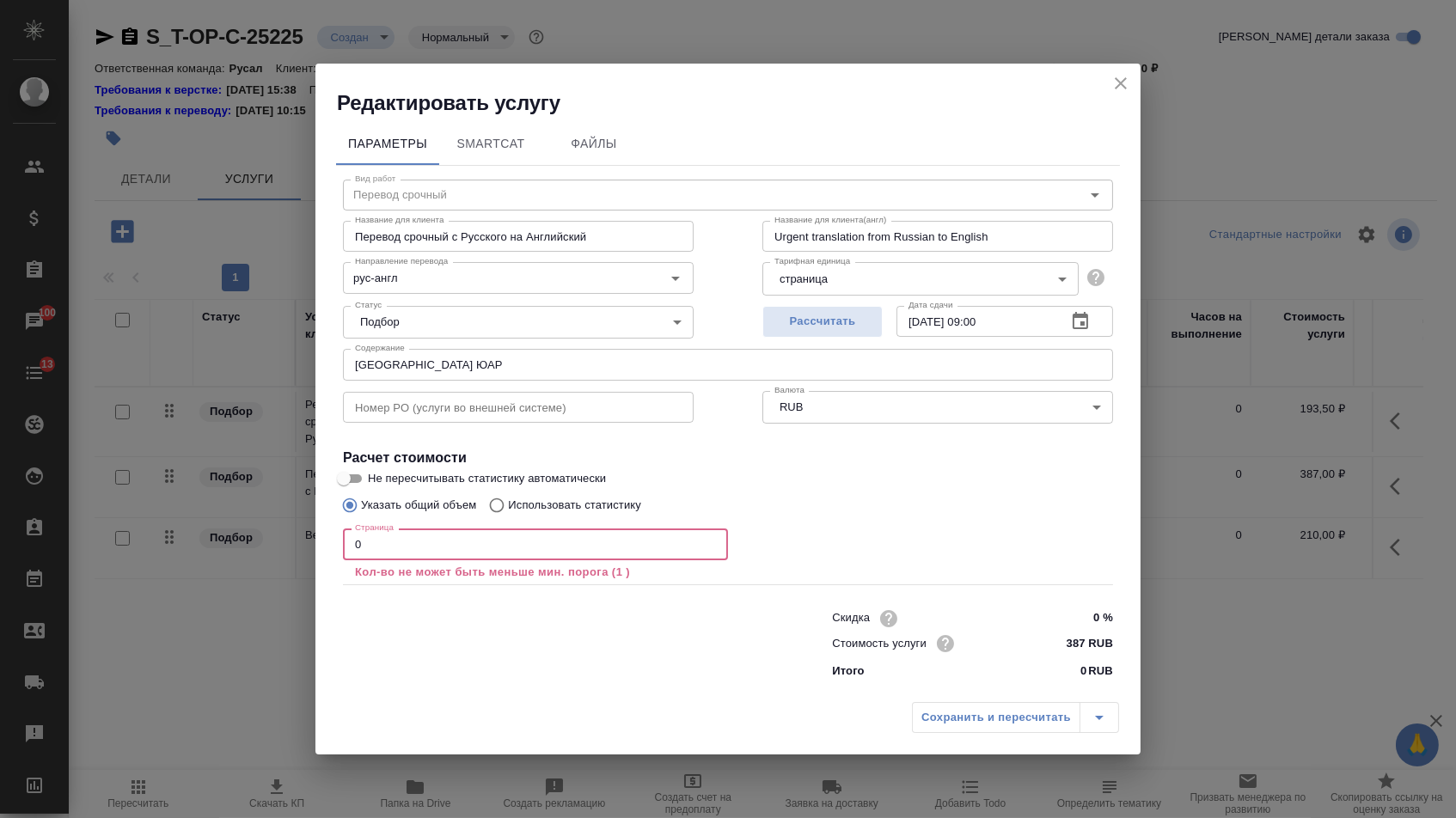
click at [391, 545] on input "0" at bounding box center [535, 543] width 385 height 30
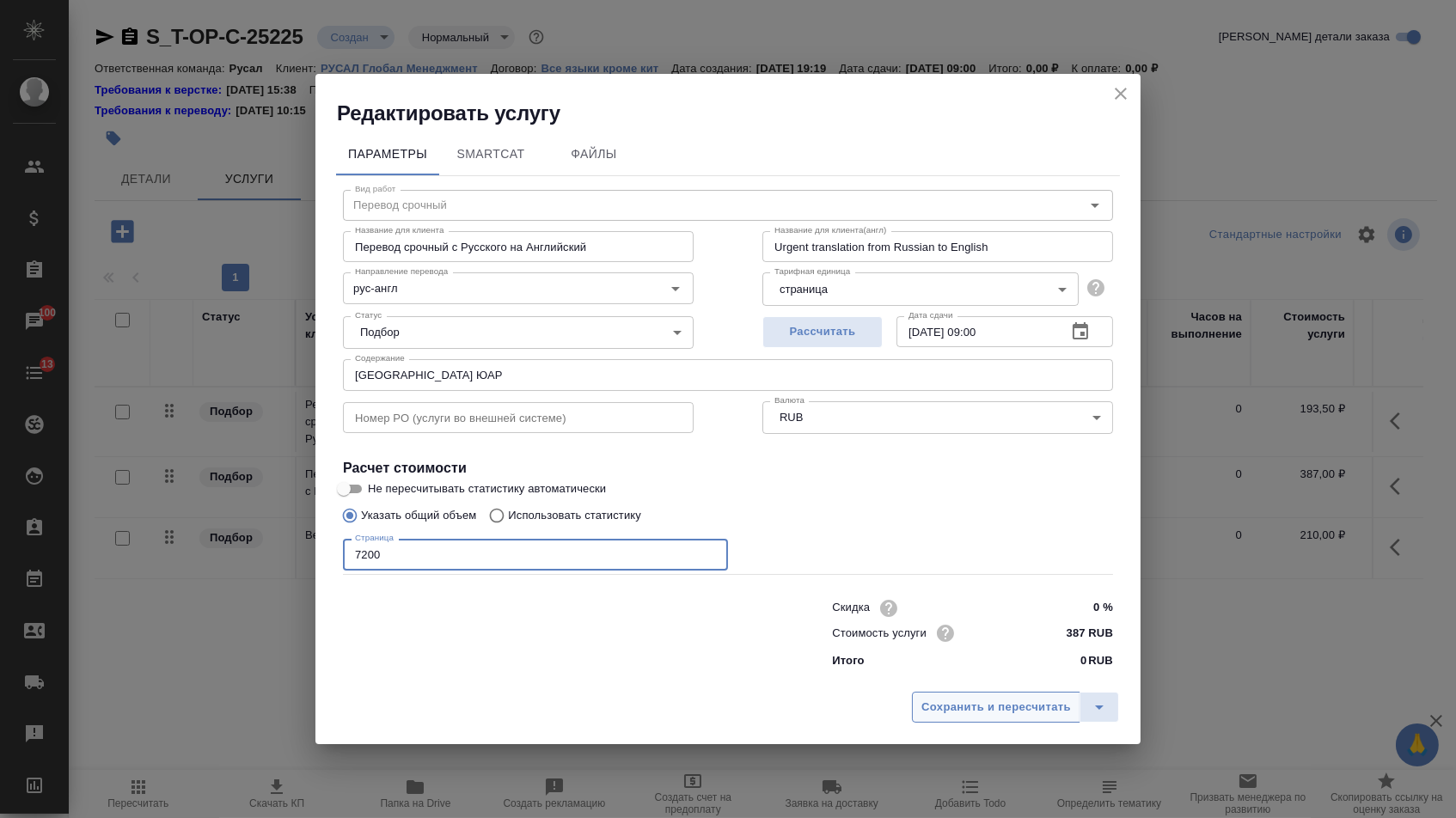
type input "7200"
click at [971, 712] on span "Сохранить и пересчитать" at bounding box center [996, 707] width 149 height 20
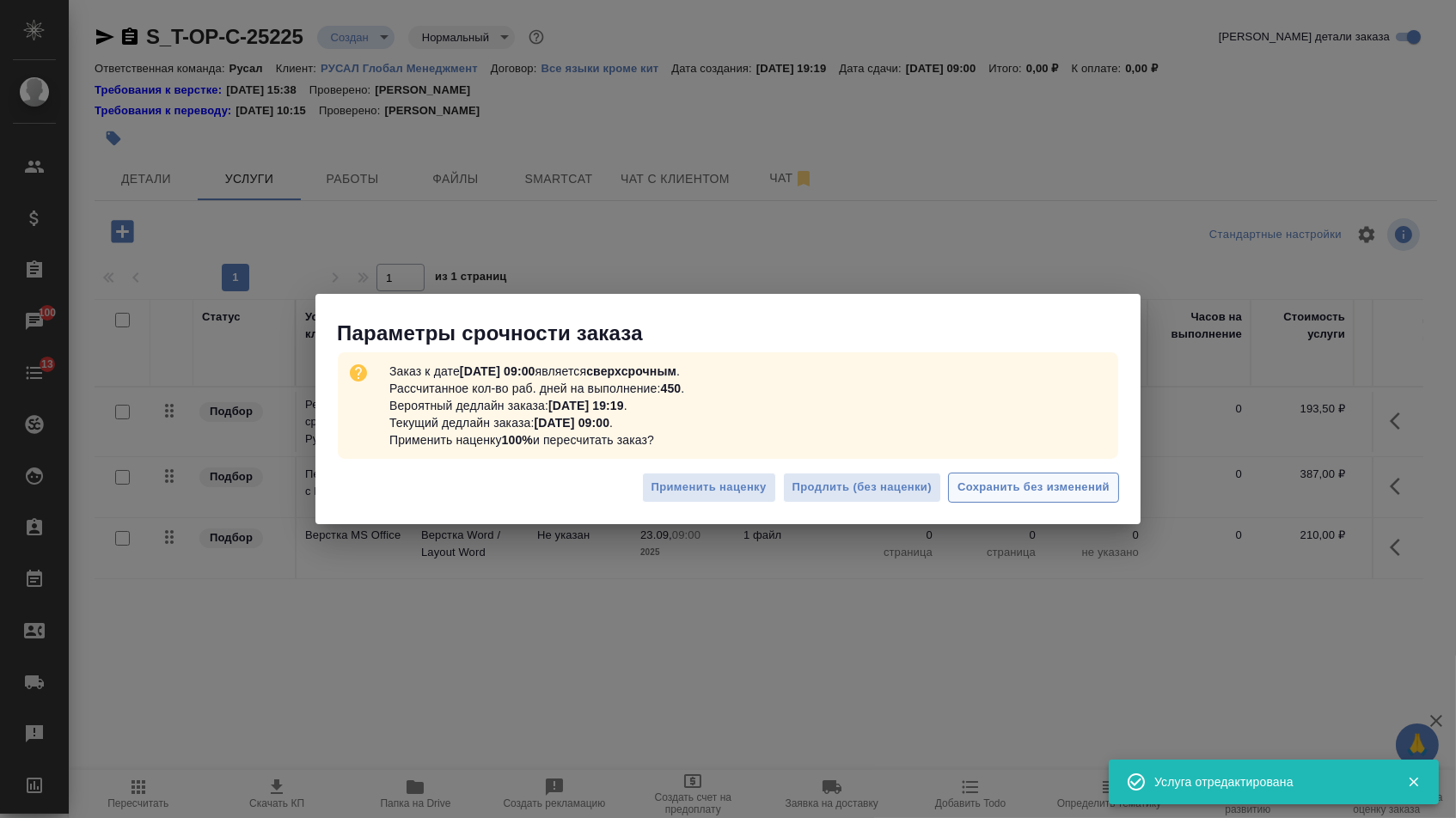
click at [1030, 491] on span "Сохранить без изменений" at bounding box center [1033, 487] width 152 height 20
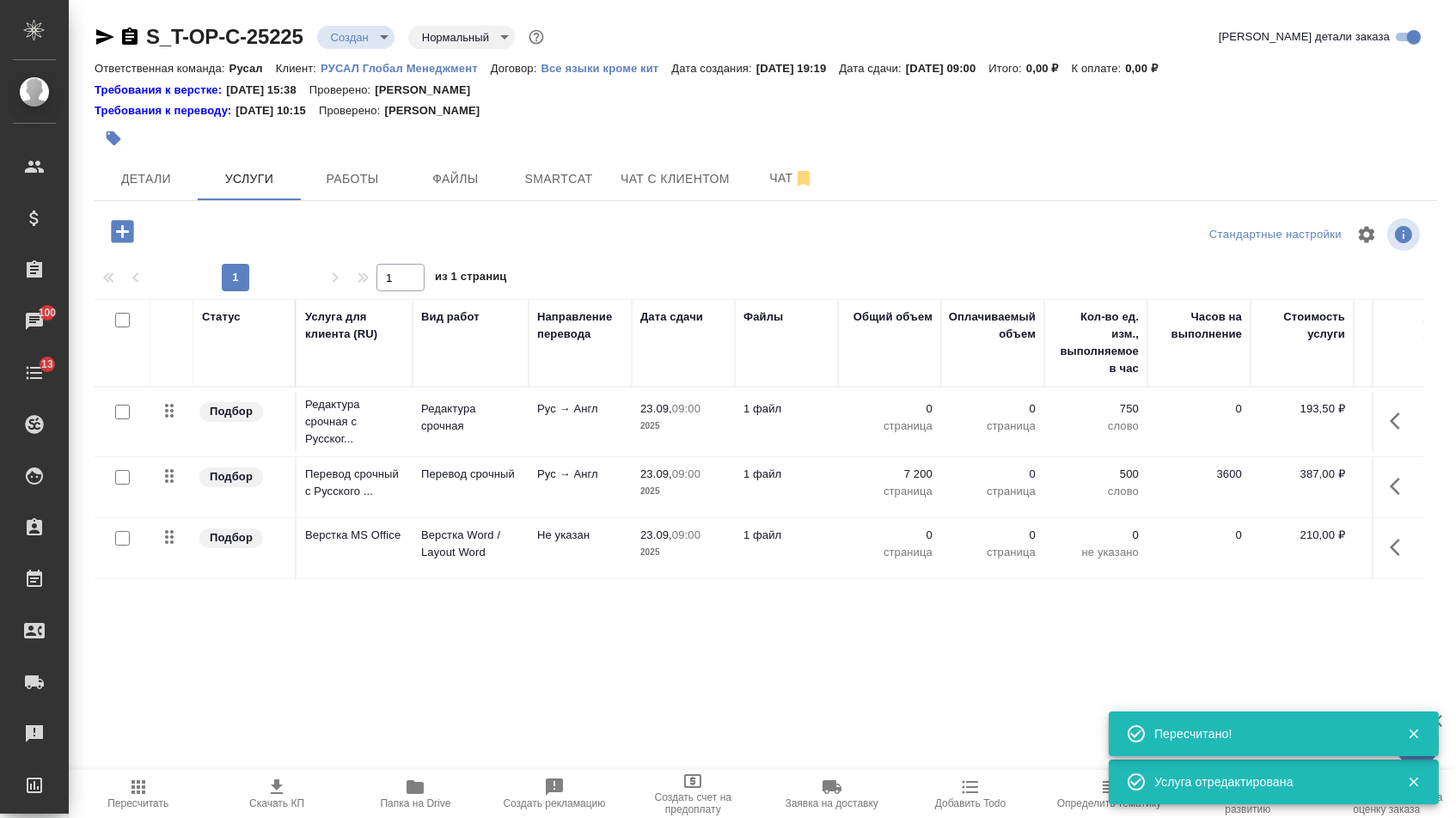
type input "urgent"
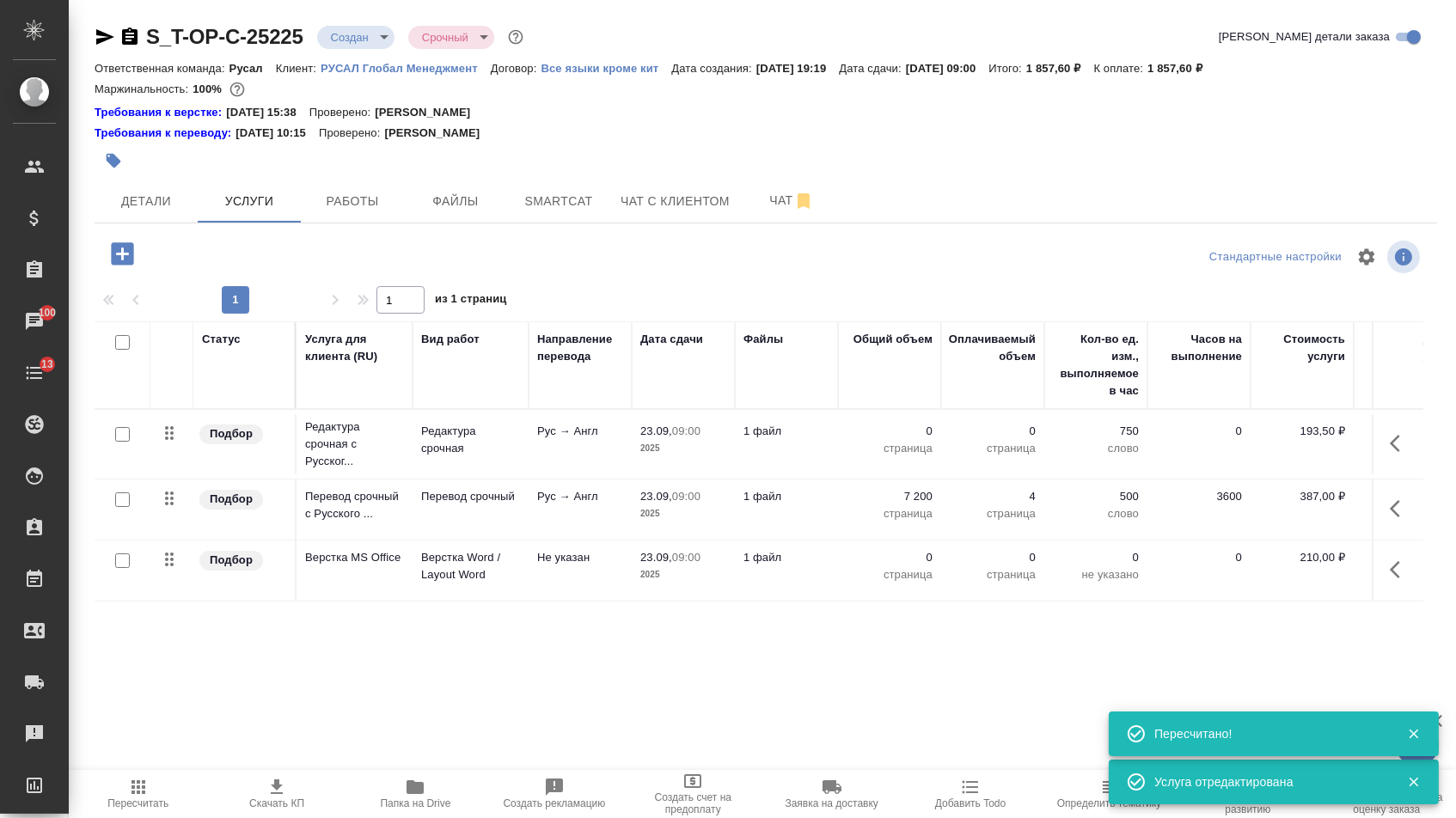
click at [889, 440] on p "0" at bounding box center [888, 430] width 85 height 17
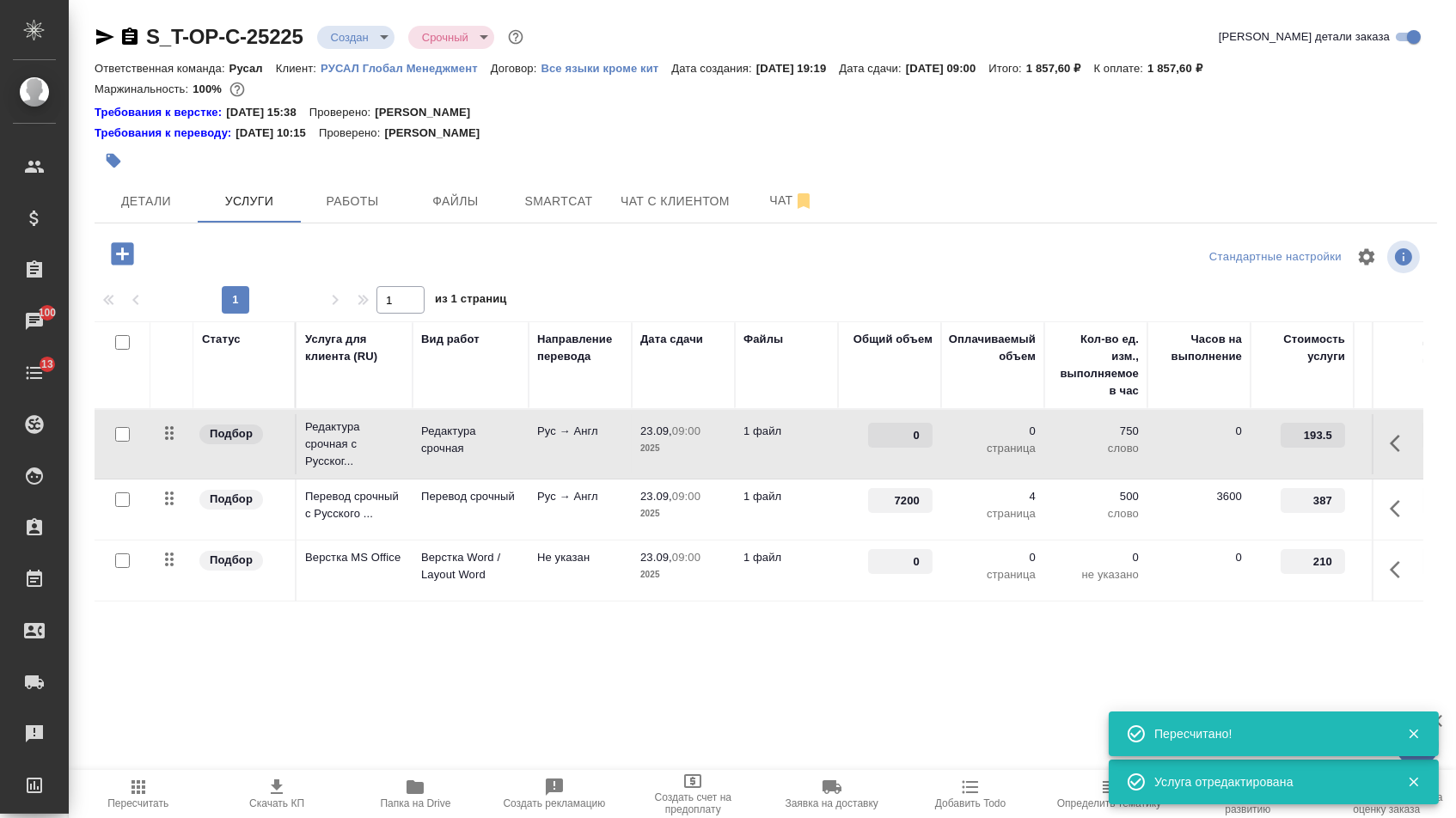
click at [889, 443] on input "0" at bounding box center [900, 434] width 65 height 25
type input "7200"
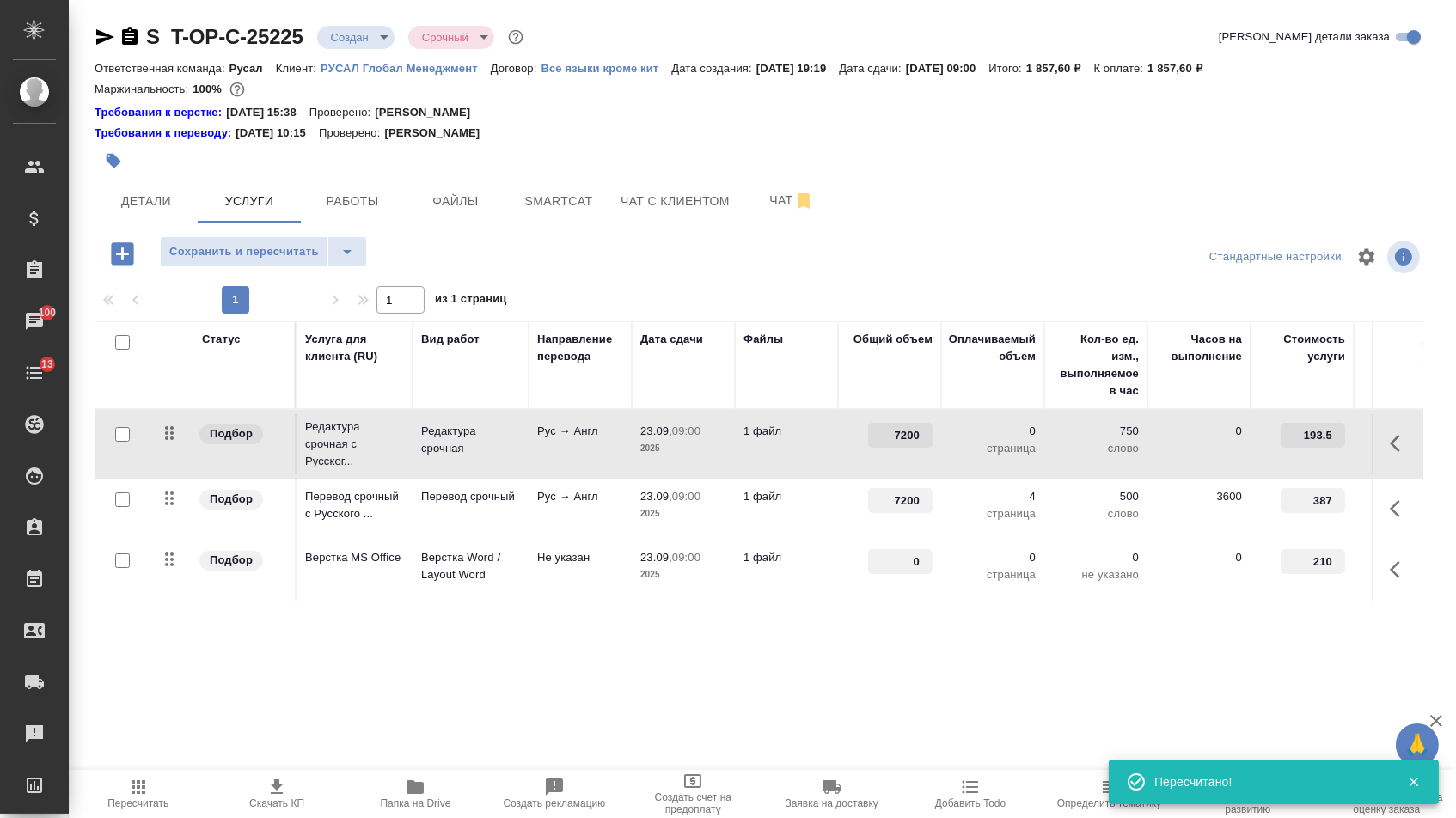
drag, startPoint x: 906, startPoint y: 573, endPoint x: 930, endPoint y: 573, distance: 24.0
type input "4"
click at [792, 630] on div "Статус Услуга для клиента (RU) Вид работ Направление перевода Дата сдачи Файлы …" at bounding box center [758, 506] width 1328 height 369
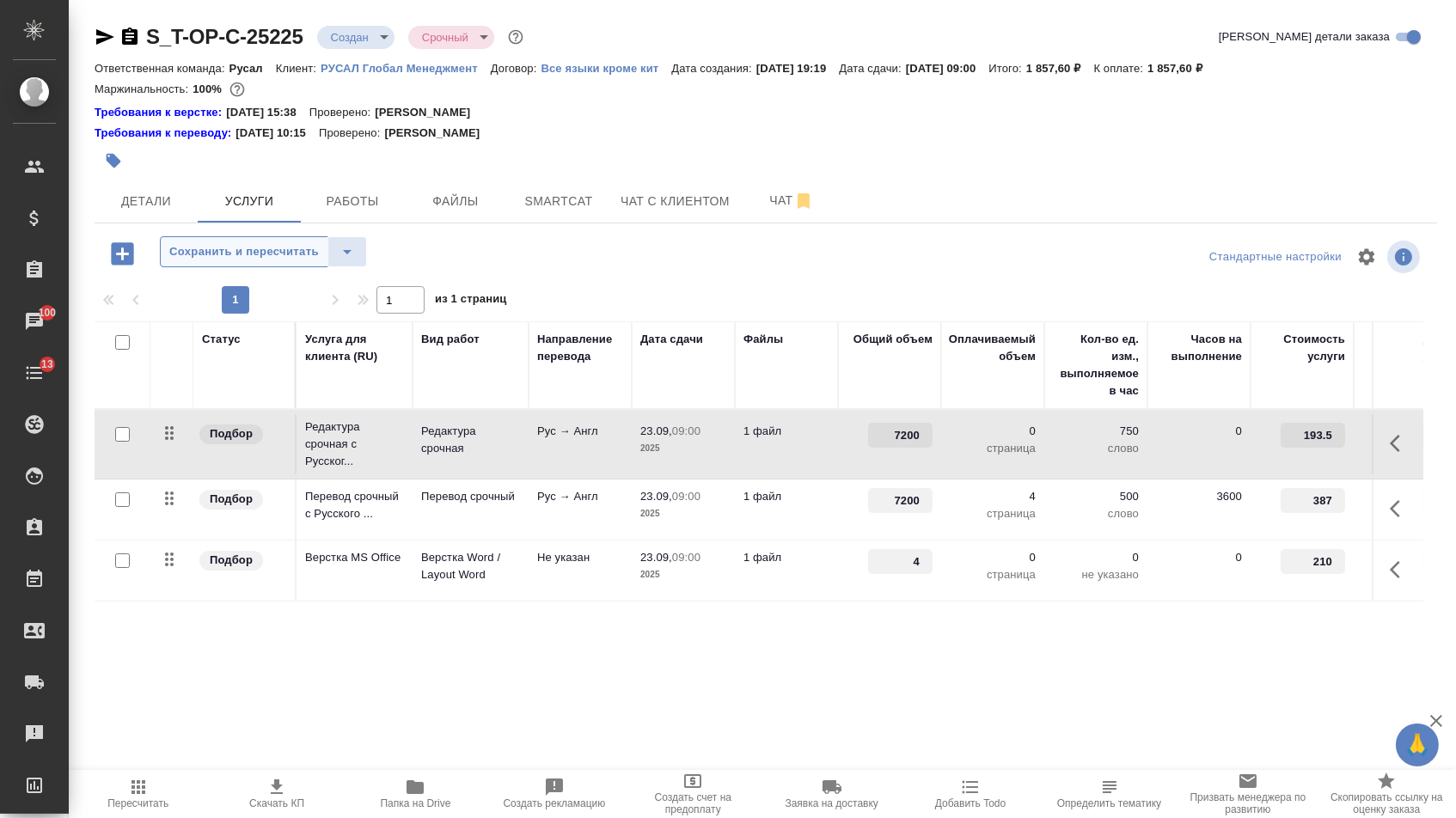
click at [299, 243] on button "Сохранить и пересчитать" at bounding box center [244, 251] width 168 height 30
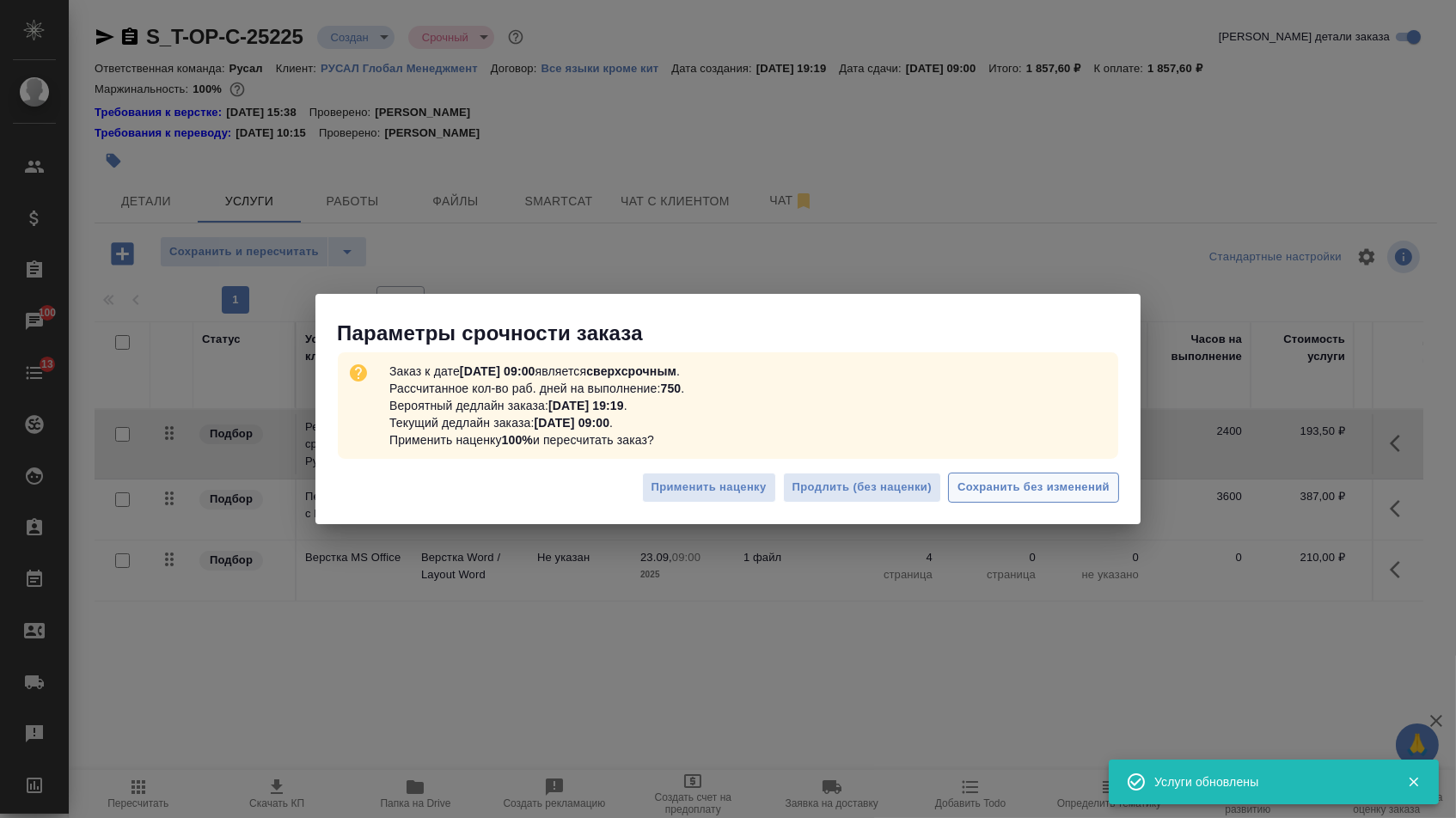
click at [991, 497] on span "Сохранить без изменений" at bounding box center [1033, 487] width 152 height 20
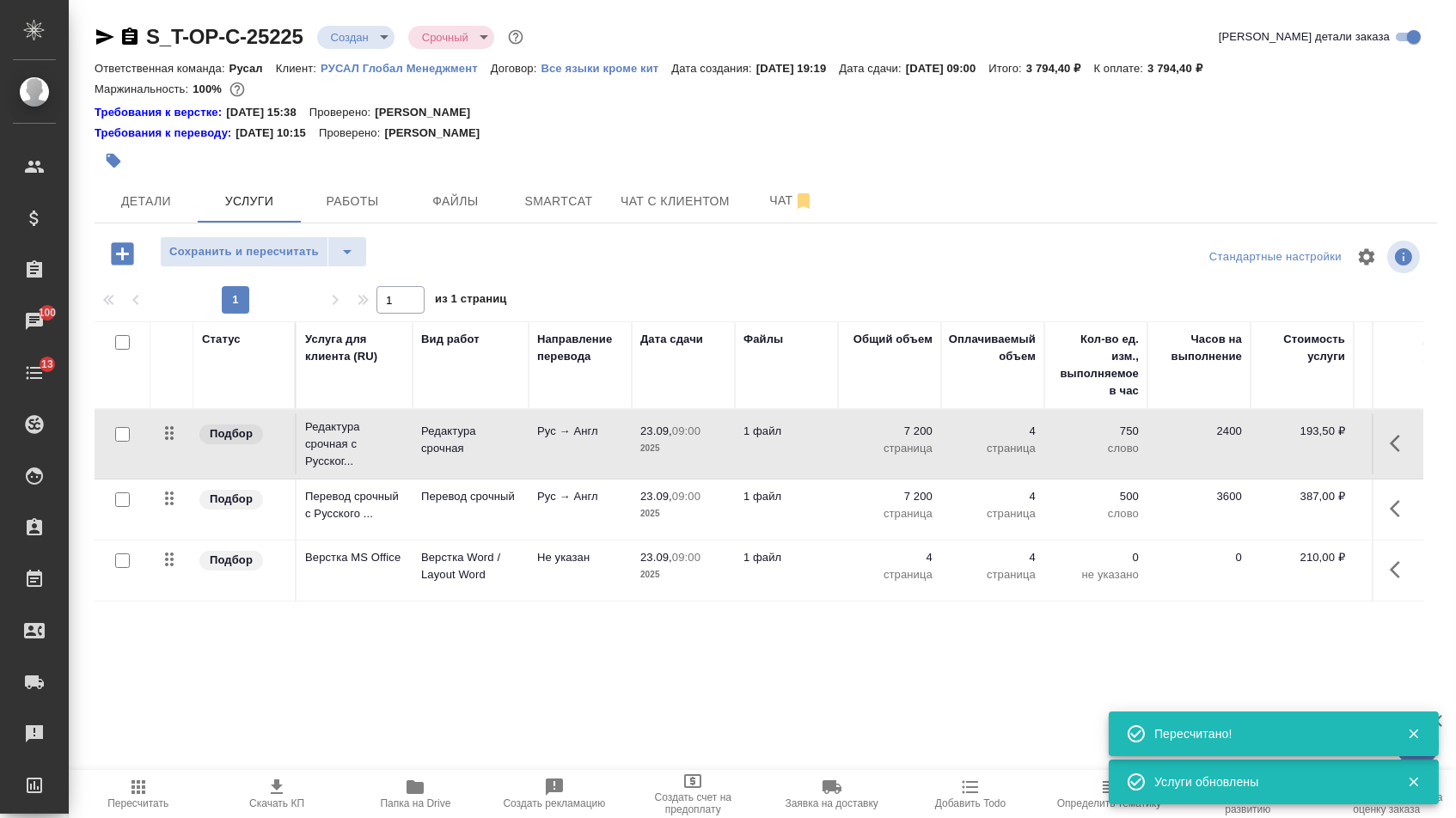
drag, startPoint x: 170, startPoint y: 513, endPoint x: 170, endPoint y: 488, distance: 25.0
click at [170, 488] on tbody "Подбор Редактура срочная с Русског... Редактура срочная Рус → Англ 23.09, 09:00…" at bounding box center [904, 505] width 1620 height 191
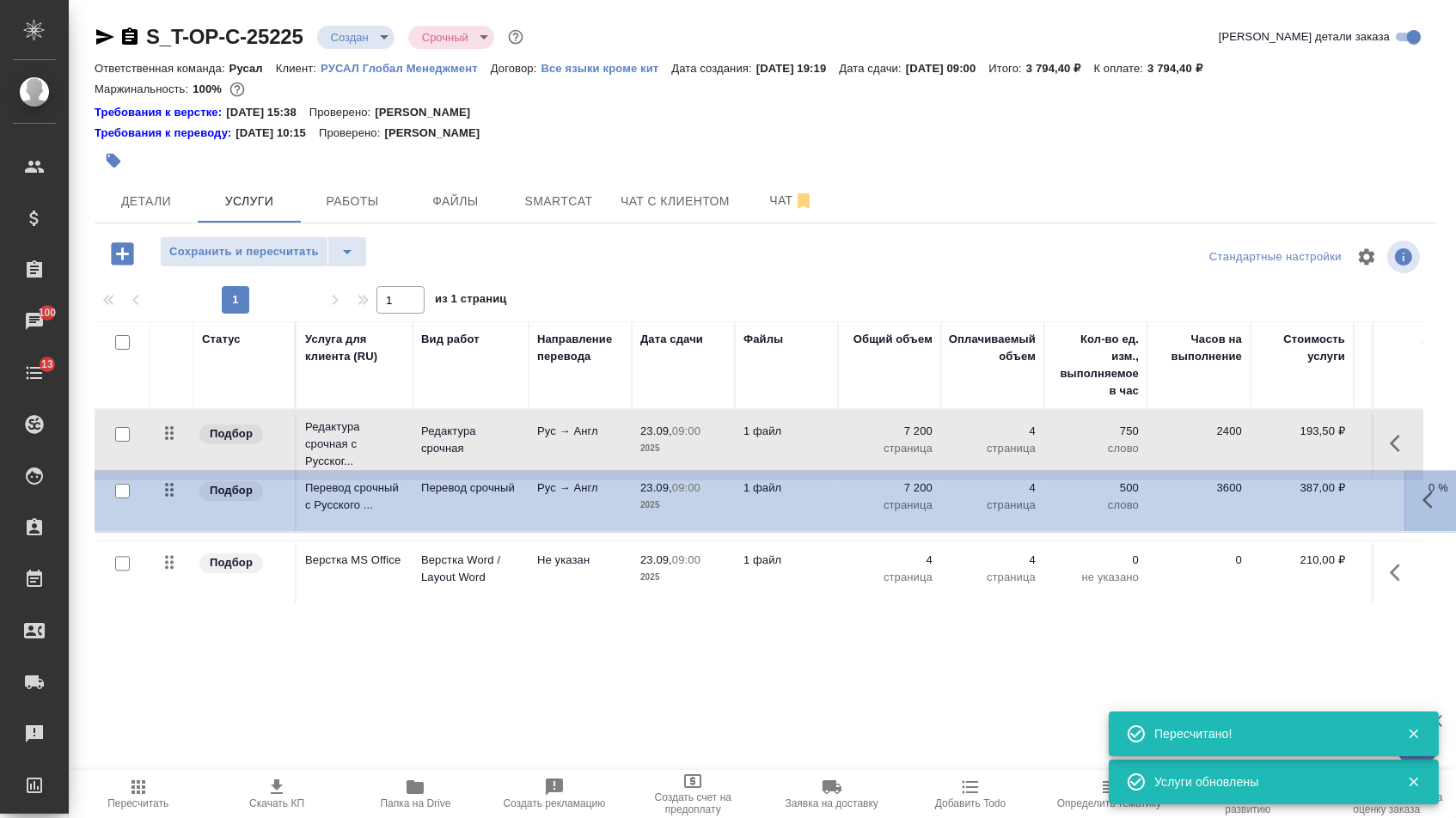
drag, startPoint x: 174, startPoint y: 509, endPoint x: 173, endPoint y: 411, distance: 98.0
click at [173, 411] on table "Статус Услуга для клиента (RU) Вид работ Направление перевода Дата сдачи Файлы …" at bounding box center [904, 463] width 1620 height 283
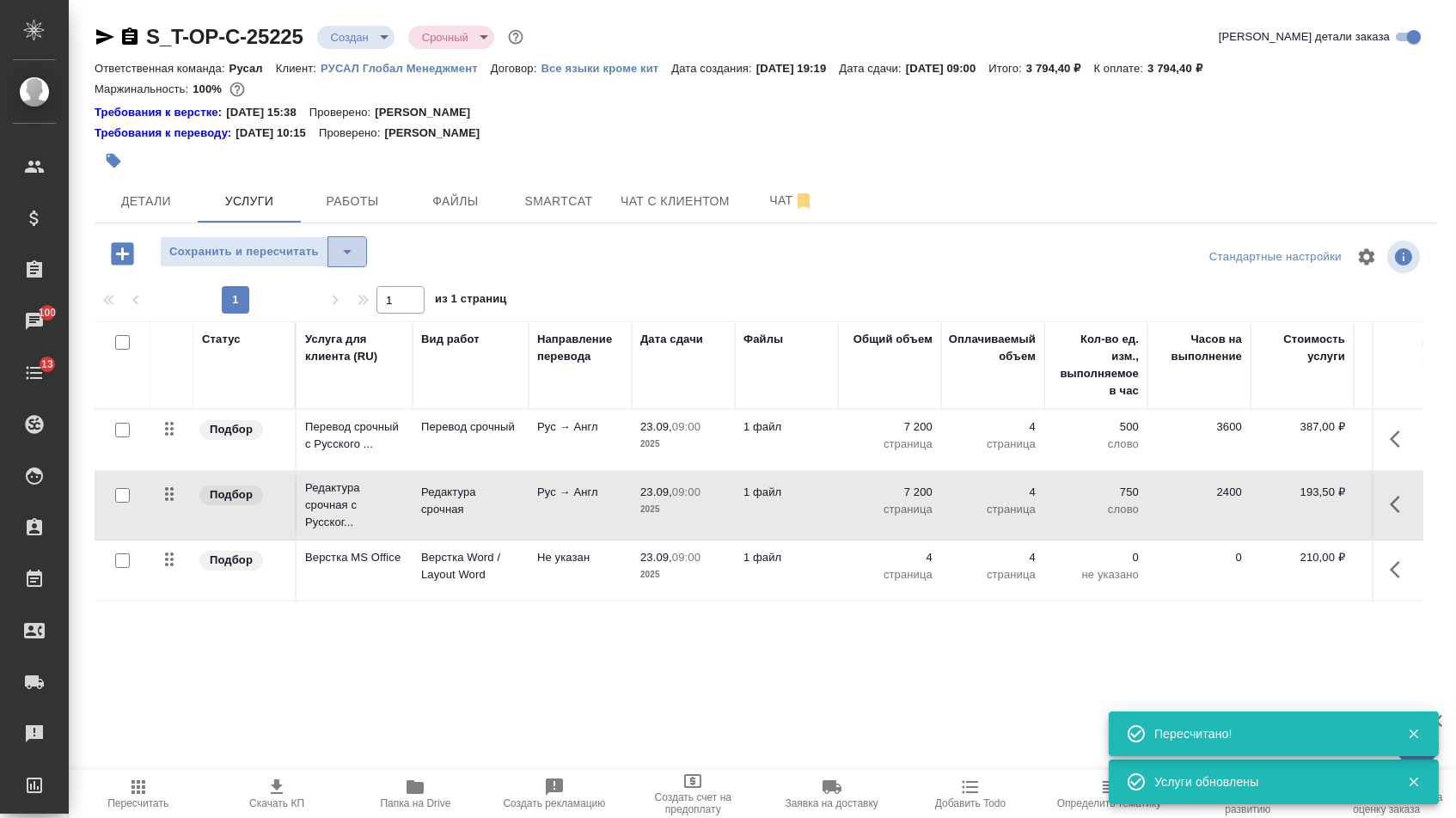
click at [350, 254] on icon "split button" at bounding box center [347, 251] width 21 height 21
click at [335, 291] on li "Сохранить" at bounding box center [270, 298] width 211 height 27
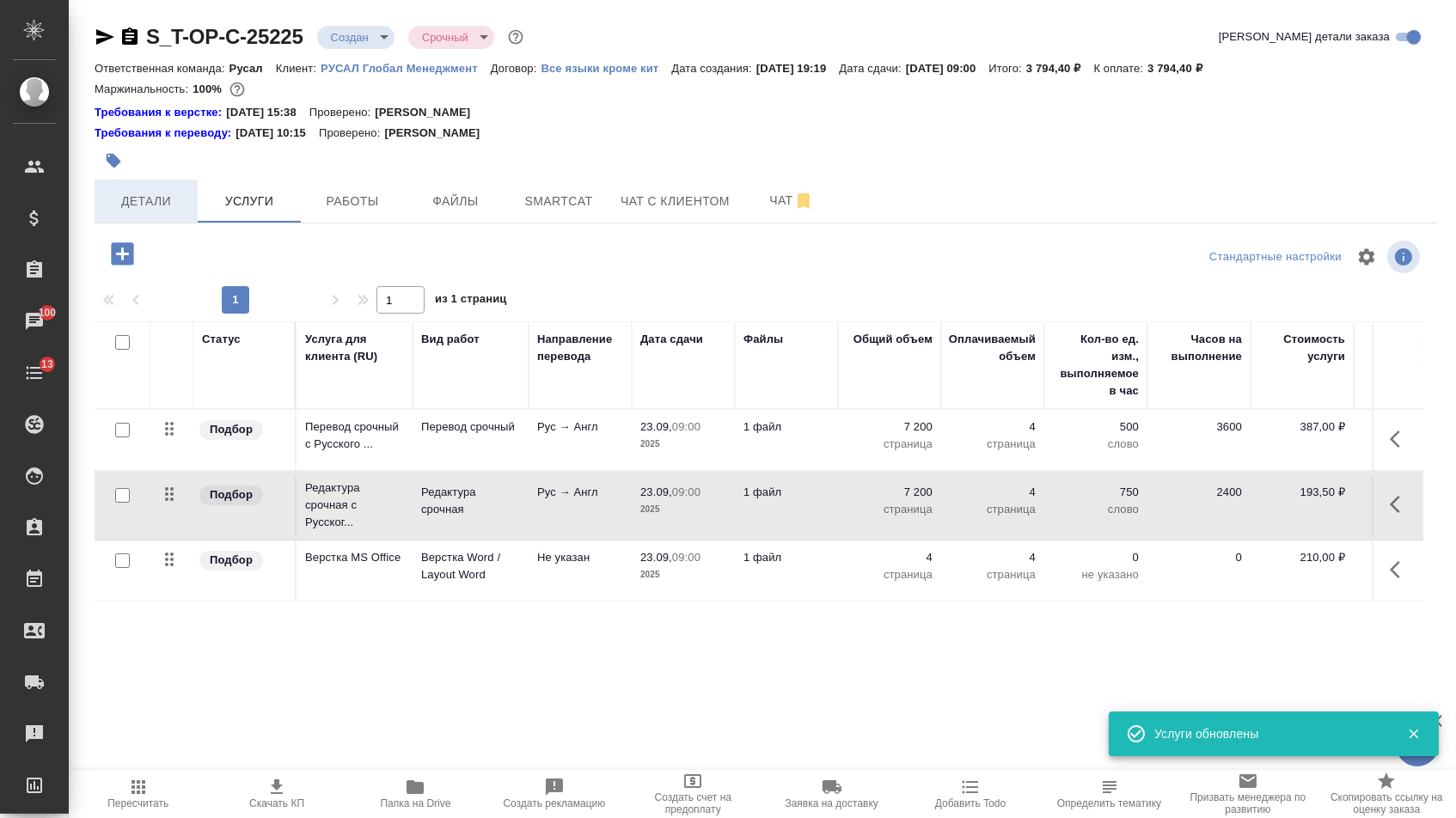
click at [161, 191] on button "Детали" at bounding box center [145, 201] width 103 height 43
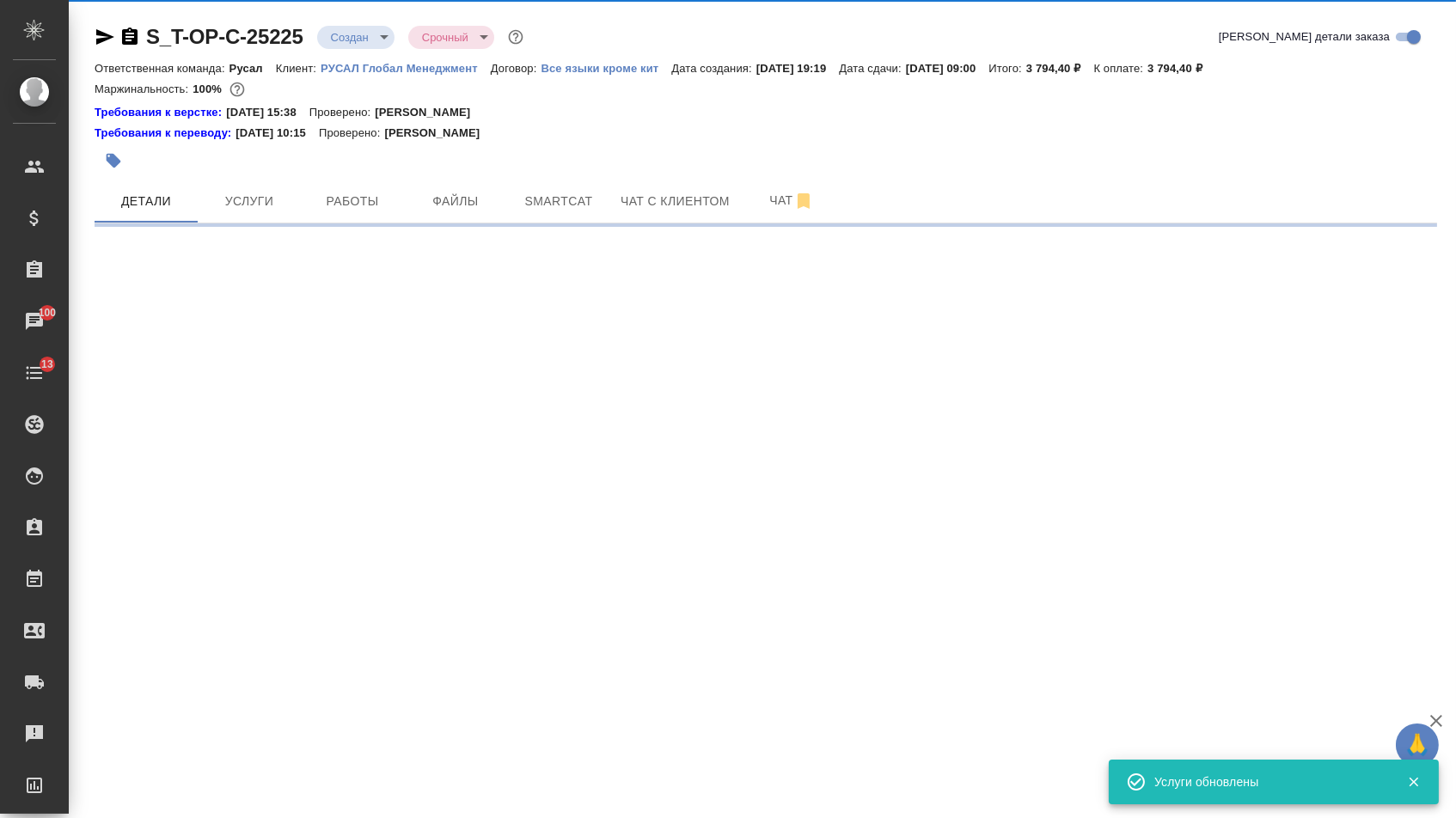
select select "RU"
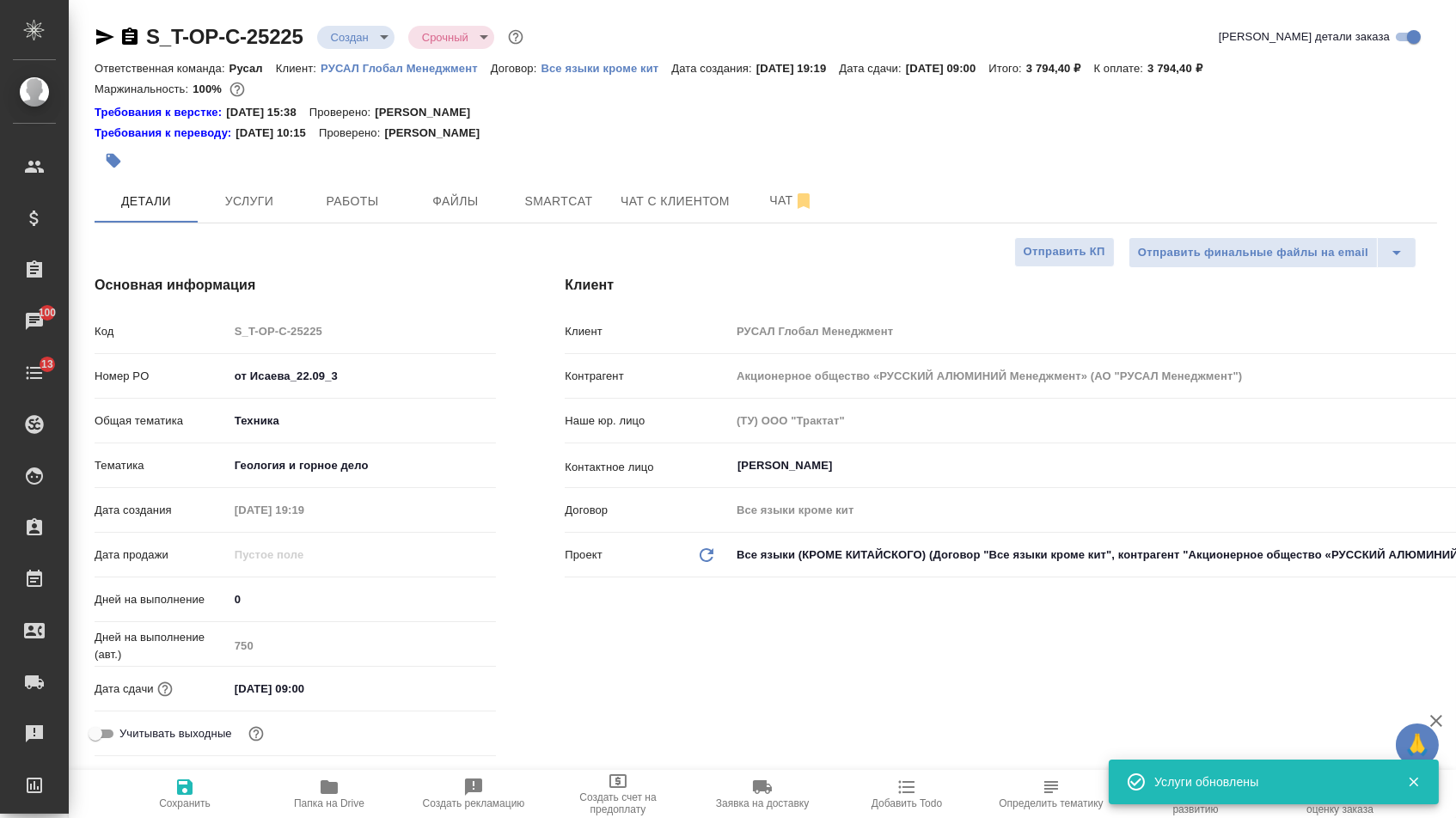
click at [360, 41] on body "🙏 .cls-1 fill:#fff; AWATERA Menshikova Aleksandra Клиенты Спецификации Заказы 1…" at bounding box center [728, 409] width 1456 height 818
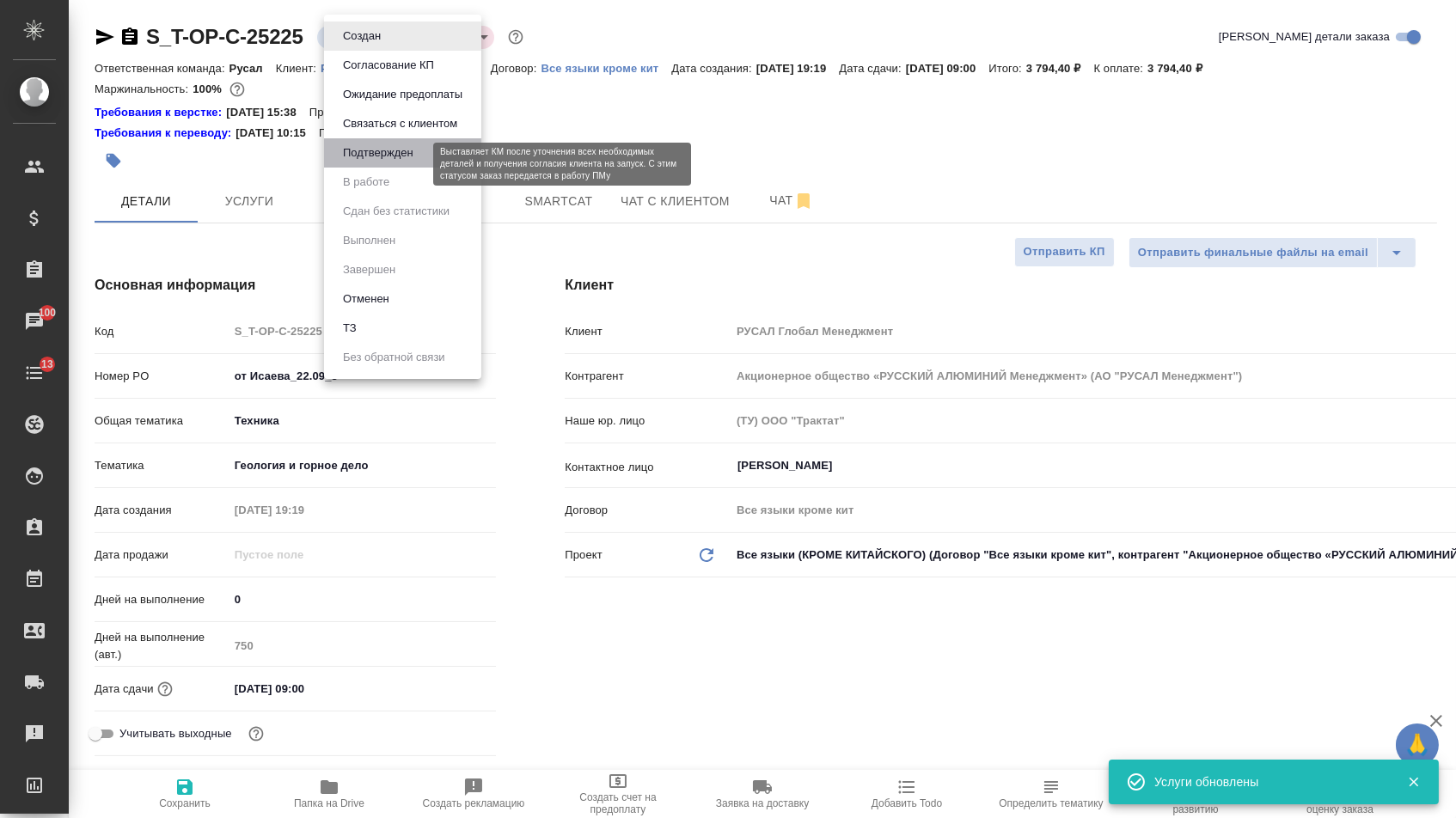
click at [363, 162] on button "Подтвержден" at bounding box center [378, 152] width 81 height 19
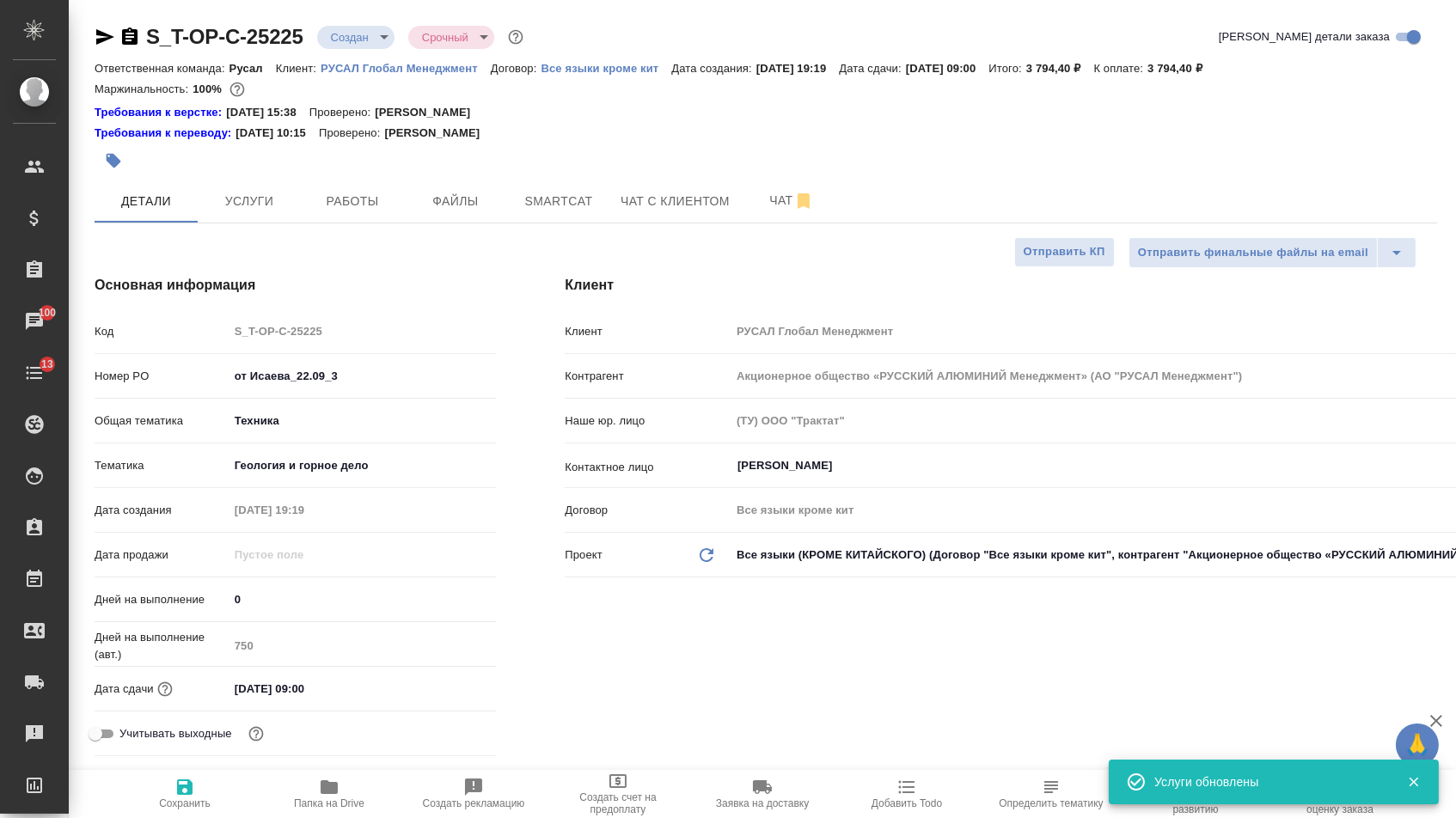
click at [107, 37] on icon "button" at bounding box center [105, 37] width 18 height 16
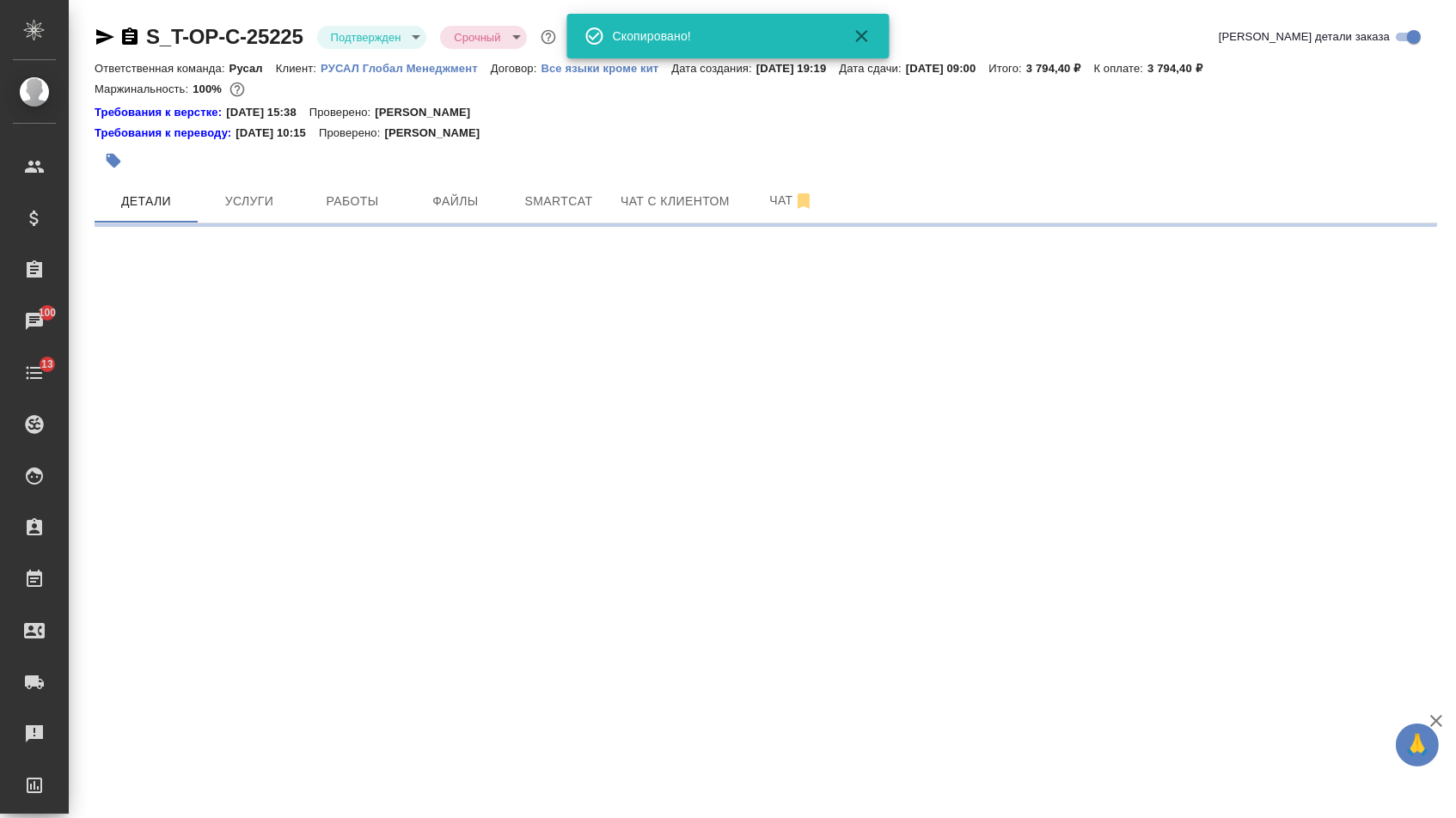
select select "RU"
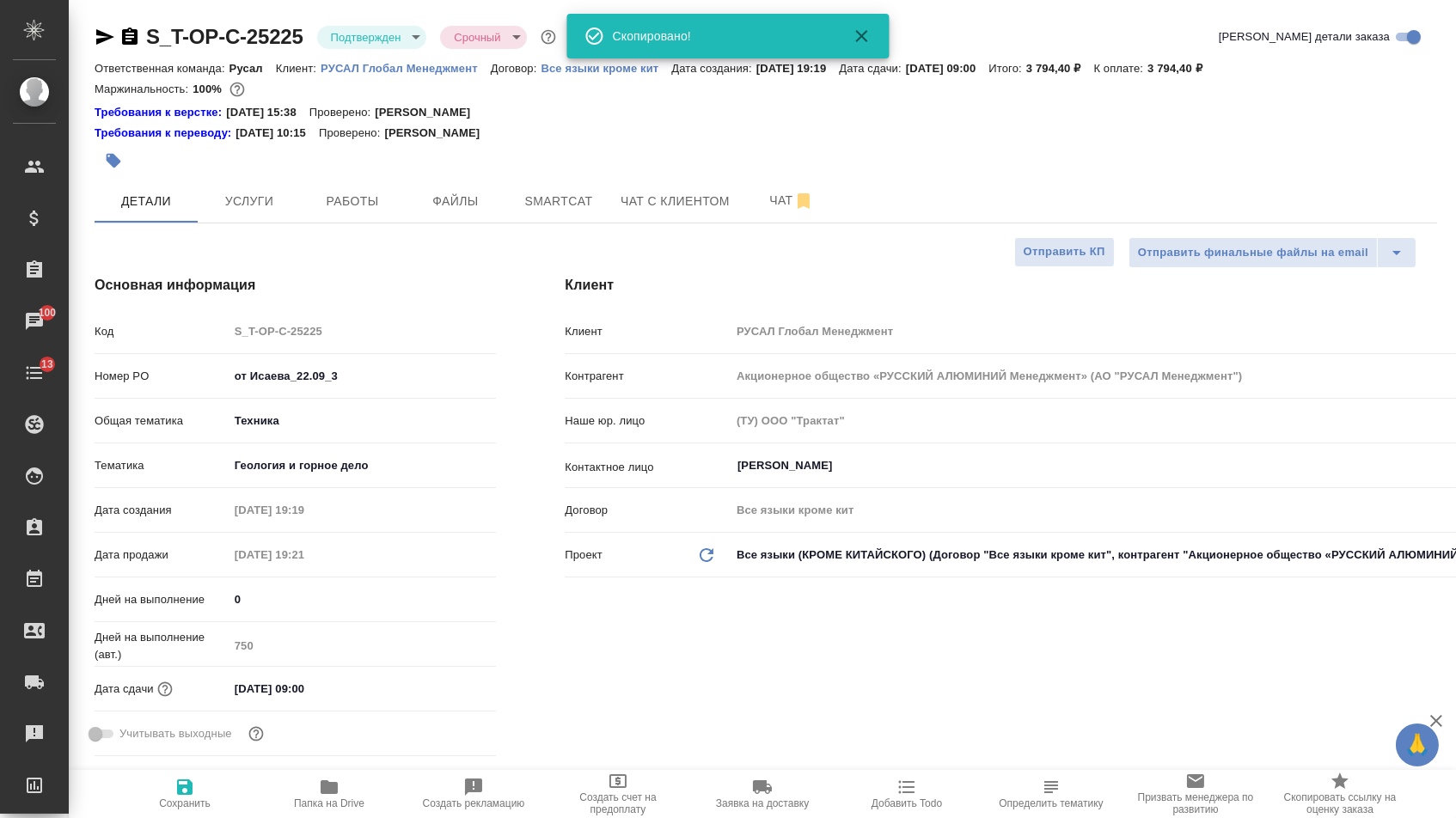
type textarea "x"
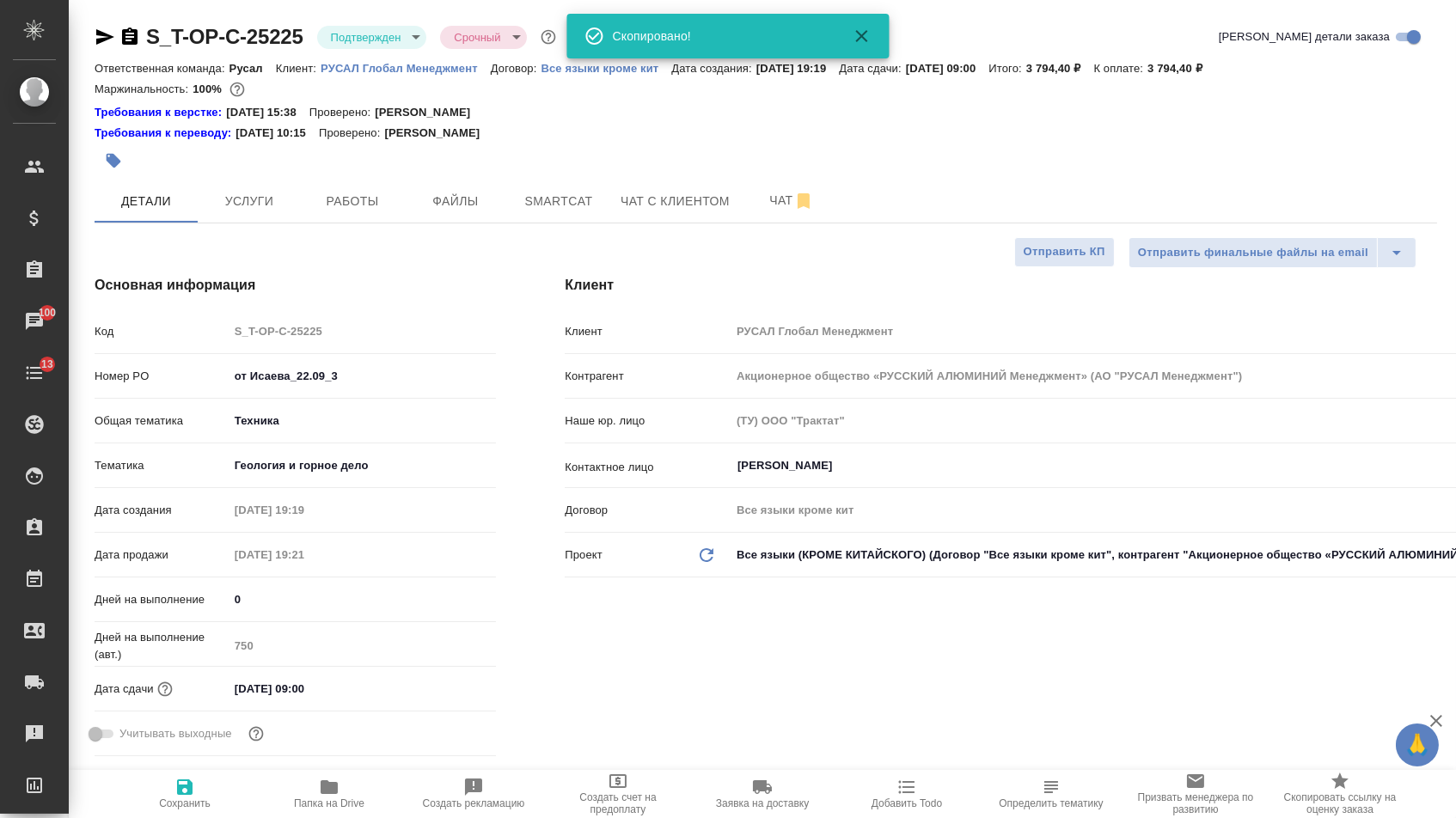
type textarea "x"
